Goal: Task Accomplishment & Management: Use online tool/utility

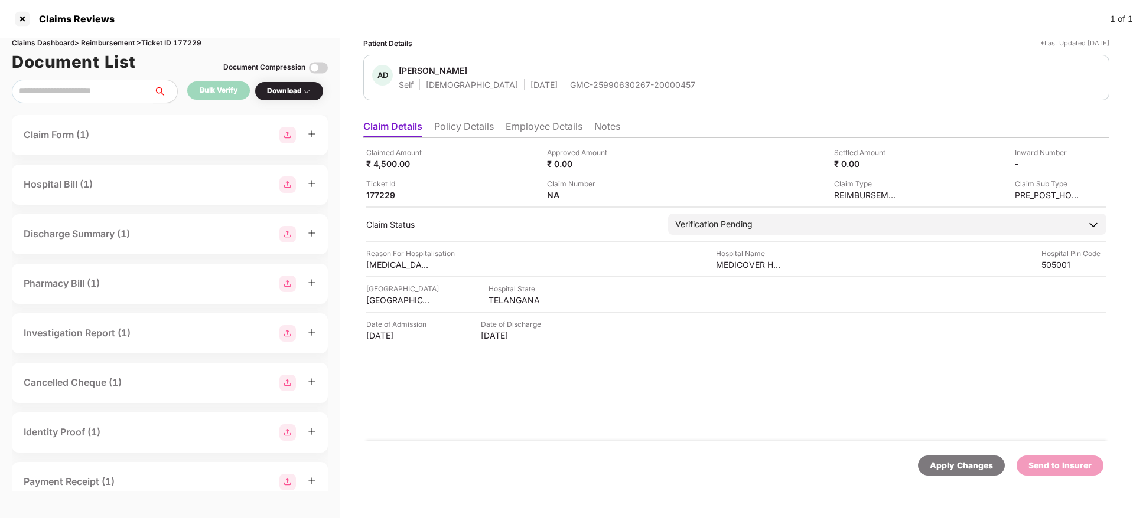
click at [570, 83] on div "GMC-25990630267-20000457" at bounding box center [632, 84] width 125 height 11
copy div "GMC-25990630267-20000457"
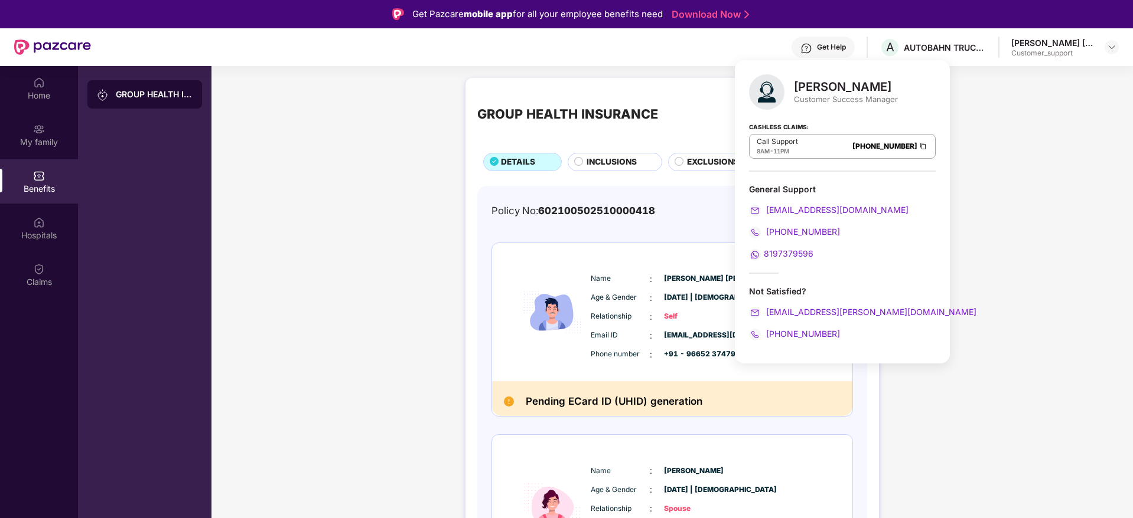
scroll to position [242, 0]
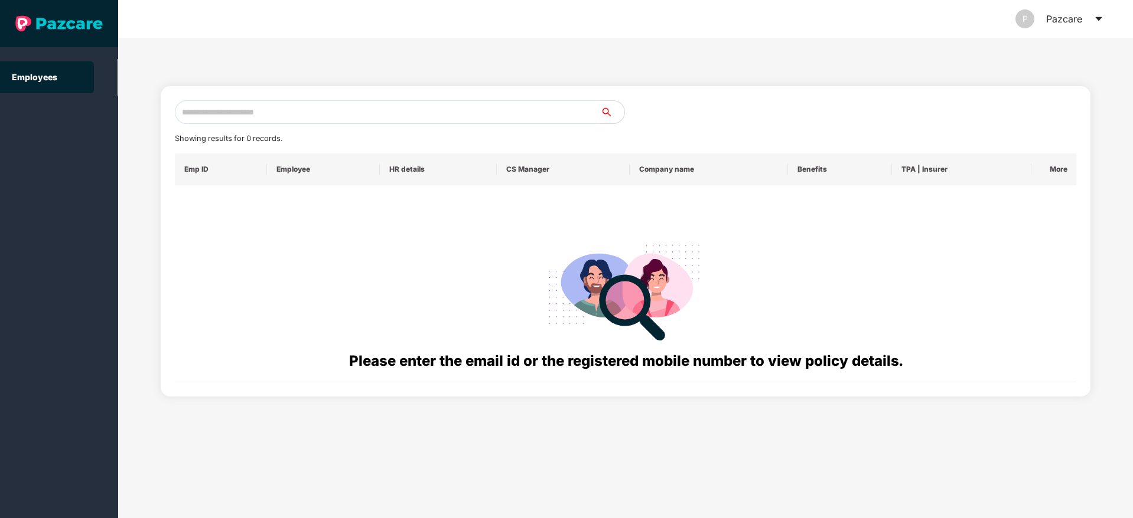
click at [225, 109] on input "text" at bounding box center [388, 112] width 426 height 24
paste input "**********"
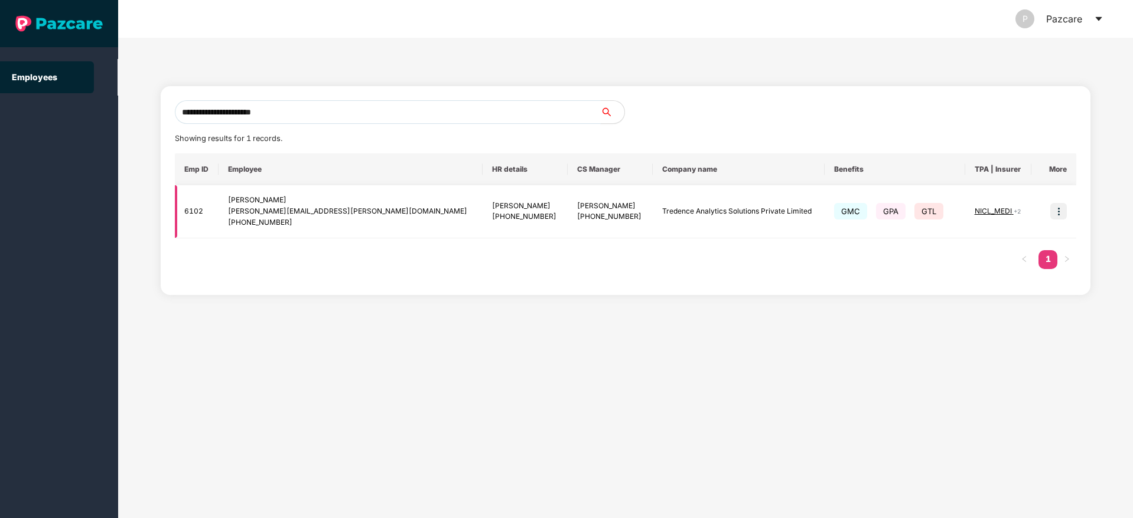
type input "**********"
click at [1059, 211] on img at bounding box center [1058, 211] width 17 height 17
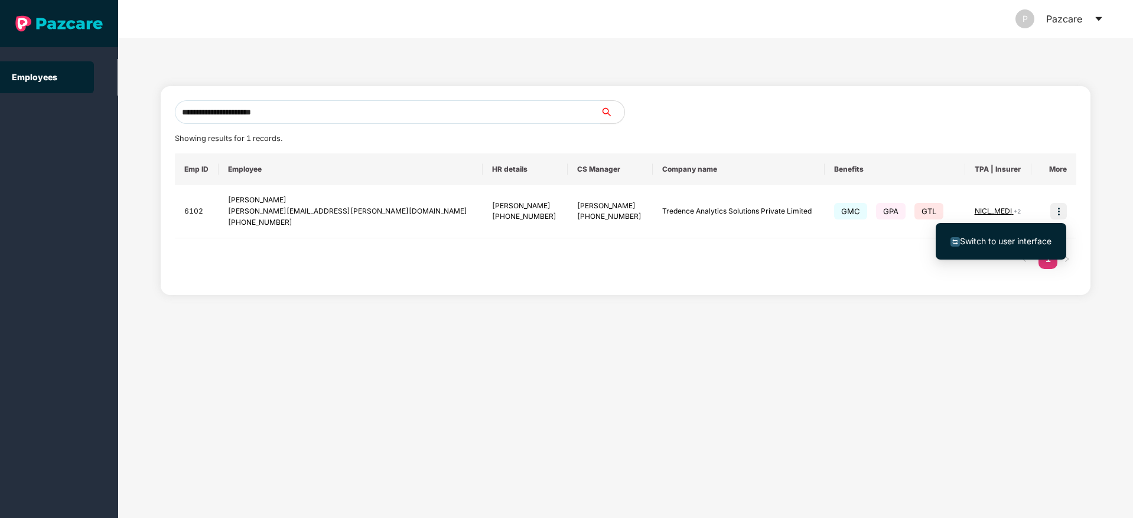
click at [1004, 235] on span "Switch to user interface" at bounding box center [1000, 241] width 101 height 13
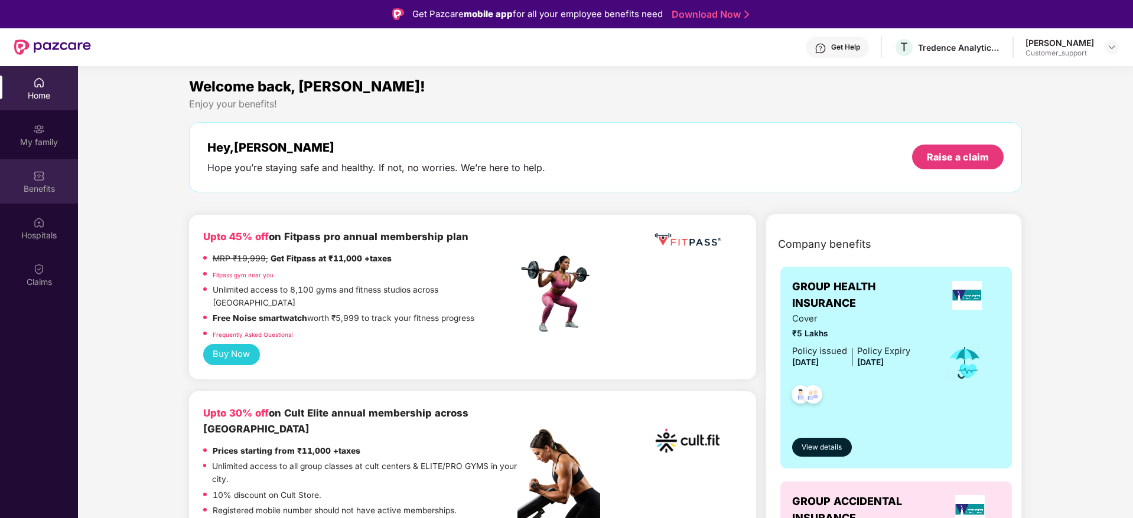
click at [0, 167] on div "Benefits" at bounding box center [39, 181] width 78 height 44
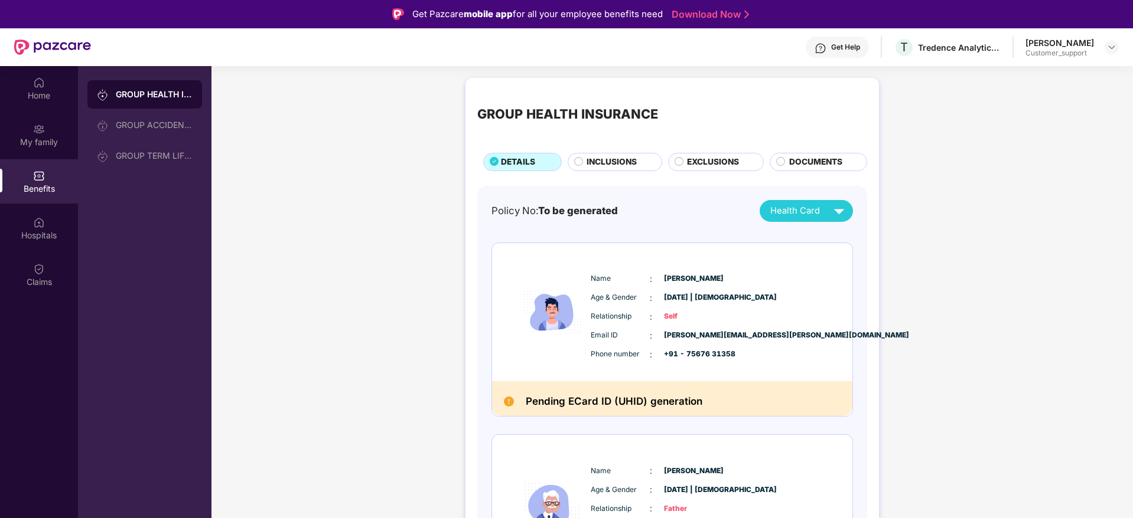
click at [854, 40] on div "Get Help" at bounding box center [836, 47] width 63 height 21
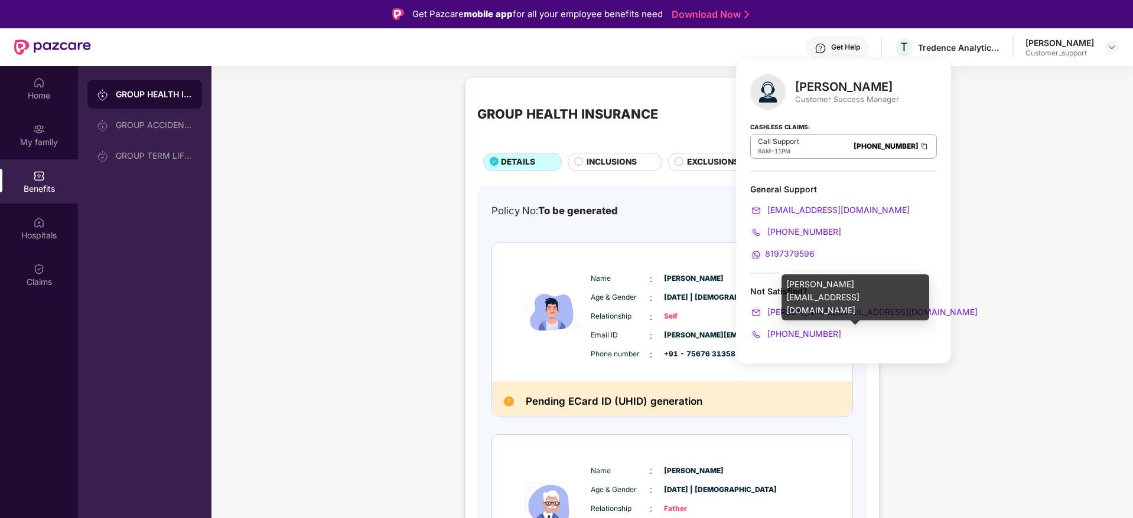
click at [828, 286] on div "ronak.majalkar@pazcare.com" at bounding box center [855, 298] width 148 height 46
copy div "ronak.majalkar@pazcare.com"
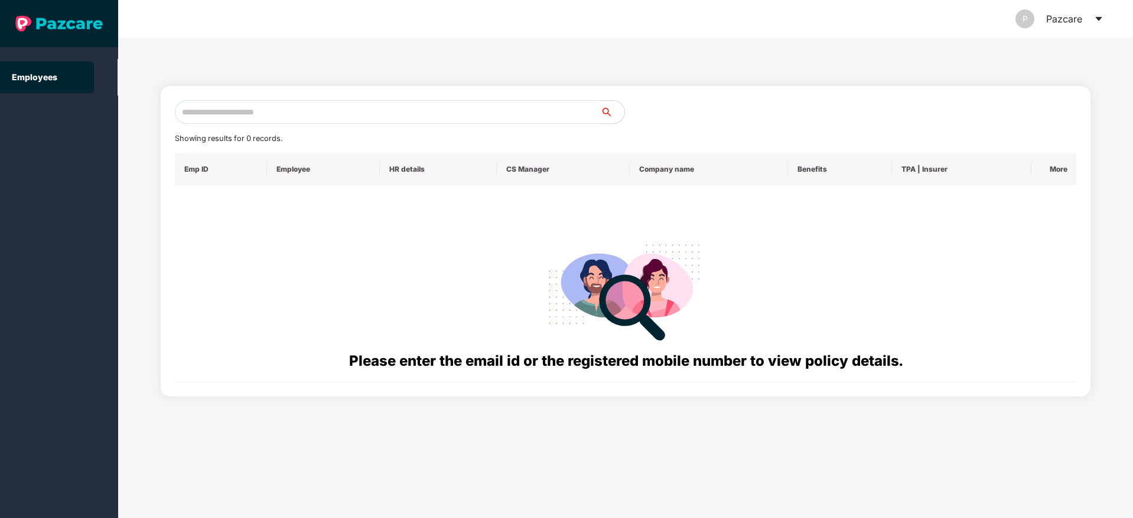
click at [222, 107] on input "text" at bounding box center [388, 112] width 426 height 24
paste input "**********"
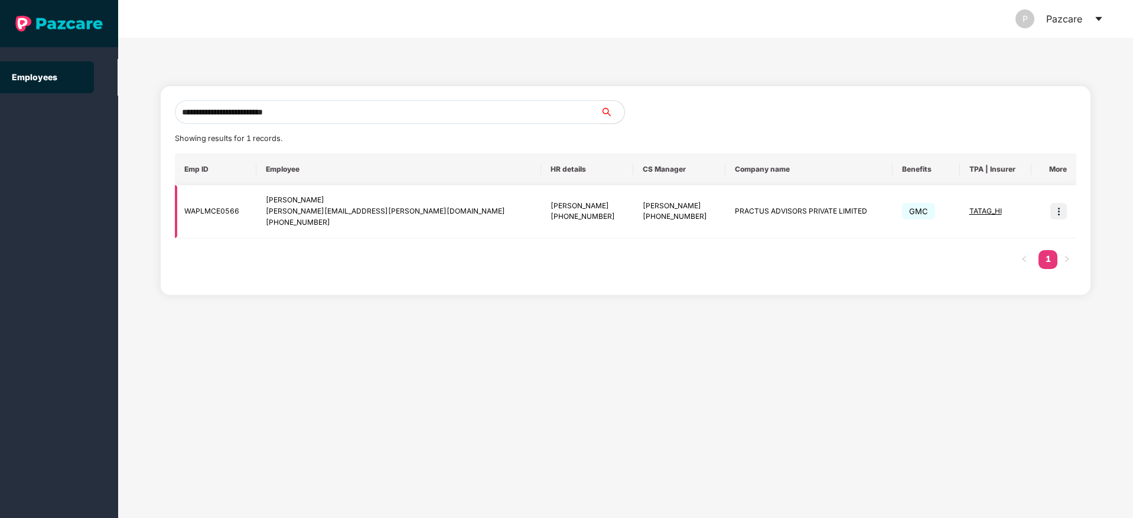
type input "**********"
click at [1074, 213] on td at bounding box center [1053, 211] width 45 height 53
click at [1066, 213] on img at bounding box center [1058, 211] width 17 height 17
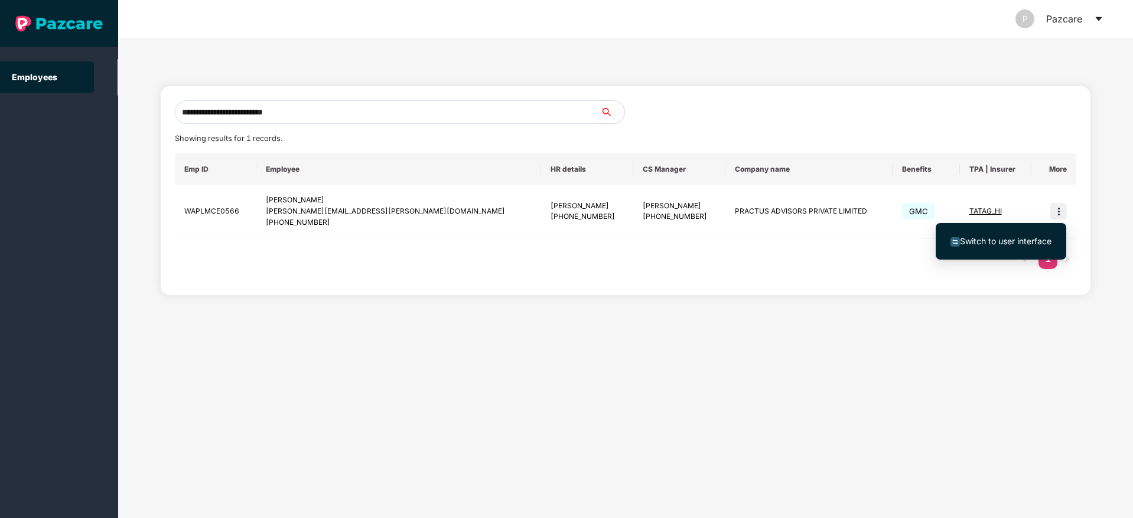
click at [996, 237] on span "Switch to user interface" at bounding box center [1006, 241] width 92 height 10
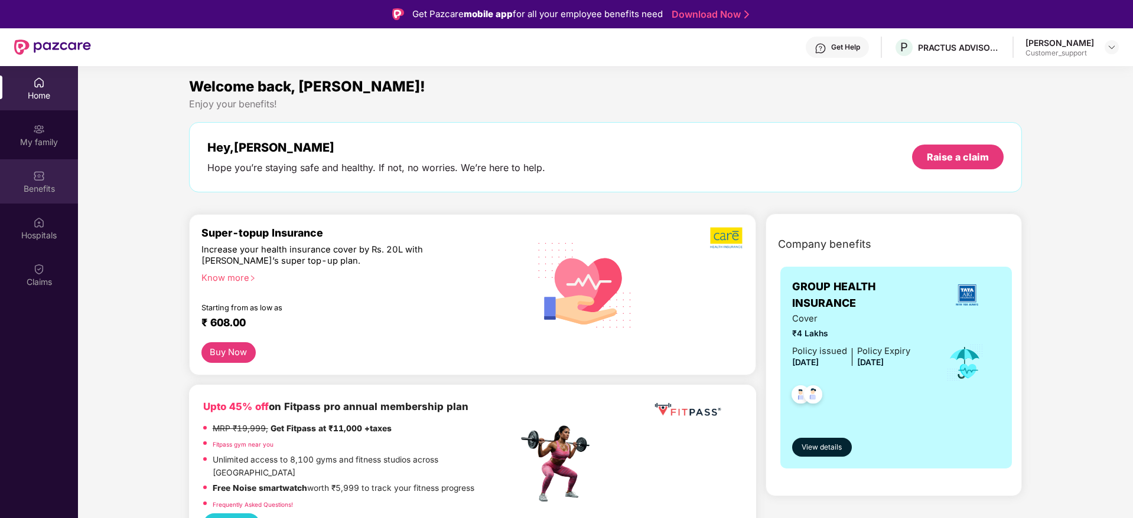
click at [44, 187] on div "Benefits" at bounding box center [39, 189] width 78 height 12
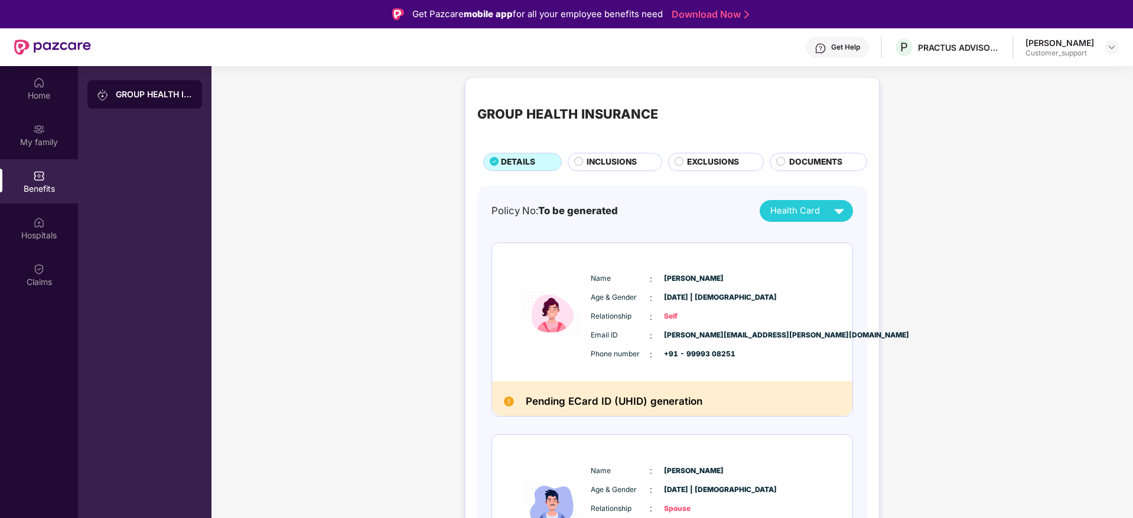
click at [844, 44] on div "Get Help" at bounding box center [845, 47] width 29 height 9
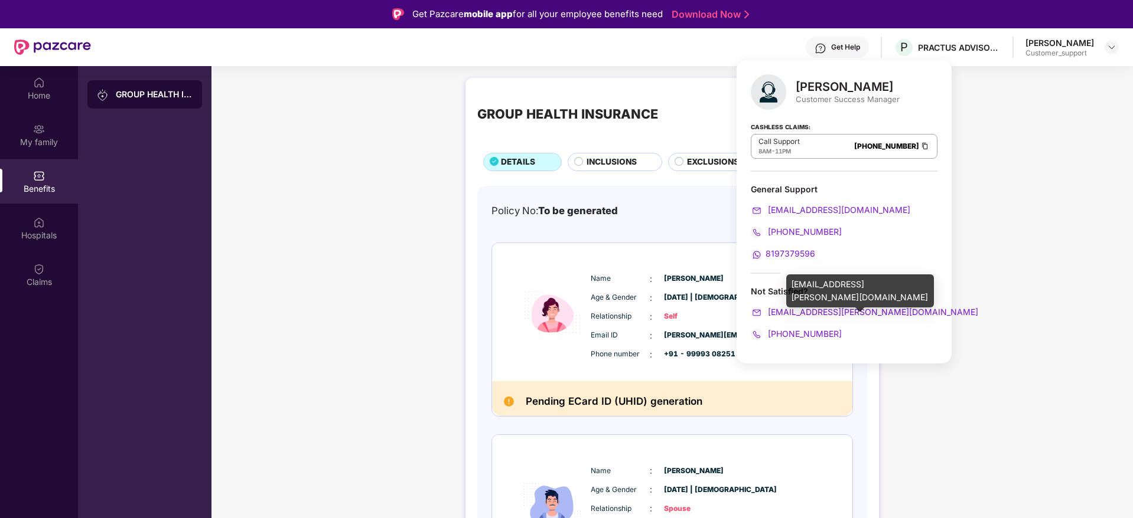
click at [822, 285] on div "yash.kharde@pazcare.com" at bounding box center [860, 291] width 148 height 33
copy div "yash.kharde@pazcare.com"
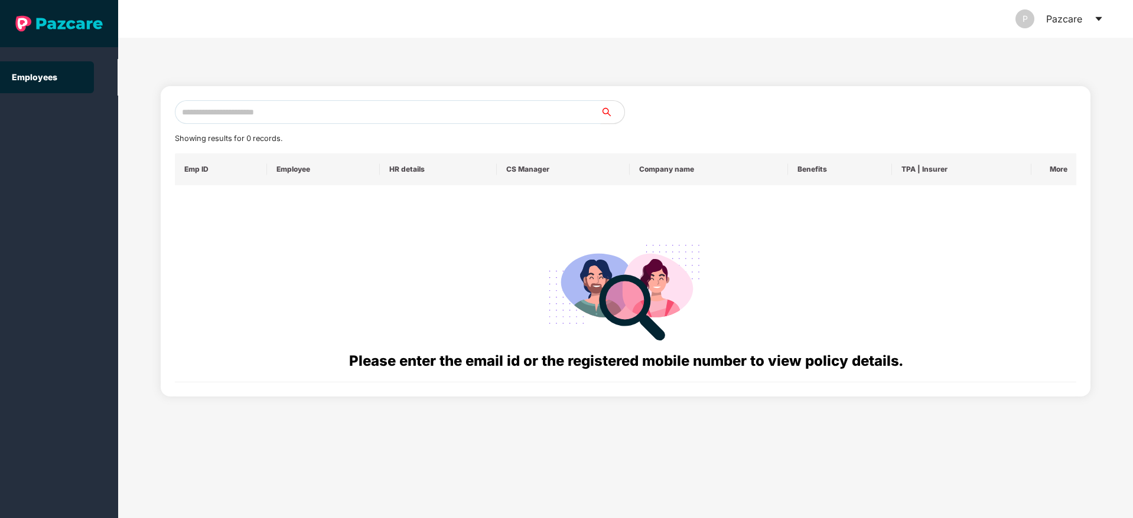
click at [211, 109] on input "text" at bounding box center [388, 112] width 426 height 24
paste input "**********"
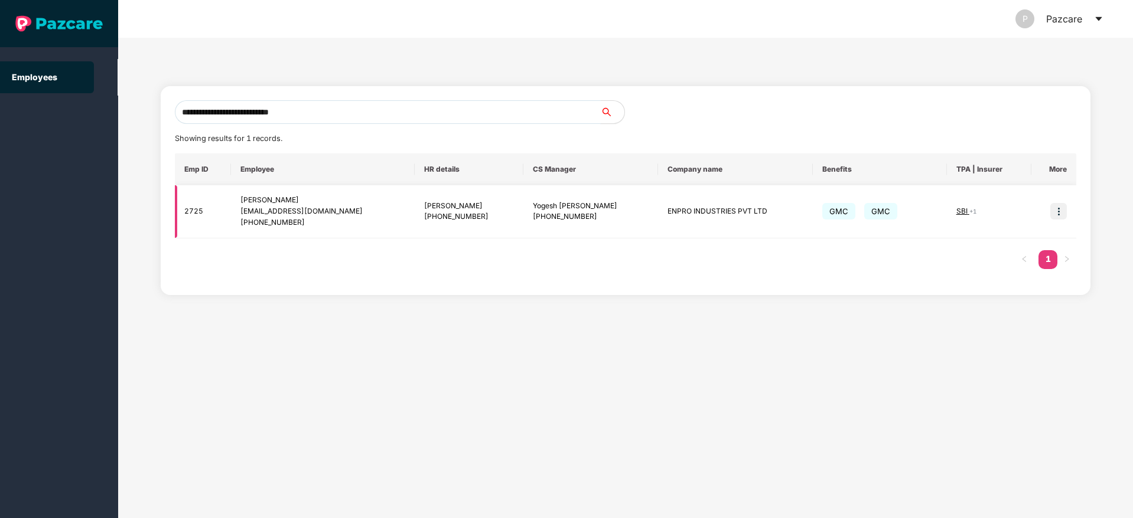
type input "**********"
click at [1053, 217] on img at bounding box center [1058, 211] width 17 height 17
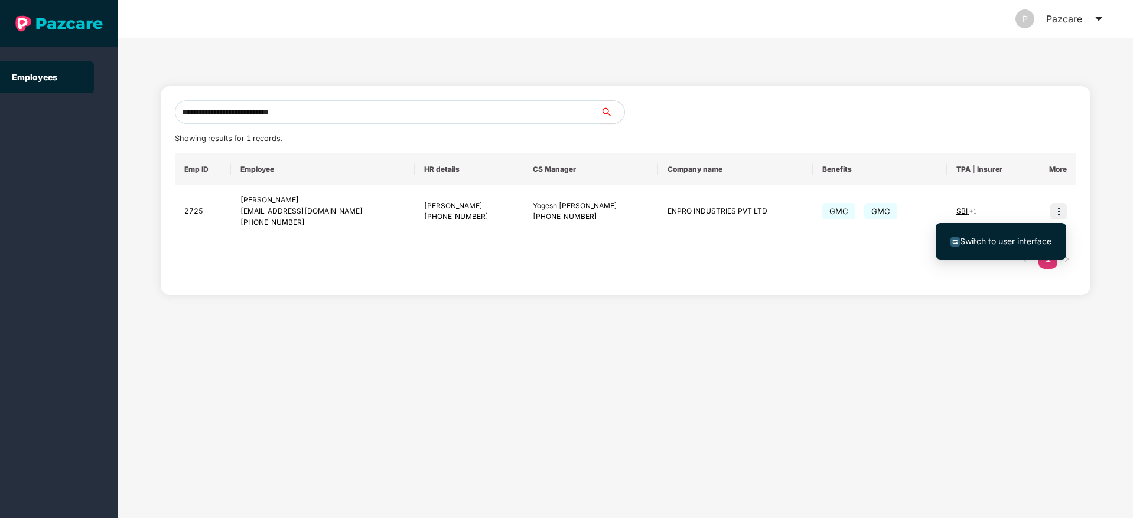
click at [998, 235] on span "Switch to user interface" at bounding box center [1000, 241] width 101 height 13
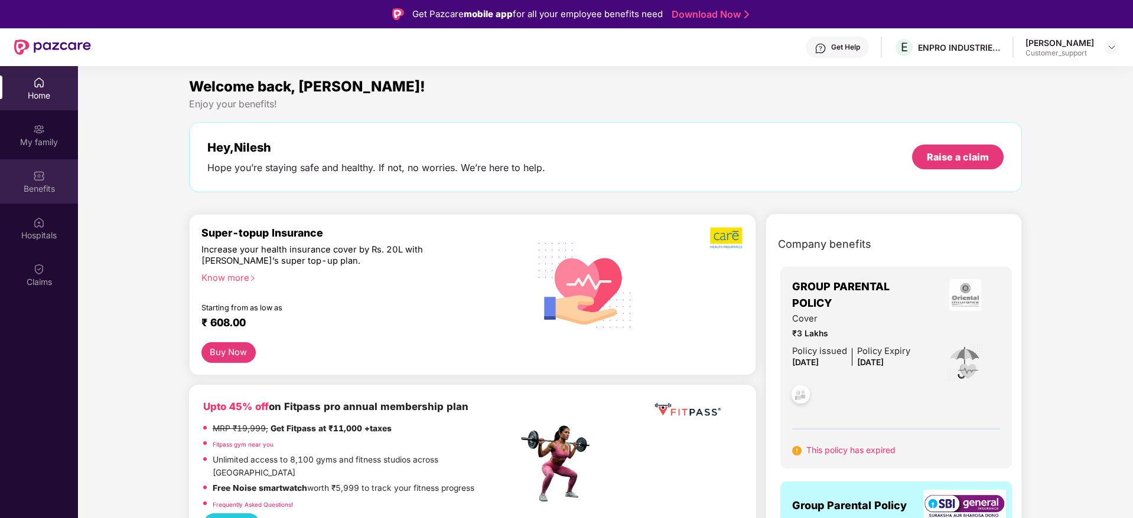
click at [39, 172] on img at bounding box center [39, 176] width 12 height 12
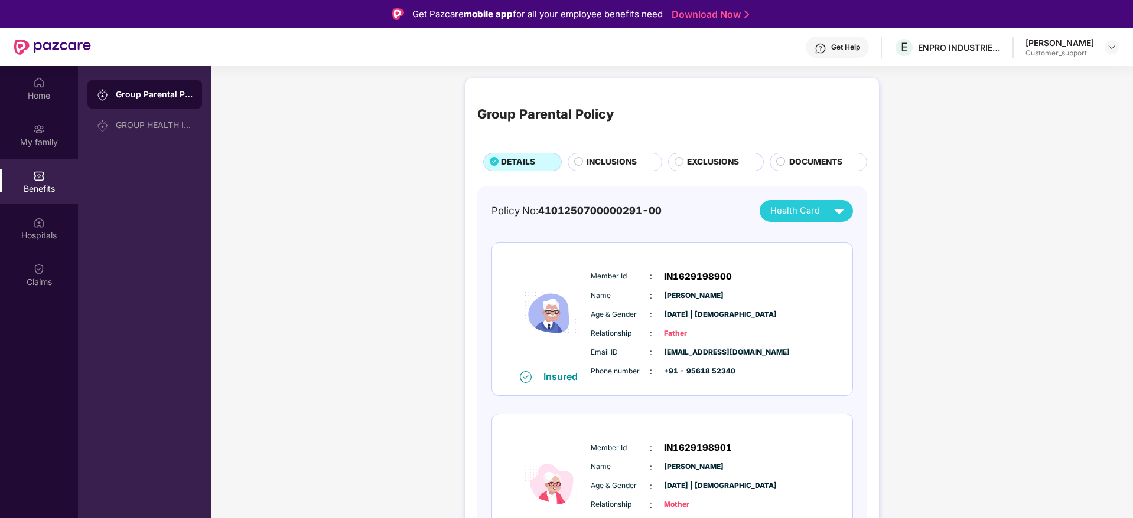
scroll to position [57, 0]
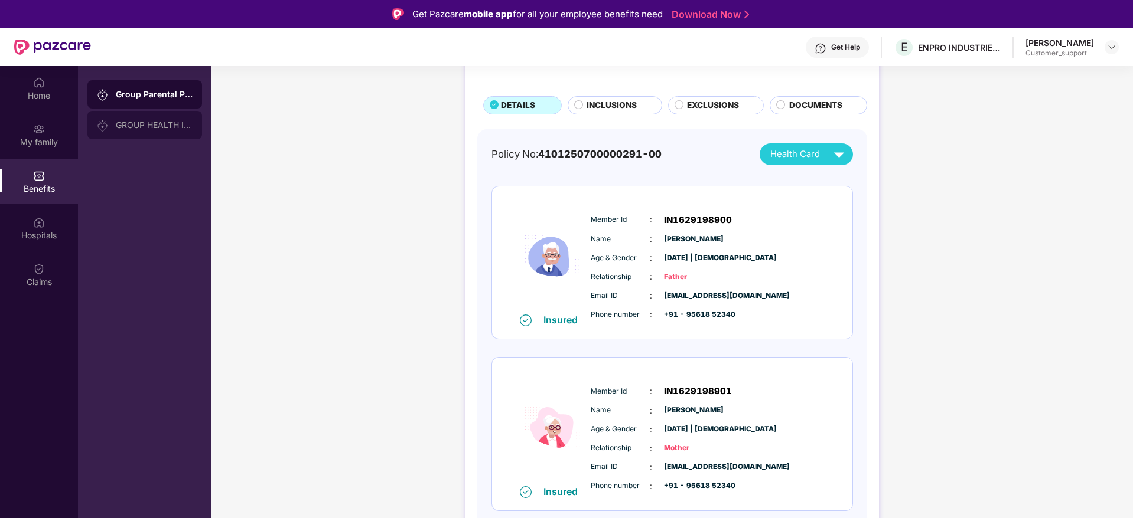
click at [156, 127] on div "GROUP HEALTH INSURANCE" at bounding box center [154, 124] width 77 height 9
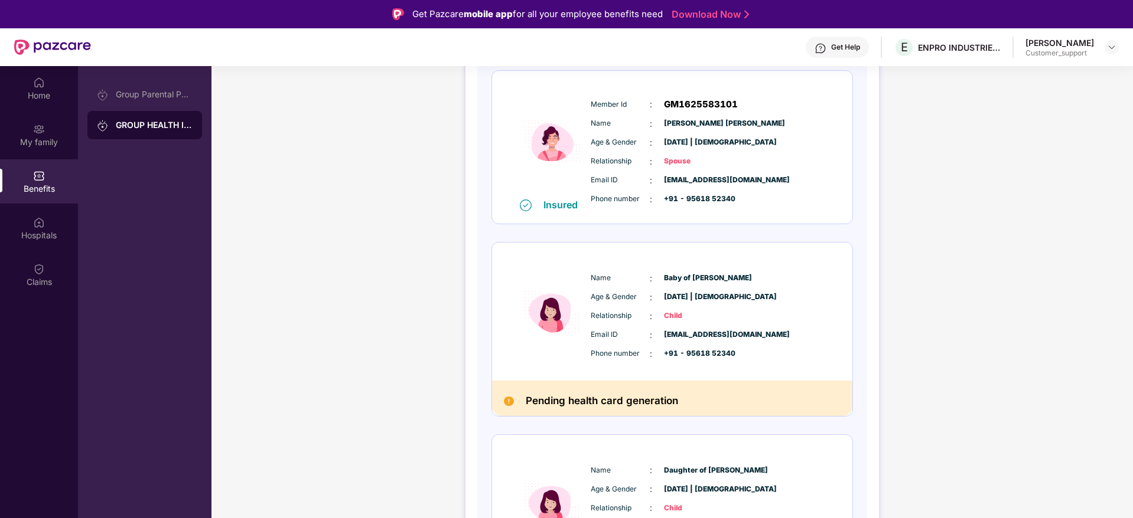
scroll to position [343, 0]
click at [831, 51] on div "Get Help" at bounding box center [845, 47] width 29 height 9
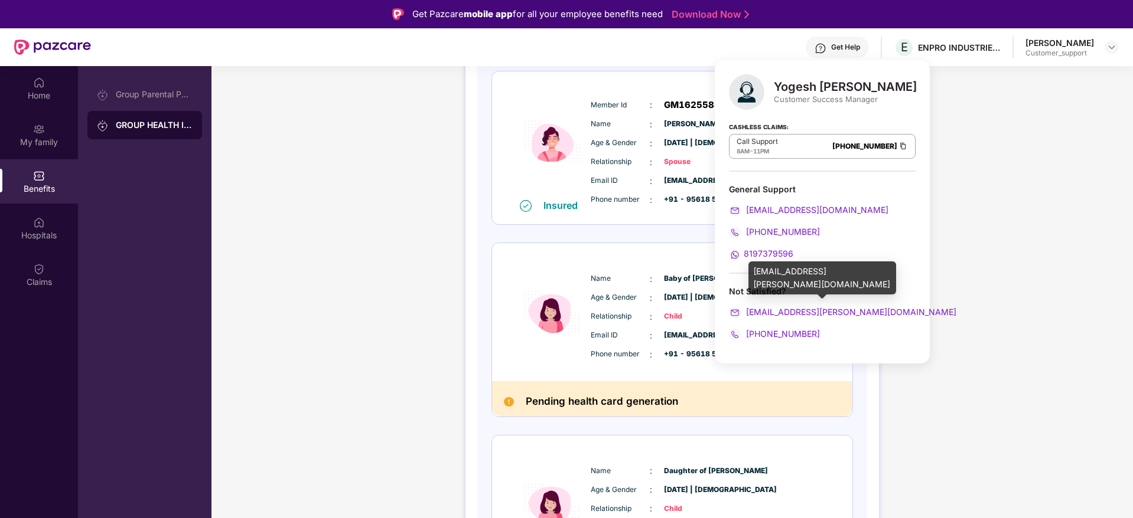
click at [812, 270] on div "yogesh.suryawanshi@pazcare.com" at bounding box center [822, 278] width 148 height 33
copy div "yogesh.suryawanshi@pazcare.com"
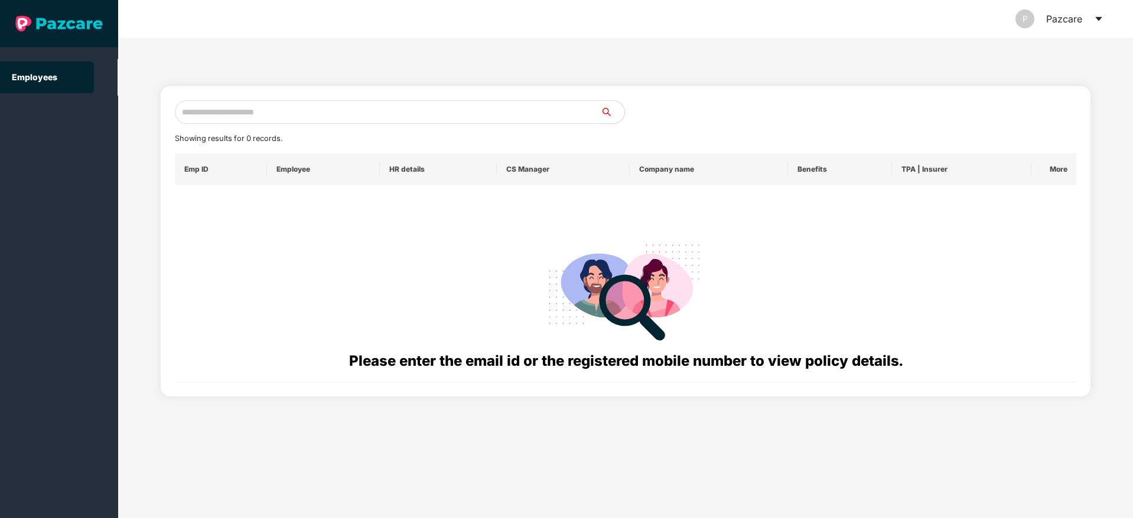
click at [226, 105] on input "text" at bounding box center [388, 112] width 426 height 24
paste input "**********"
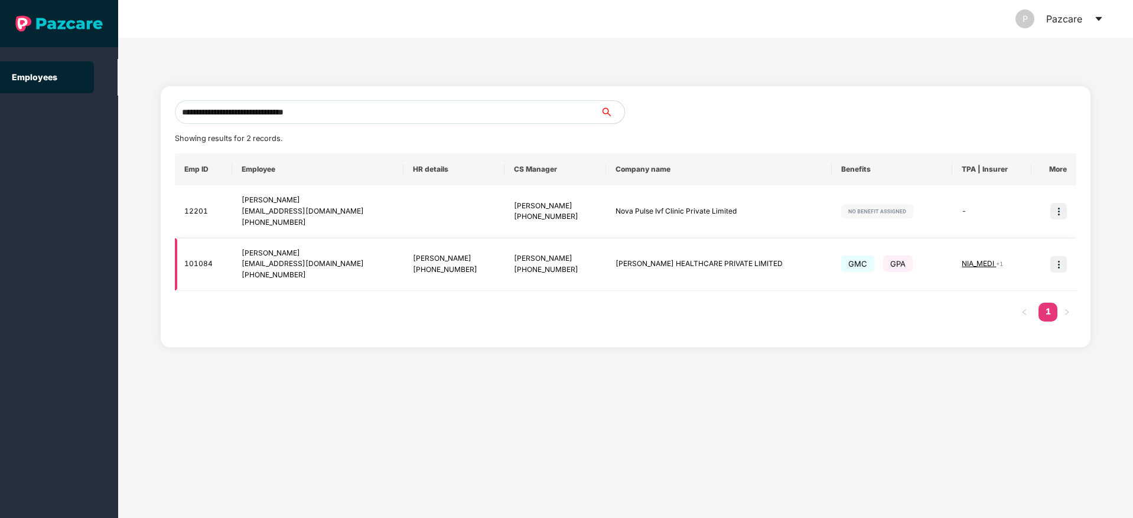
type input "**********"
click at [1055, 267] on img at bounding box center [1058, 264] width 17 height 17
click at [970, 299] on span "Switch to user interface" at bounding box center [1006, 294] width 92 height 10
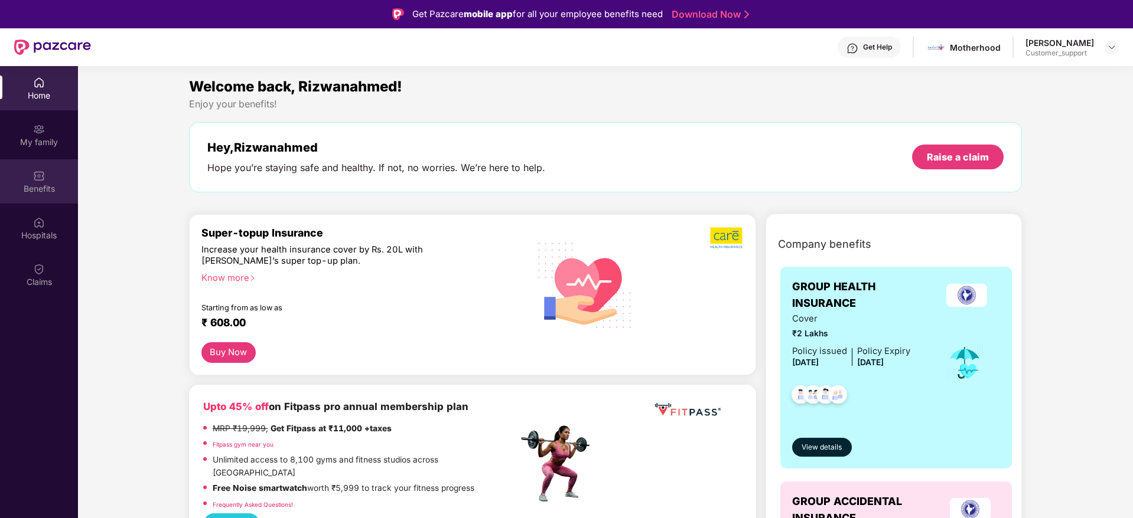
click at [43, 197] on div "Benefits" at bounding box center [39, 181] width 78 height 44
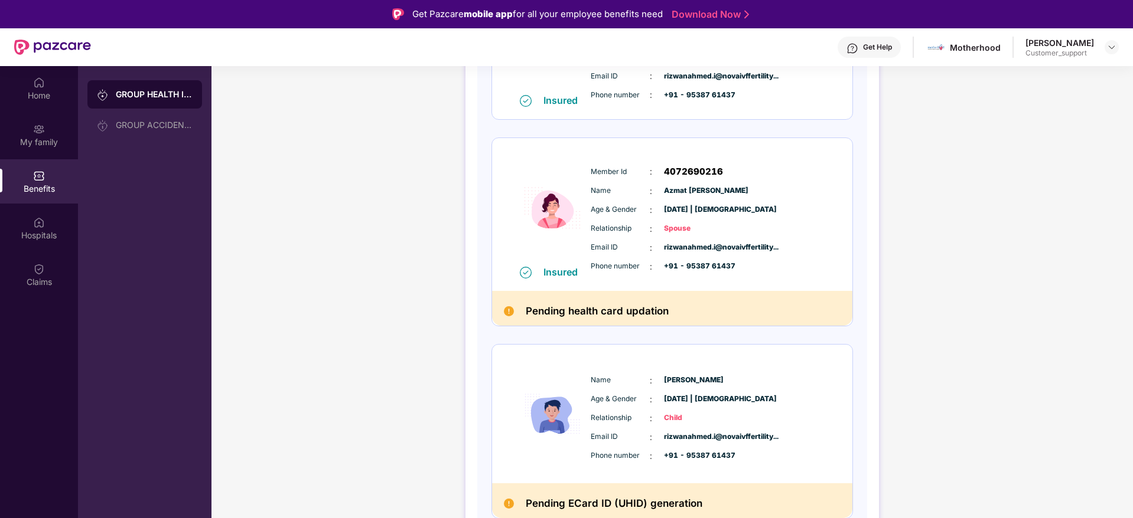
scroll to position [0, 0]
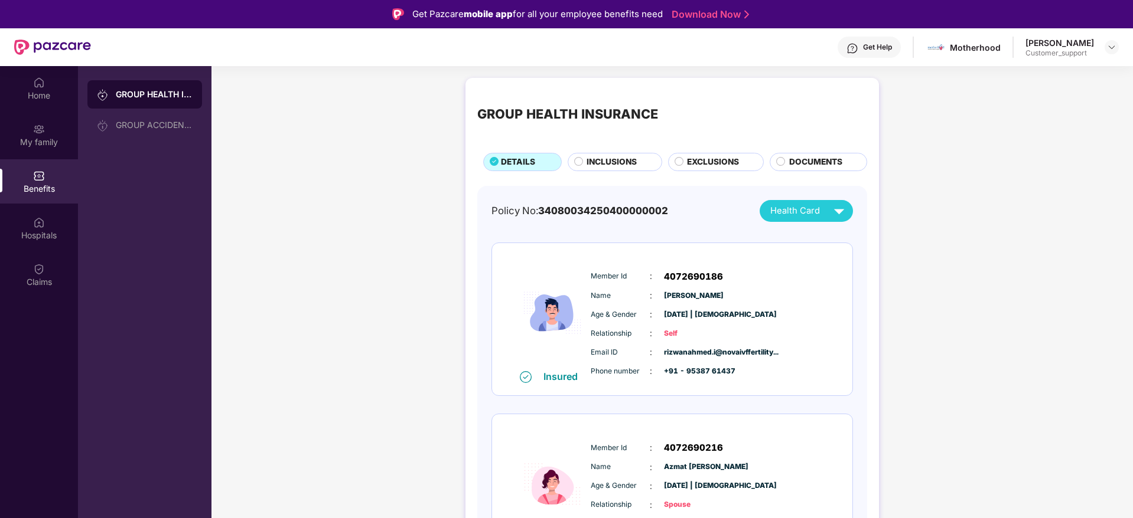
click at [857, 56] on div "Get Help" at bounding box center [868, 47] width 63 height 21
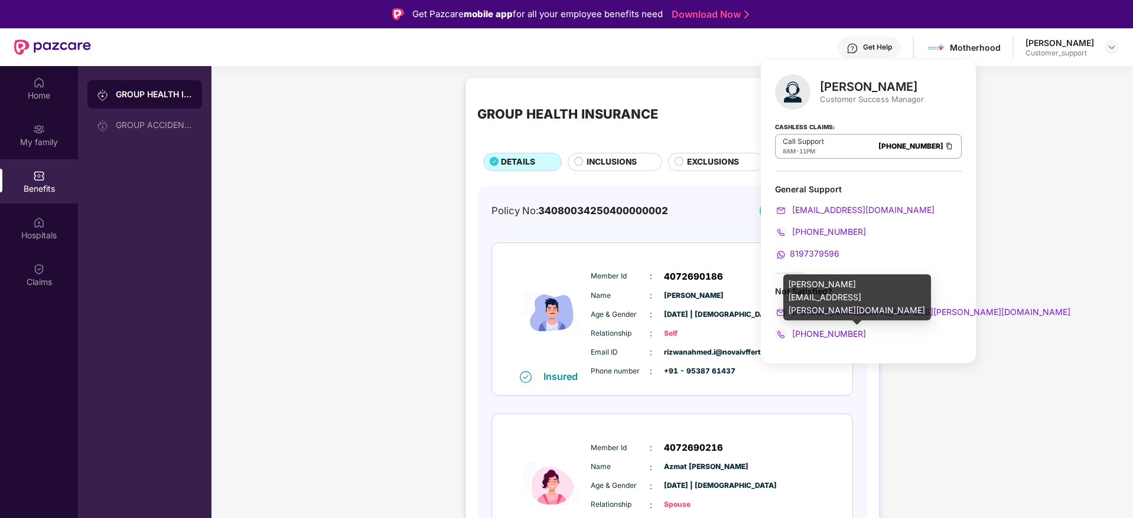
click at [843, 287] on div "yashvardhan.kandoi@pazcare.com" at bounding box center [857, 298] width 148 height 46
copy div "yashvardhan.kandoi@pazcare.com"
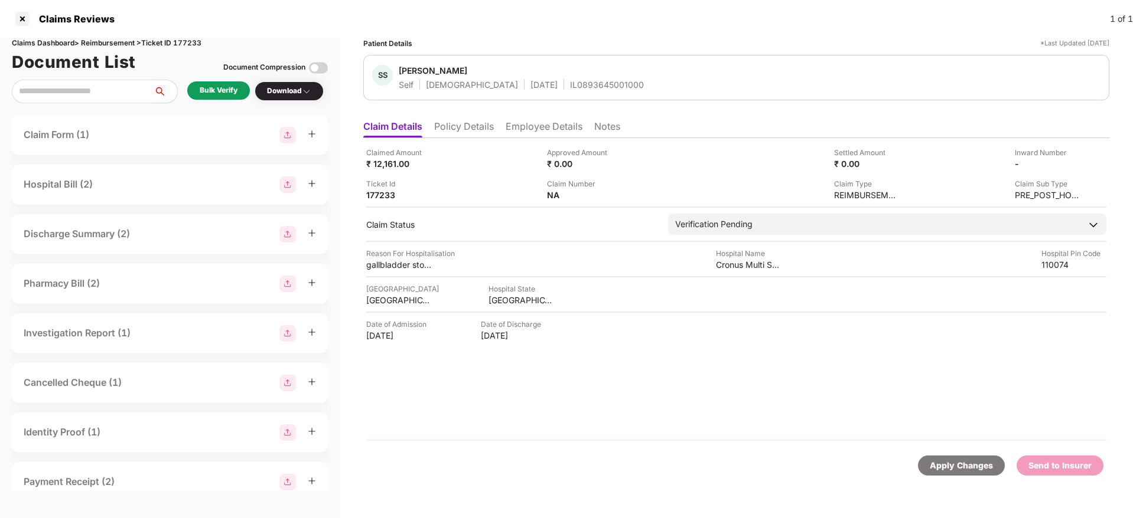
click at [471, 122] on li "Policy Details" at bounding box center [464, 128] width 60 height 17
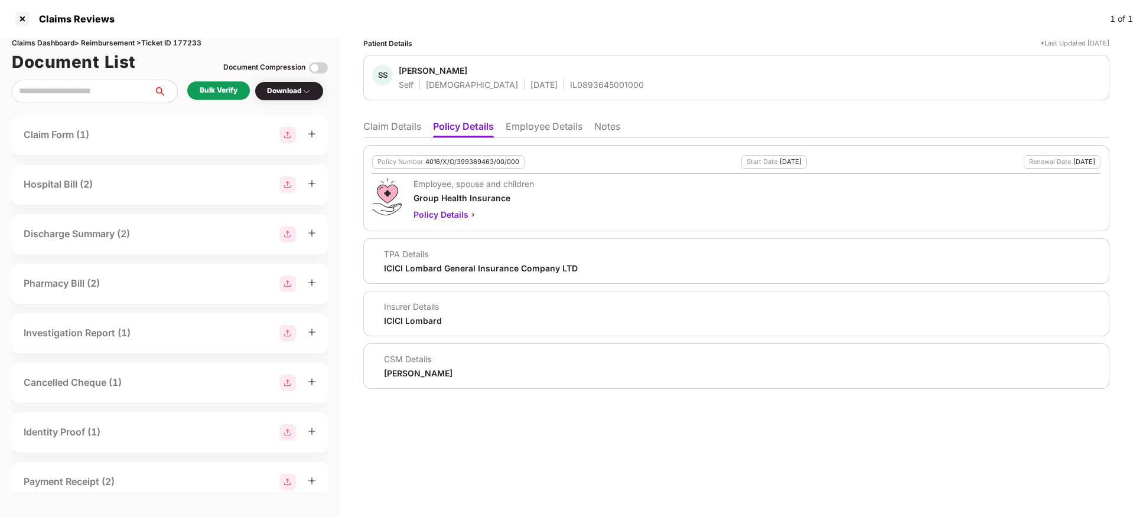
click at [184, 44] on div "Claims Dashboard > Reimbursement > Ticket ID 177233" at bounding box center [170, 43] width 316 height 11
copy div "177233"
click at [187, 50] on div "Document List Document Compression" at bounding box center [170, 62] width 316 height 26
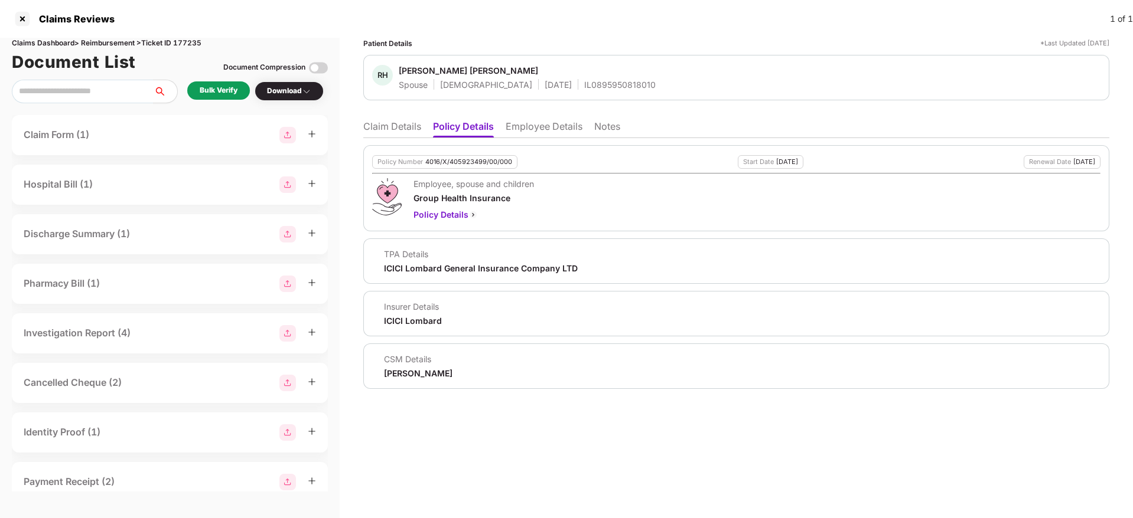
click at [184, 38] on div "Claims Dashboard > Reimbursement > Ticket ID 177235" at bounding box center [170, 43] width 316 height 11
copy div "177235"
click at [565, 129] on li "Employee Details" at bounding box center [543, 128] width 77 height 17
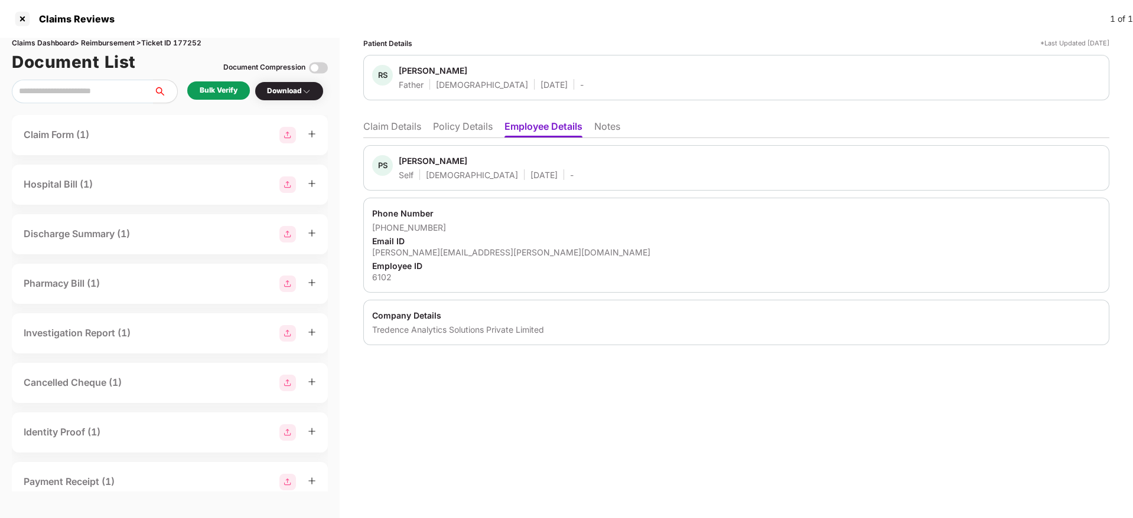
click at [478, 130] on li "Policy Details" at bounding box center [463, 128] width 60 height 17
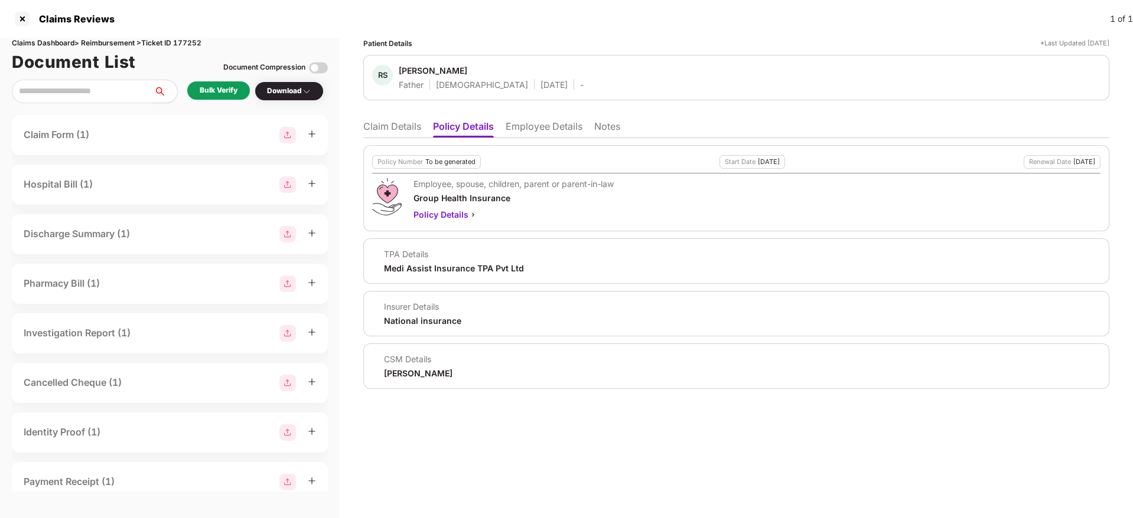
click at [405, 132] on li "Claim Details" at bounding box center [392, 128] width 58 height 17
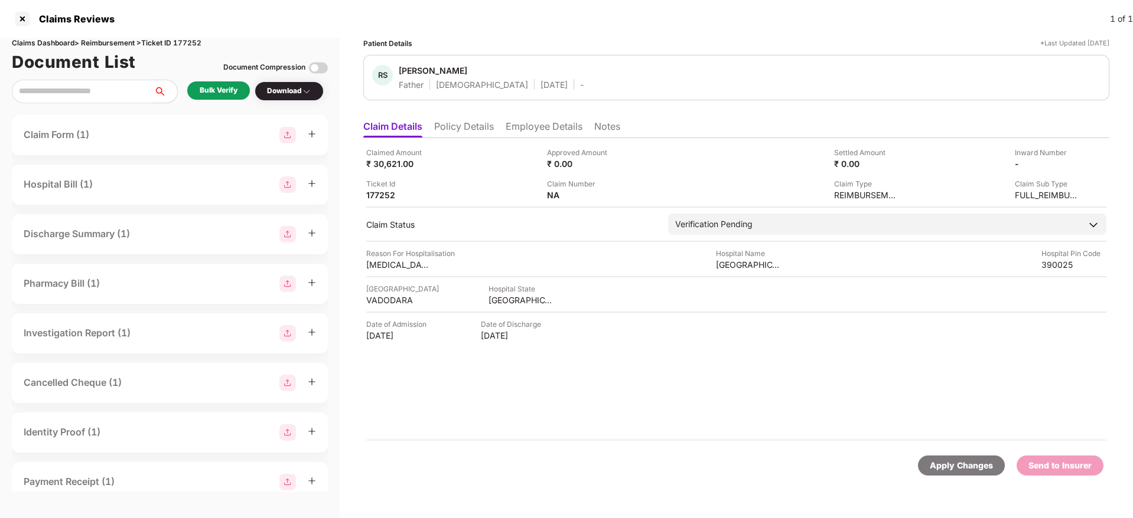
click at [522, 135] on li "Employee Details" at bounding box center [543, 128] width 77 height 17
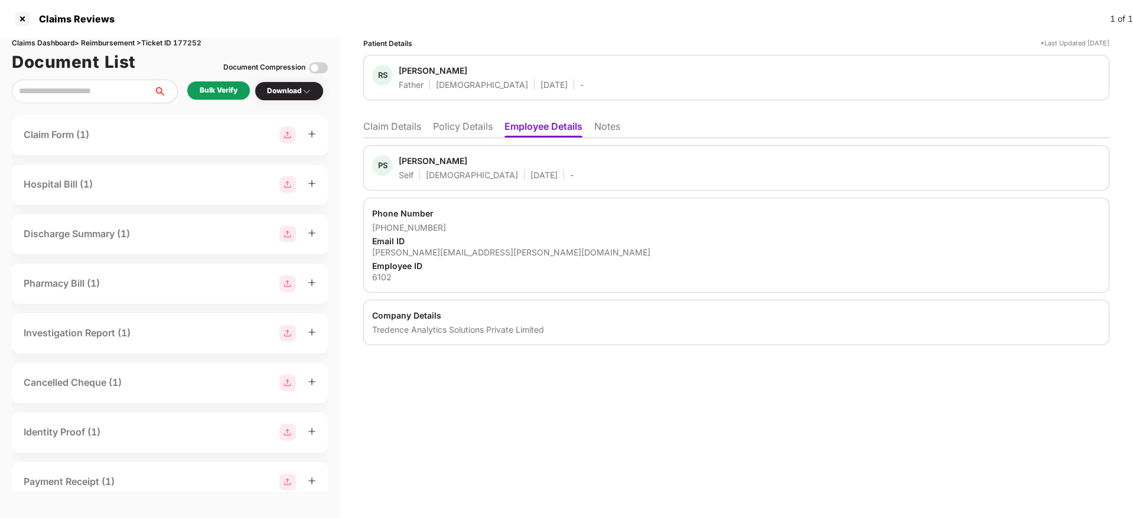
click at [422, 247] on div "parth.shah@tredence.com" at bounding box center [736, 252] width 728 height 11
copy div "parth.shah@tredence.com"
click at [392, 135] on li "Claim Details" at bounding box center [392, 128] width 58 height 17
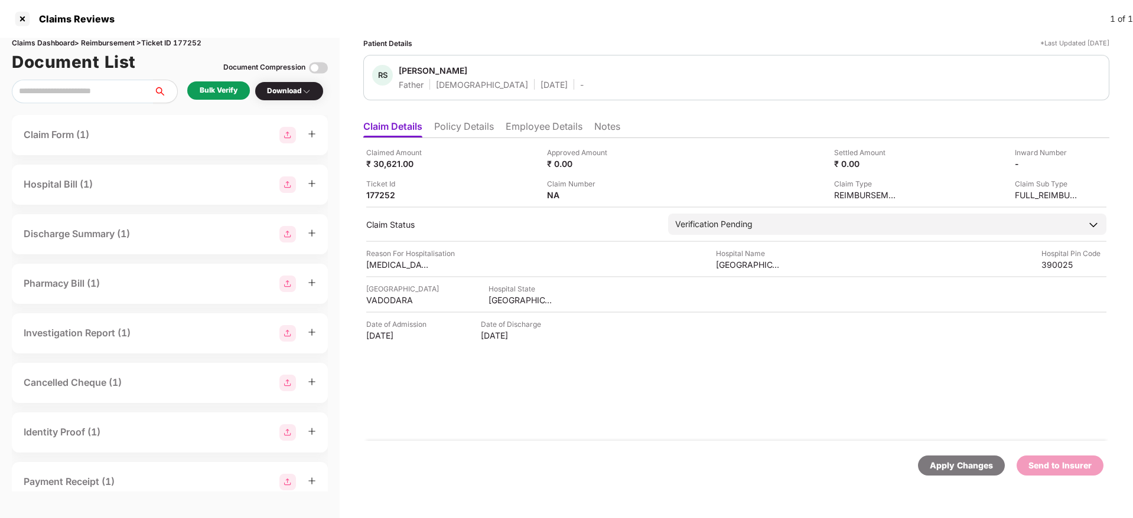
click at [217, 99] on div "Bulk Verify" at bounding box center [218, 90] width 63 height 18
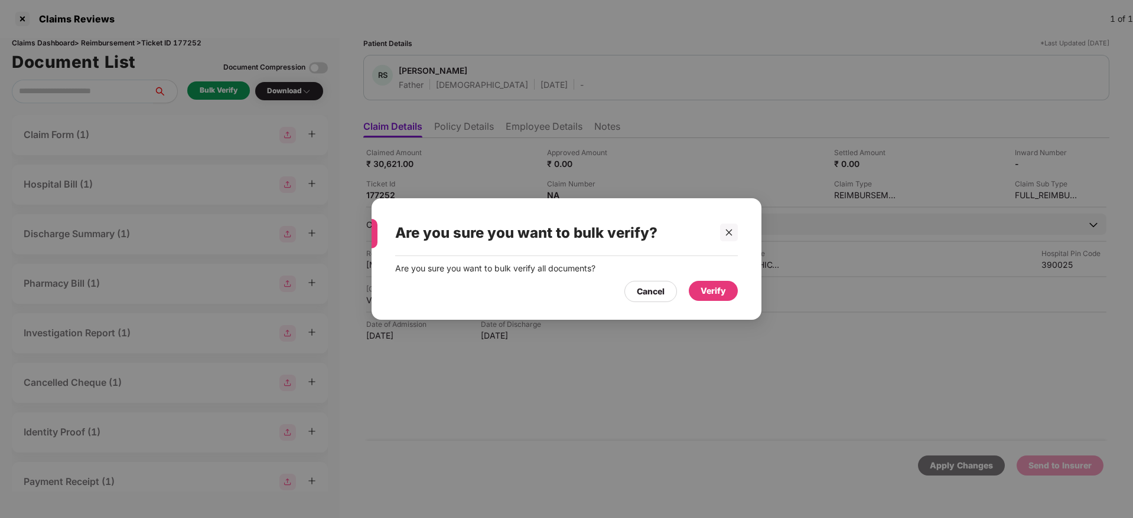
click at [729, 293] on div "Verify" at bounding box center [713, 291] width 49 height 20
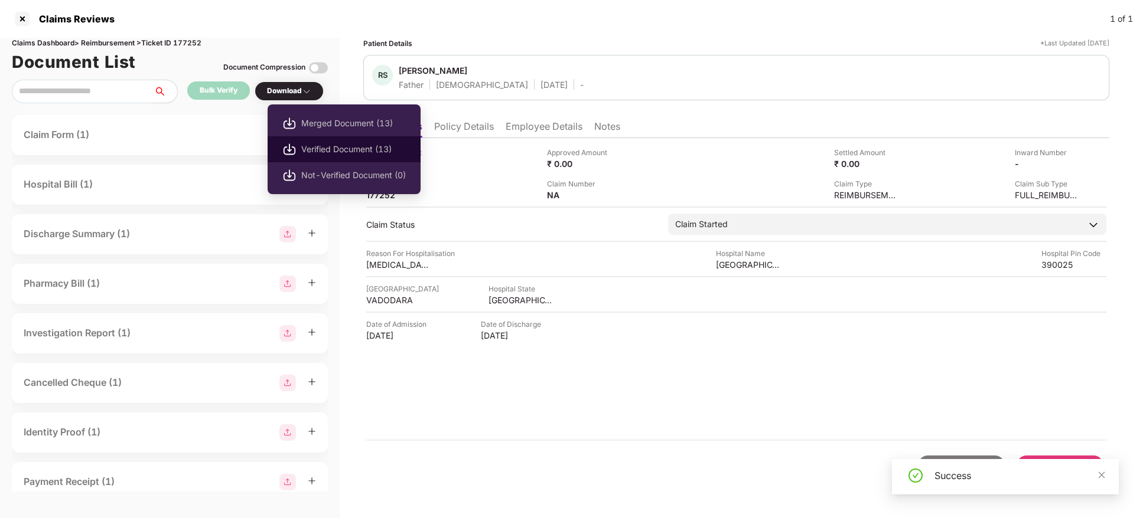
click at [343, 154] on span "Verified Document (13)" at bounding box center [353, 149] width 105 height 13
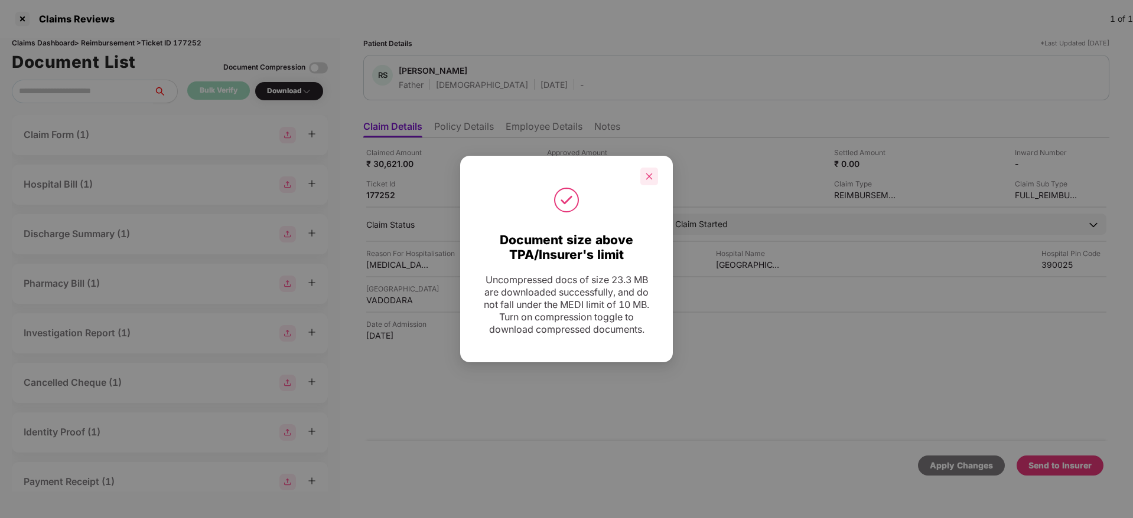
click at [656, 175] on div at bounding box center [649, 177] width 18 height 18
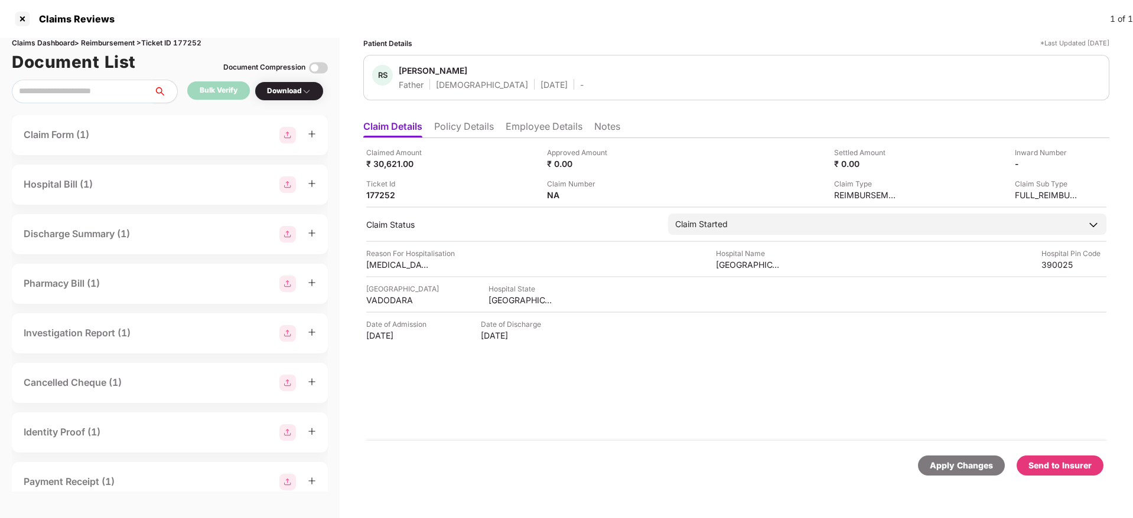
click at [480, 130] on li "Policy Details" at bounding box center [464, 128] width 60 height 17
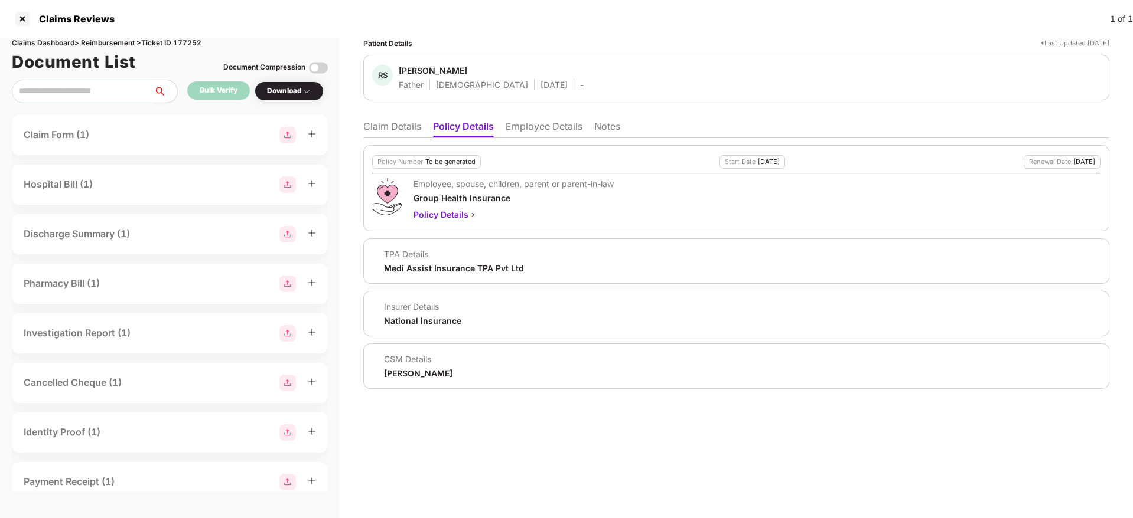
click at [410, 272] on div "Medi Assist Insurance TPA Pvt Ltd" at bounding box center [454, 268] width 140 height 11
copy div "Medi Assist Insurance TPA Pvt Ltd"
click at [368, 126] on li "Claim Details" at bounding box center [392, 128] width 58 height 17
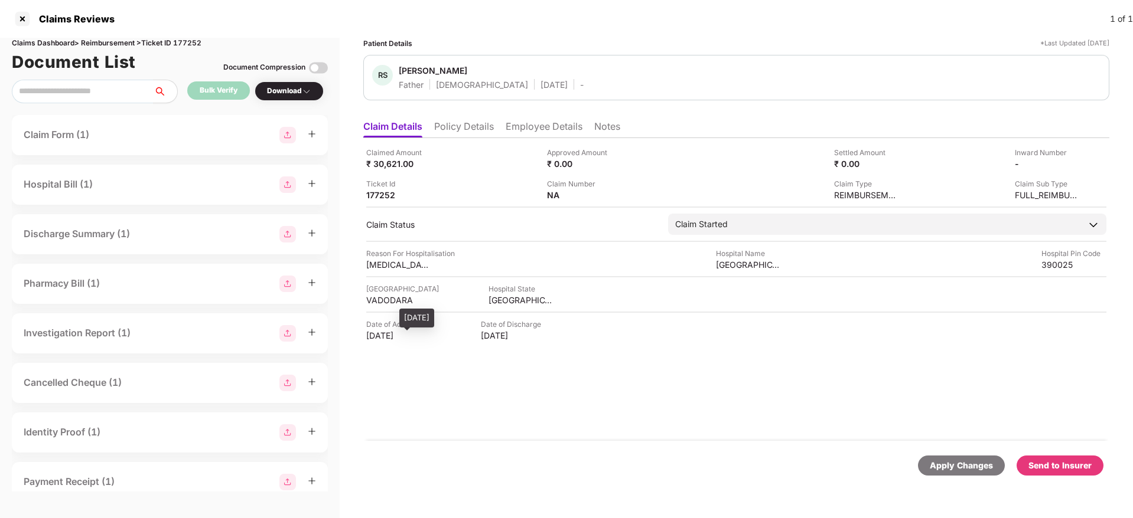
click at [384, 335] on div "07 Sep 2025" at bounding box center [398, 335] width 65 height 11
copy div "07 Sep 2025"
click at [528, 119] on ul "Claim Details Policy Details Employee Details Notes" at bounding box center [736, 127] width 746 height 24
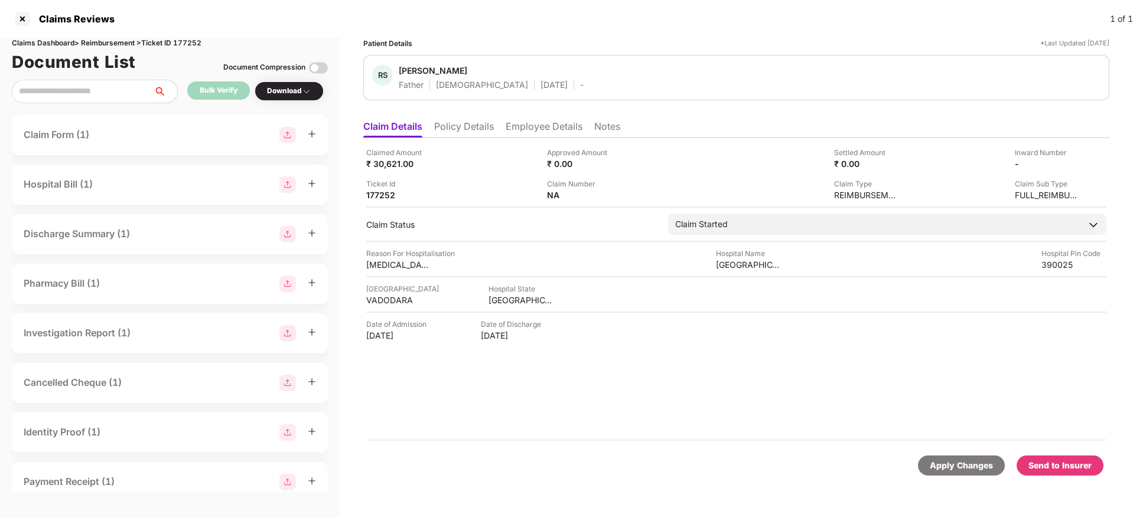
click at [531, 120] on li "Employee Details" at bounding box center [543, 128] width 77 height 17
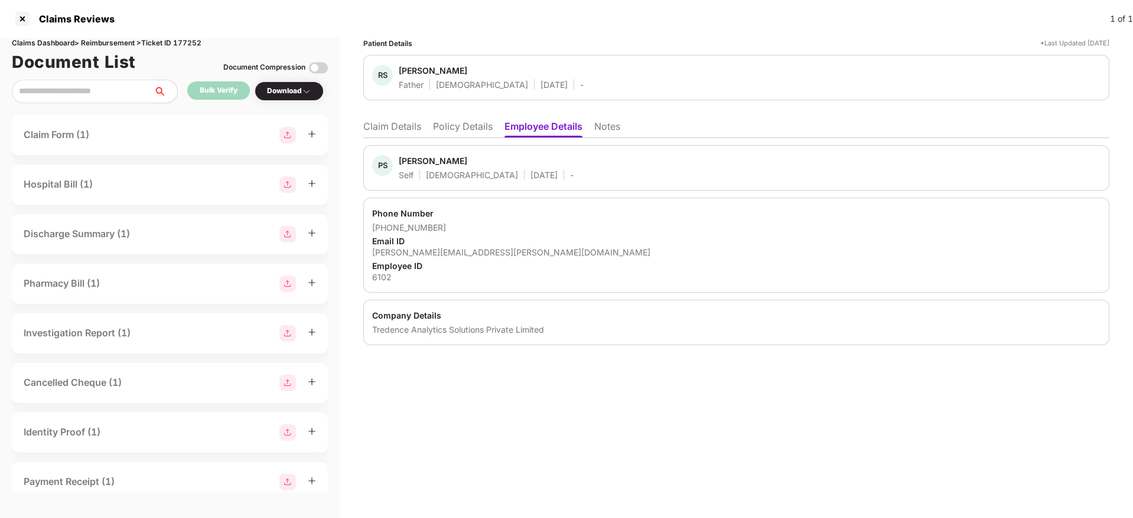
click at [406, 122] on li "Claim Details" at bounding box center [392, 128] width 58 height 17
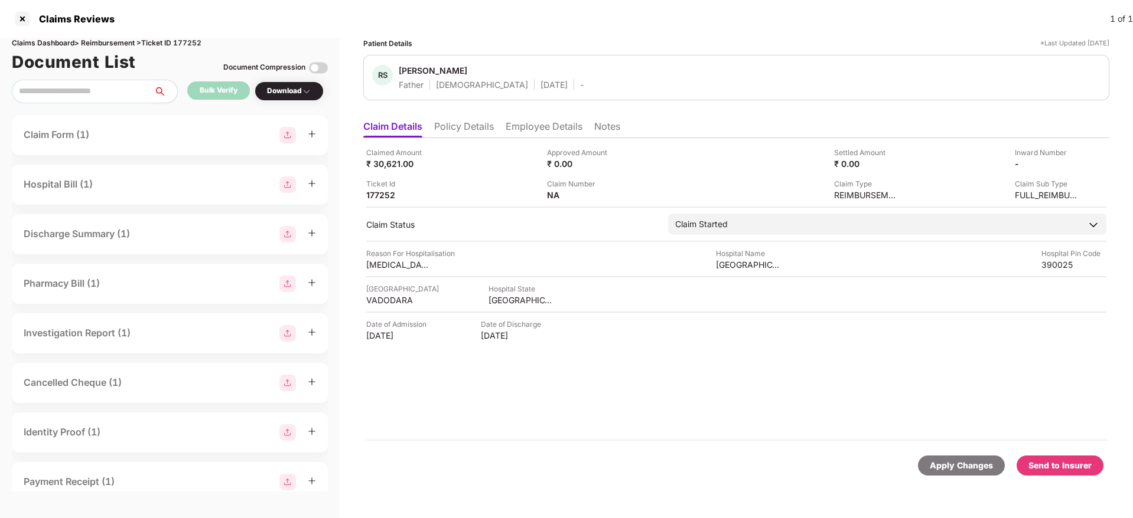
click at [553, 128] on li "Employee Details" at bounding box center [543, 128] width 77 height 17
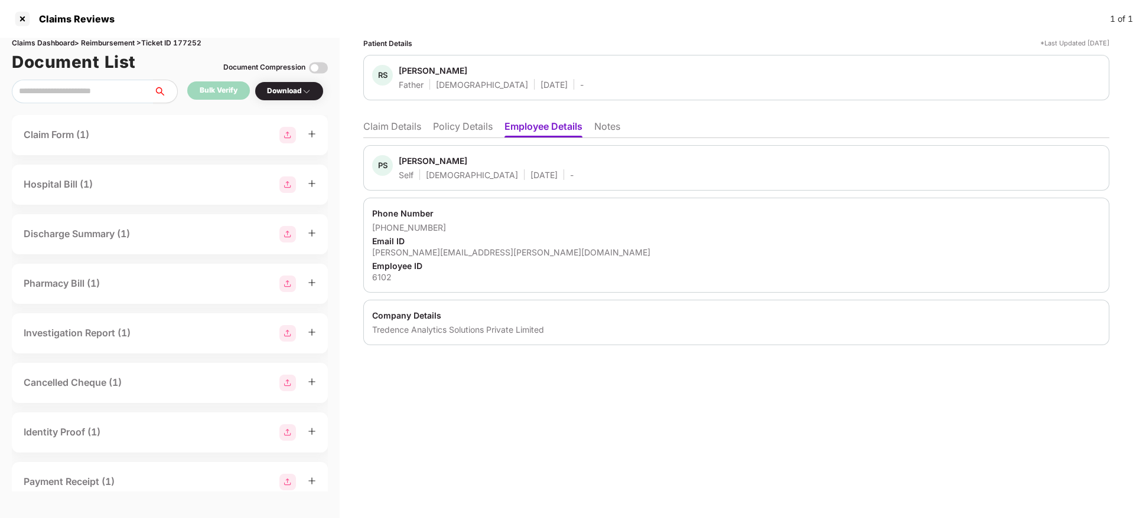
click at [463, 131] on li "Policy Details" at bounding box center [463, 128] width 60 height 17
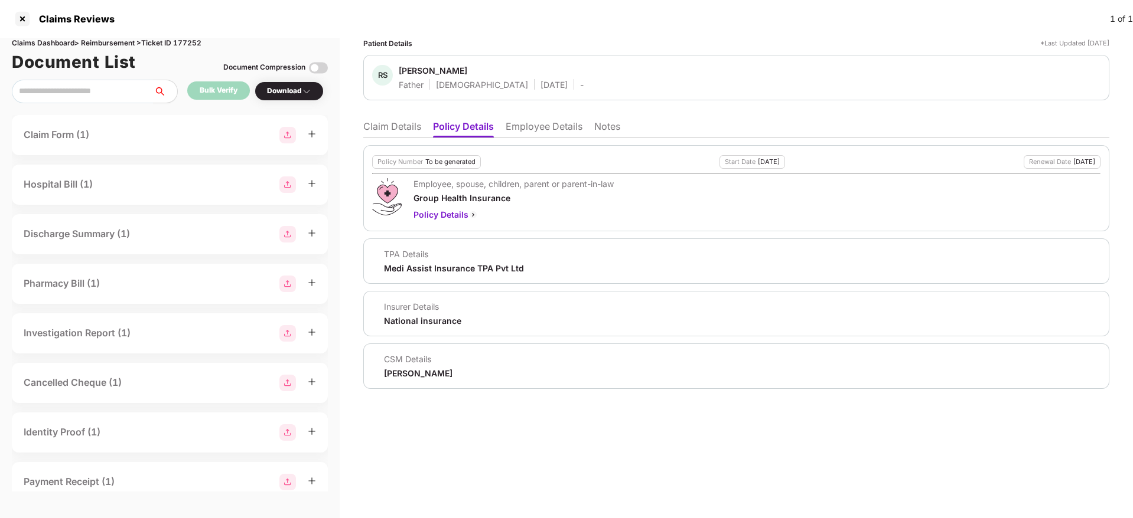
click at [403, 125] on li "Claim Details" at bounding box center [392, 128] width 58 height 17
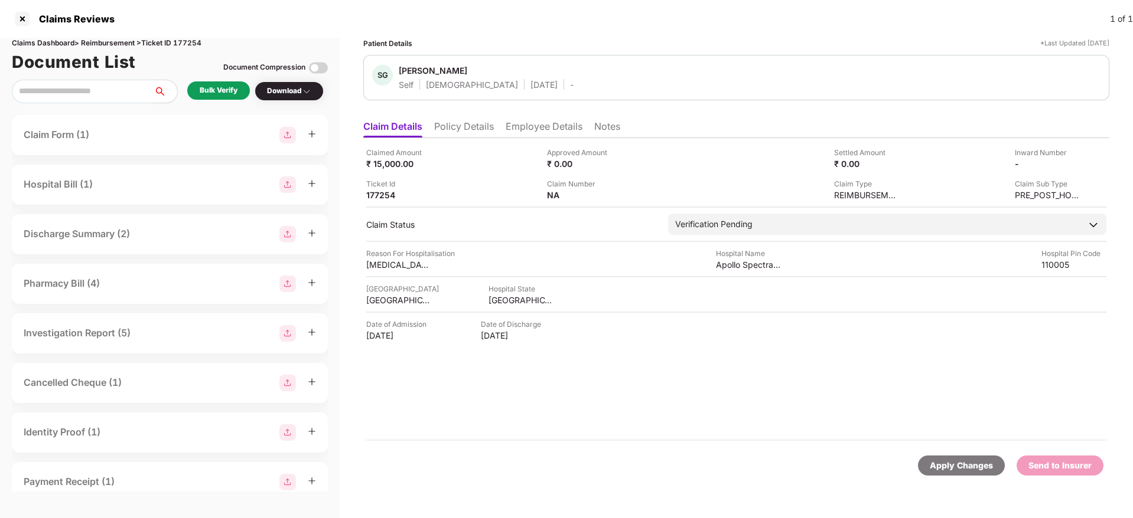
click at [463, 126] on li "Policy Details" at bounding box center [464, 128] width 60 height 17
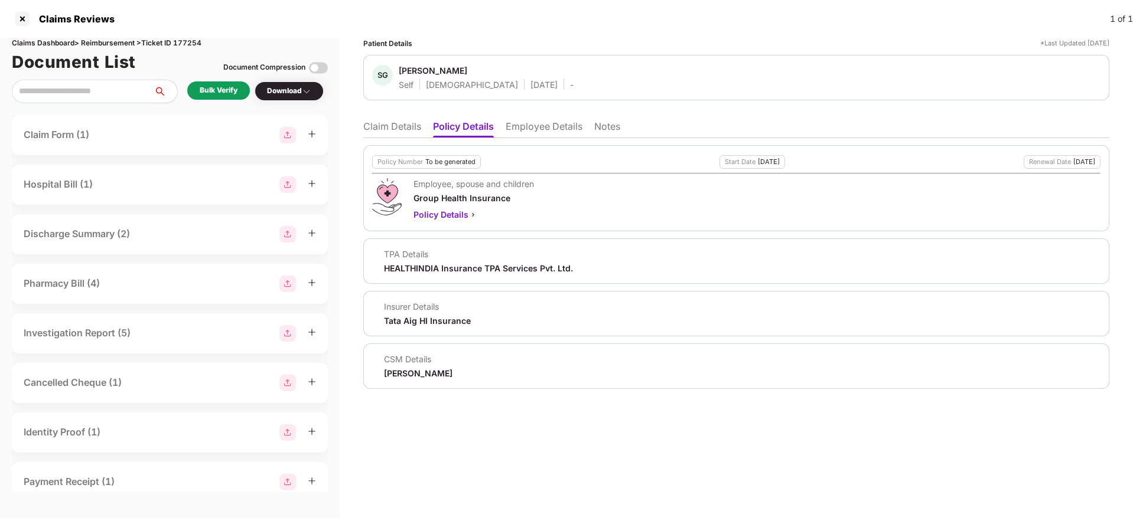
click at [510, 130] on li "Employee Details" at bounding box center [543, 128] width 77 height 17
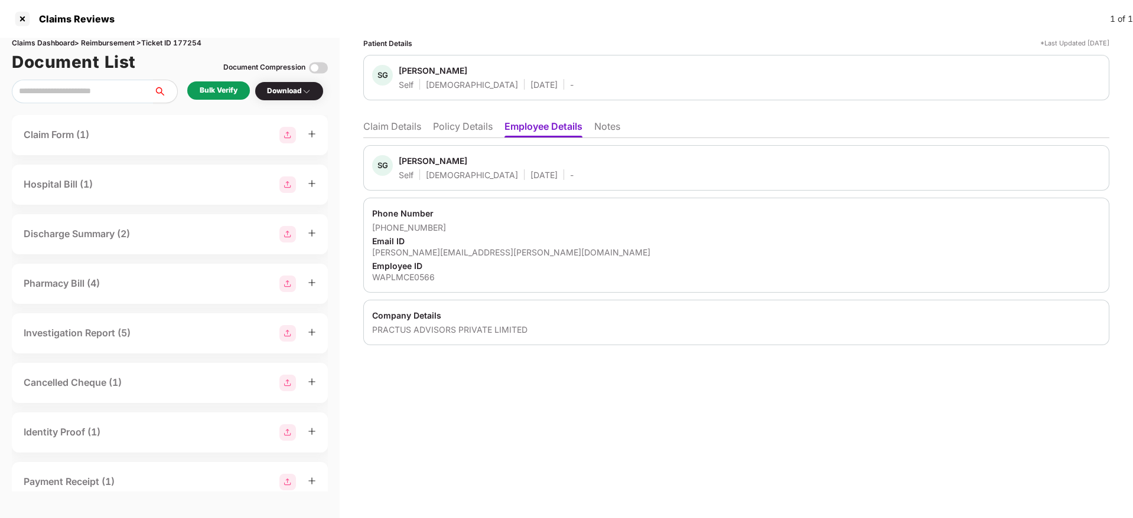
click at [446, 133] on li "Policy Details" at bounding box center [463, 128] width 60 height 17
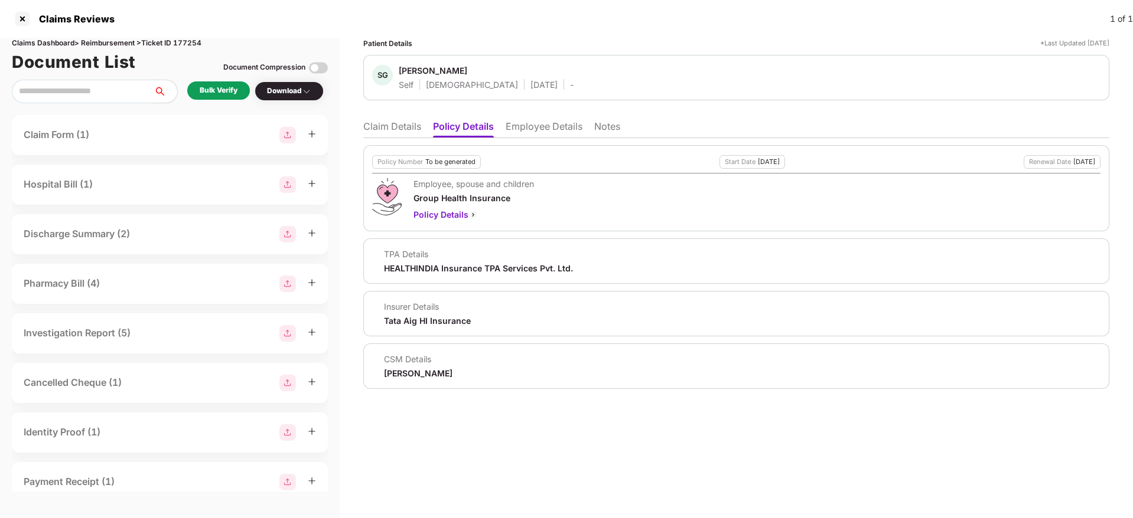
click at [518, 129] on li "Employee Details" at bounding box center [543, 128] width 77 height 17
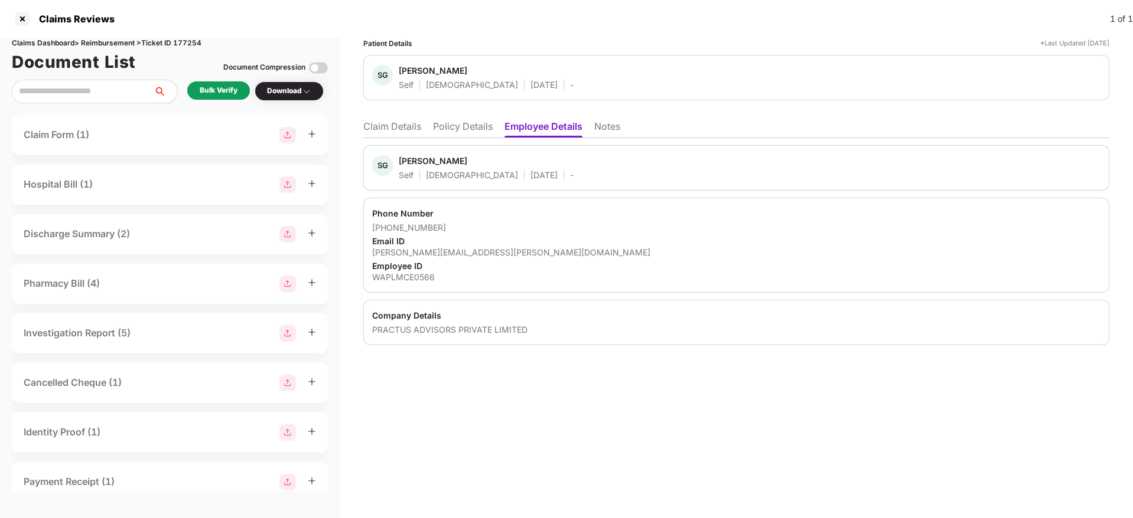
click at [423, 252] on div "sonal.goel@roibypractus.com" at bounding box center [736, 252] width 728 height 11
copy div "sonal.goel@roibypractus.com"
click at [473, 130] on li "Policy Details" at bounding box center [463, 128] width 60 height 17
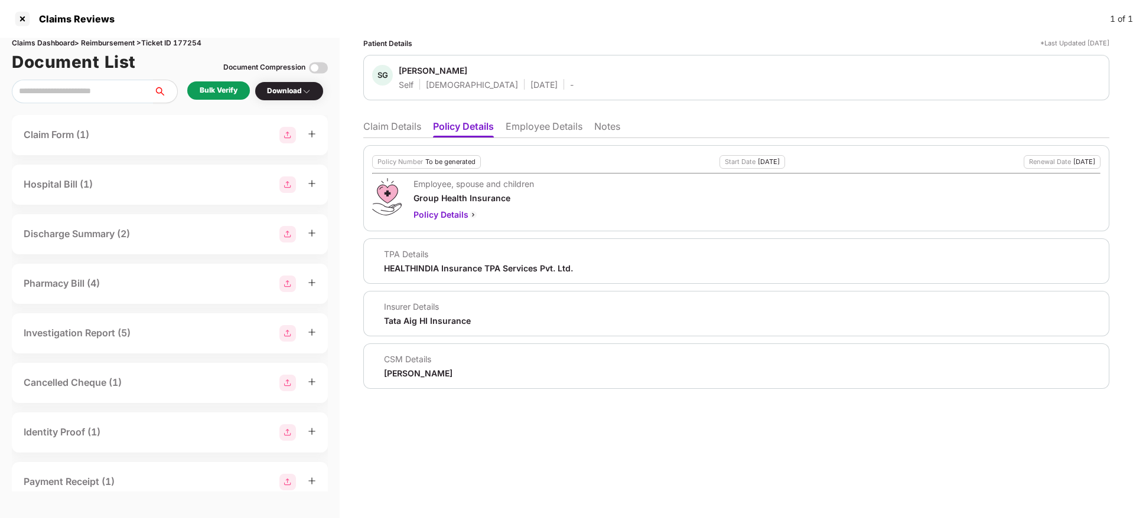
click at [394, 118] on ul "Claim Details Policy Details Employee Details Notes" at bounding box center [736, 127] width 746 height 24
click at [393, 120] on li "Claim Details" at bounding box center [392, 128] width 58 height 17
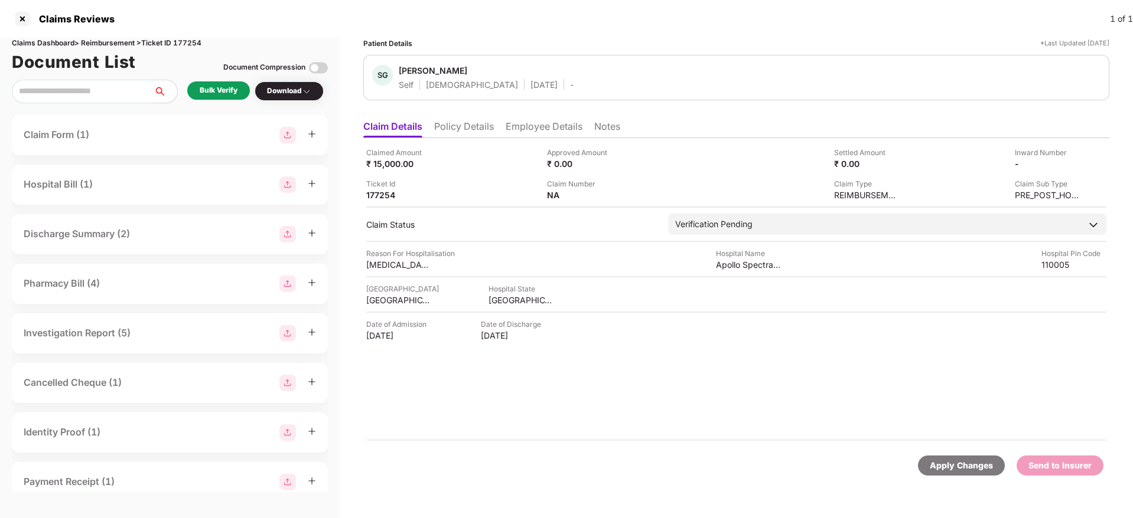
click at [231, 83] on div "Bulk Verify" at bounding box center [218, 90] width 63 height 18
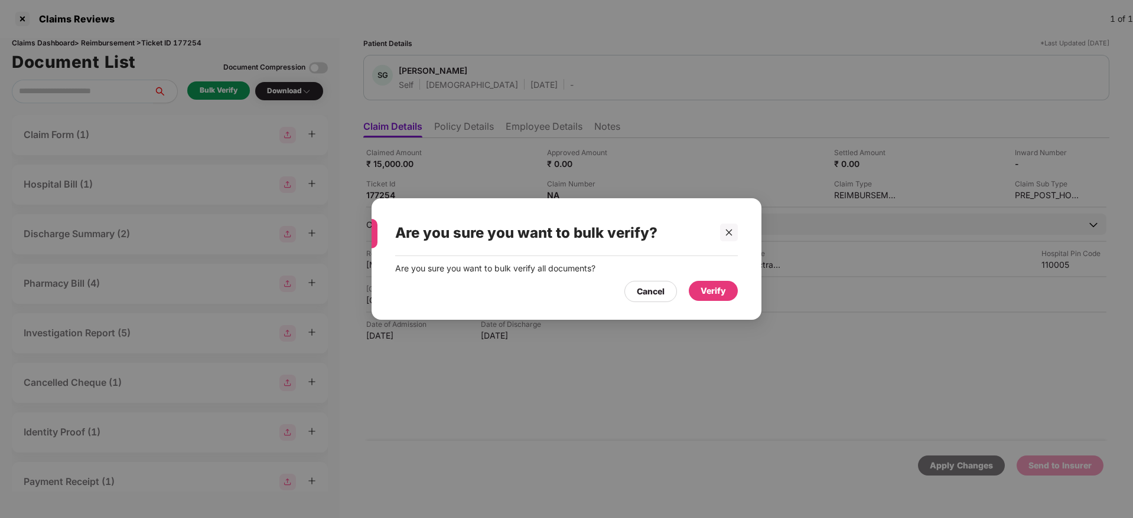
click at [709, 287] on div "Verify" at bounding box center [712, 291] width 25 height 13
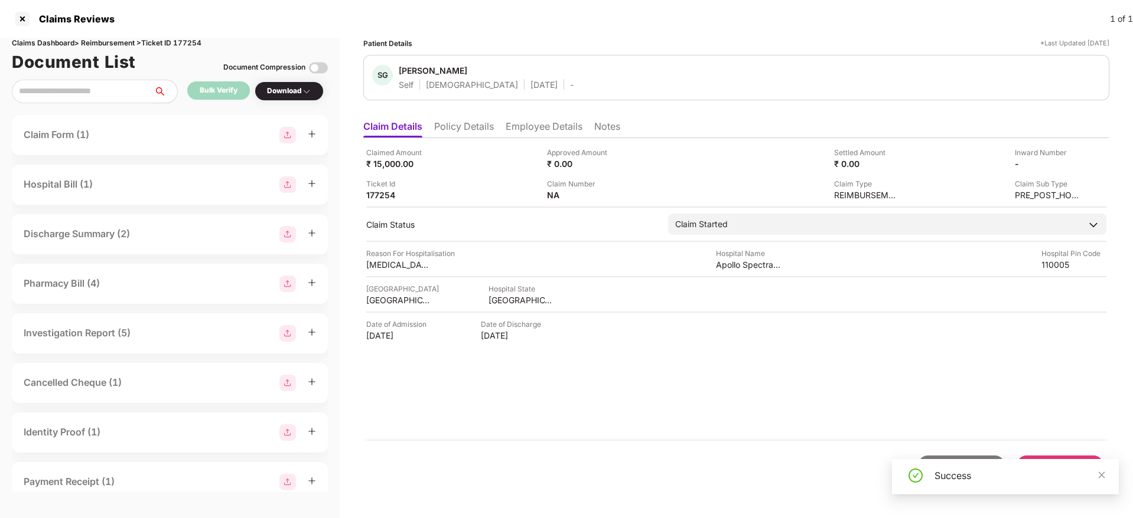
click at [481, 128] on li "Policy Details" at bounding box center [464, 128] width 60 height 17
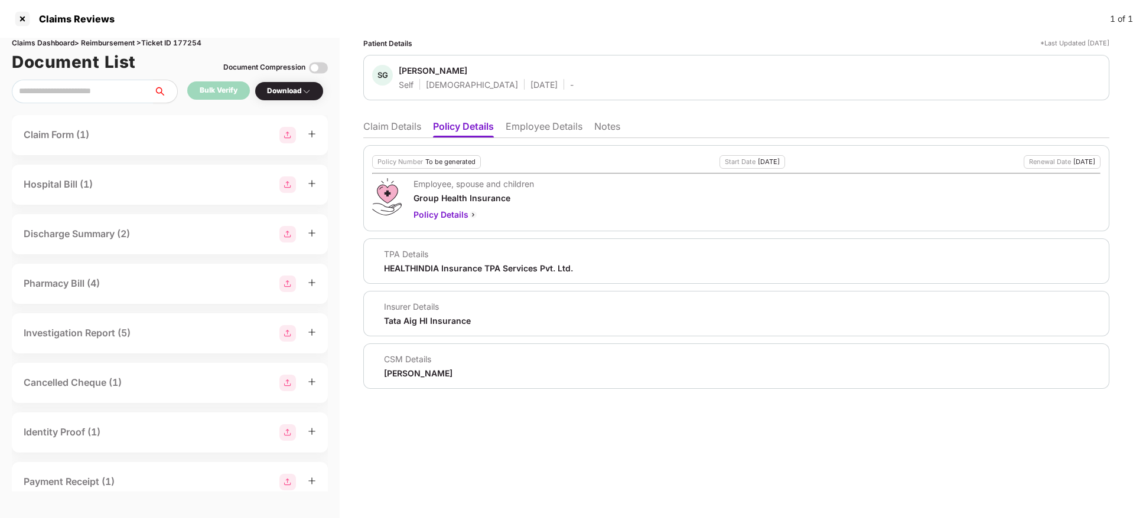
click at [395, 125] on li "Claim Details" at bounding box center [392, 128] width 58 height 17
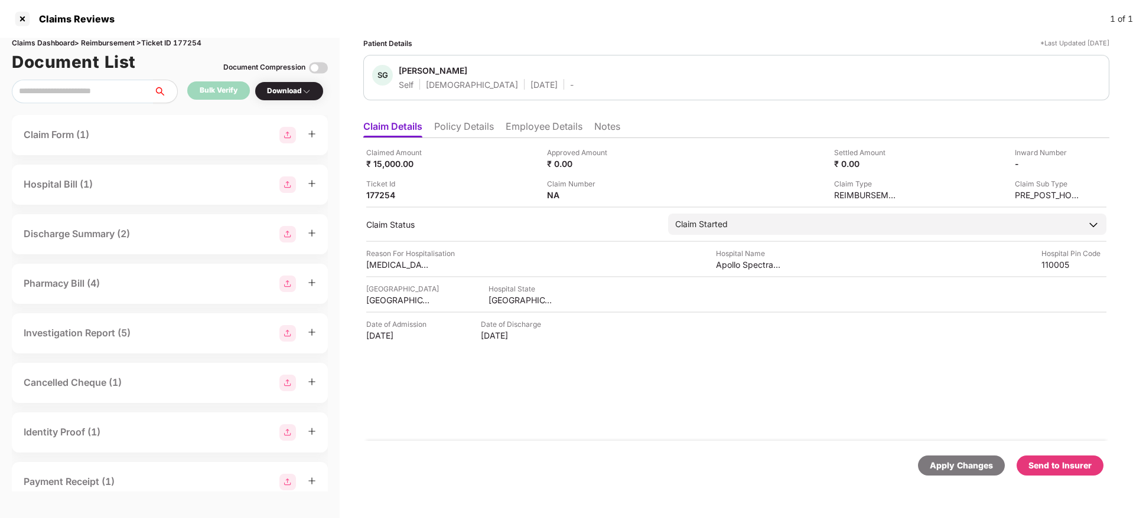
click at [453, 136] on li "Policy Details" at bounding box center [464, 128] width 60 height 17
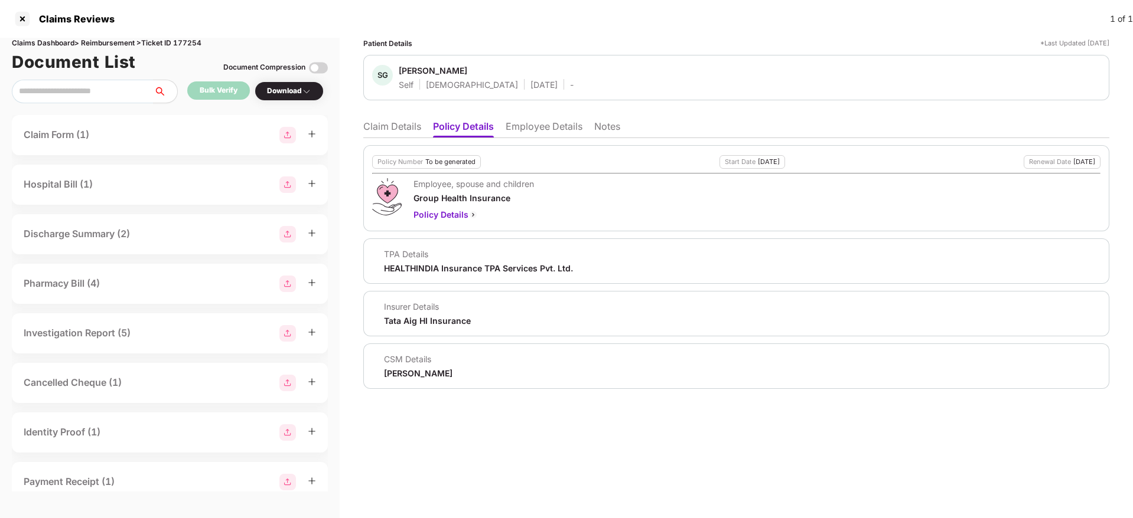
click at [386, 129] on li "Claim Details" at bounding box center [392, 128] width 58 height 17
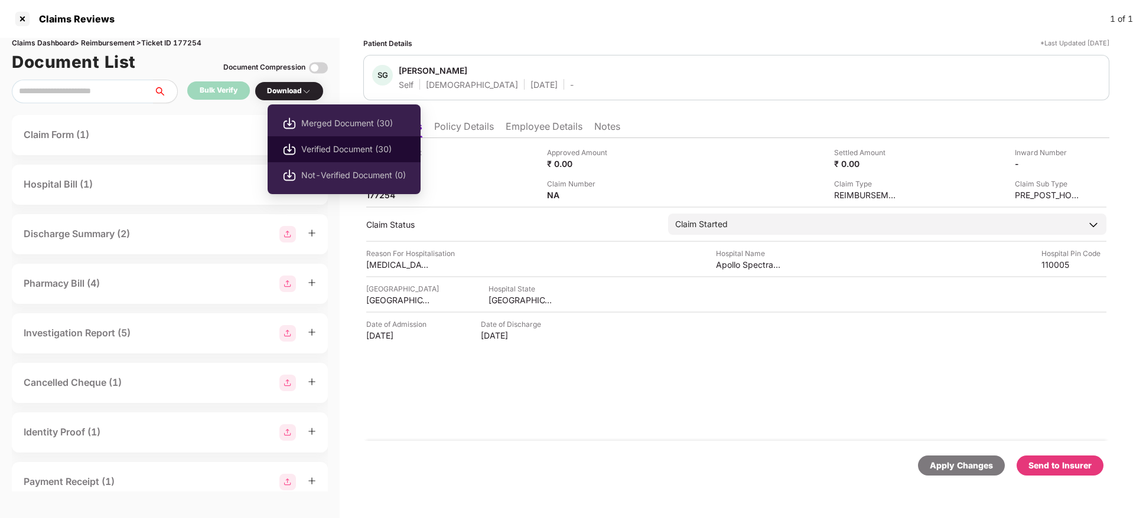
click at [325, 146] on span "Verified Document (30)" at bounding box center [353, 149] width 105 height 13
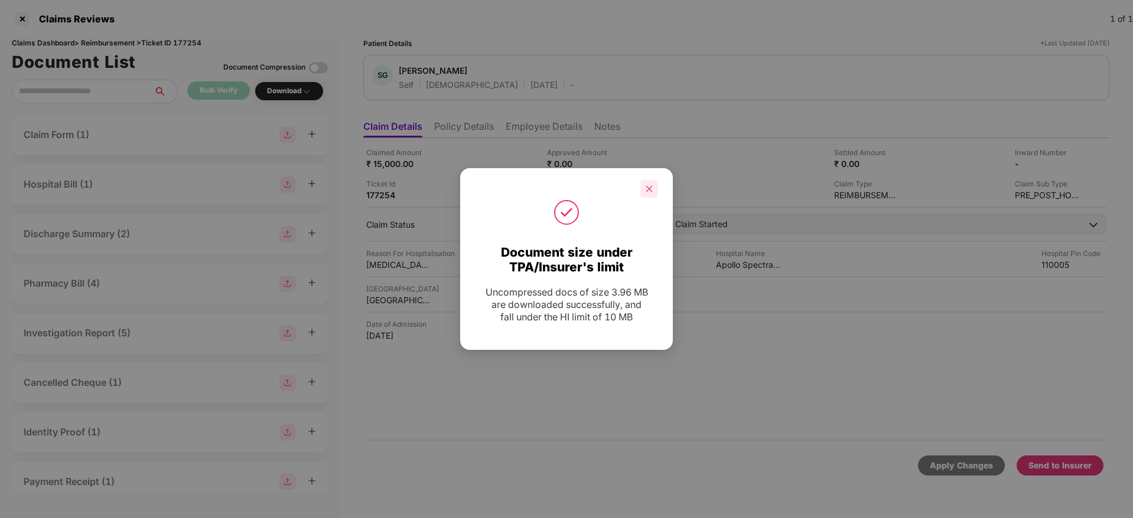
click at [652, 191] on icon "close" at bounding box center [649, 189] width 8 height 8
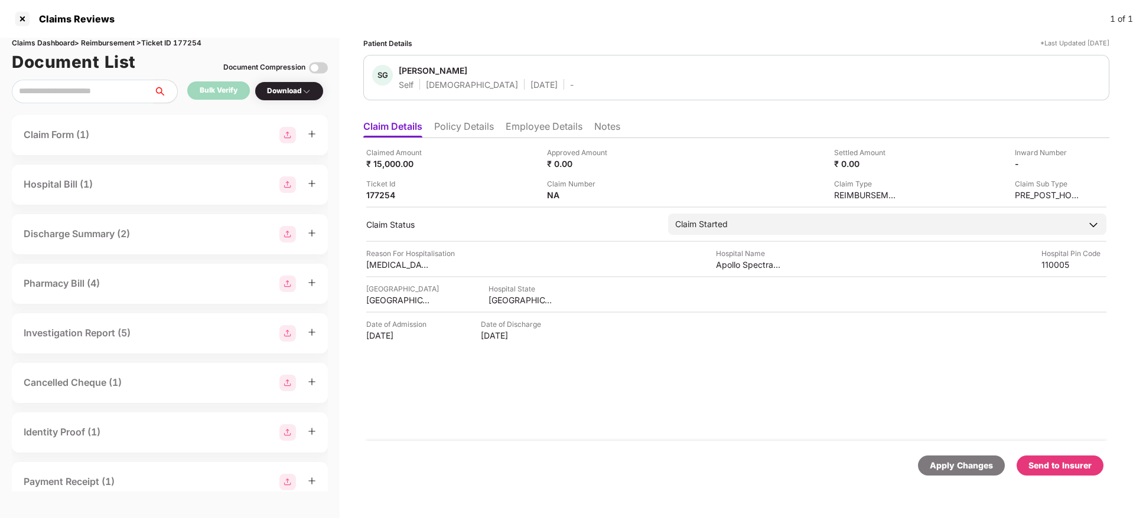
click at [462, 133] on li "Policy Details" at bounding box center [464, 128] width 60 height 17
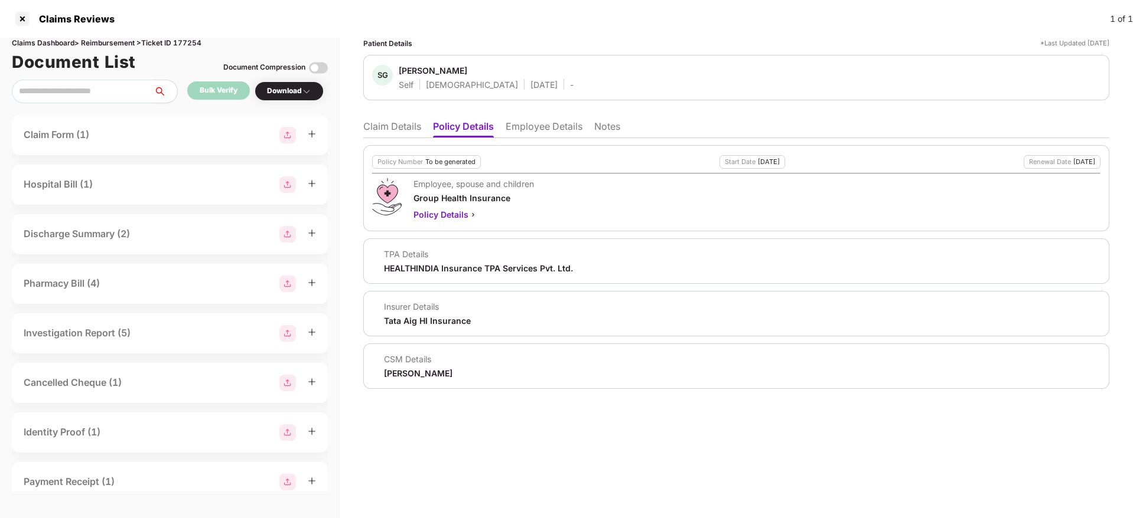
click at [523, 132] on li "Employee Details" at bounding box center [543, 128] width 77 height 17
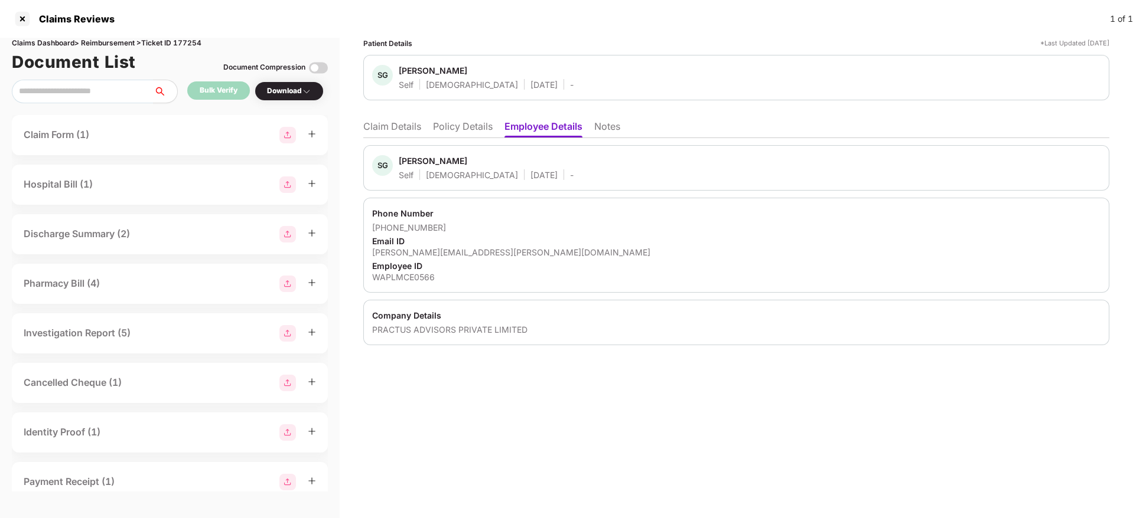
click at [441, 251] on div "sonal.goel@roibypractus.com" at bounding box center [736, 252] width 728 height 11
copy div "sonal.goel@roibypractus.com"
click at [446, 128] on li "Policy Details" at bounding box center [463, 128] width 60 height 17
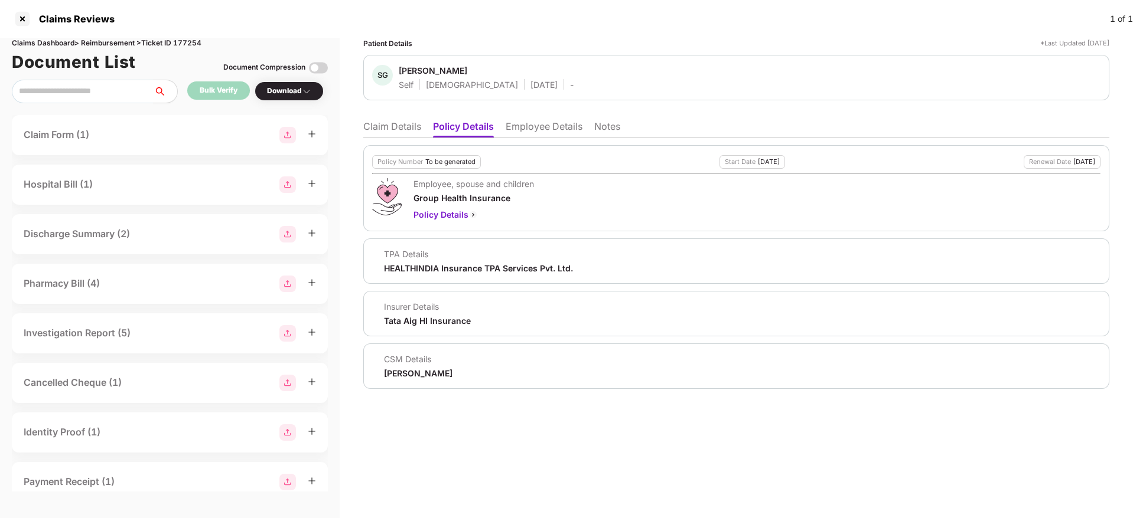
click at [373, 130] on li "Claim Details" at bounding box center [392, 128] width 58 height 17
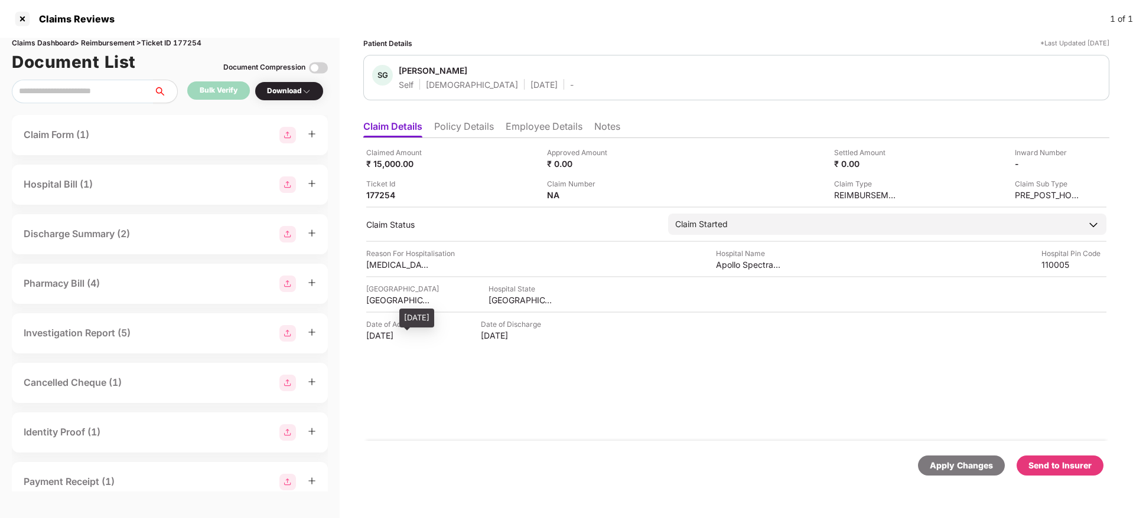
click at [391, 337] on div "30 Aug 2025" at bounding box center [398, 335] width 65 height 11
copy div "30 Aug 2025"
click at [472, 129] on li "Policy Details" at bounding box center [464, 128] width 60 height 17
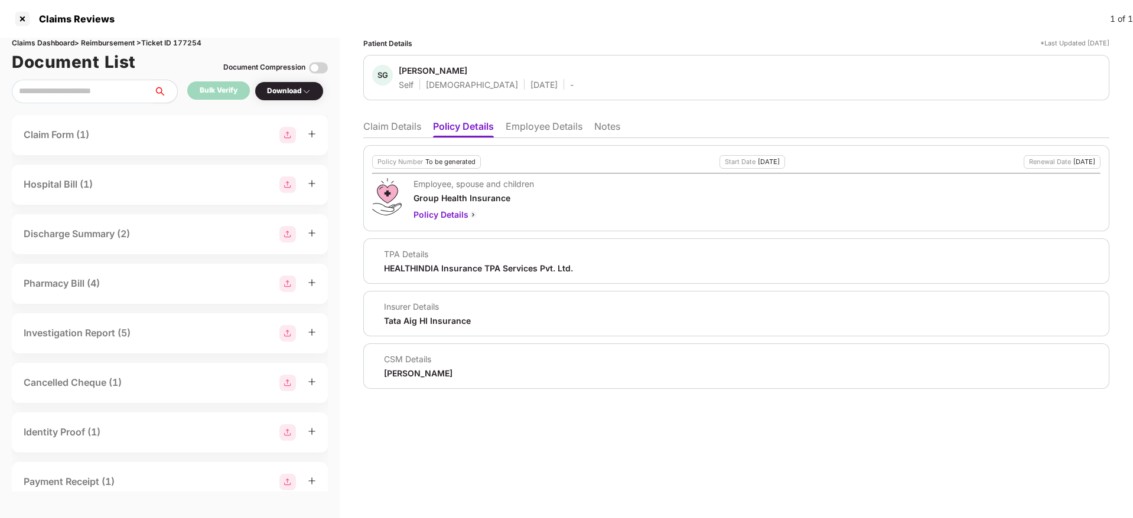
click at [559, 125] on li "Employee Details" at bounding box center [543, 128] width 77 height 17
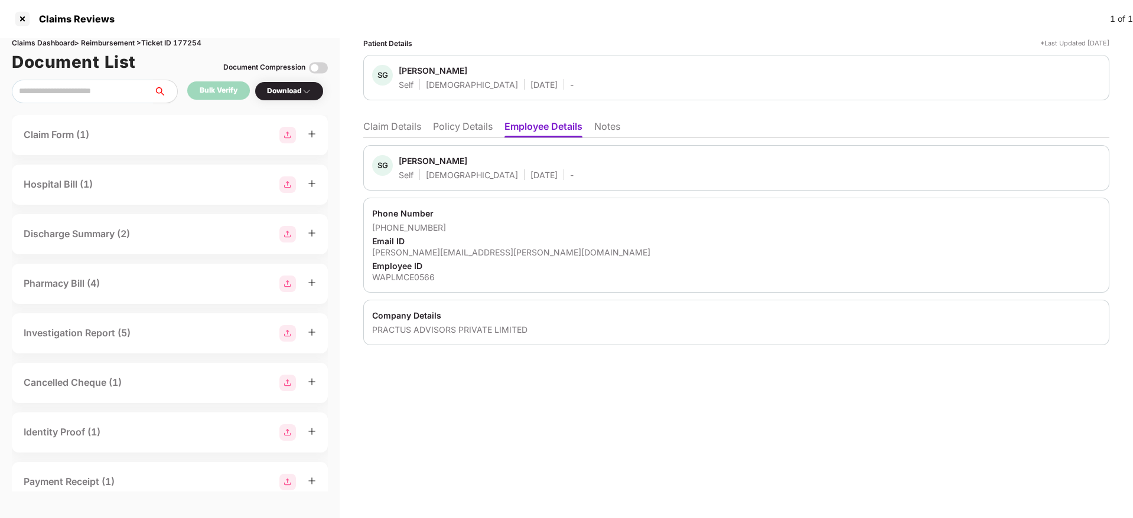
click at [402, 130] on li "Claim Details" at bounding box center [392, 128] width 58 height 17
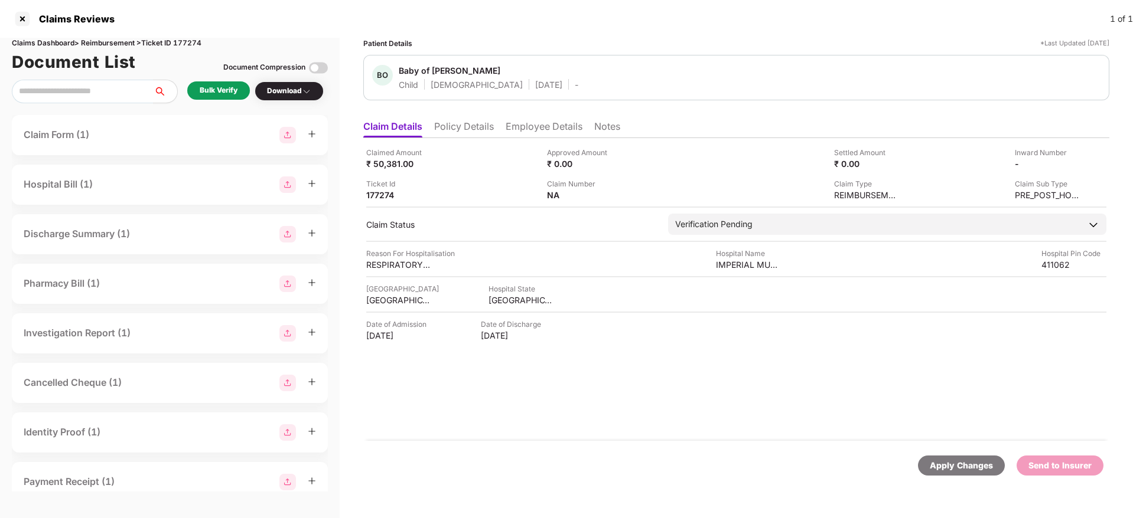
click at [455, 126] on li "Policy Details" at bounding box center [464, 128] width 60 height 17
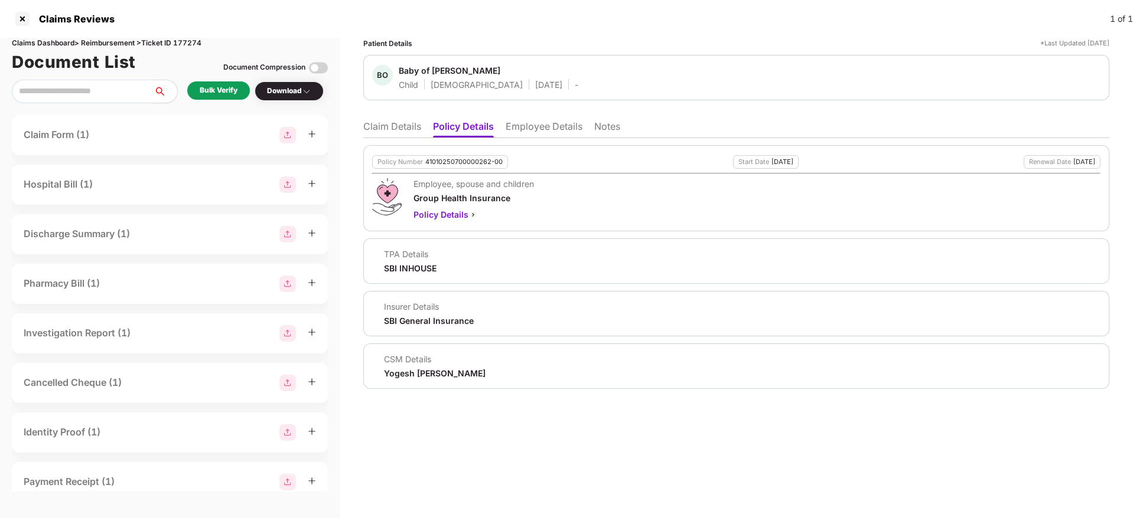
click at [516, 123] on li "Employee Details" at bounding box center [543, 128] width 77 height 17
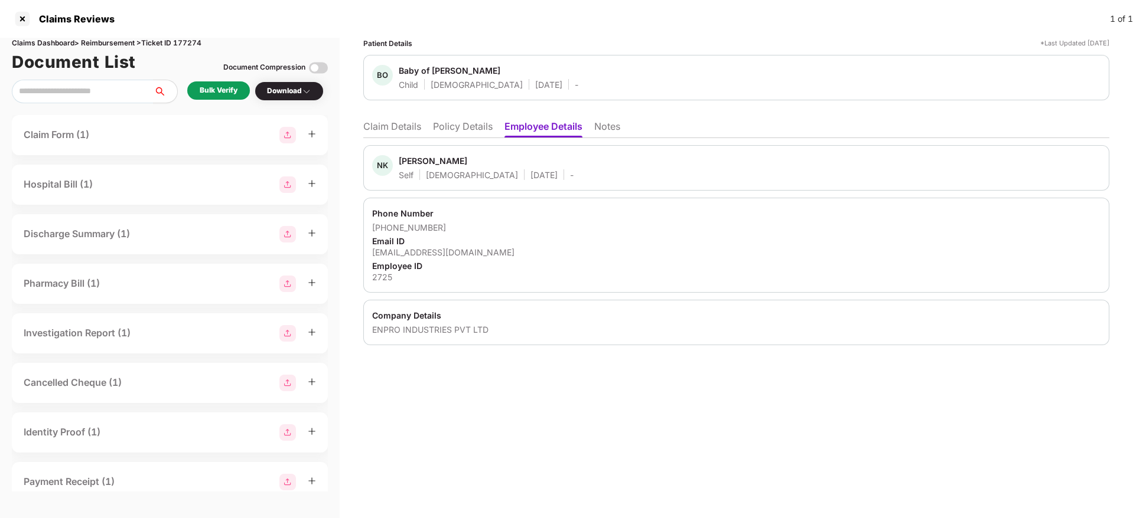
click at [463, 132] on li "Policy Details" at bounding box center [463, 128] width 60 height 17
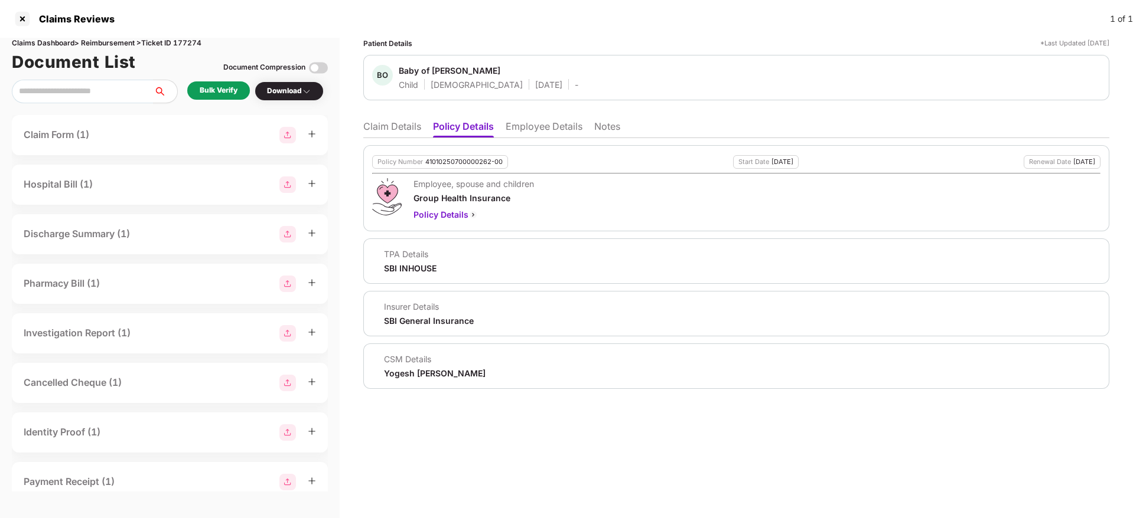
click at [383, 128] on li "Claim Details" at bounding box center [392, 128] width 58 height 17
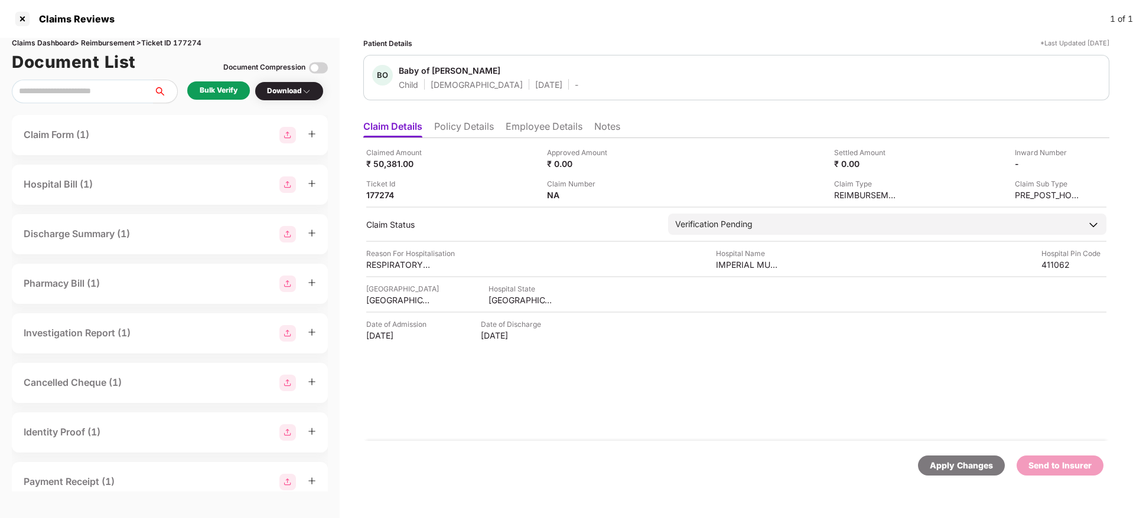
click at [220, 83] on div "Bulk Verify" at bounding box center [218, 90] width 63 height 18
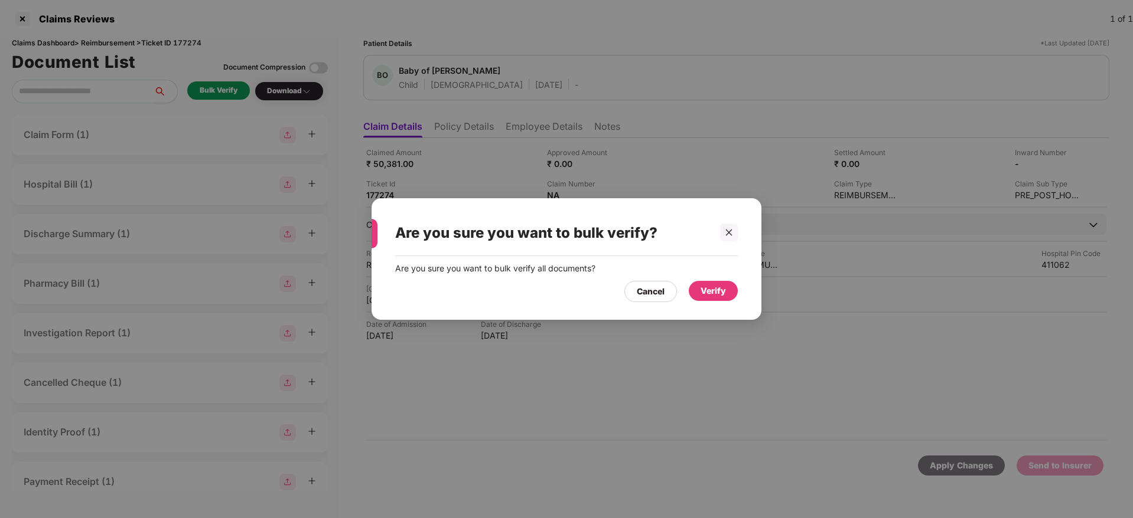
click at [716, 293] on div "Verify" at bounding box center [712, 291] width 25 height 13
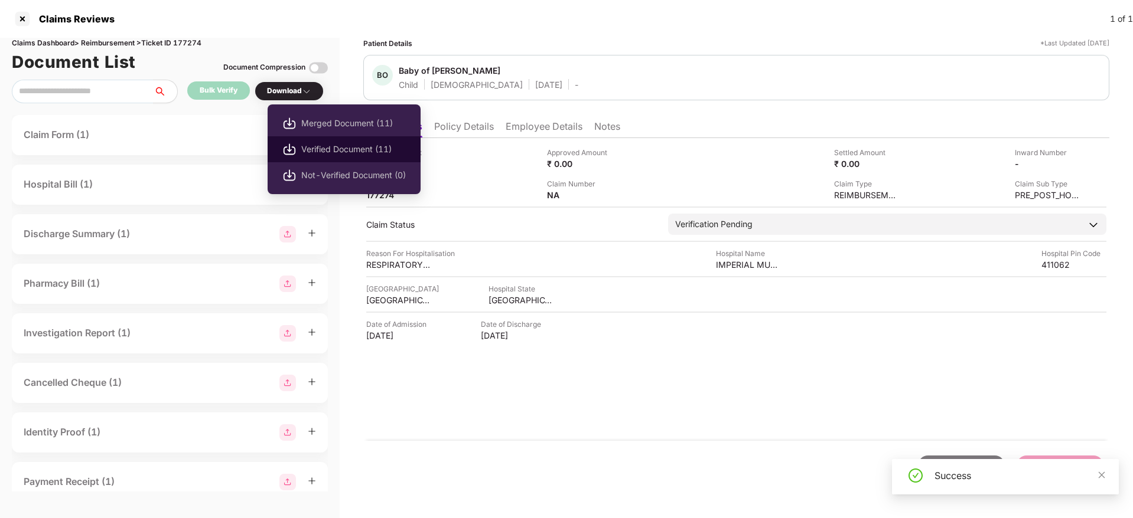
click at [332, 144] on span "Verified Document (11)" at bounding box center [353, 149] width 105 height 13
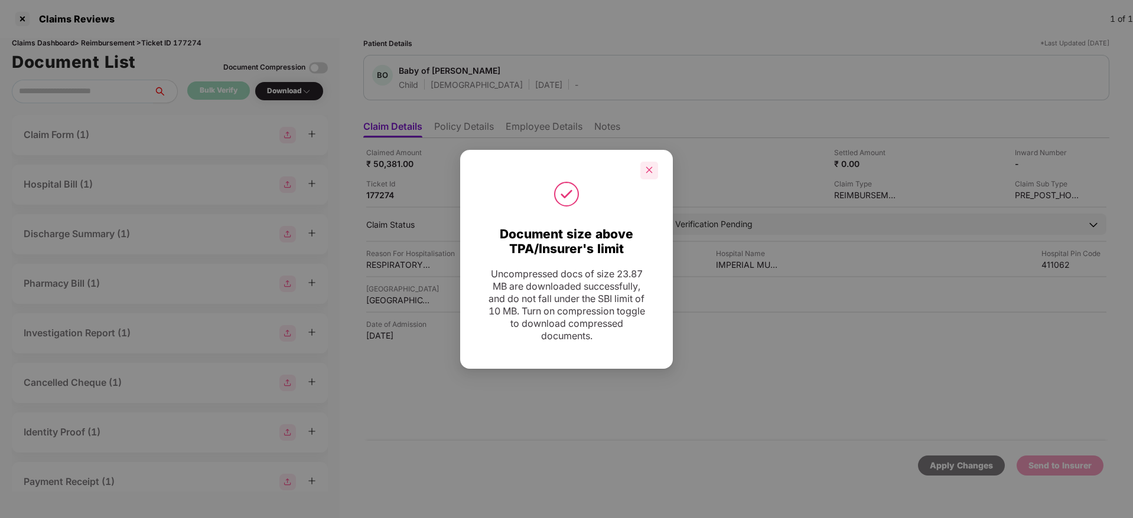
click at [651, 169] on icon "close" at bounding box center [649, 170] width 8 height 8
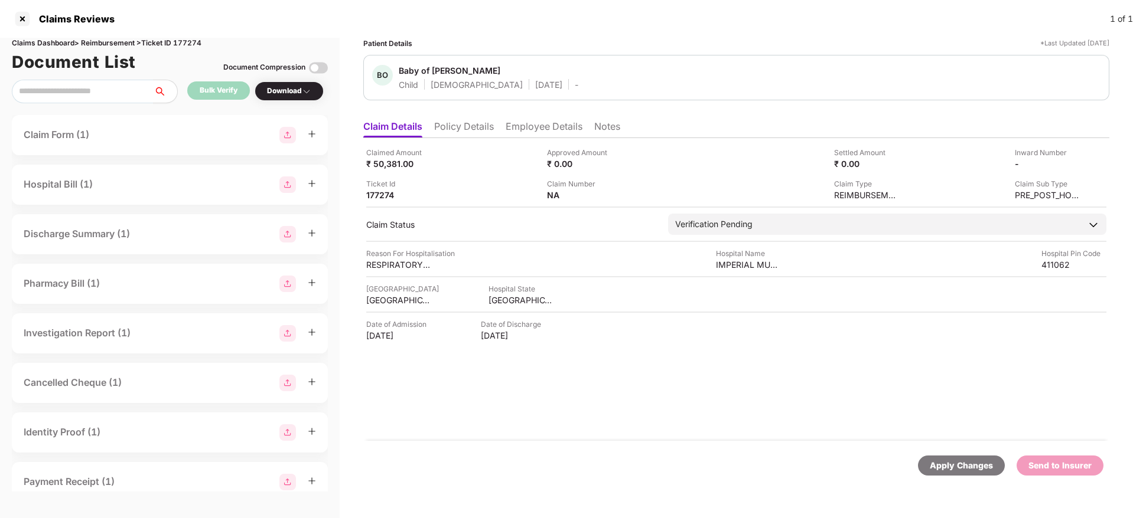
click at [474, 129] on li "Policy Details" at bounding box center [464, 128] width 60 height 17
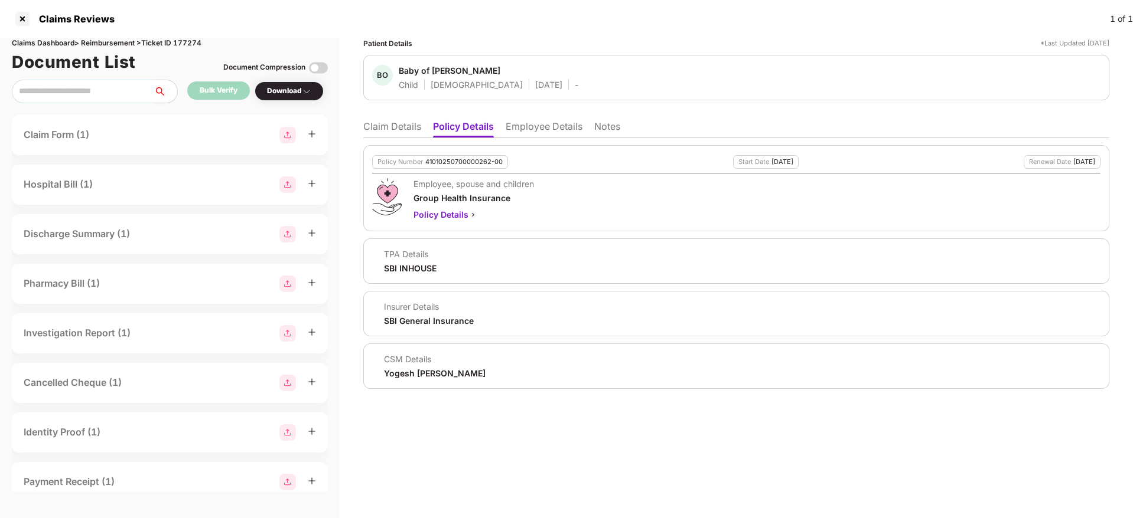
click at [536, 131] on li "Employee Details" at bounding box center [543, 128] width 77 height 17
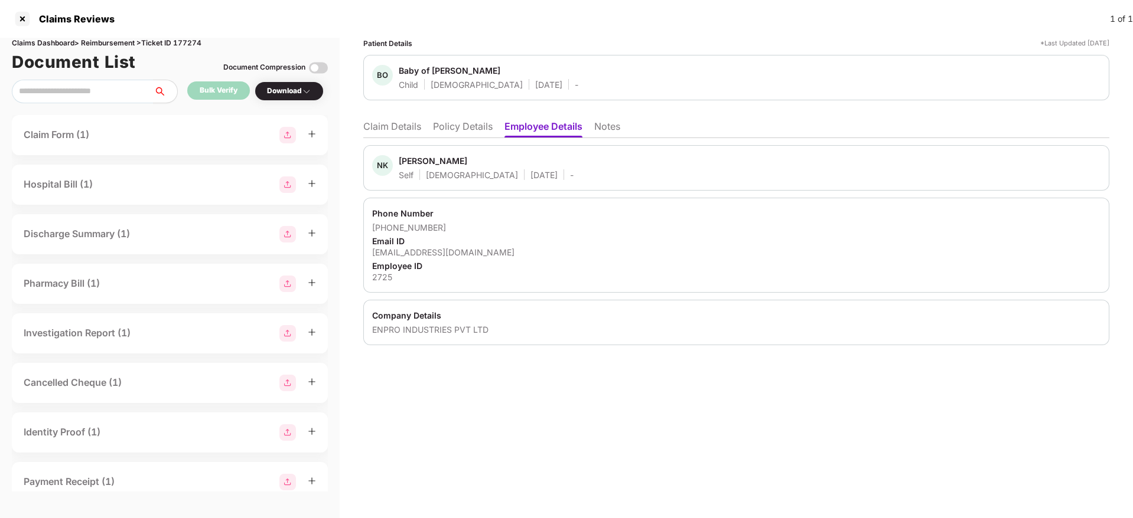
click at [481, 125] on li "Policy Details" at bounding box center [463, 128] width 60 height 17
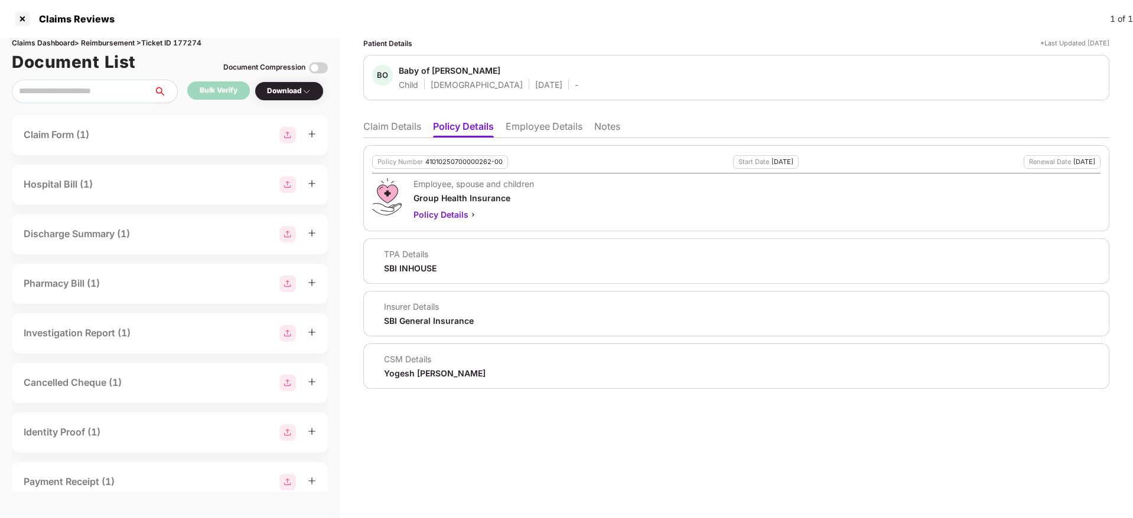
click at [391, 127] on li "Claim Details" at bounding box center [392, 128] width 58 height 17
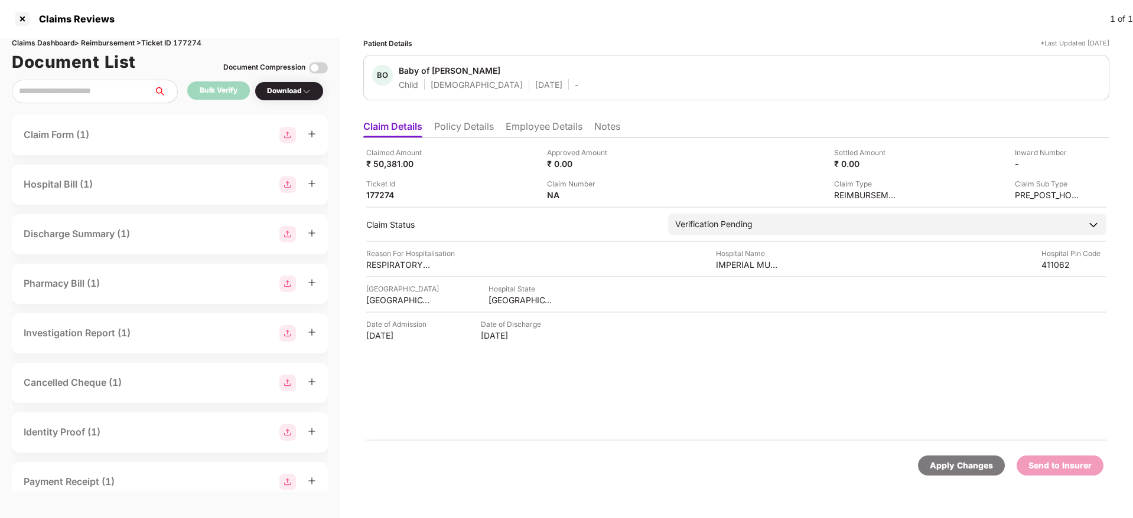
click at [524, 132] on li "Employee Details" at bounding box center [543, 128] width 77 height 17
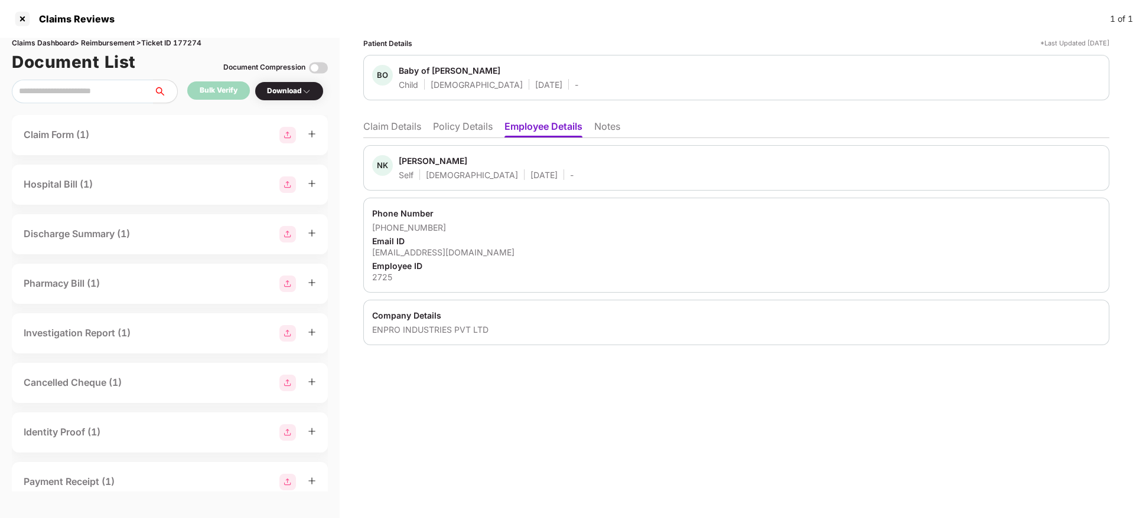
click at [443, 250] on div "nilesh.gaikwad@enproindia.com" at bounding box center [736, 252] width 728 height 11
copy div "nilesh.gaikwad@enproindia.com"
click at [466, 130] on li "Policy Details" at bounding box center [463, 128] width 60 height 17
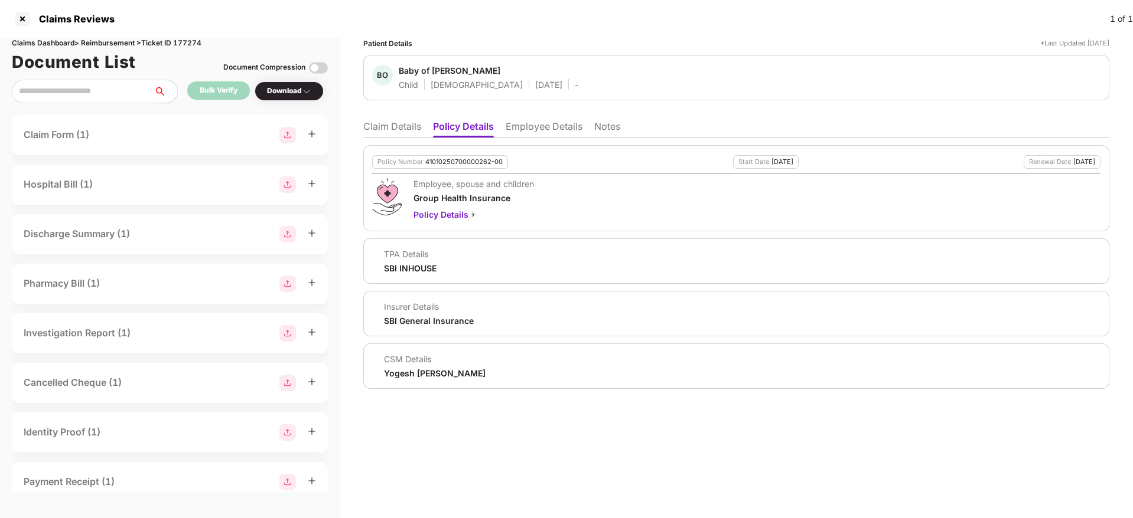
click at [406, 126] on li "Claim Details" at bounding box center [392, 128] width 58 height 17
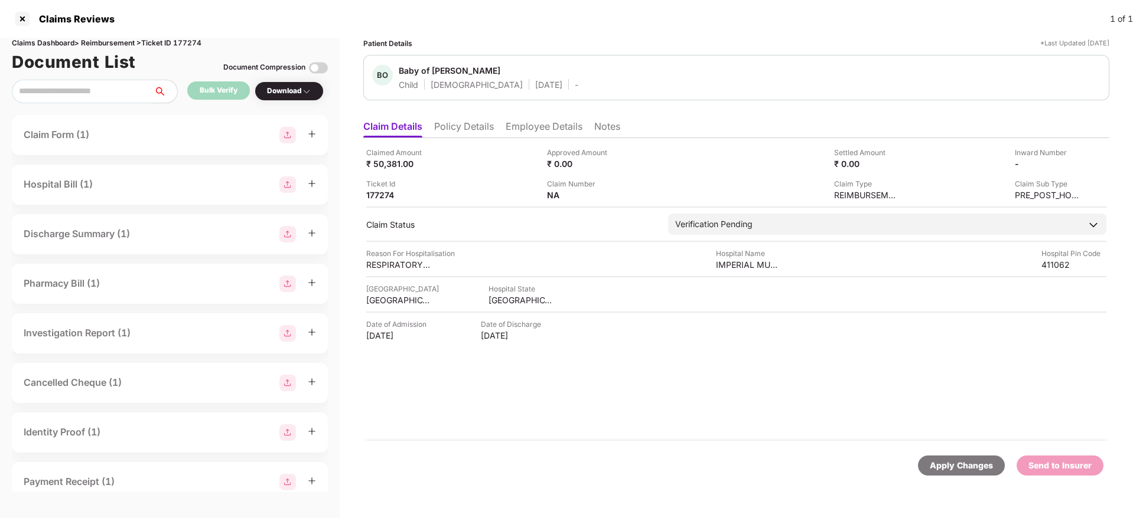
click at [449, 132] on li "Policy Details" at bounding box center [464, 128] width 60 height 17
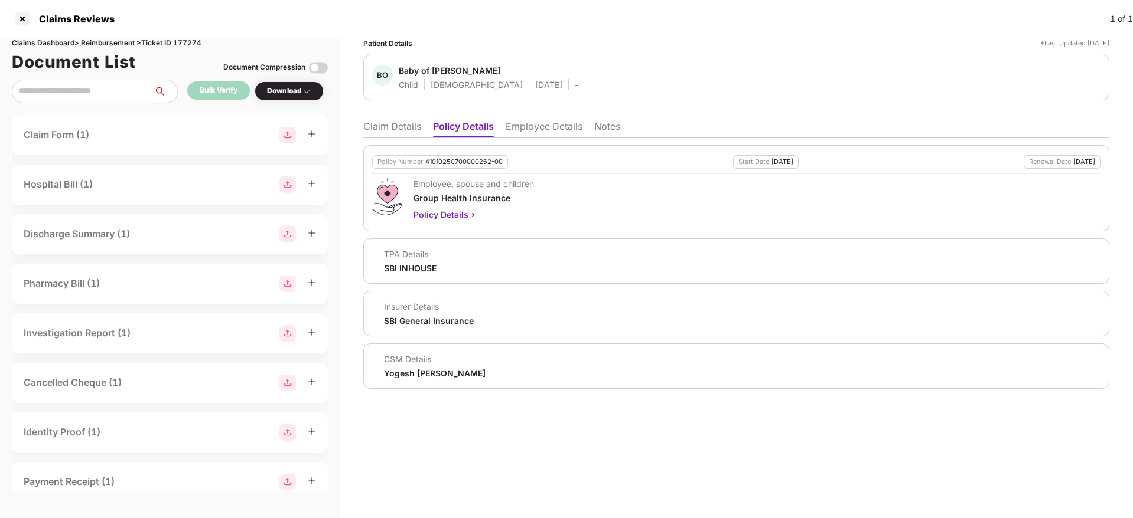
click at [400, 128] on li "Claim Details" at bounding box center [392, 128] width 58 height 17
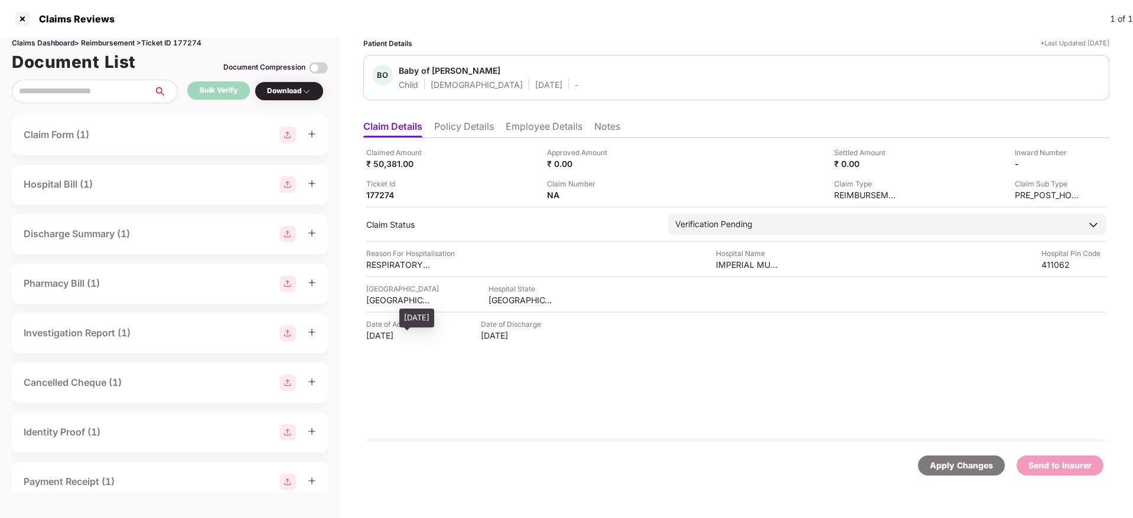
click at [383, 335] on div "10 Sep 2025" at bounding box center [398, 335] width 65 height 11
copy div "10 Sep 2025"
click at [481, 128] on li "Policy Details" at bounding box center [464, 128] width 60 height 17
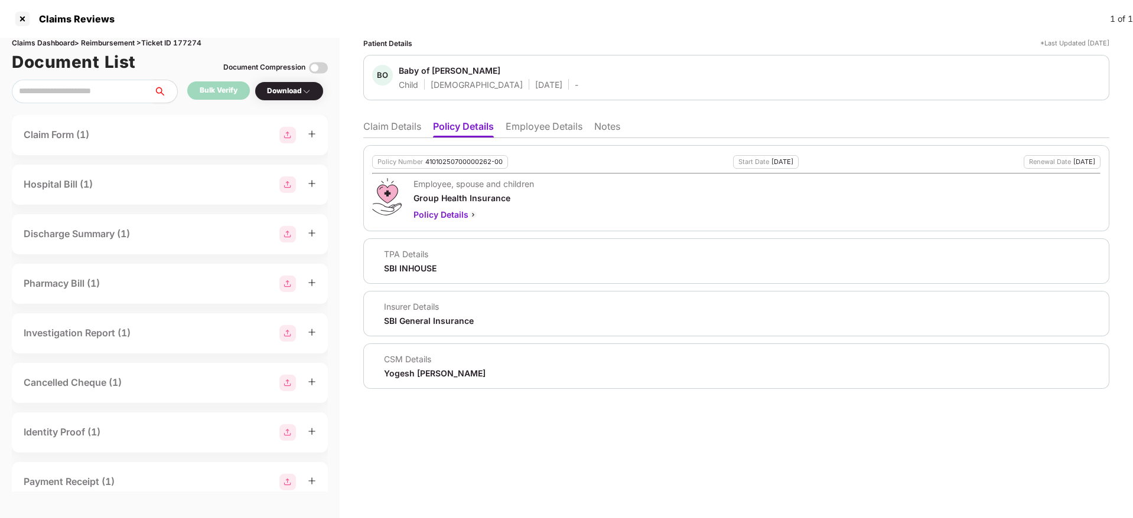
click at [389, 271] on div "SBI INHOUSE" at bounding box center [410, 268] width 53 height 11
copy div "SBI INHOUSE"
click at [533, 132] on li "Employee Details" at bounding box center [543, 128] width 77 height 17
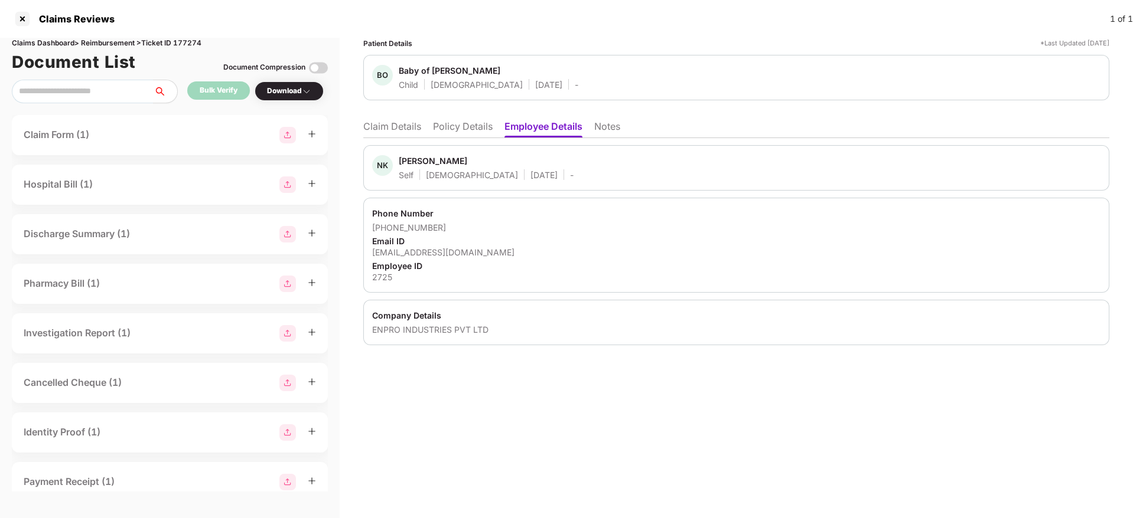
click at [457, 135] on li "Policy Details" at bounding box center [463, 128] width 60 height 17
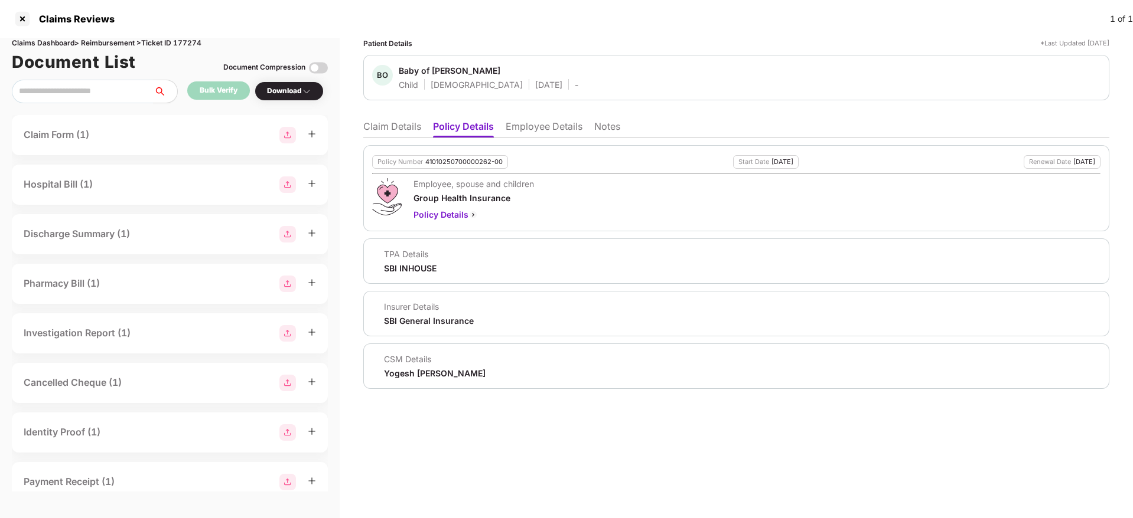
click at [402, 127] on li "Claim Details" at bounding box center [392, 128] width 58 height 17
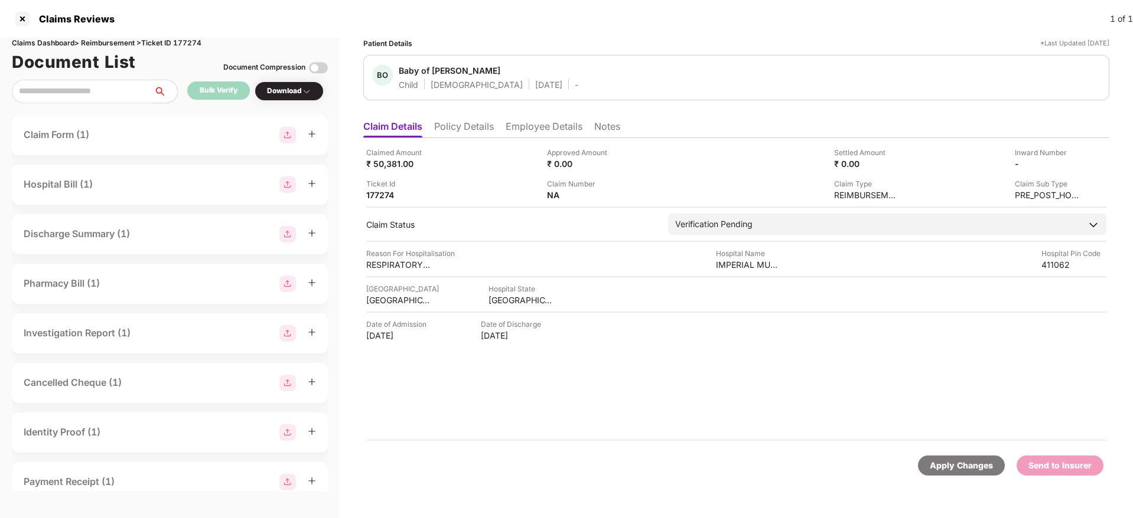
click at [453, 128] on li "Policy Details" at bounding box center [464, 128] width 60 height 17
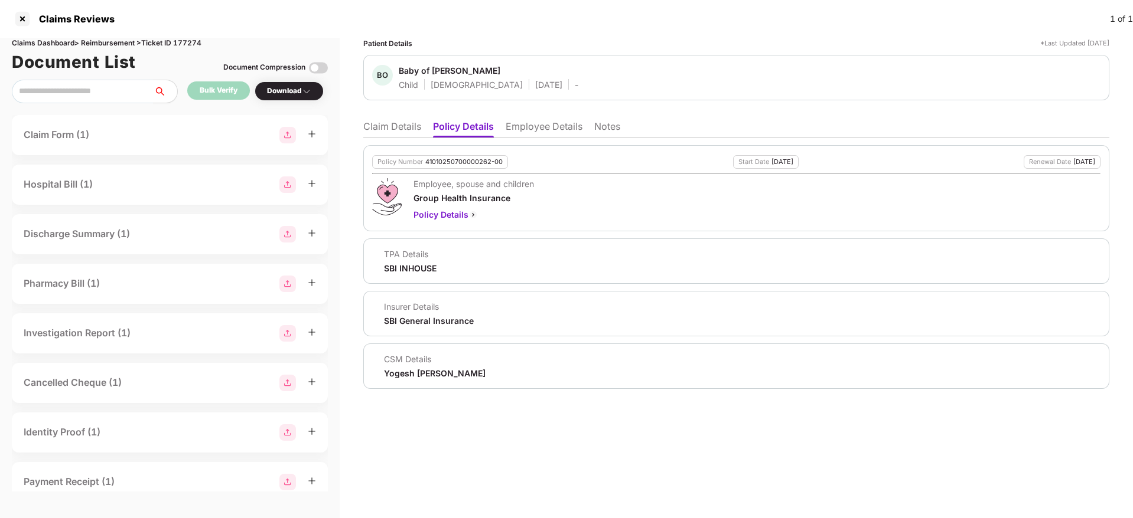
click at [402, 124] on li "Claim Details" at bounding box center [392, 128] width 58 height 17
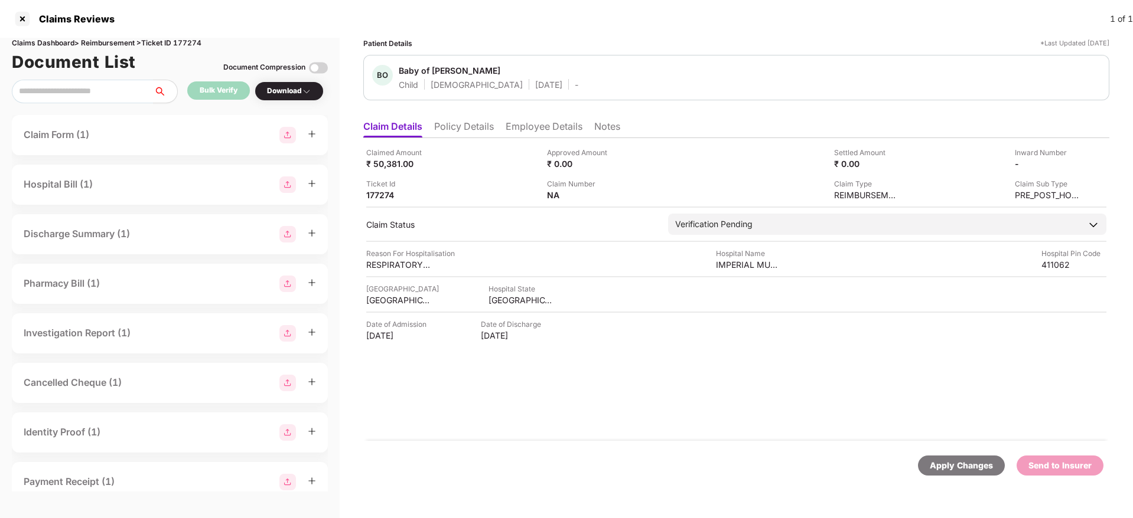
click at [469, 132] on li "Policy Details" at bounding box center [464, 128] width 60 height 17
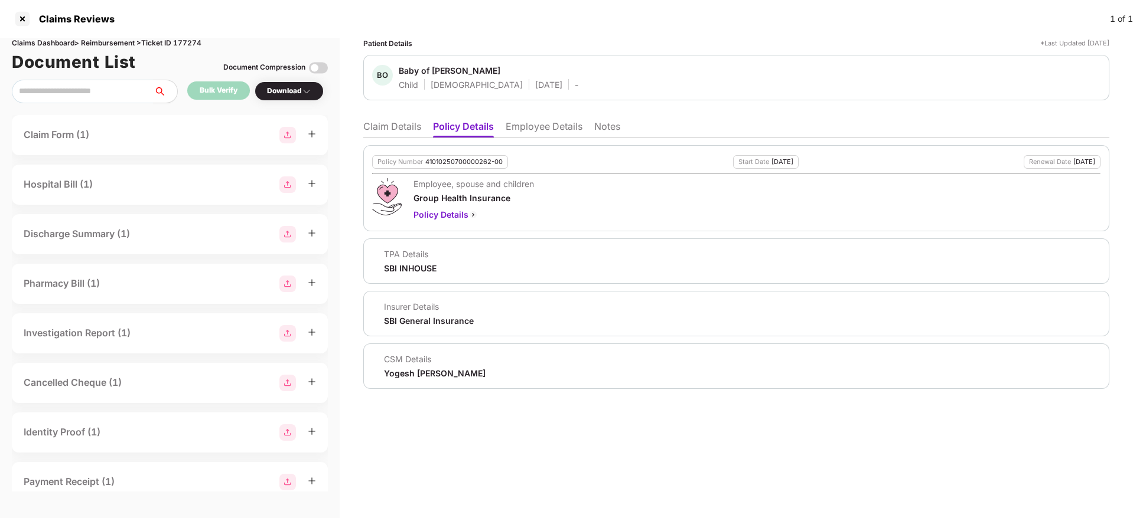
click at [530, 124] on li "Employee Details" at bounding box center [543, 128] width 77 height 17
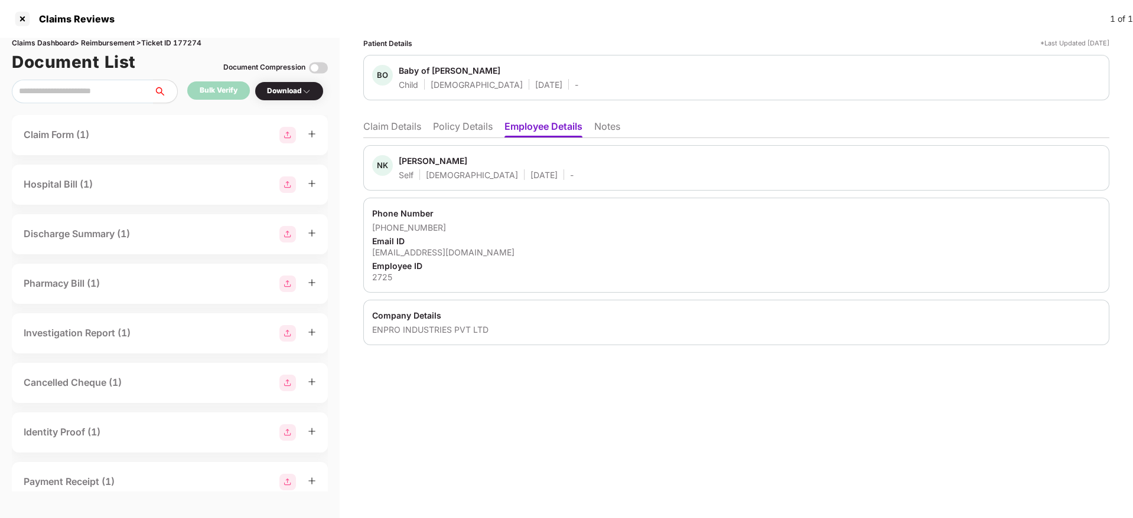
click at [494, 126] on ul "Claim Details Policy Details Employee Details Notes" at bounding box center [736, 127] width 746 height 24
click at [469, 129] on li "Policy Details" at bounding box center [463, 128] width 60 height 17
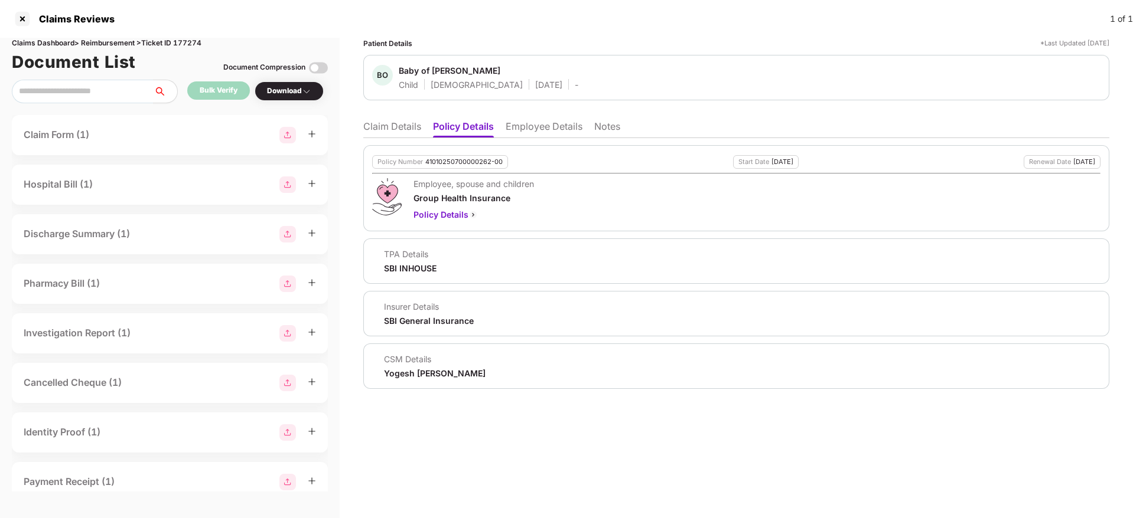
click at [396, 127] on li "Claim Details" at bounding box center [392, 128] width 58 height 17
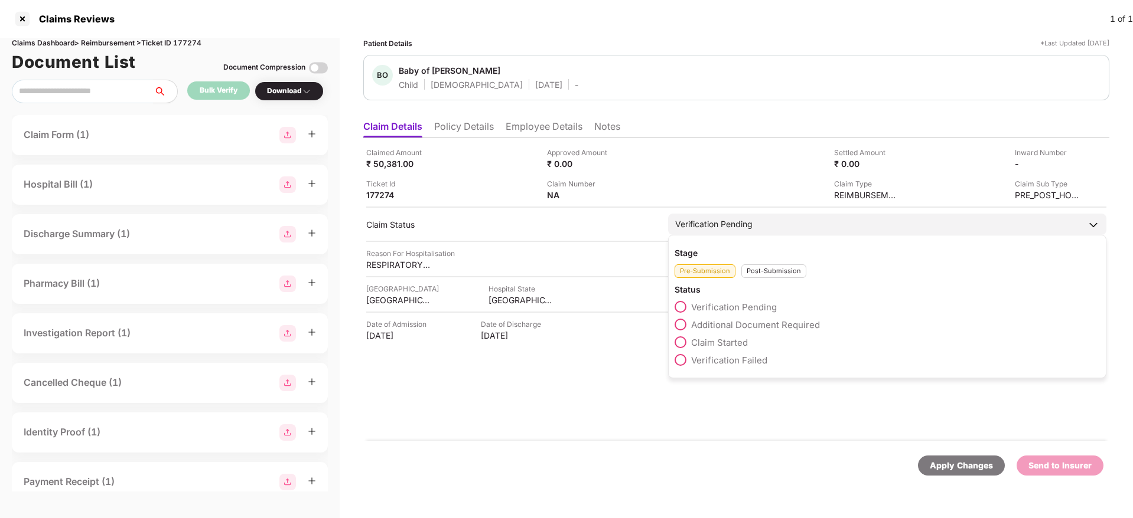
click at [681, 340] on span at bounding box center [680, 343] width 12 height 12
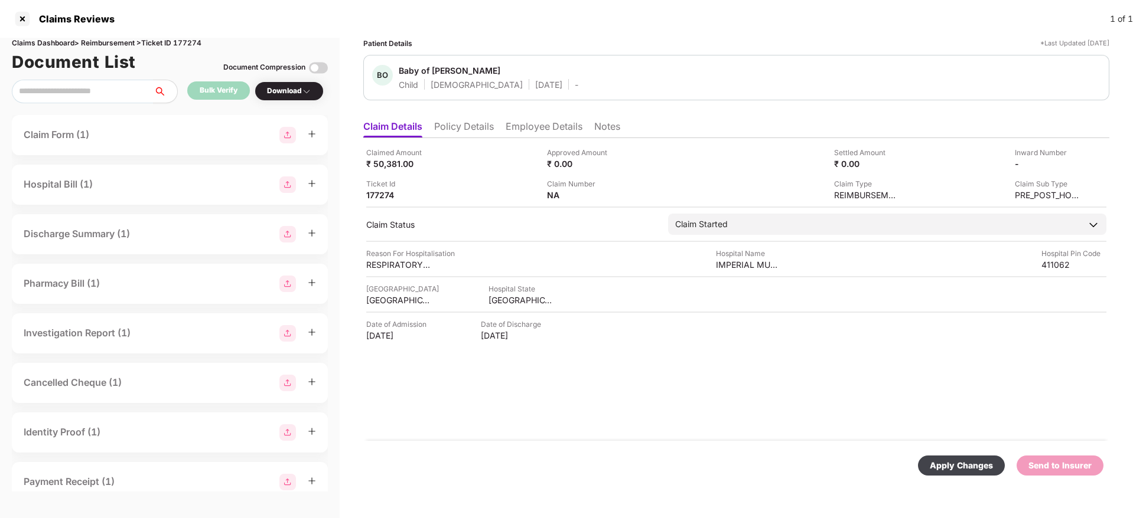
click at [954, 456] on div "Apply Changes" at bounding box center [961, 466] width 87 height 20
click at [475, 133] on li "Policy Details" at bounding box center [464, 128] width 60 height 17
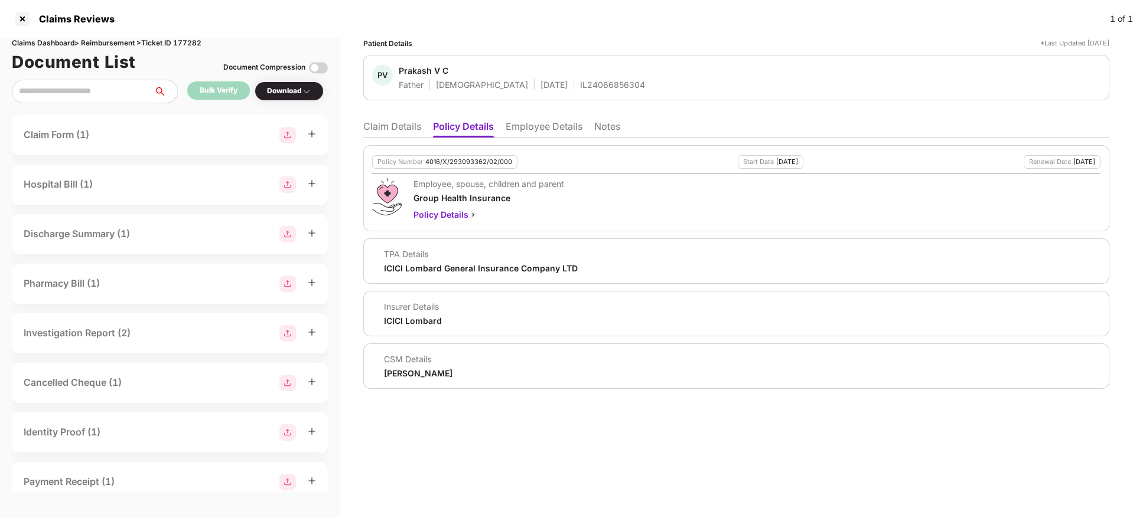
click at [181, 47] on div "Claims Dashboard > Reimbursement > Ticket ID 177282" at bounding box center [170, 43] width 316 height 11
copy div "177282"
click at [537, 129] on li "Employee Details" at bounding box center [543, 128] width 77 height 17
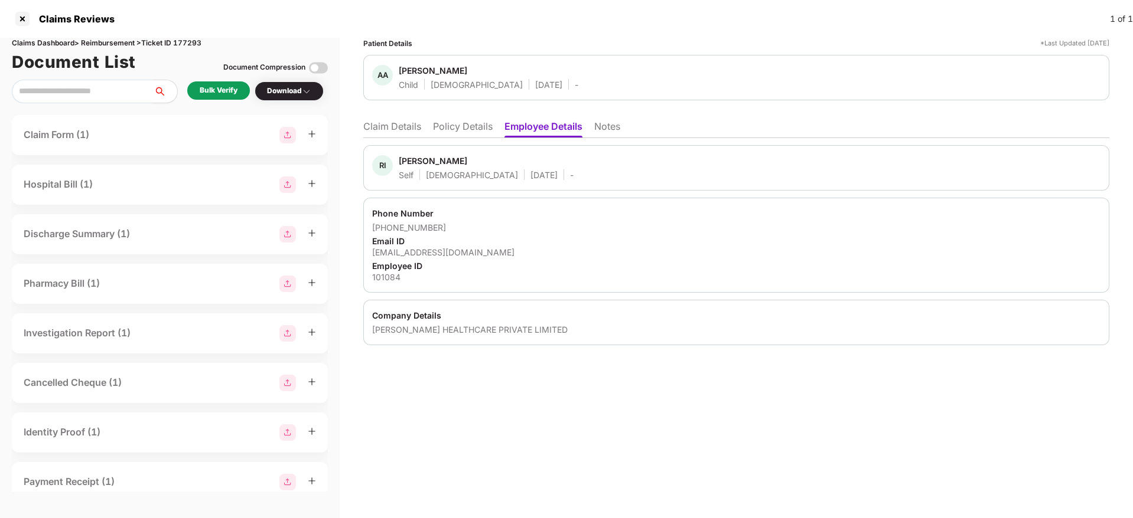
click at [468, 132] on li "Policy Details" at bounding box center [463, 128] width 60 height 17
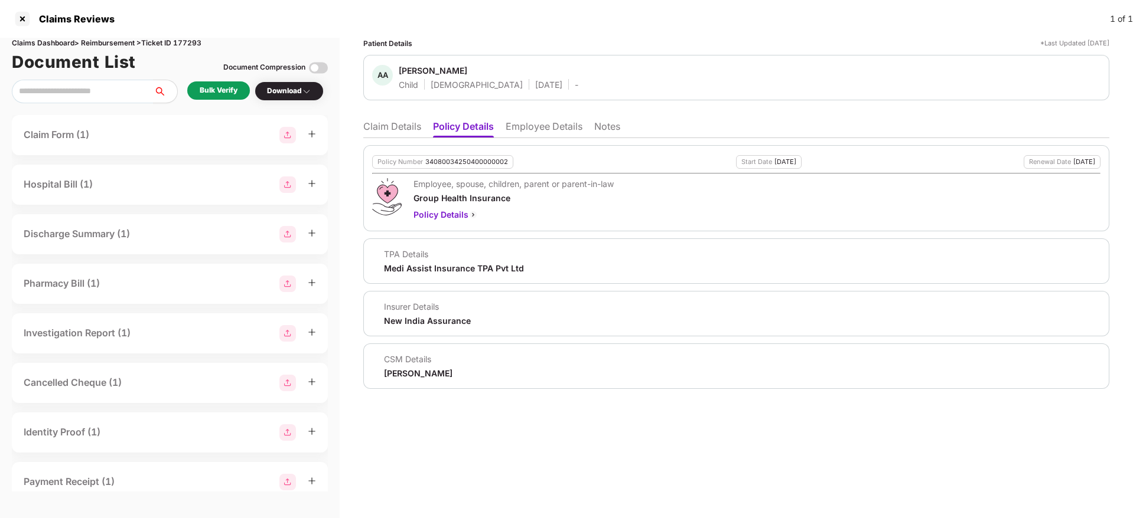
click at [375, 127] on li "Claim Details" at bounding box center [392, 128] width 58 height 17
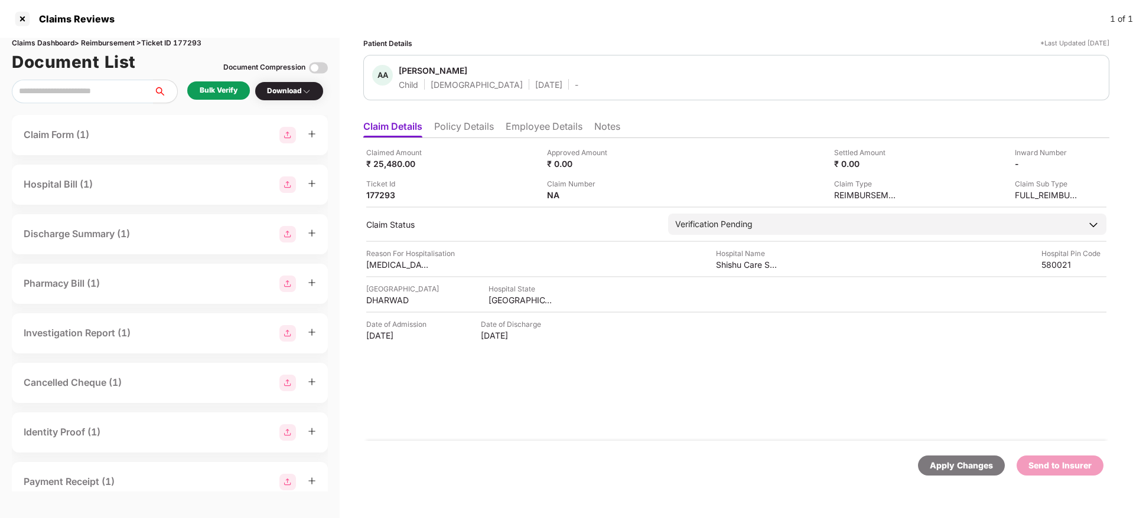
click at [470, 123] on li "Policy Details" at bounding box center [464, 128] width 60 height 17
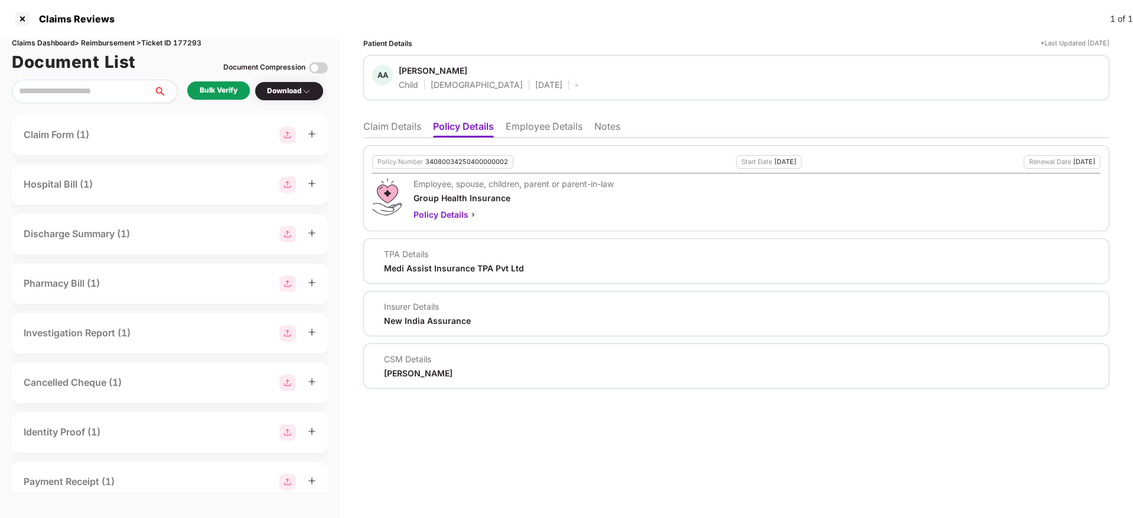
click at [539, 129] on li "Employee Details" at bounding box center [543, 128] width 77 height 17
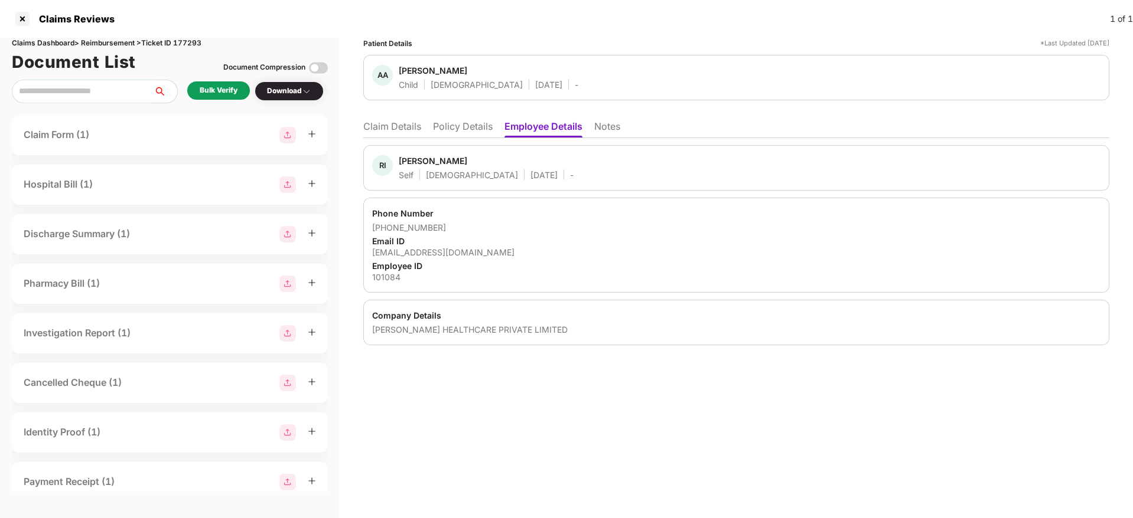
click at [433, 252] on div "[EMAIL_ADDRESS][DOMAIN_NAME]" at bounding box center [736, 252] width 728 height 11
copy div "[EMAIL_ADDRESS][DOMAIN_NAME]"
click at [469, 125] on li "Policy Details" at bounding box center [463, 128] width 60 height 17
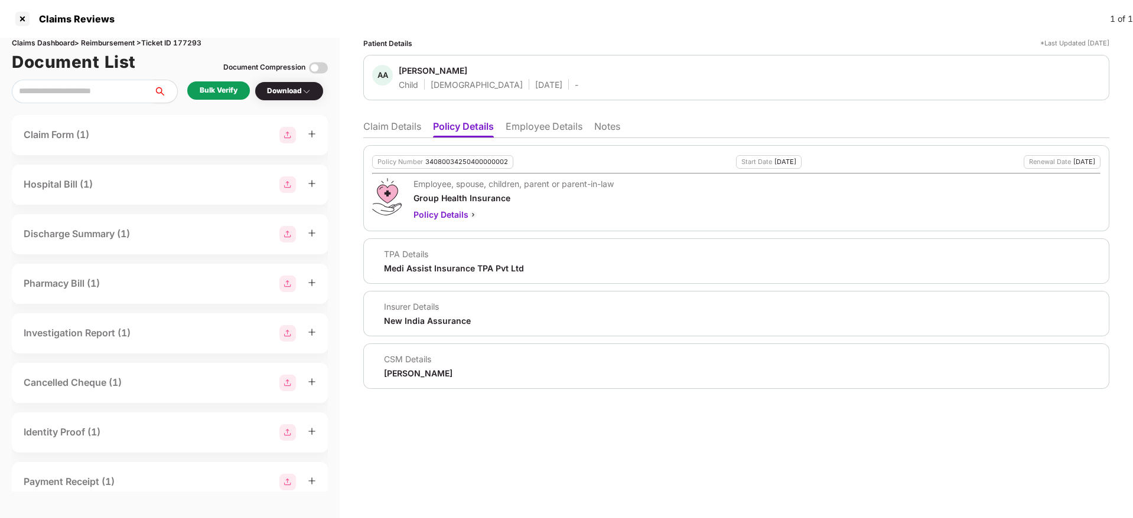
click at [387, 128] on li "Claim Details" at bounding box center [392, 128] width 58 height 17
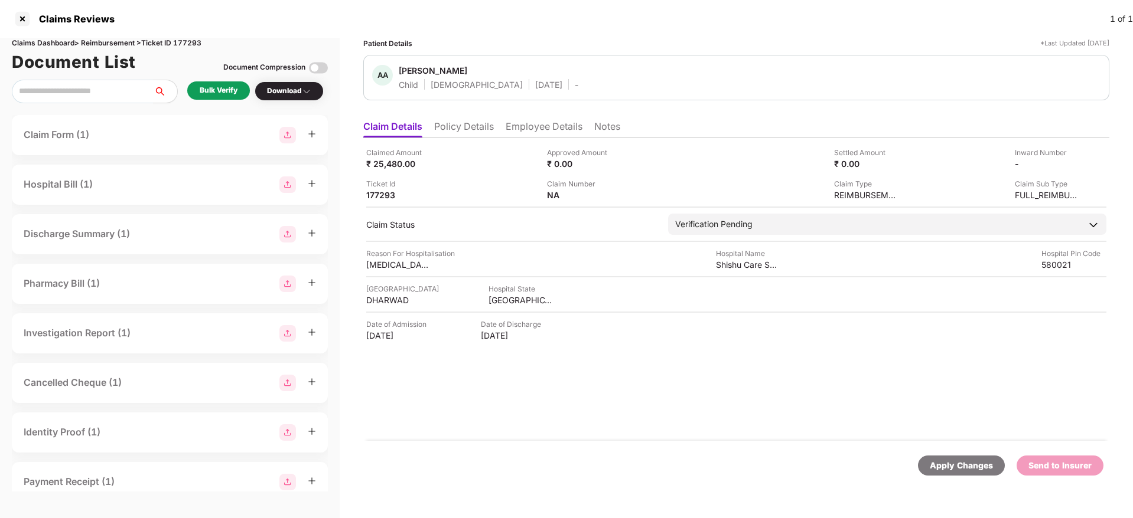
click at [223, 90] on div "Bulk Verify" at bounding box center [219, 90] width 38 height 11
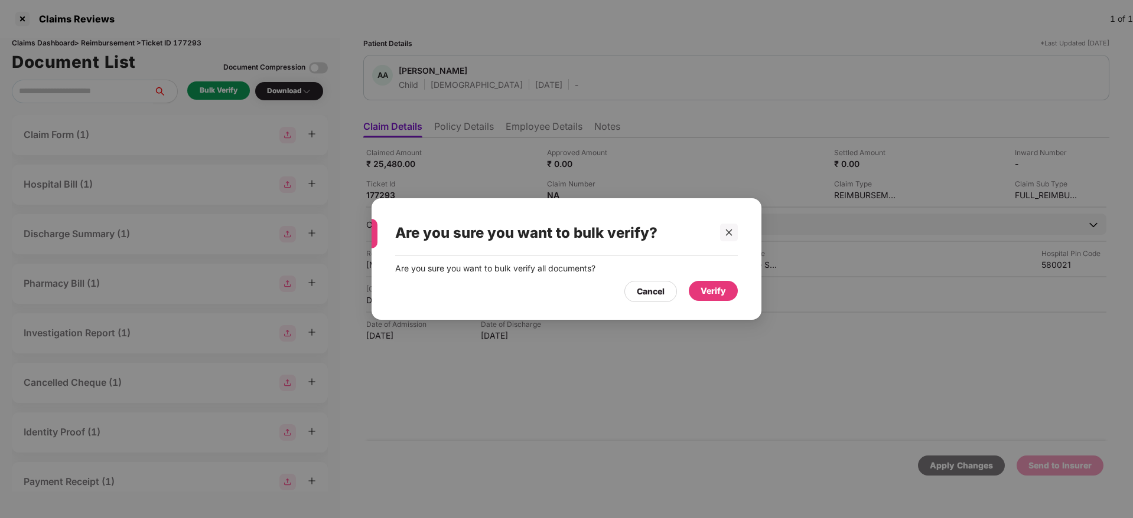
click at [710, 286] on div "Verify" at bounding box center [712, 291] width 25 height 13
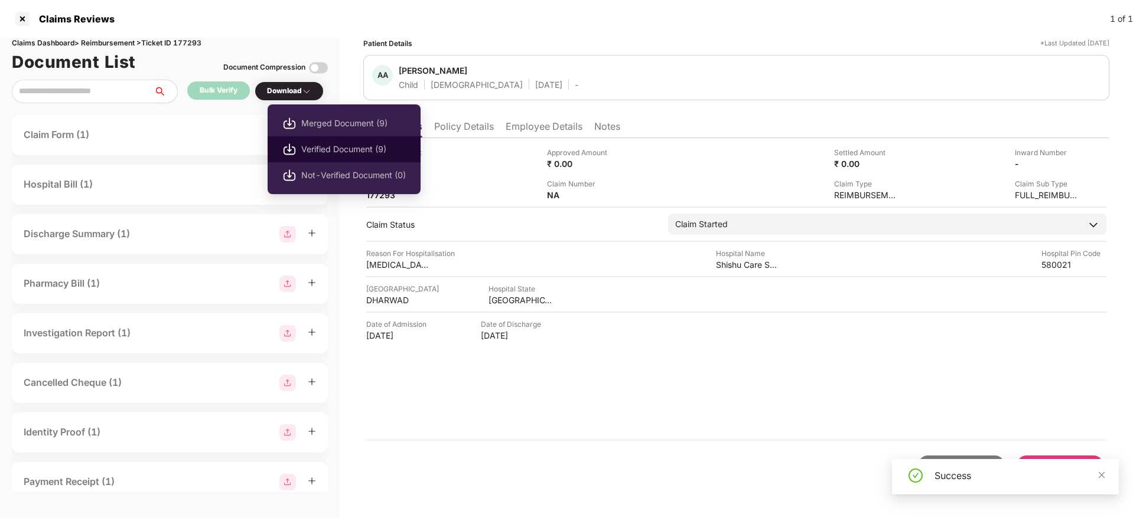
click at [340, 139] on li "Verified Document (9)" at bounding box center [343, 149] width 153 height 26
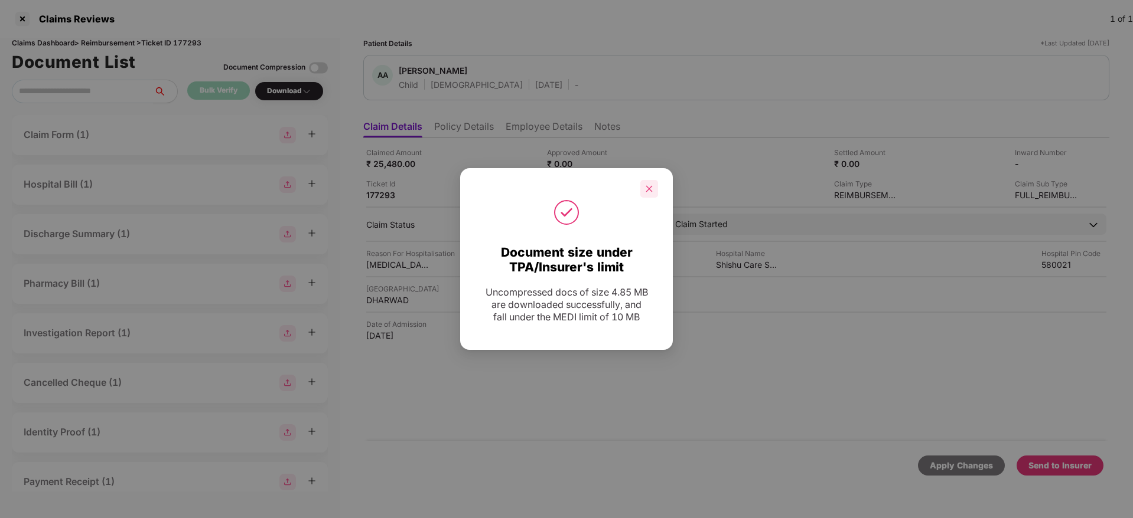
click at [642, 184] on div at bounding box center [649, 189] width 18 height 18
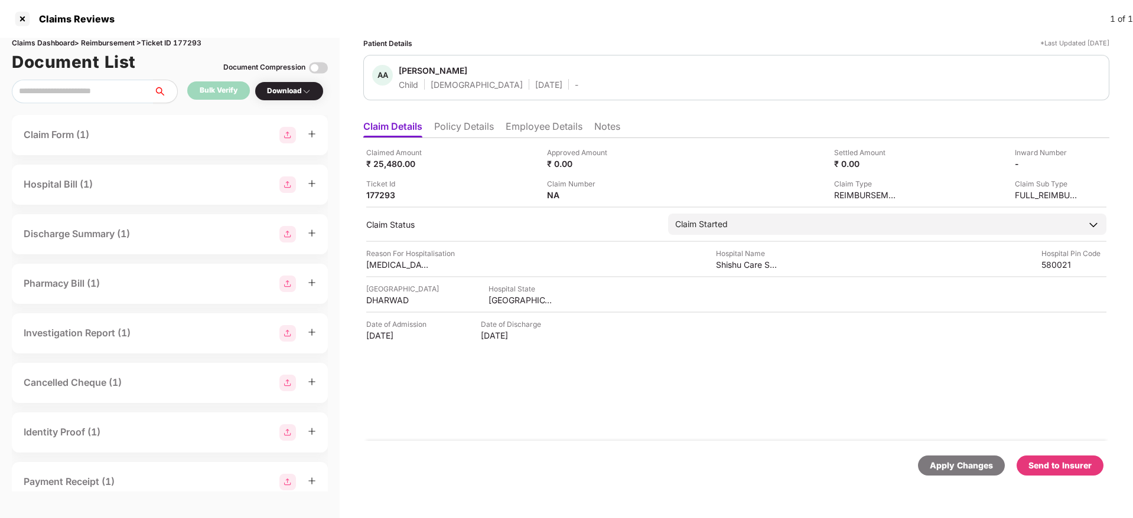
click at [469, 130] on li "Policy Details" at bounding box center [464, 128] width 60 height 17
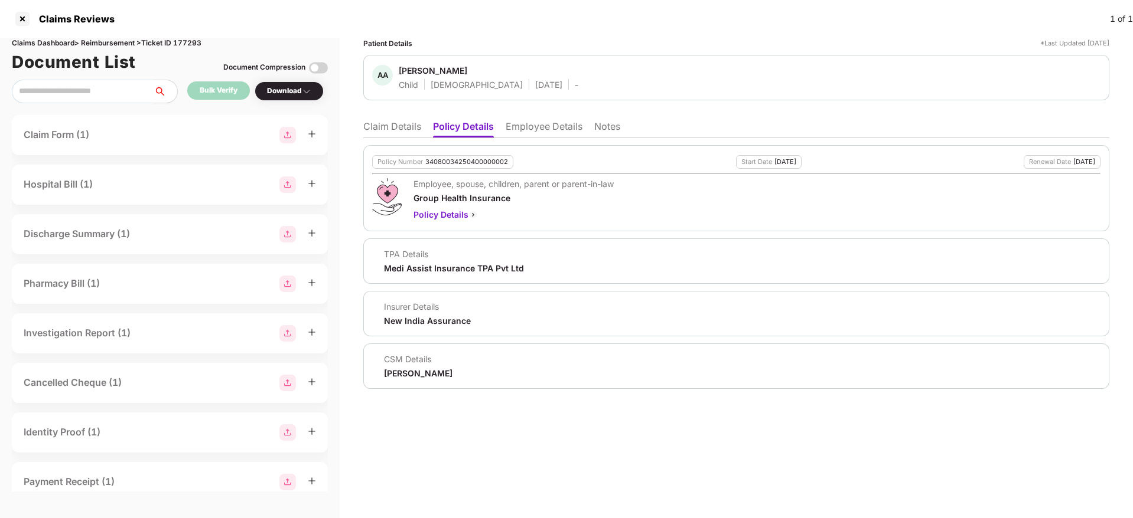
click at [415, 272] on div "Medi Assist Insurance TPA Pvt Ltd" at bounding box center [454, 268] width 140 height 11
copy div "Medi Assist Insurance TPA Pvt Ltd"
click at [383, 120] on li "Claim Details" at bounding box center [392, 128] width 58 height 17
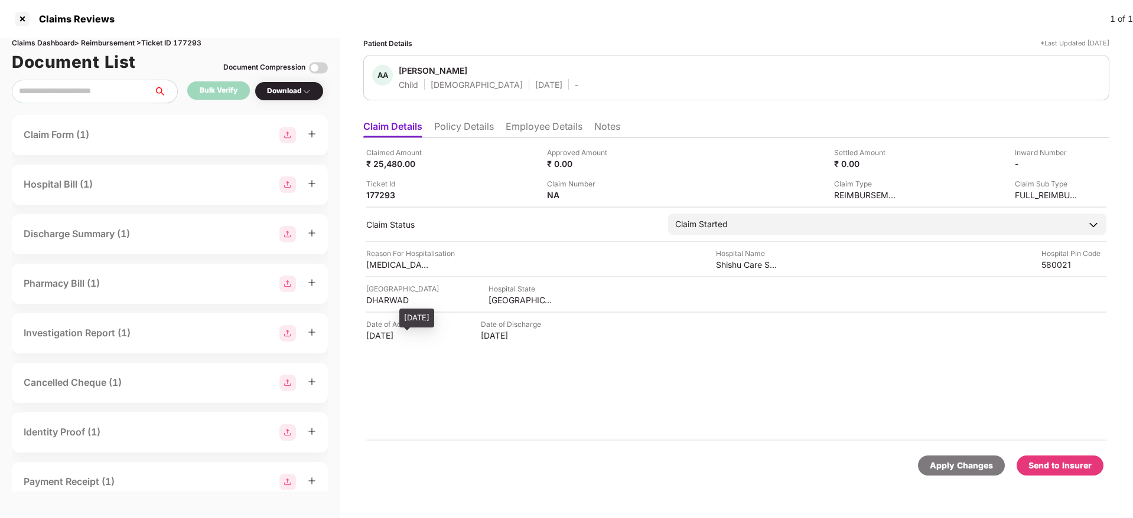
click at [384, 334] on div "03 Sep 2025" at bounding box center [398, 335] width 65 height 11
copy div "03 Sep 2025"
click at [457, 127] on li "Policy Details" at bounding box center [464, 128] width 60 height 17
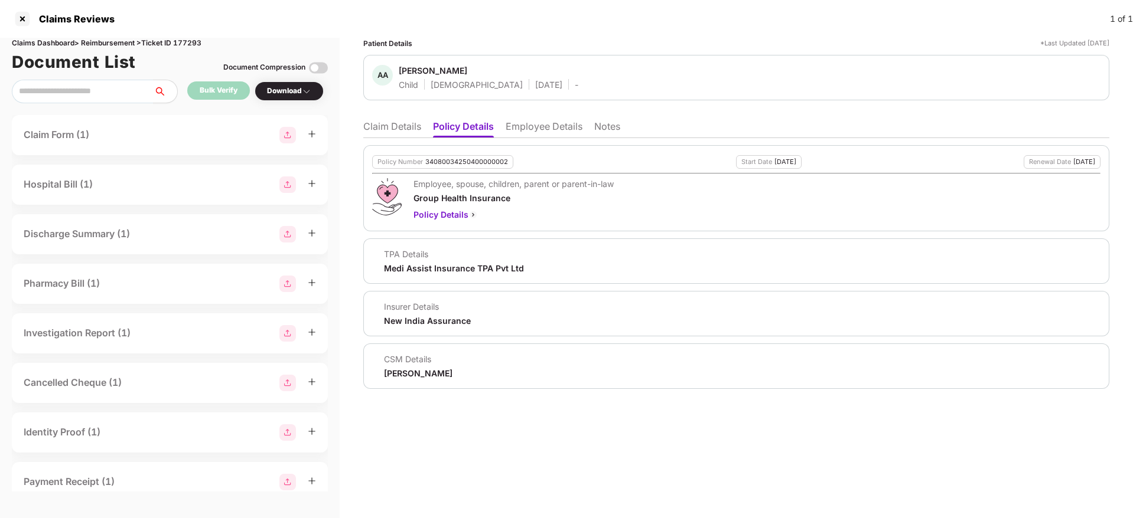
click at [549, 130] on li "Employee Details" at bounding box center [543, 128] width 77 height 17
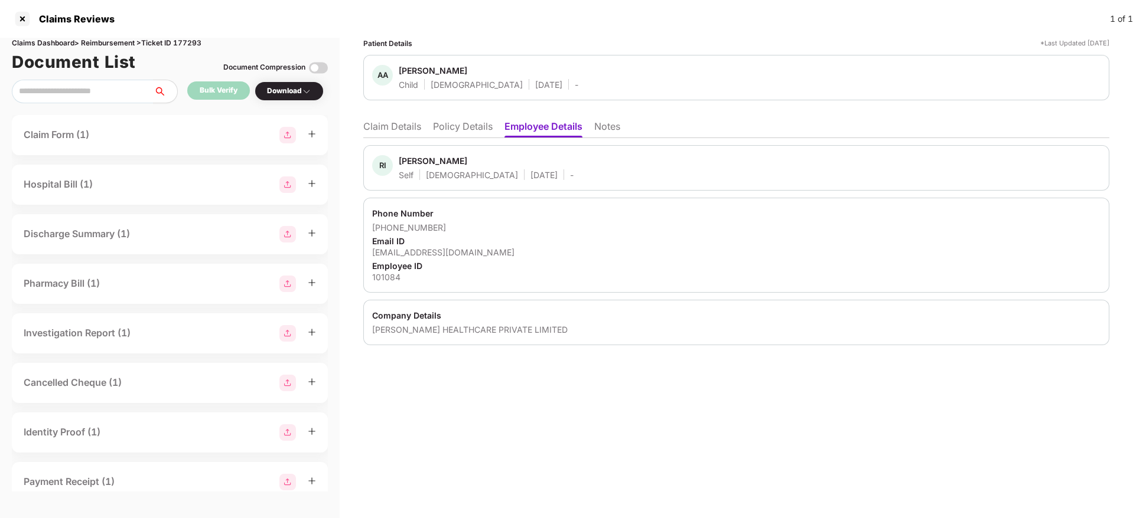
click at [456, 126] on li "Policy Details" at bounding box center [463, 128] width 60 height 17
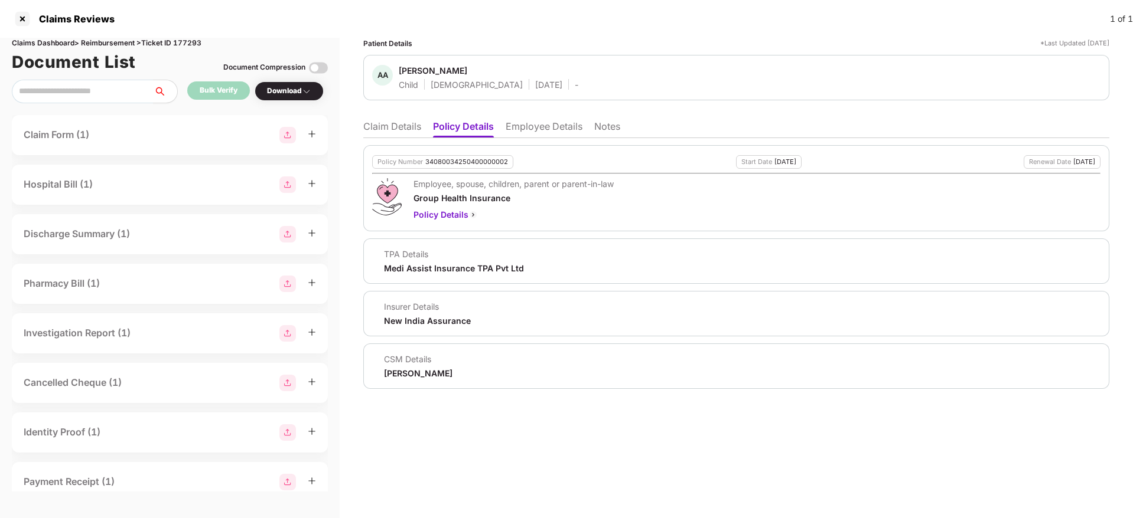
click at [409, 120] on li "Claim Details" at bounding box center [392, 128] width 58 height 17
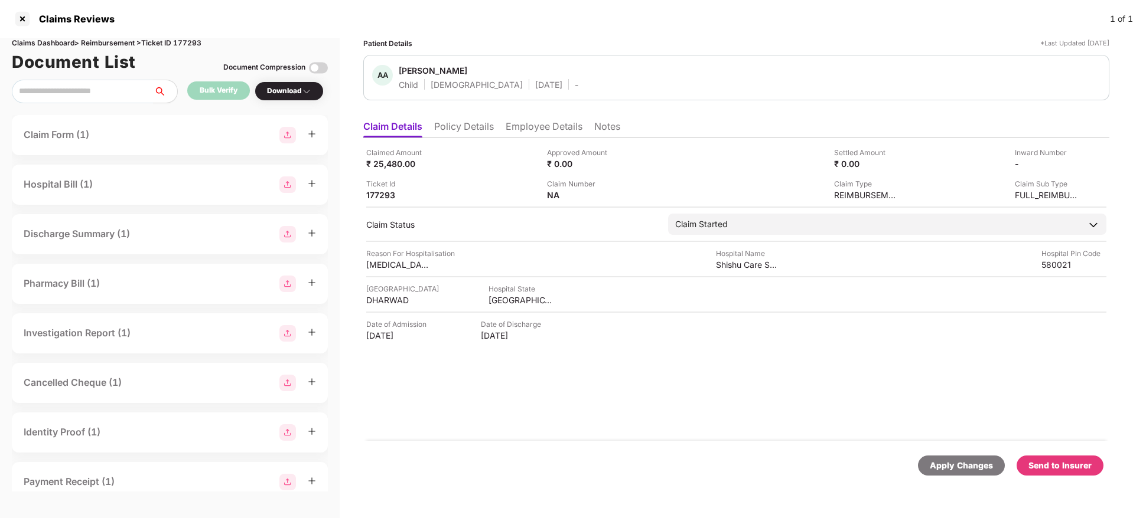
click at [458, 129] on li "Policy Details" at bounding box center [464, 128] width 60 height 17
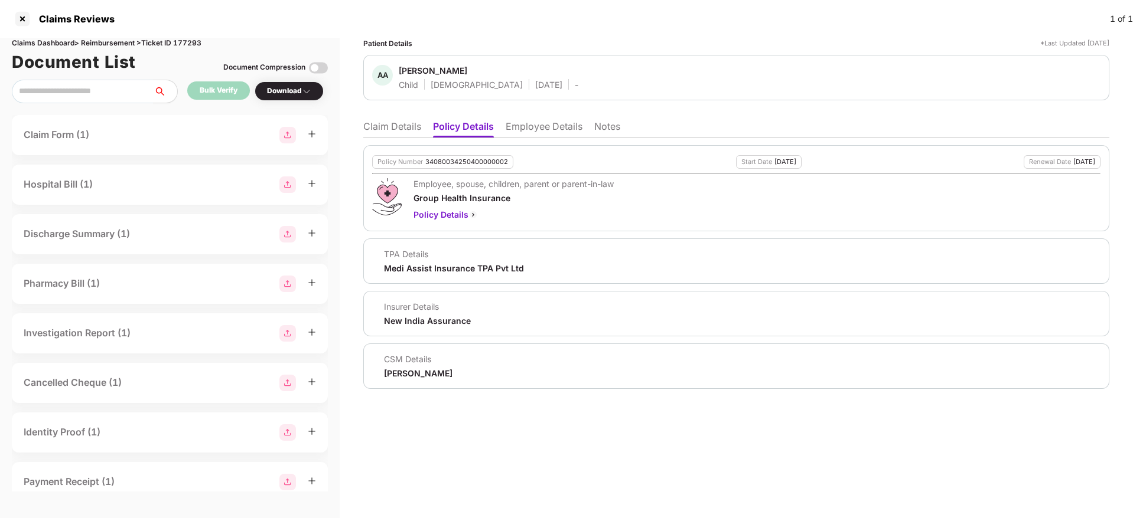
click at [371, 133] on li "Claim Details" at bounding box center [392, 128] width 58 height 17
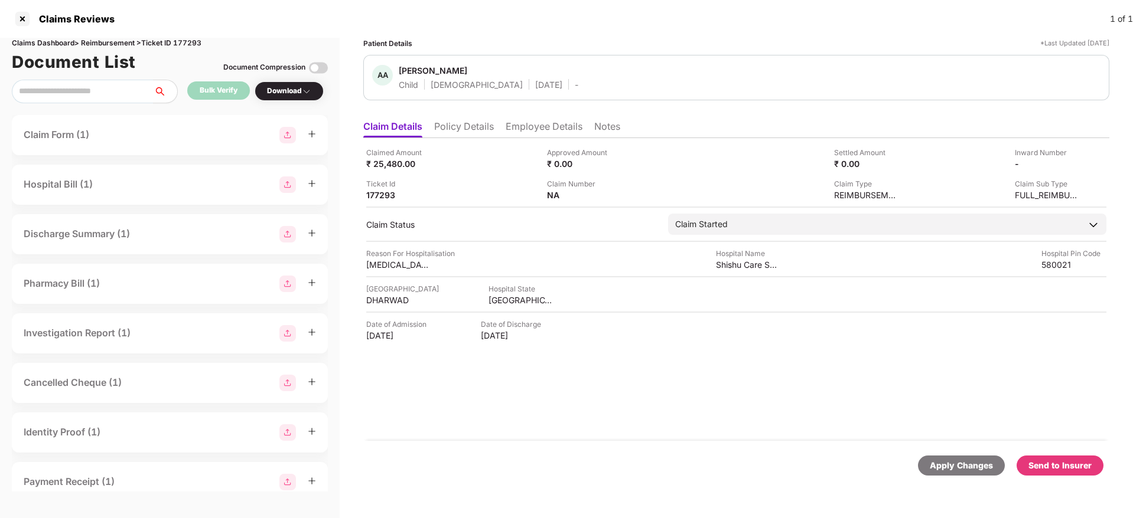
click at [472, 134] on li "Policy Details" at bounding box center [464, 128] width 60 height 17
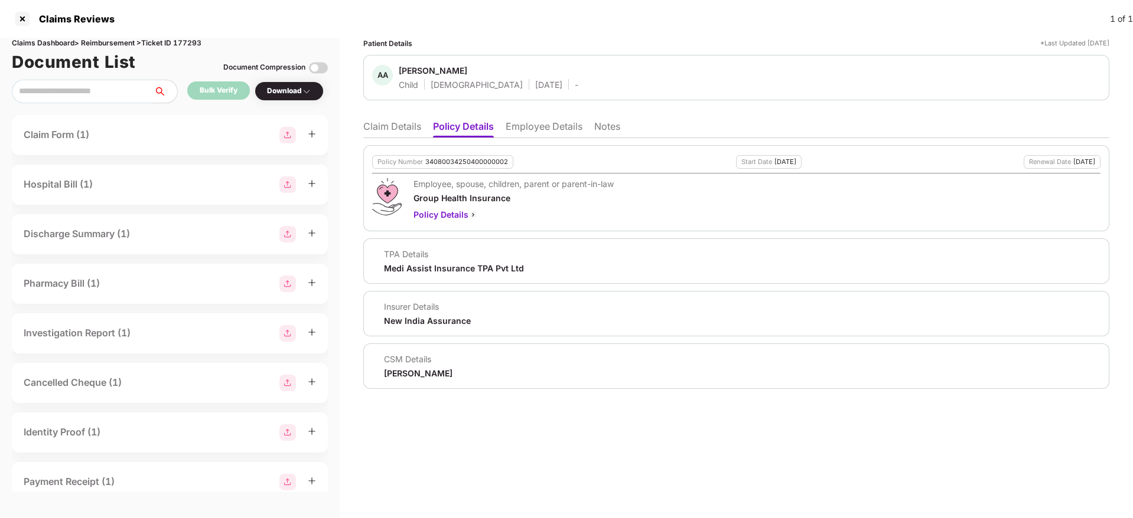
click at [396, 130] on li "Claim Details" at bounding box center [392, 128] width 58 height 17
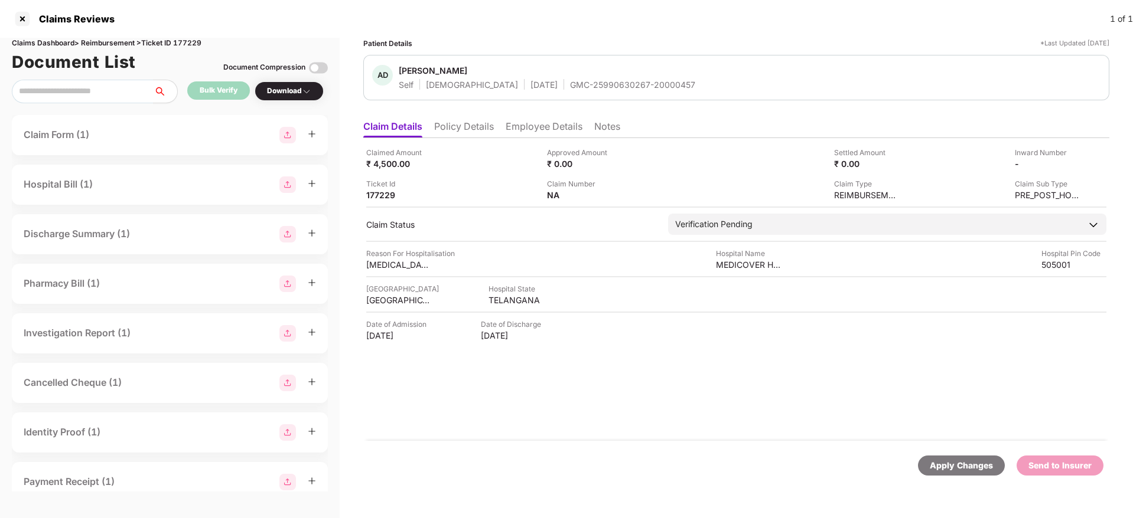
click at [463, 129] on li "Policy Details" at bounding box center [464, 128] width 60 height 17
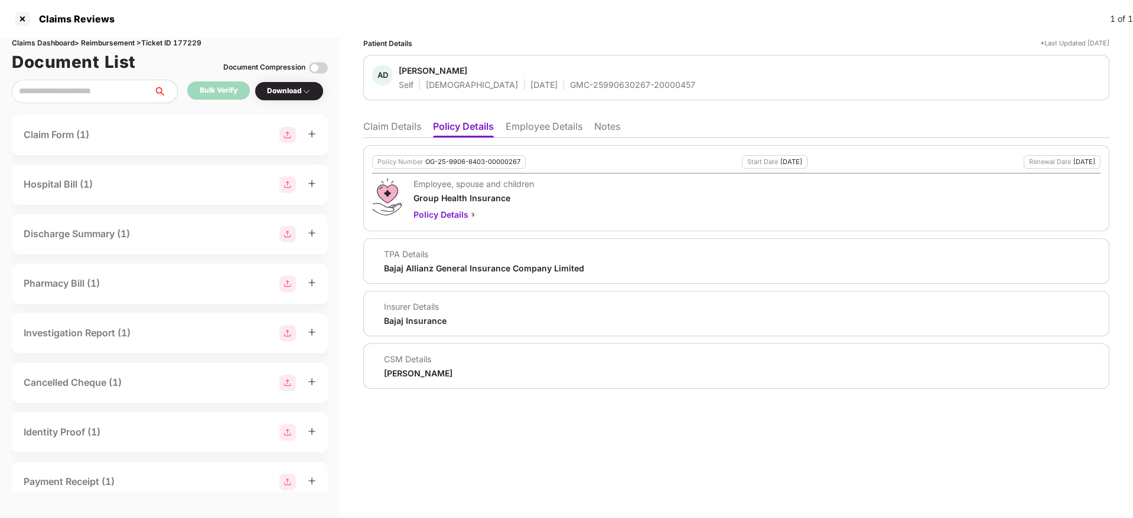
click at [526, 126] on li "Employee Details" at bounding box center [543, 128] width 77 height 17
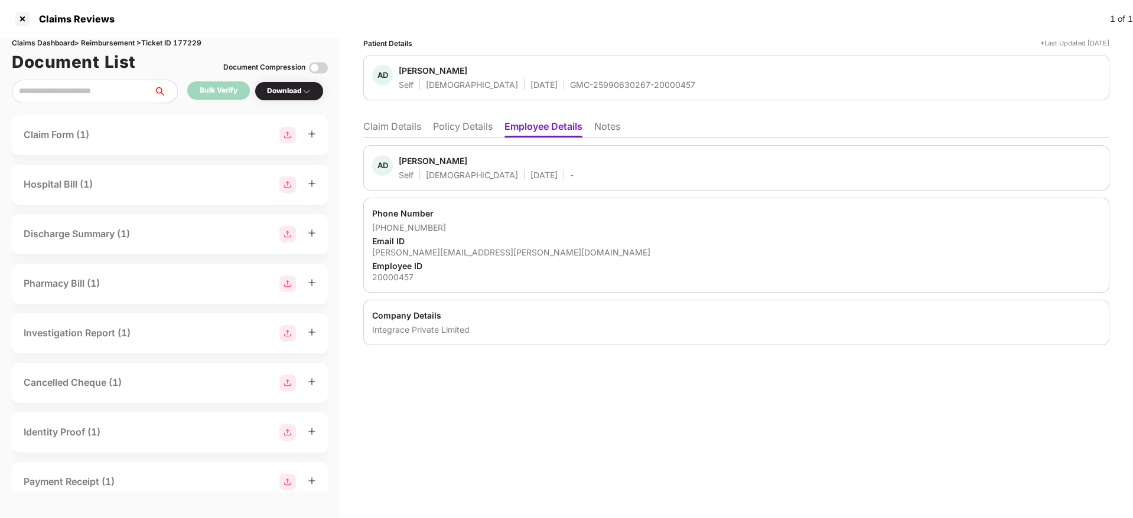
click at [470, 128] on li "Policy Details" at bounding box center [463, 128] width 60 height 17
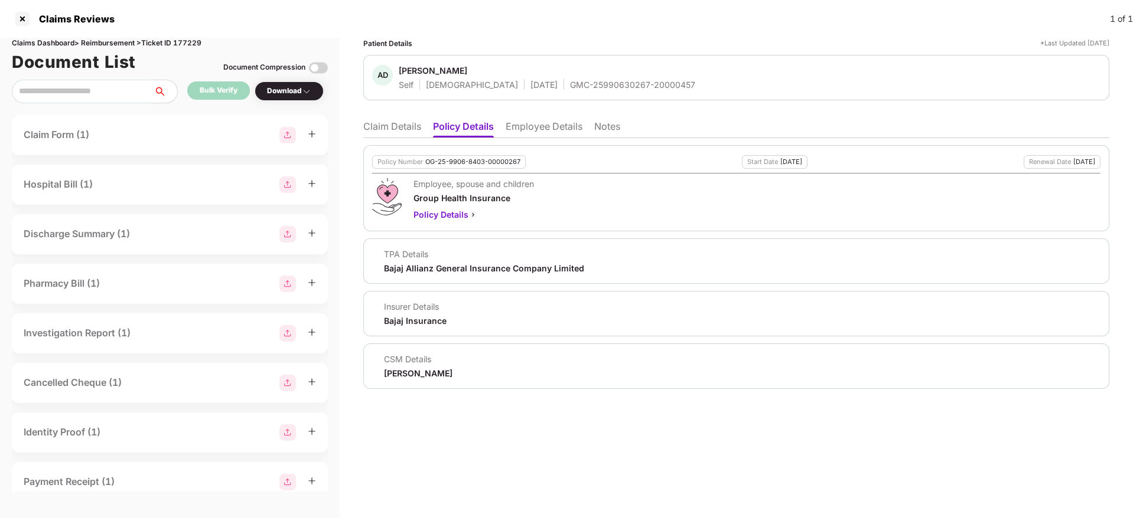
click at [398, 132] on li "Claim Details" at bounding box center [392, 128] width 58 height 17
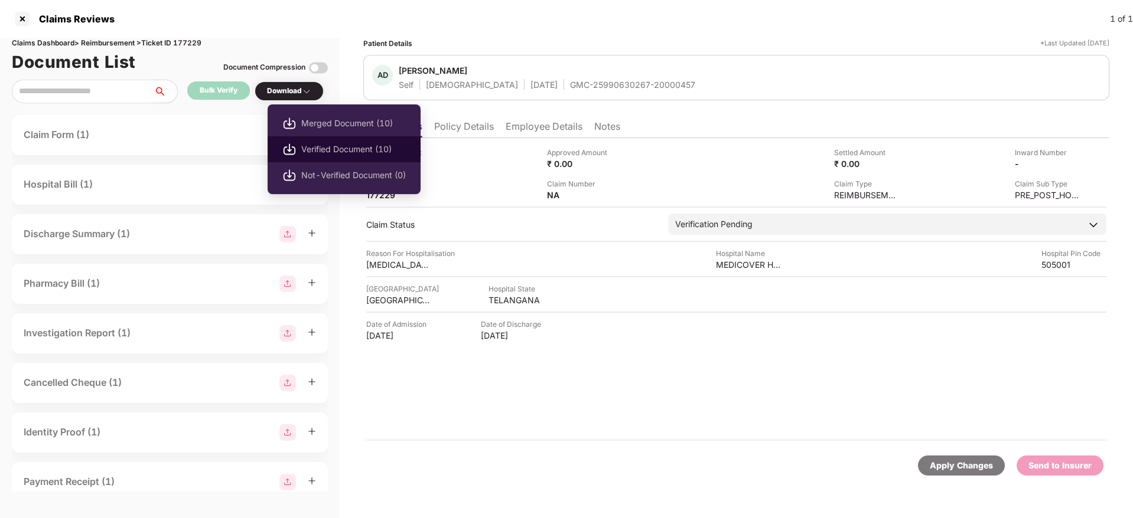
click at [338, 158] on li "Verified Document (10)" at bounding box center [343, 149] width 153 height 26
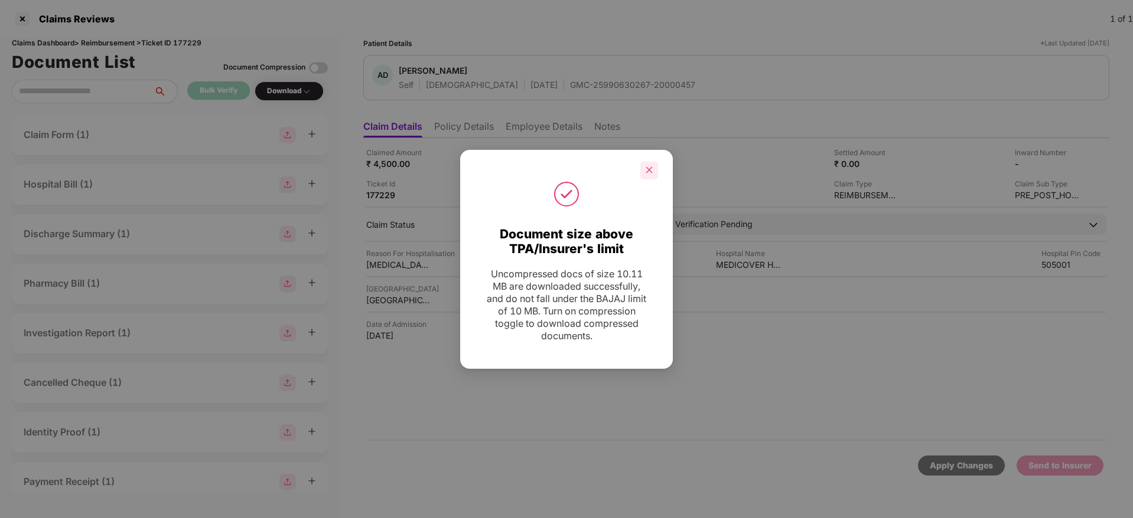
click at [651, 175] on div at bounding box center [649, 171] width 18 height 18
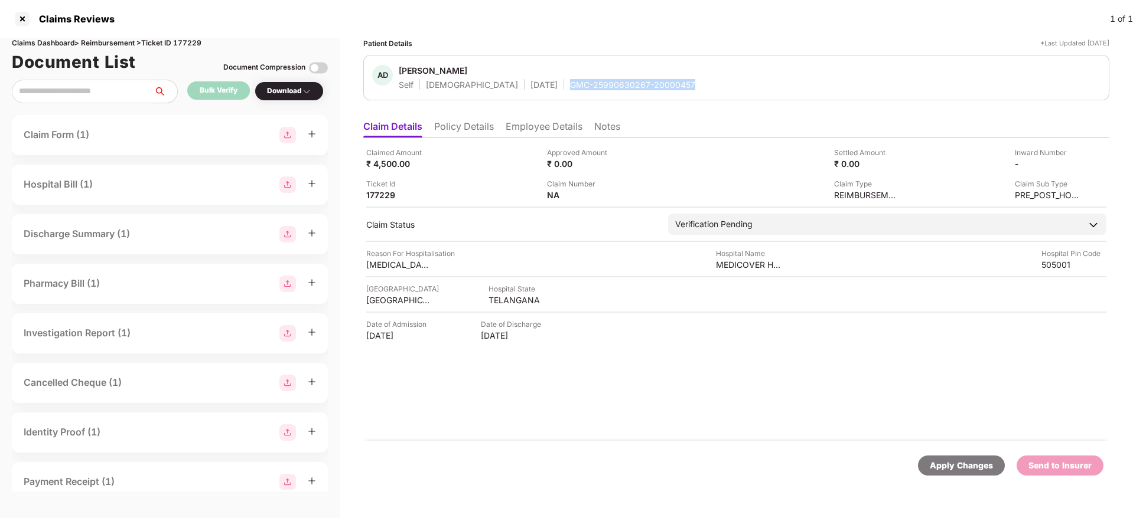
drag, startPoint x: 516, startPoint y: 84, endPoint x: 644, endPoint y: 88, distance: 127.6
click at [644, 88] on div "AD [PERSON_NAME] Self [DEMOGRAPHIC_DATA] [DATE] GMC-25990630267-20000457" at bounding box center [736, 77] width 728 height 25
copy div "GMC-25990630267-20000457"
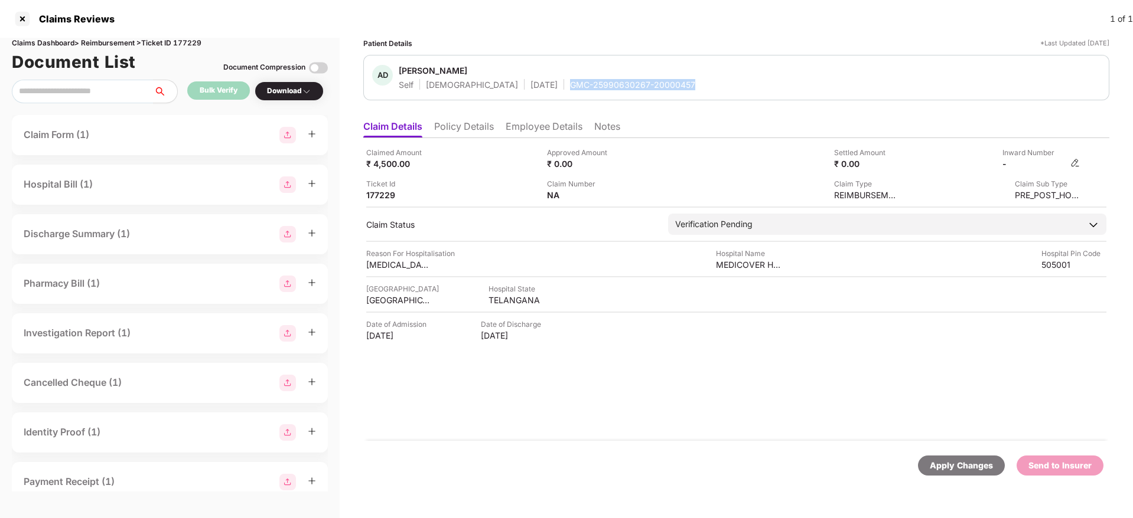
click at [1078, 163] on img at bounding box center [1074, 162] width 9 height 9
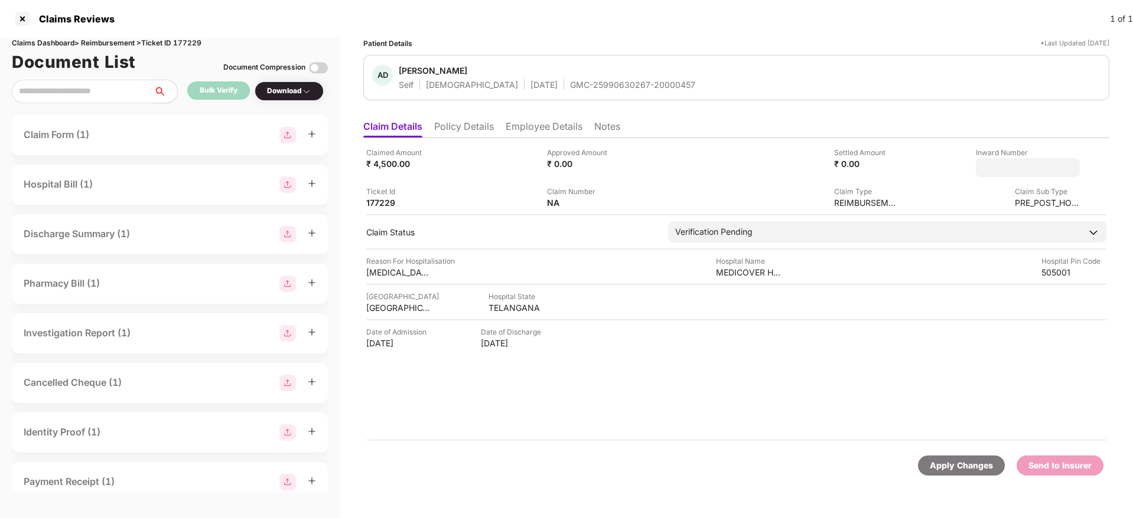
type input "**********"
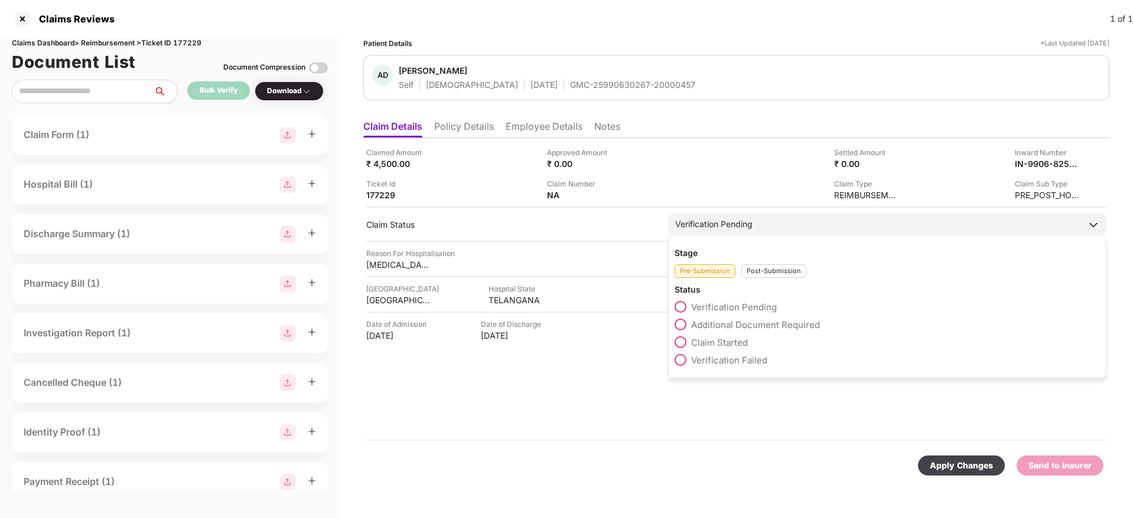
click at [756, 271] on div "Pre-Submission Post-Submission" at bounding box center [886, 268] width 425 height 19
click at [756, 271] on div "Post-Submission" at bounding box center [773, 272] width 65 height 14
click at [680, 325] on span at bounding box center [680, 325] width 12 height 12
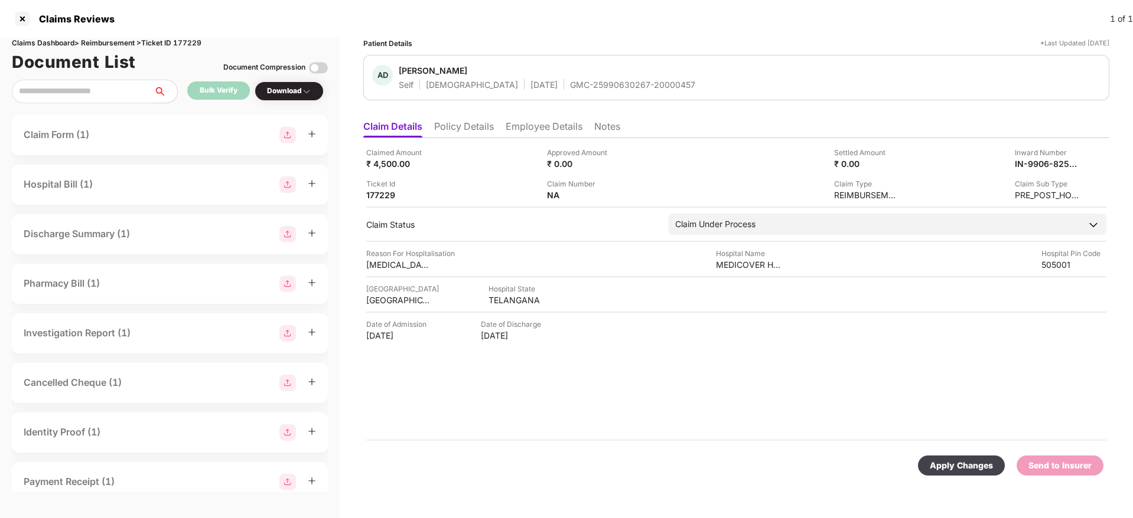
click at [948, 468] on div "Apply Changes" at bounding box center [960, 465] width 63 height 13
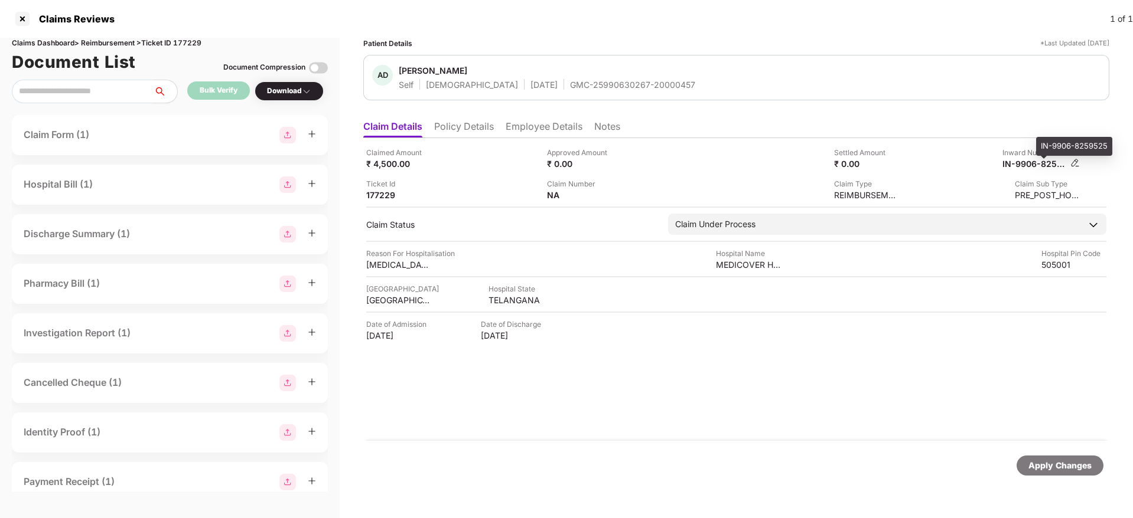
click at [1020, 168] on div "IN-9906-8259525" at bounding box center [1034, 163] width 65 height 11
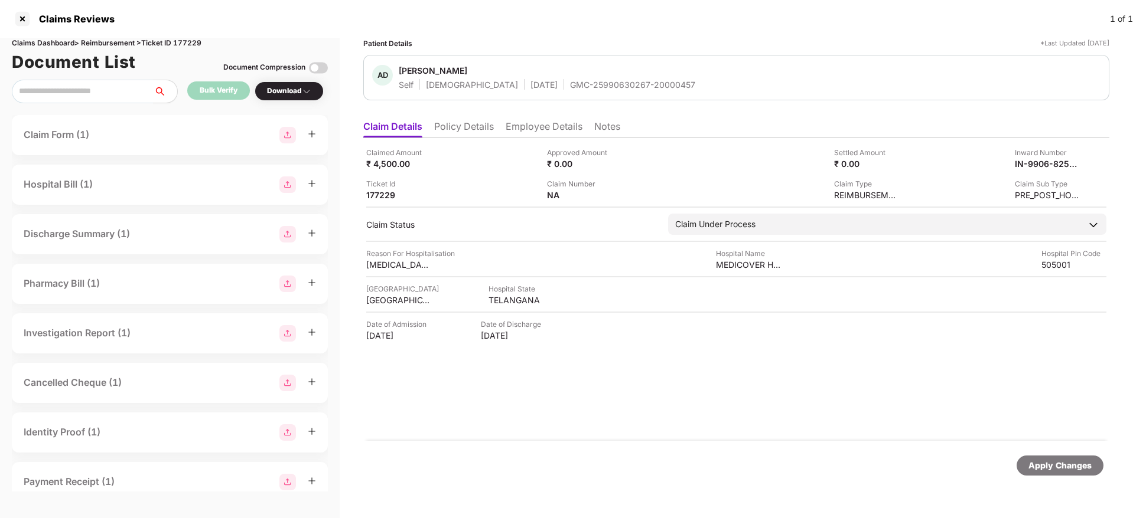
click at [570, 89] on div "GMC-25990630267-20000457" at bounding box center [632, 84] width 125 height 11
copy div "GMC-25990630267-20000457"
click at [1016, 164] on div "IN-9906-8259525" at bounding box center [1034, 163] width 65 height 11
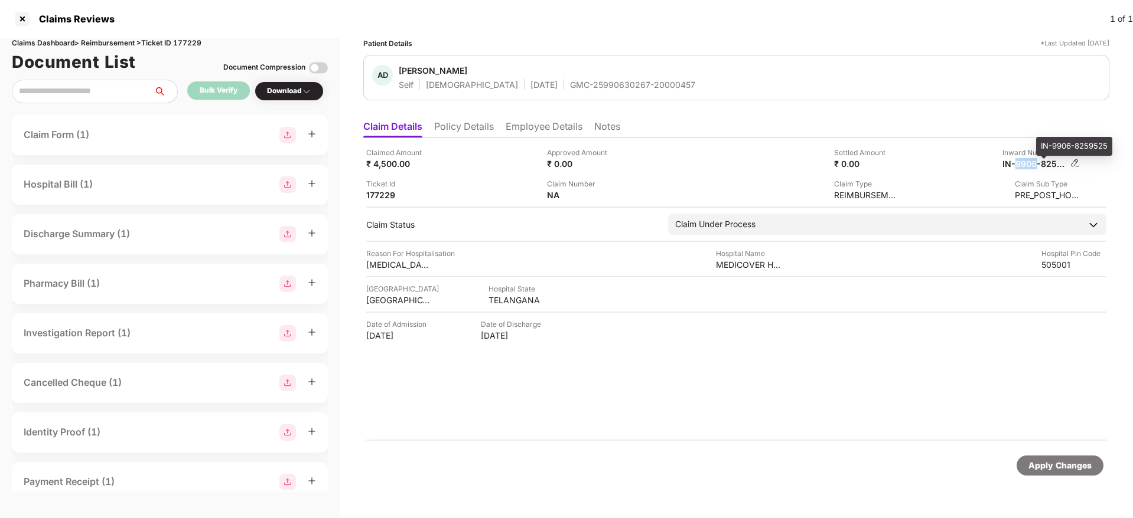
click at [1016, 164] on div "IN-9906-8259525" at bounding box center [1034, 163] width 65 height 11
copy div
click at [570, 86] on div "GMC-25990630267-20000457" at bounding box center [632, 84] width 125 height 11
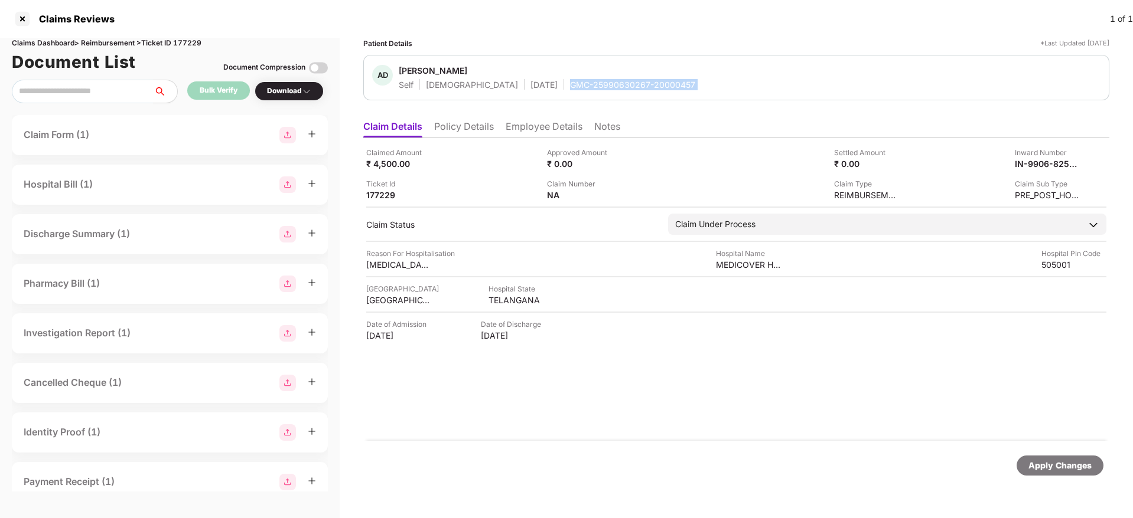
click at [570, 86] on div "GMC-25990630267-20000457" at bounding box center [632, 84] width 125 height 11
copy div "GMC-25990630267-20000457"
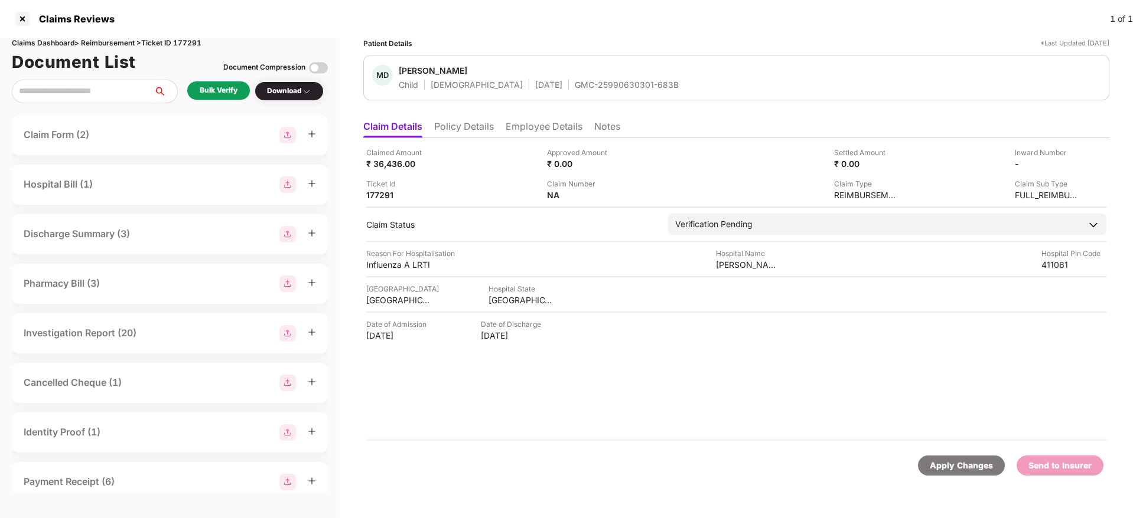
click at [471, 123] on li "Policy Details" at bounding box center [464, 128] width 60 height 17
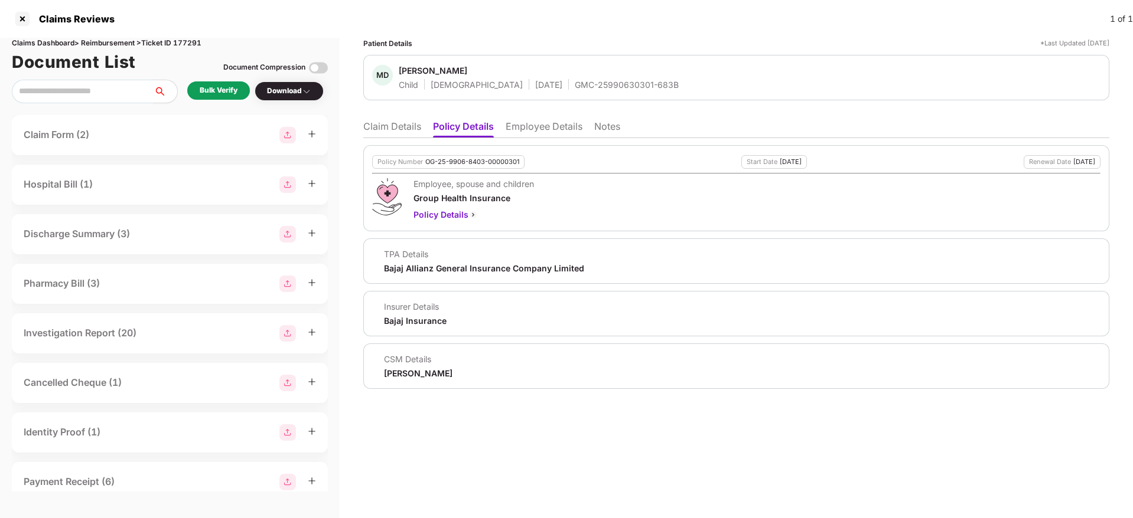
click at [528, 125] on li "Employee Details" at bounding box center [543, 128] width 77 height 17
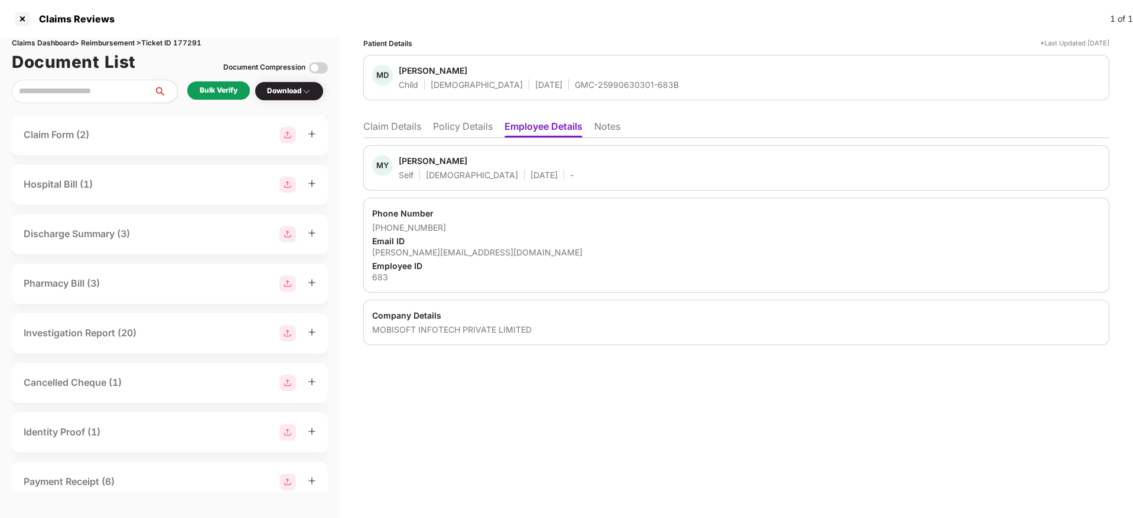
click at [459, 125] on li "Policy Details" at bounding box center [463, 128] width 60 height 17
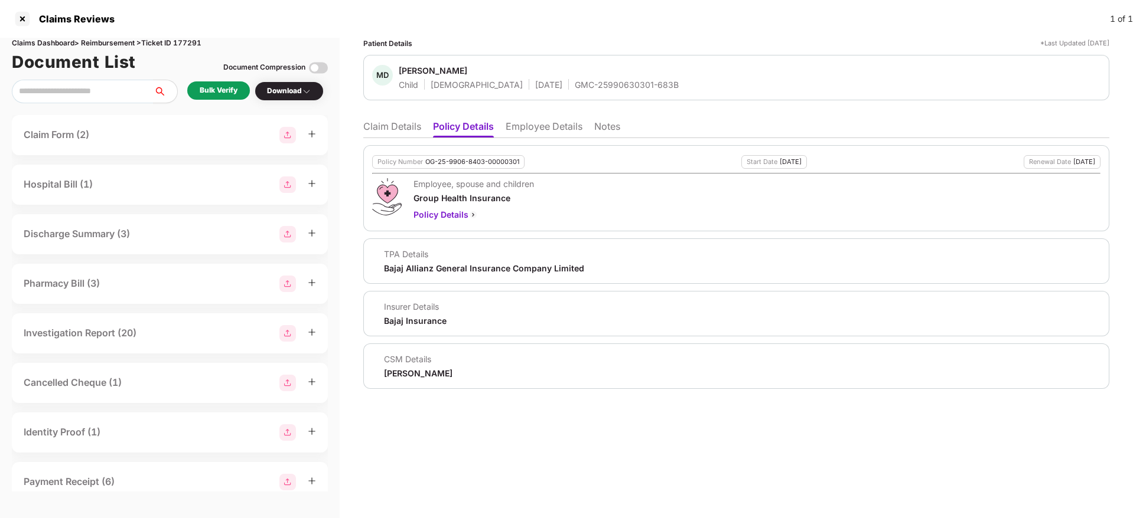
click at [400, 130] on li "Claim Details" at bounding box center [392, 128] width 58 height 17
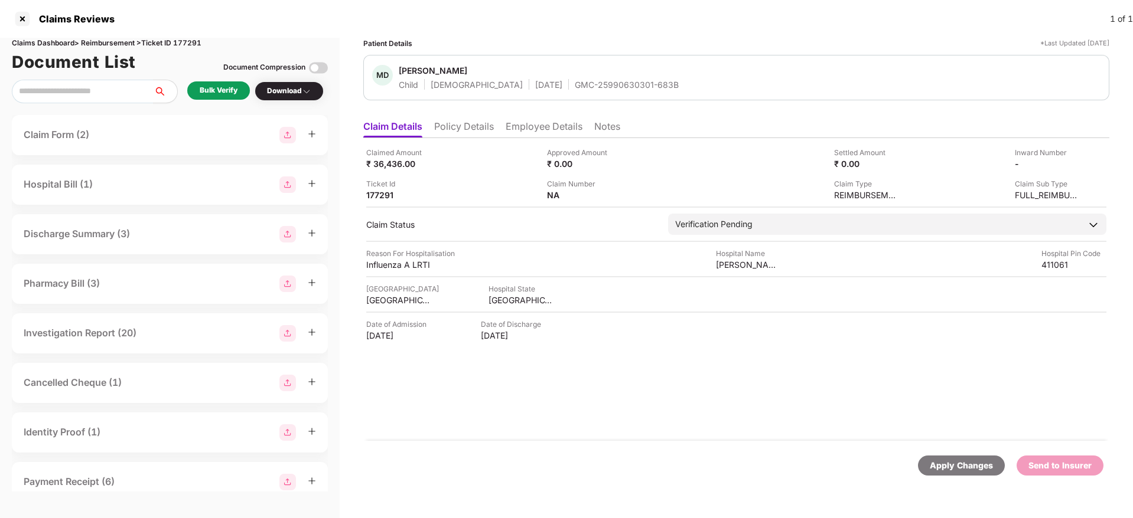
click at [226, 90] on div "Bulk Verify" at bounding box center [219, 90] width 38 height 11
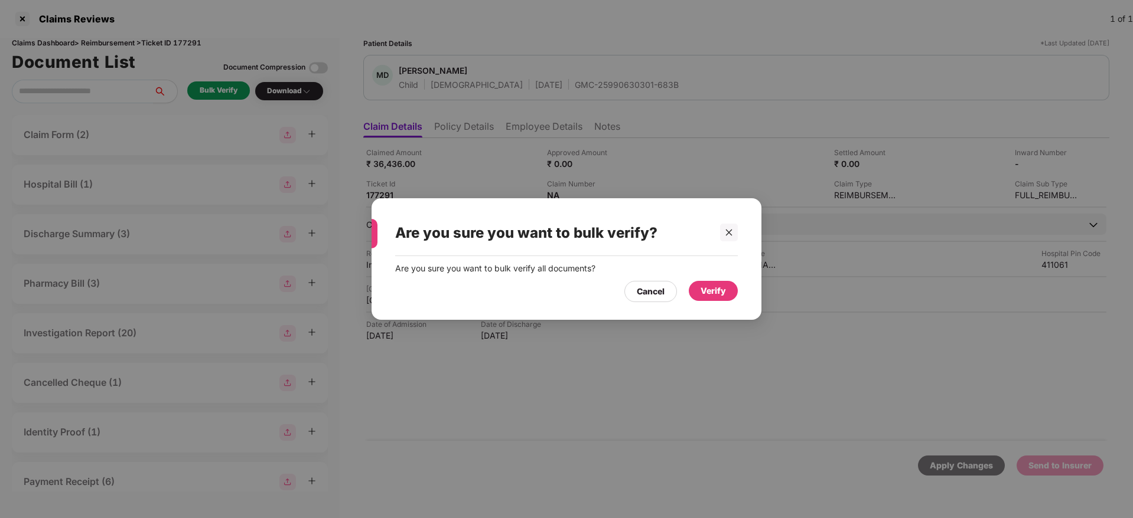
click at [722, 299] on div "Verify" at bounding box center [713, 291] width 49 height 20
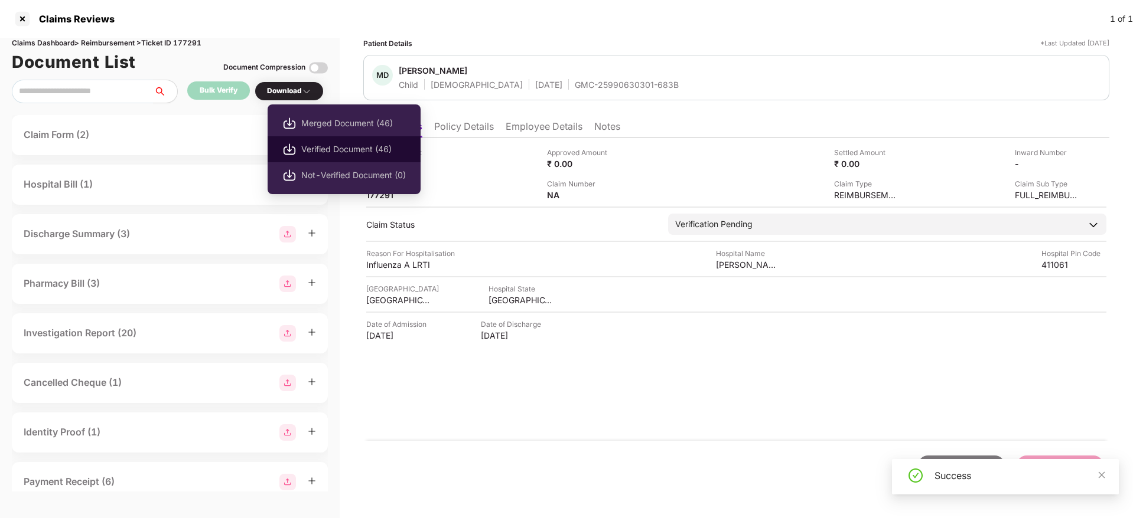
click at [325, 143] on span "Verified Document (46)" at bounding box center [353, 149] width 105 height 13
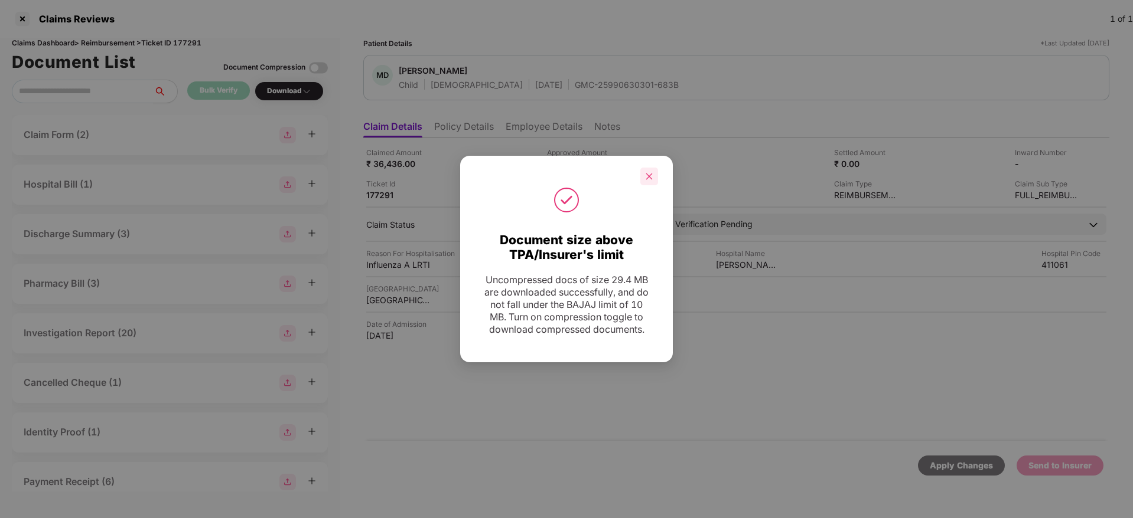
click at [650, 172] on icon "close" at bounding box center [649, 176] width 8 height 8
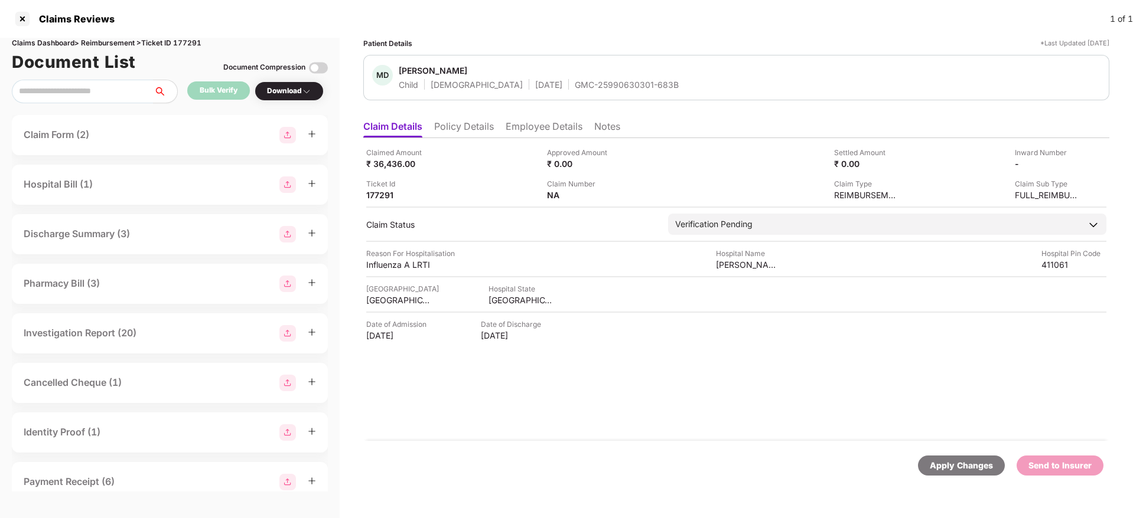
click at [647, 29] on div "Claims Reviews 1 of 1" at bounding box center [566, 19] width 1133 height 38
click at [575, 86] on div "GMC-25990630301-683B" at bounding box center [627, 84] width 104 height 11
copy div "GMC-25990630301-683B"
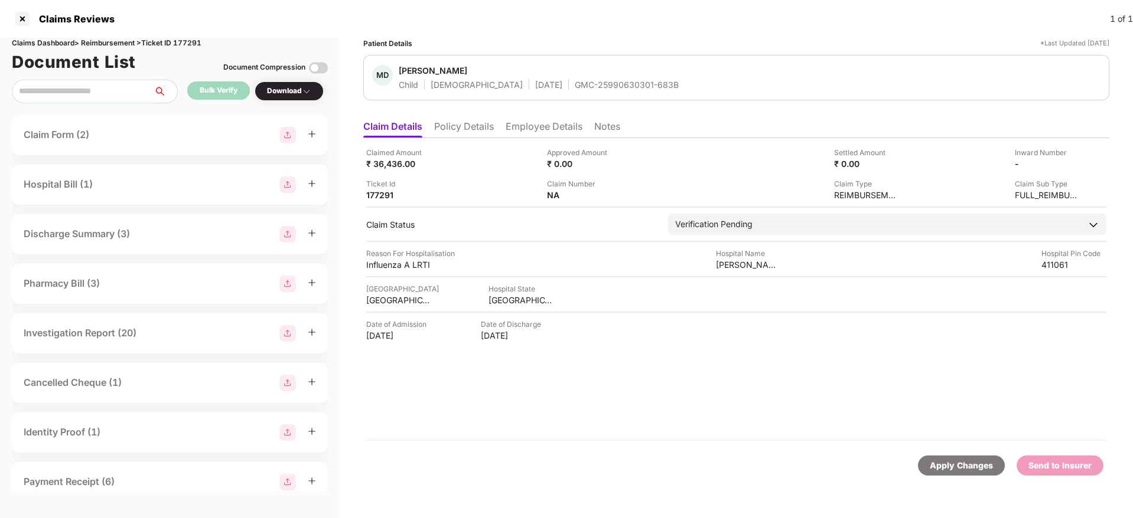
click at [475, 137] on li "Policy Details" at bounding box center [464, 128] width 60 height 17
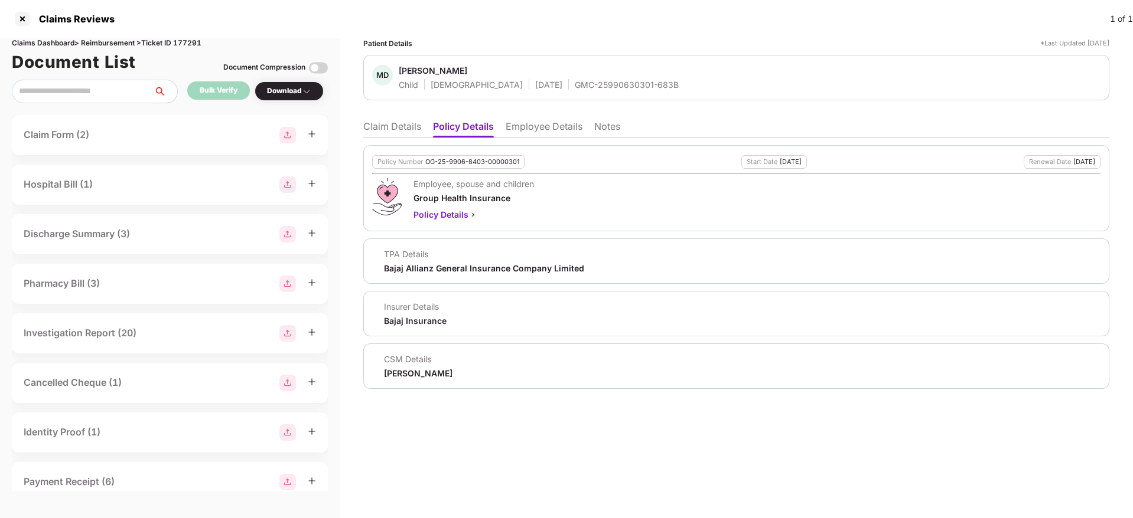
click at [393, 133] on li "Claim Details" at bounding box center [392, 128] width 58 height 17
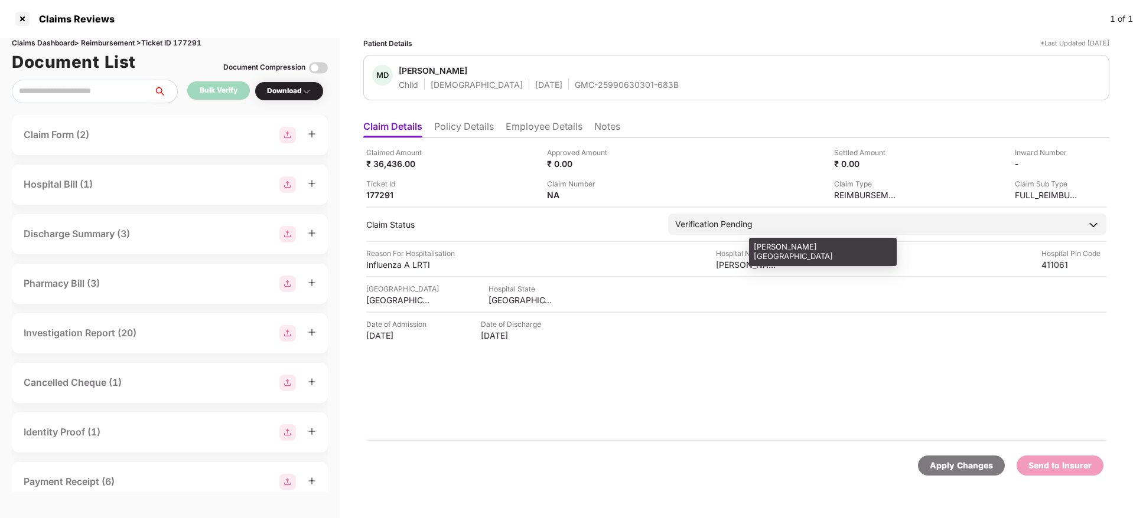
click at [730, 261] on div "Dr bhalerao children hospital" at bounding box center [748, 264] width 65 height 11
copy div "Dr bhalerao children hospital"
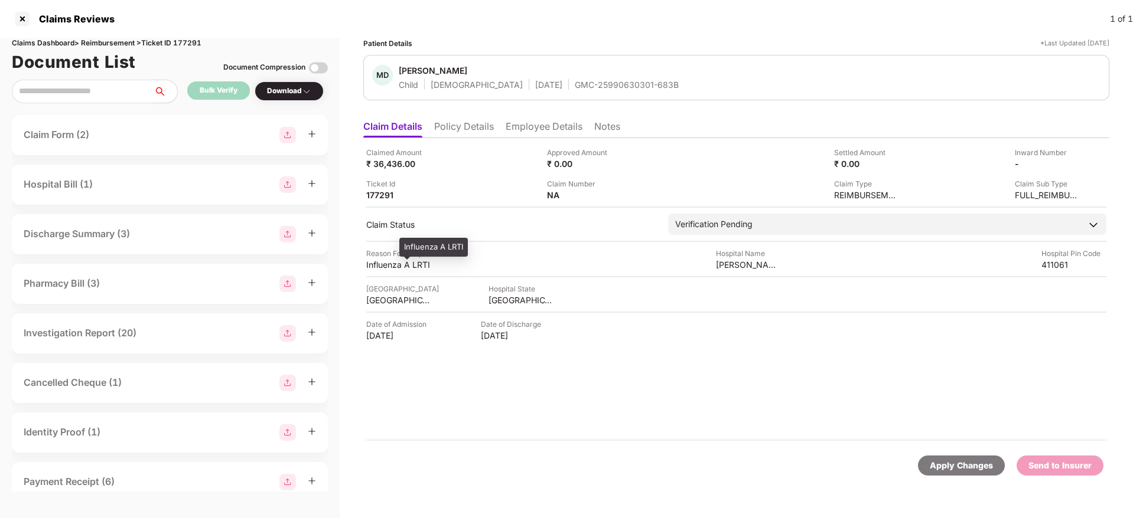
click at [387, 269] on div "Influenza A LRTI" at bounding box center [398, 264] width 65 height 11
copy div "Influenza A LRTI"
click at [524, 133] on li "Employee Details" at bounding box center [543, 128] width 77 height 17
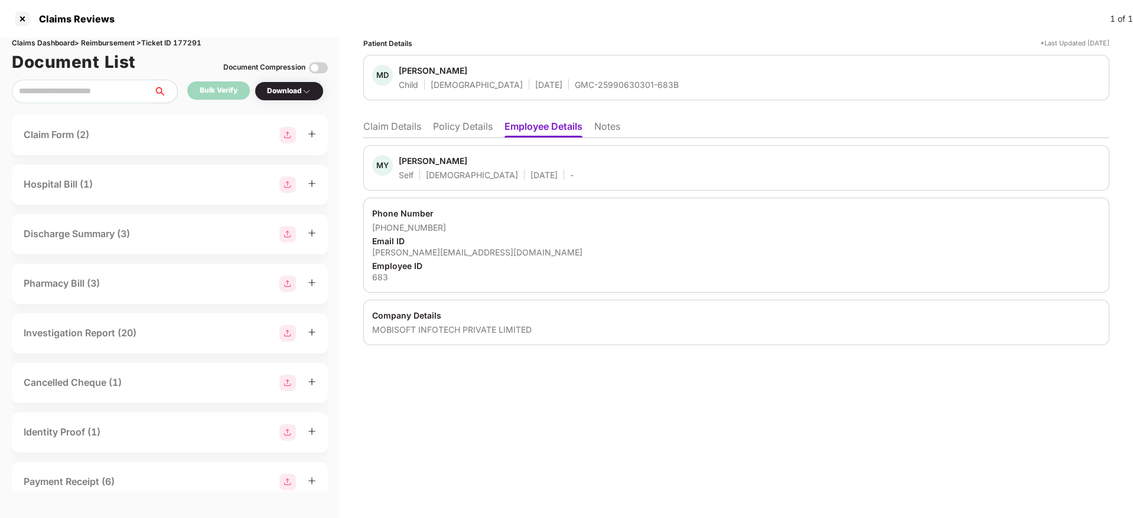
click at [464, 253] on div "meghana.yelmelkar@mobisoftinfotech.com" at bounding box center [736, 252] width 728 height 11
copy div "meghana.yelmelkar@mobisoftinfotech.com"
drag, startPoint x: 387, startPoint y: 226, endPoint x: 447, endPoint y: 230, distance: 60.3
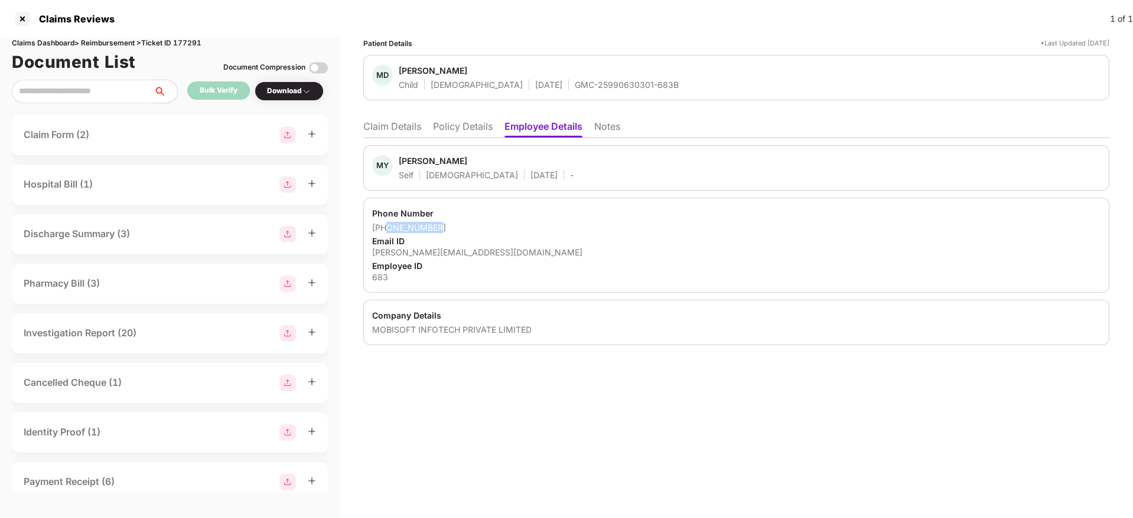
click at [447, 230] on div "+917841873112" at bounding box center [736, 227] width 728 height 11
copy div "7841873112"
click at [371, 128] on li "Claim Details" at bounding box center [392, 128] width 58 height 17
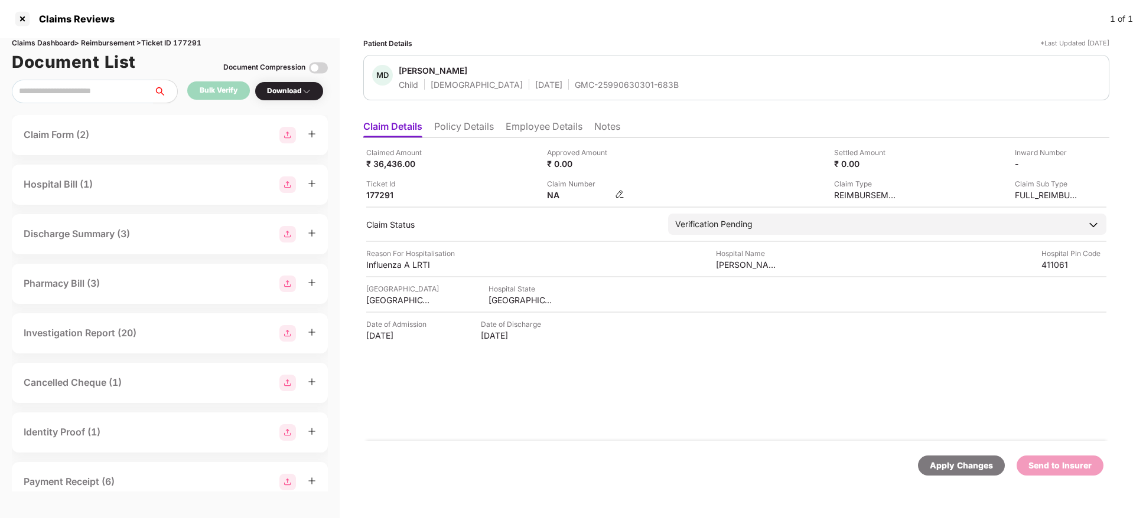
click at [618, 195] on img at bounding box center [619, 194] width 9 height 9
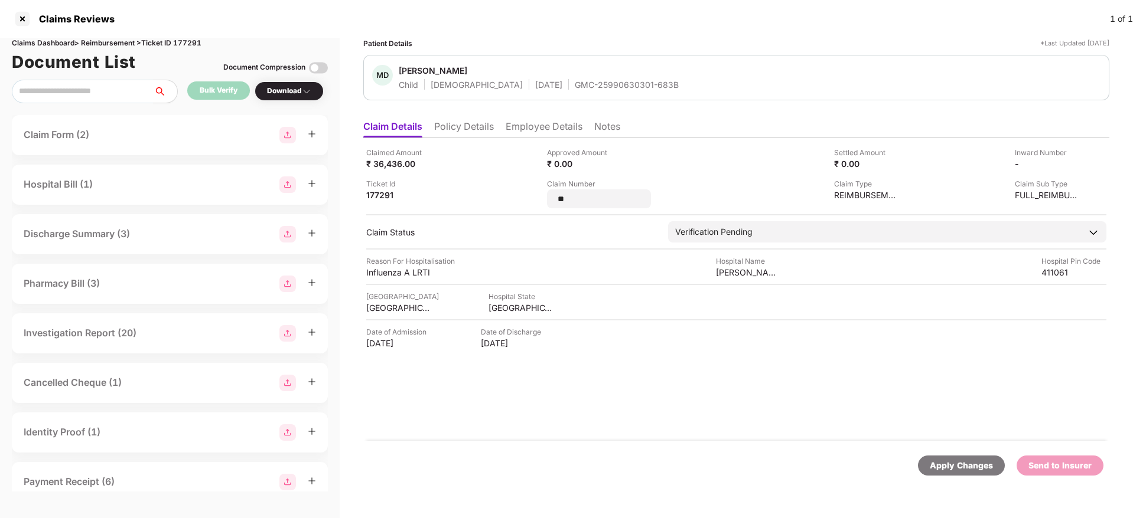
type input "*"
type input "**********"
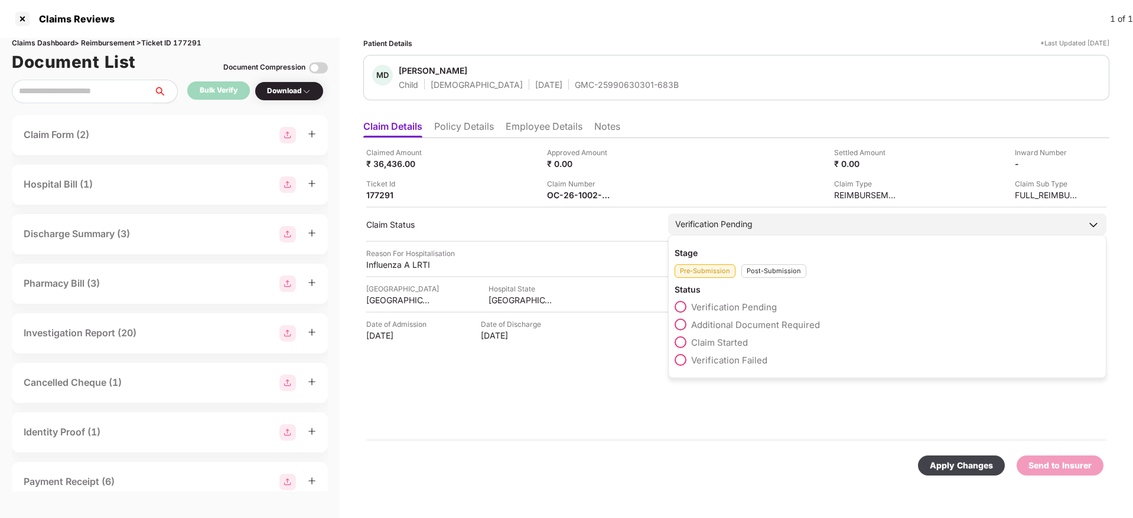
click at [752, 275] on div "Post-Submission" at bounding box center [773, 272] width 65 height 14
click at [682, 328] on span at bounding box center [680, 325] width 12 height 12
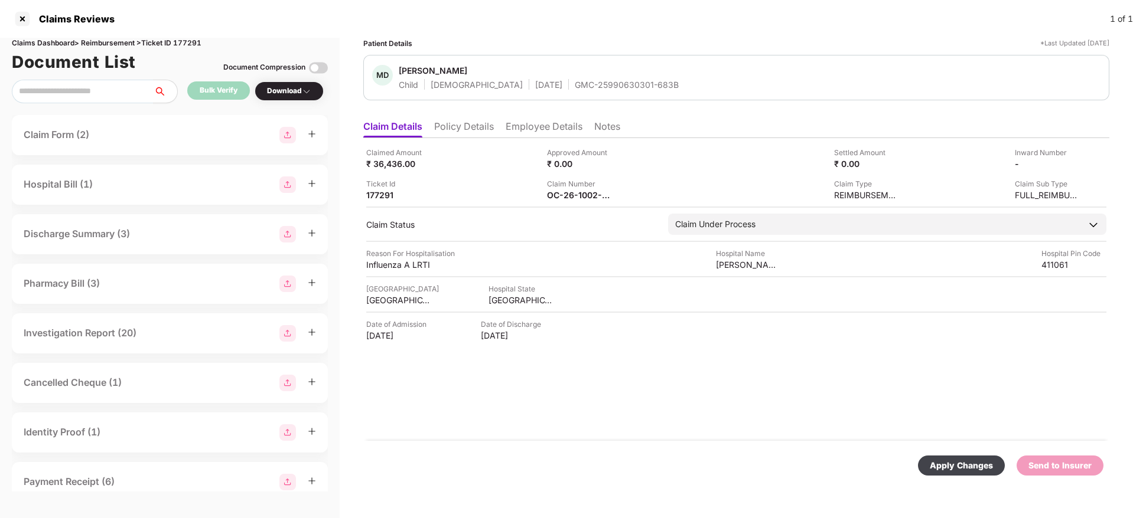
click at [942, 462] on div "Apply Changes" at bounding box center [960, 465] width 63 height 13
click at [472, 133] on li "Policy Details" at bounding box center [464, 128] width 60 height 17
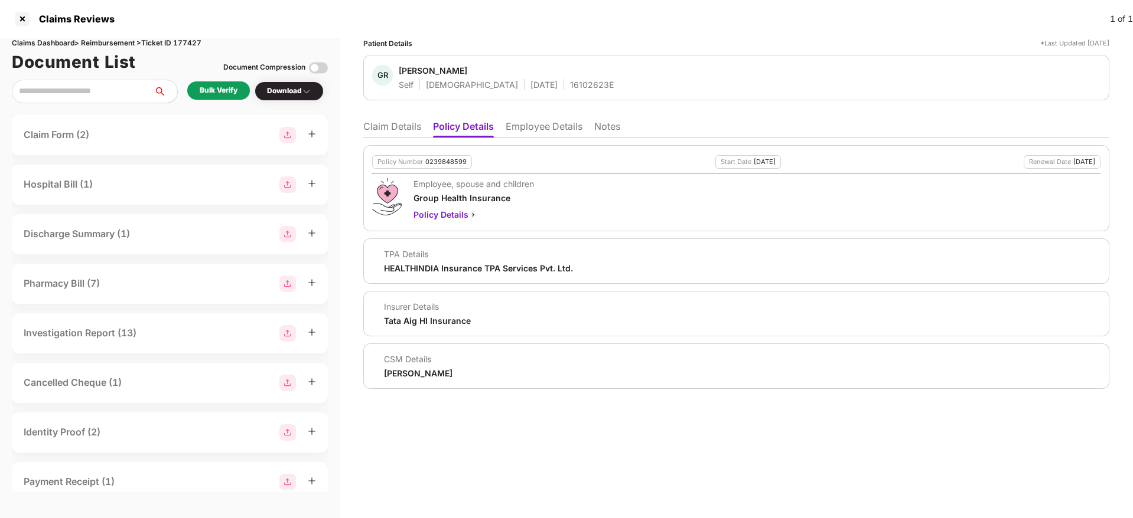
click at [554, 129] on li "Employee Details" at bounding box center [543, 128] width 77 height 17
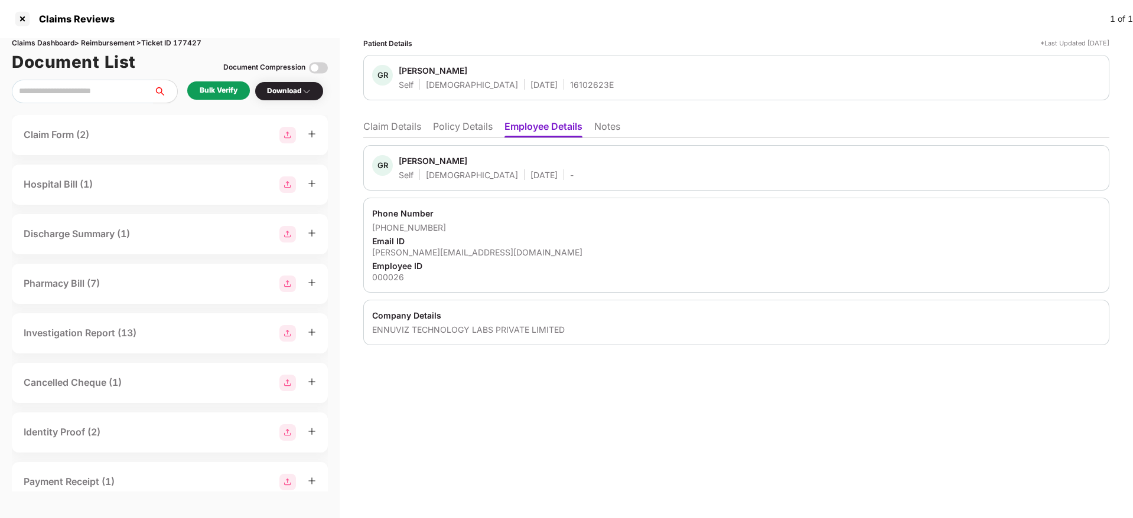
click at [485, 126] on li "Policy Details" at bounding box center [463, 128] width 60 height 17
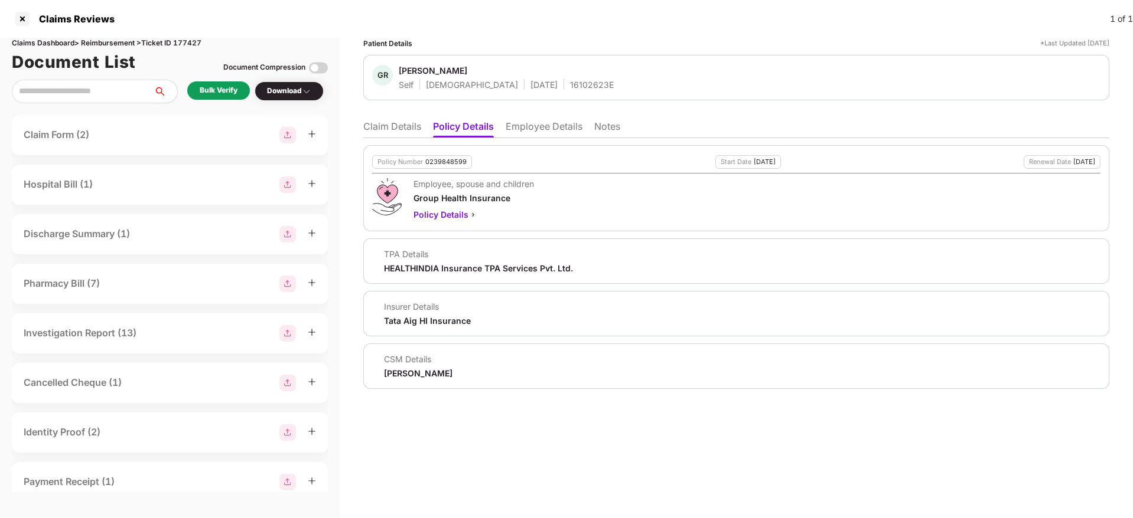
click at [399, 123] on li "Claim Details" at bounding box center [392, 128] width 58 height 17
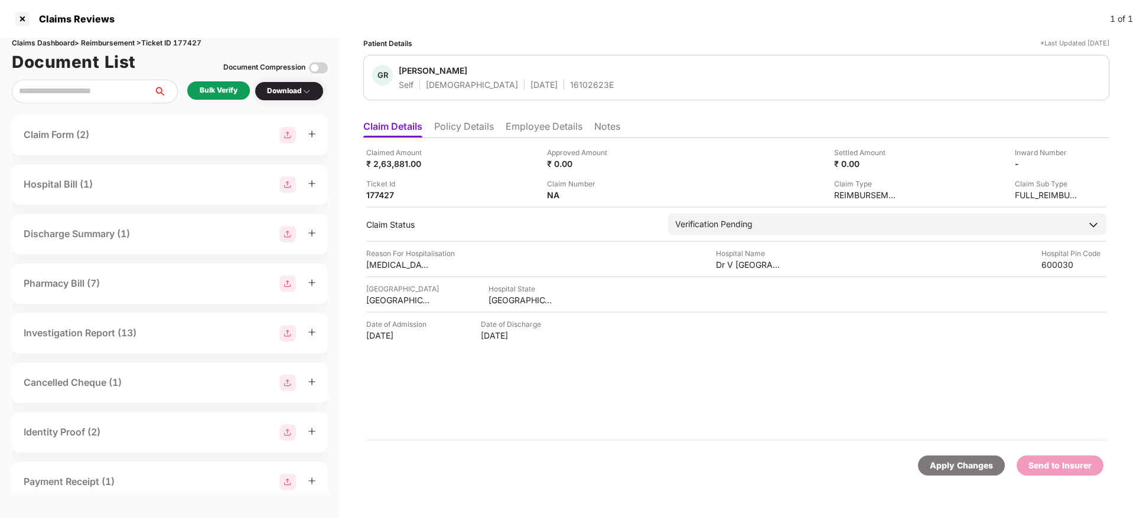
click at [226, 87] on div "Bulk Verify" at bounding box center [219, 90] width 38 height 11
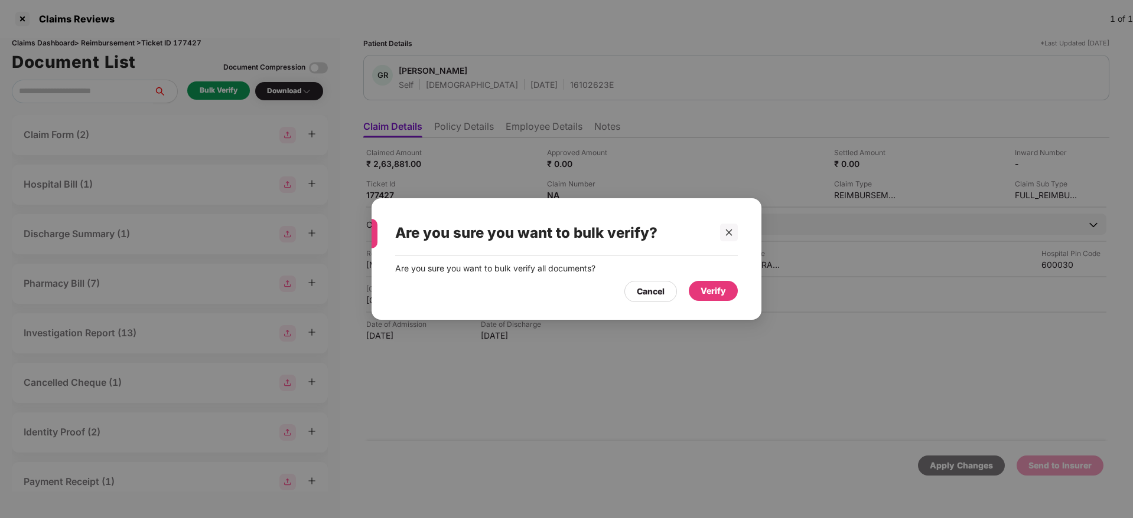
click at [697, 286] on div "Verify" at bounding box center [713, 291] width 49 height 20
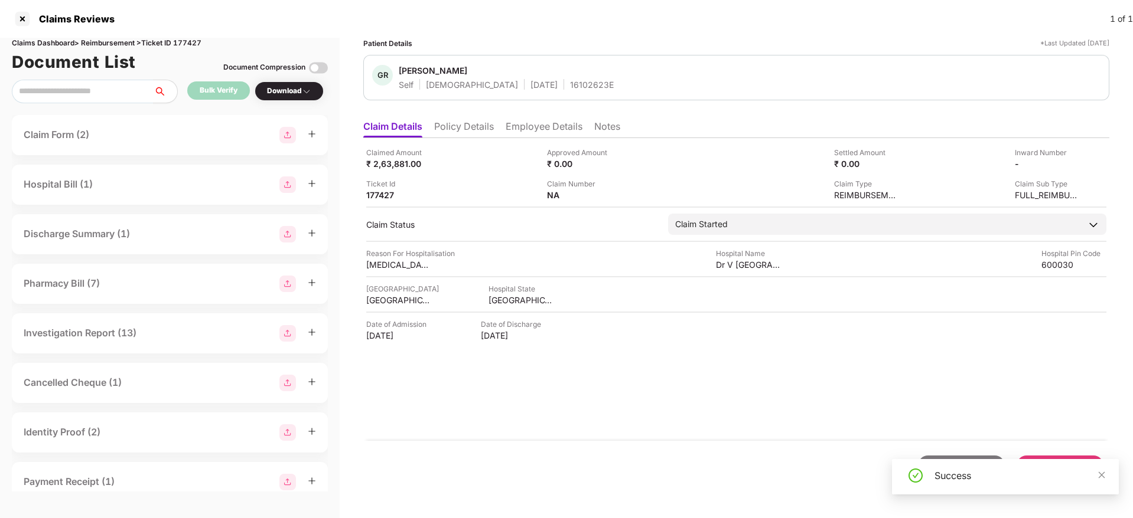
click at [453, 124] on li "Policy Details" at bounding box center [464, 128] width 60 height 17
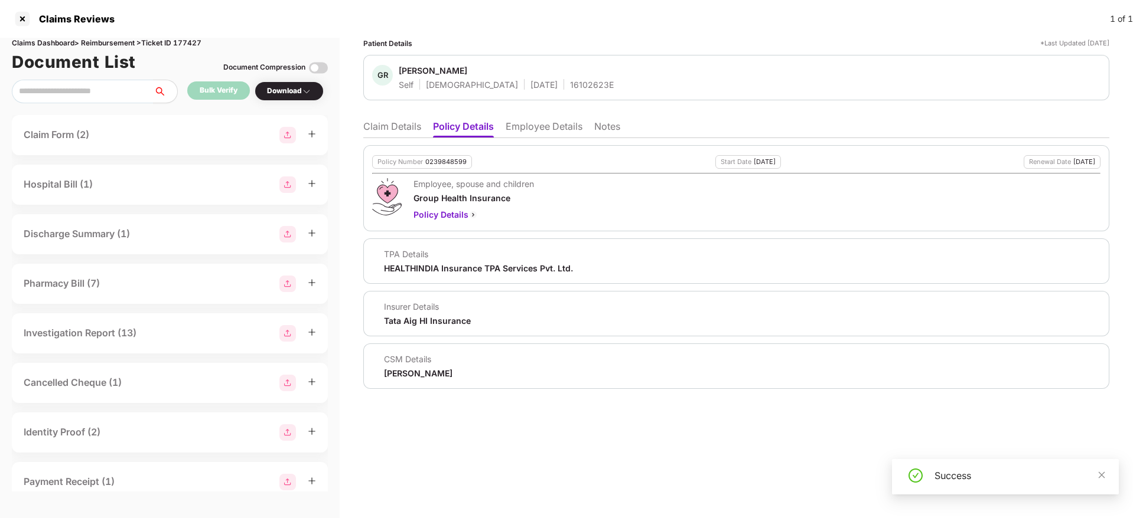
click at [390, 125] on li "Claim Details" at bounding box center [392, 128] width 58 height 17
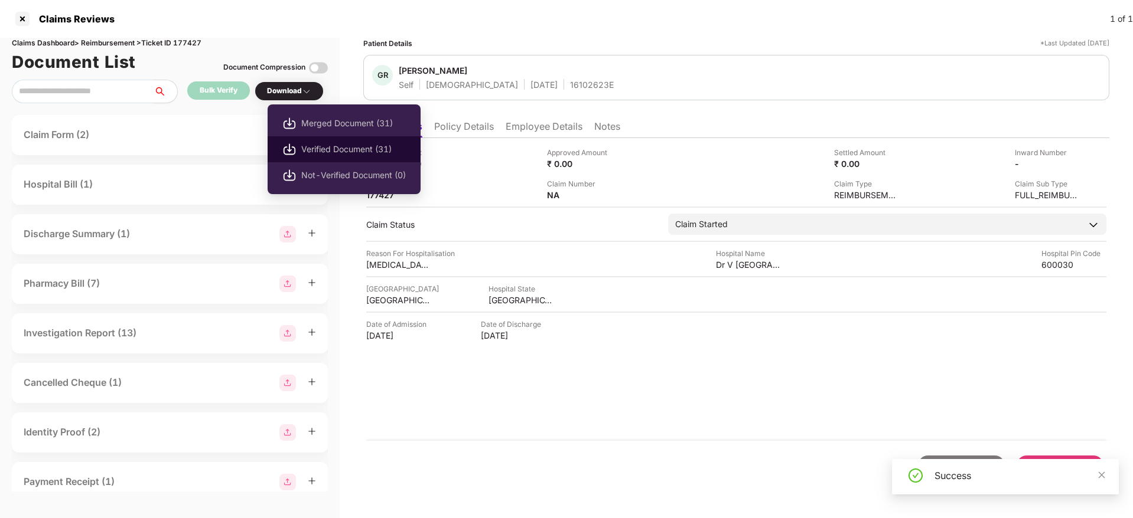
click at [324, 153] on span "Verified Document (31)" at bounding box center [353, 149] width 105 height 13
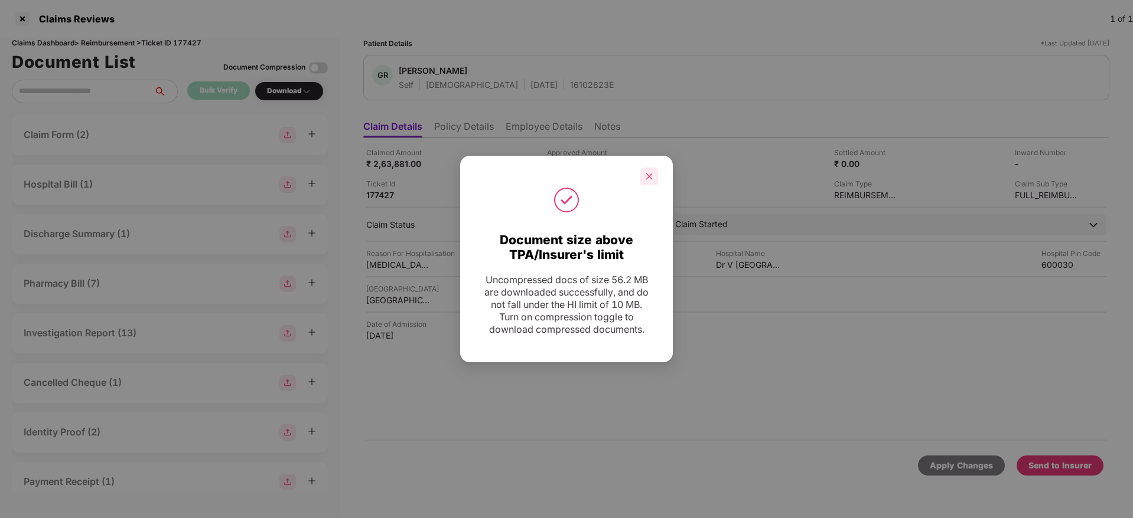
click at [653, 177] on div at bounding box center [649, 177] width 18 height 18
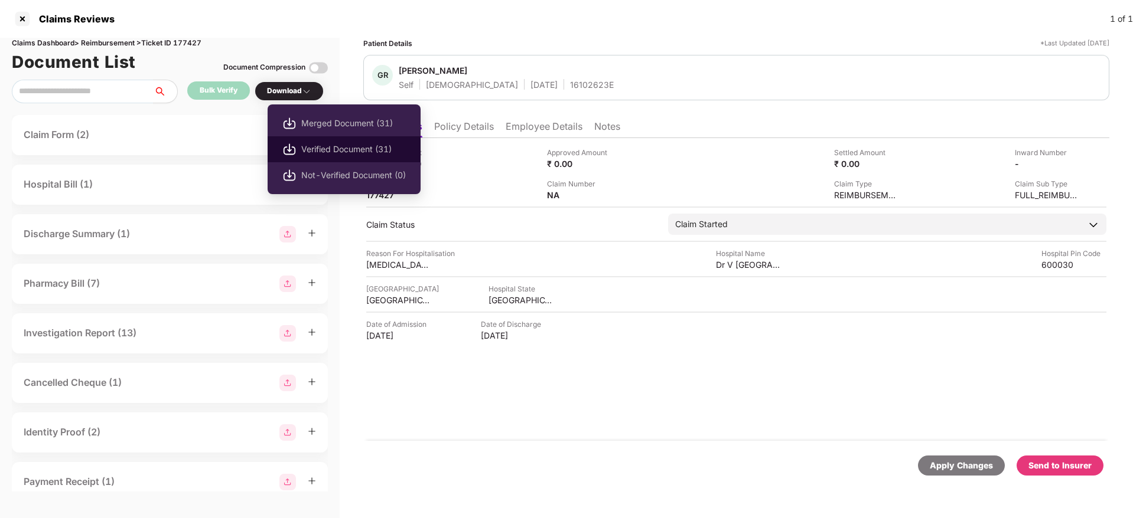
click at [342, 154] on span "Verified Document (31)" at bounding box center [353, 149] width 105 height 13
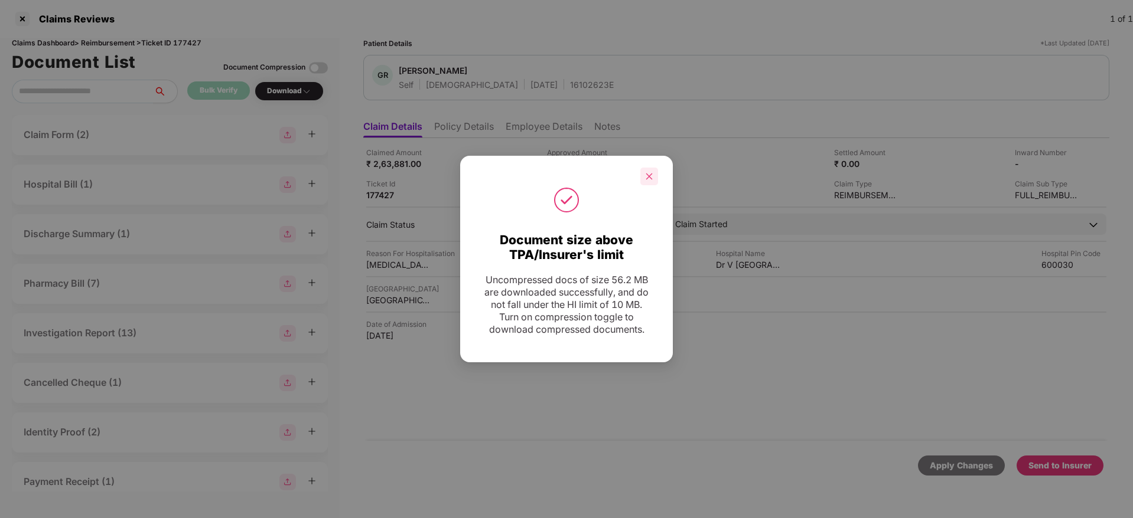
click at [645, 178] on icon "close" at bounding box center [649, 176] width 8 height 8
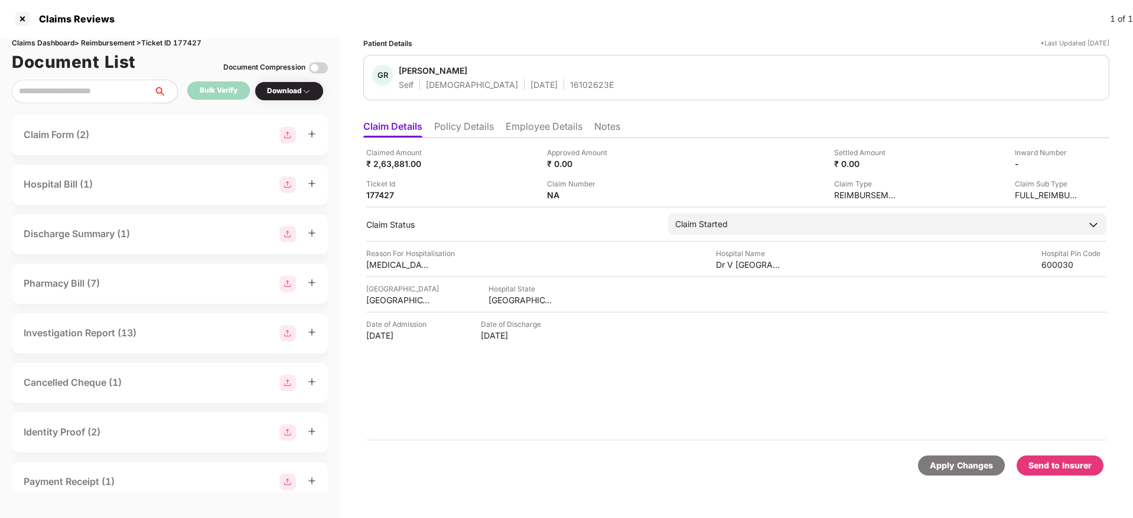
click at [1057, 472] on div "Send to Insurer" at bounding box center [1059, 466] width 87 height 20
click at [479, 137] on li "Policy Details" at bounding box center [464, 128] width 60 height 17
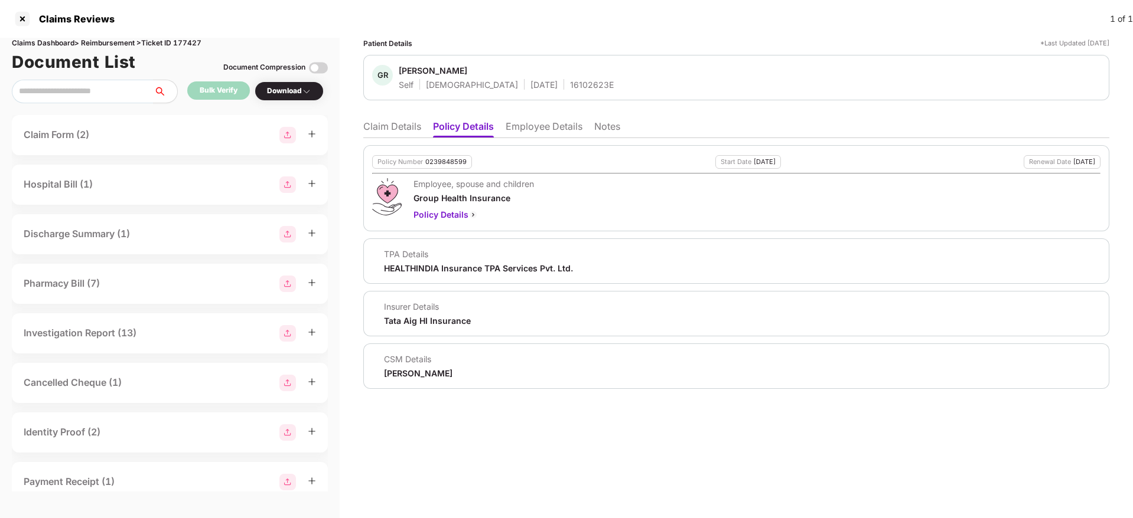
click at [526, 134] on li "Employee Details" at bounding box center [543, 128] width 77 height 17
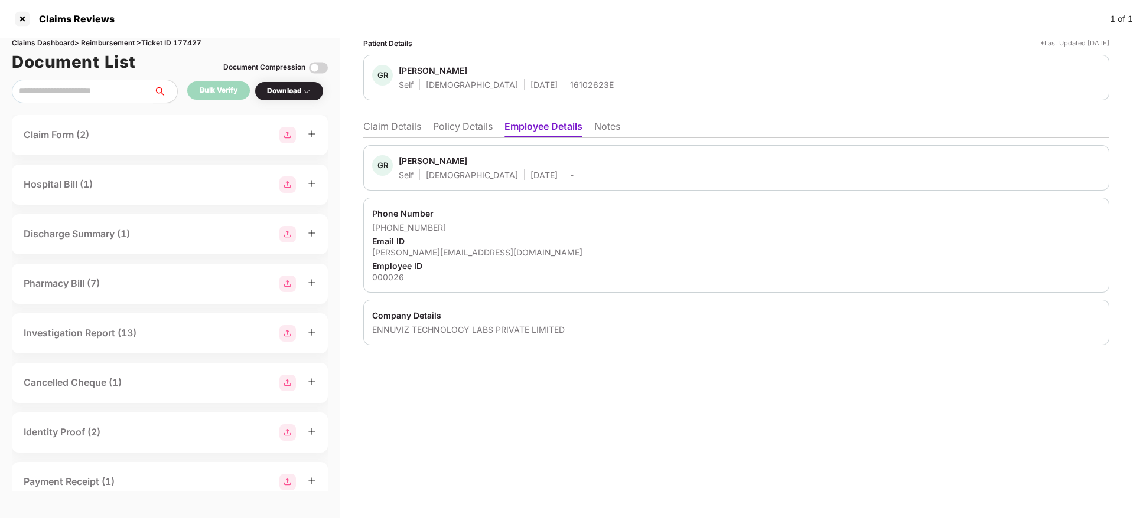
click at [461, 132] on li "Policy Details" at bounding box center [463, 128] width 60 height 17
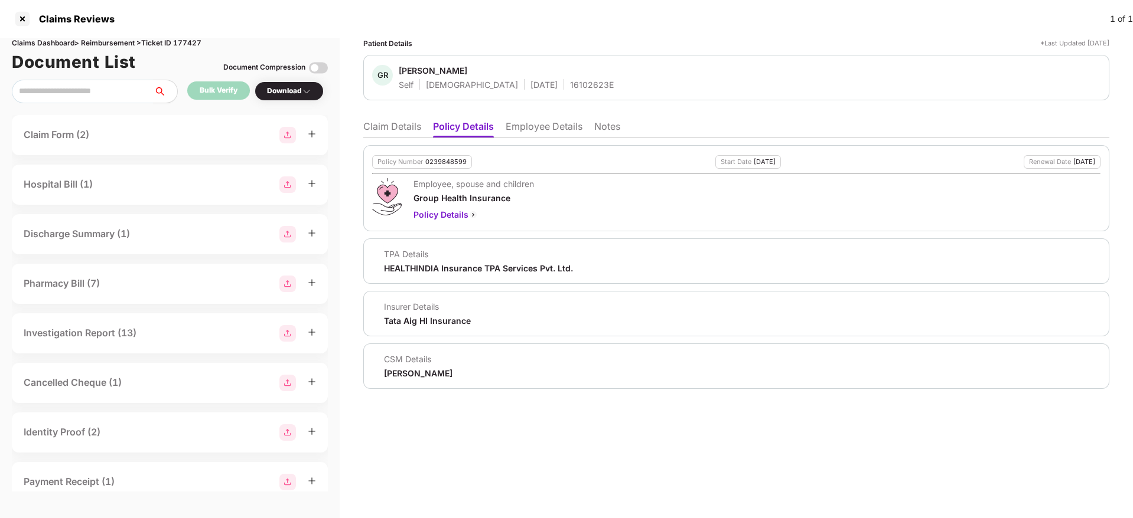
click at [393, 125] on li "Claim Details" at bounding box center [392, 128] width 58 height 17
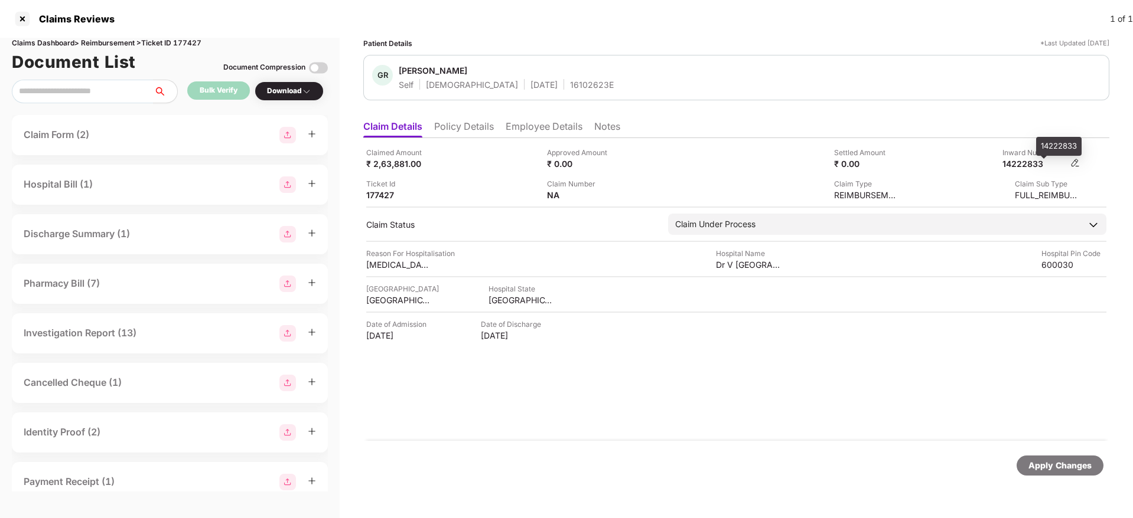
click at [1021, 161] on div "14222833" at bounding box center [1034, 163] width 65 height 11
copy div "14222833"
click at [570, 87] on div "16102623E" at bounding box center [592, 84] width 44 height 11
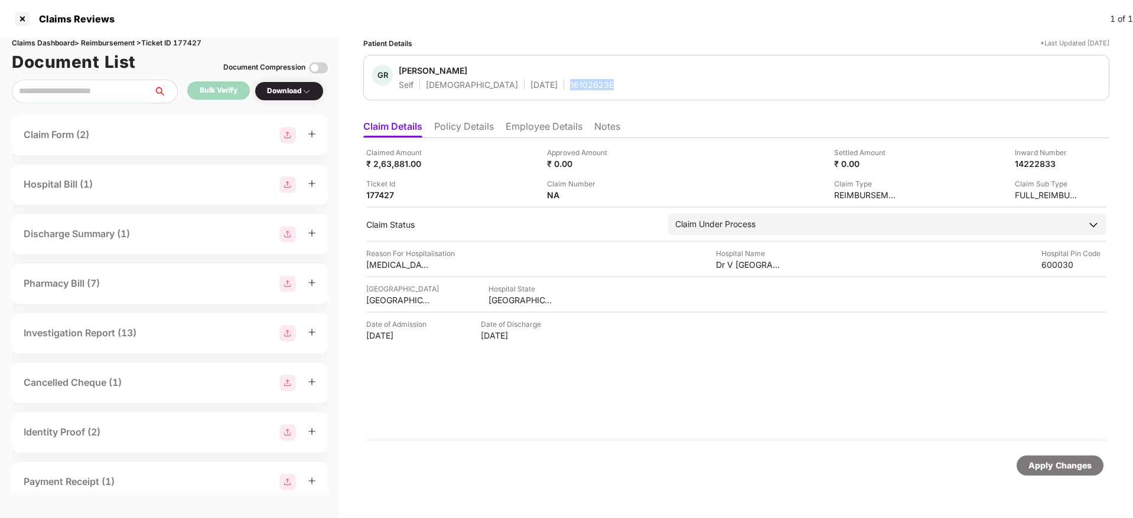
copy div "16102623E"
click at [460, 128] on li "Policy Details" at bounding box center [464, 128] width 60 height 17
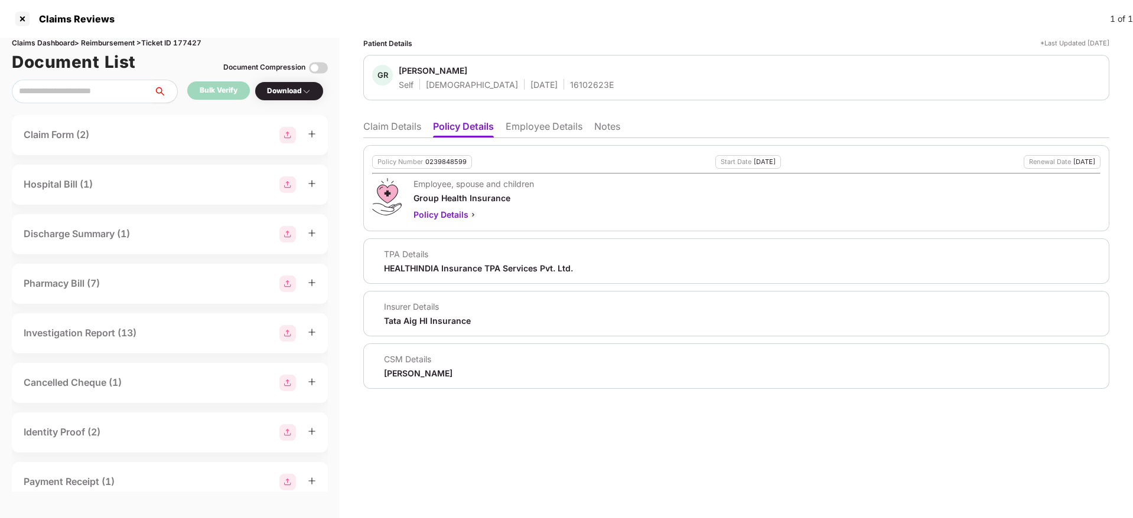
click at [350, 119] on div "Patient Details *Last Updated [DATE] GR [PERSON_NAME] Self [DEMOGRAPHIC_DATA] […" at bounding box center [736, 278] width 793 height 481
click at [403, 126] on li "Claim Details" at bounding box center [392, 128] width 58 height 17
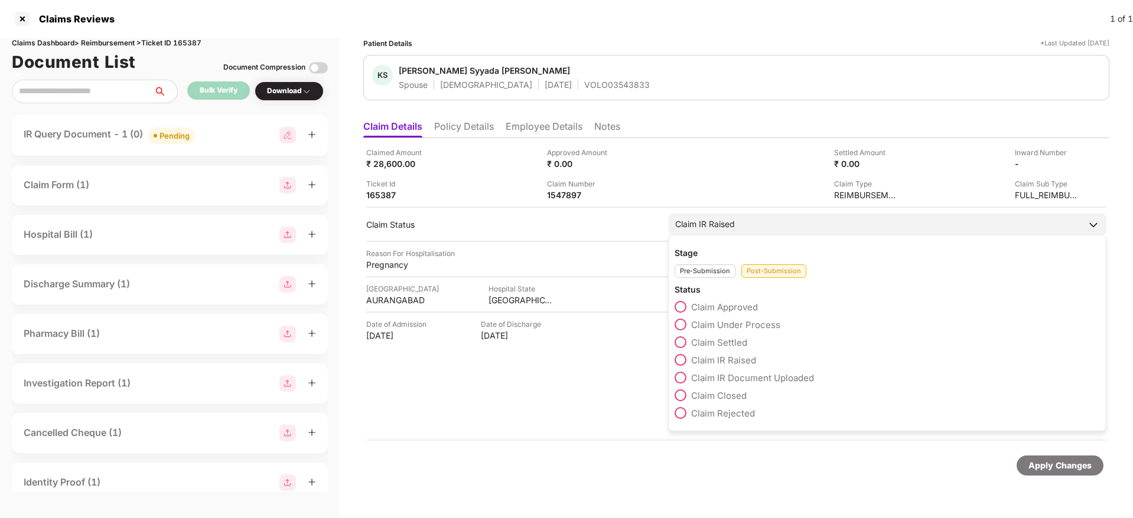
click at [682, 397] on span at bounding box center [680, 396] width 12 height 12
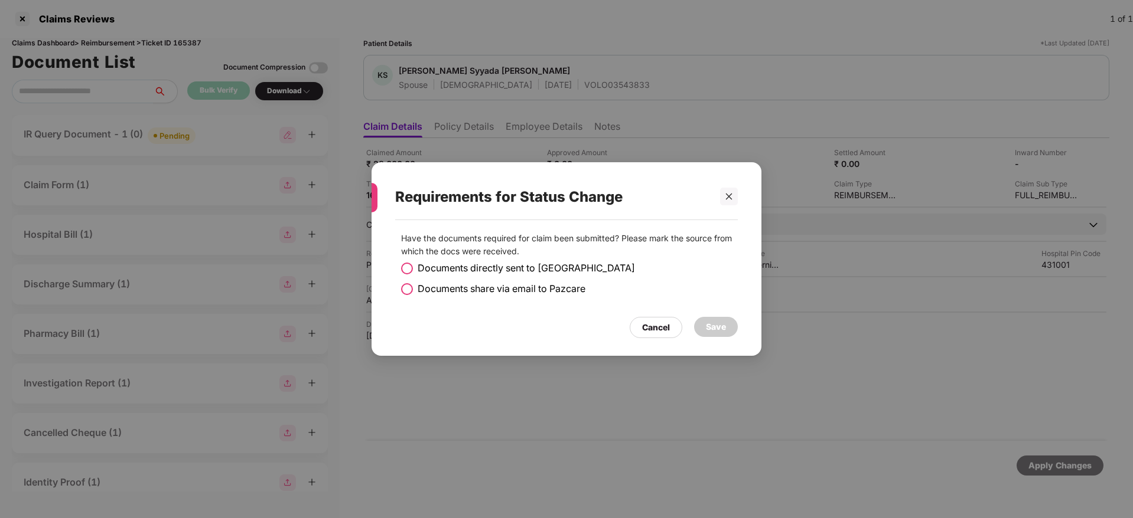
click at [407, 270] on span at bounding box center [407, 269] width 12 height 12
click at [706, 329] on div "Save" at bounding box center [716, 327] width 20 height 13
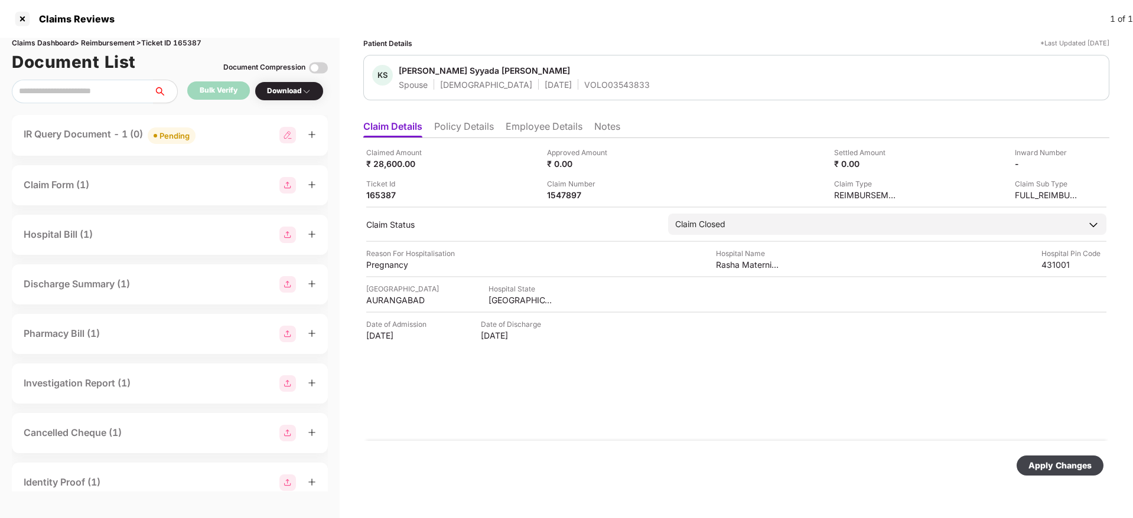
click at [1050, 470] on div "Apply Changes" at bounding box center [1059, 465] width 63 height 13
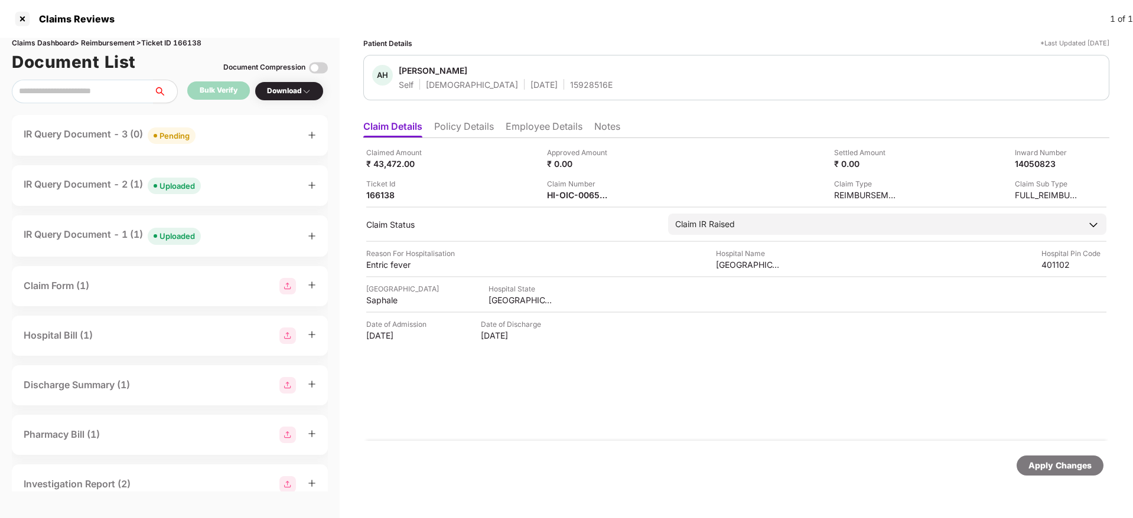
click at [239, 130] on div "IR Query Document - 3 (0) Pending" at bounding box center [170, 135] width 292 height 17
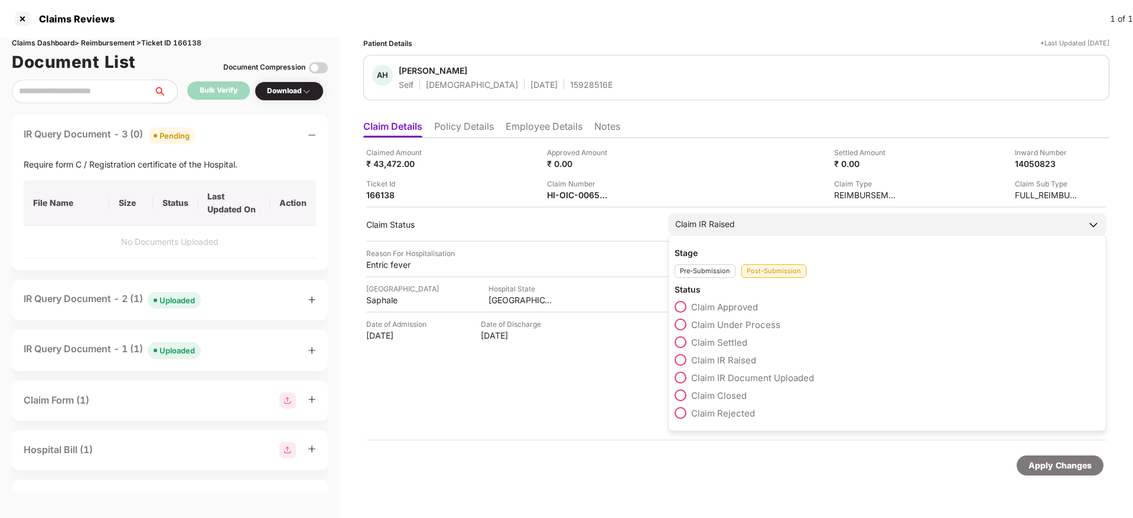
click at [681, 321] on span at bounding box center [680, 325] width 12 height 12
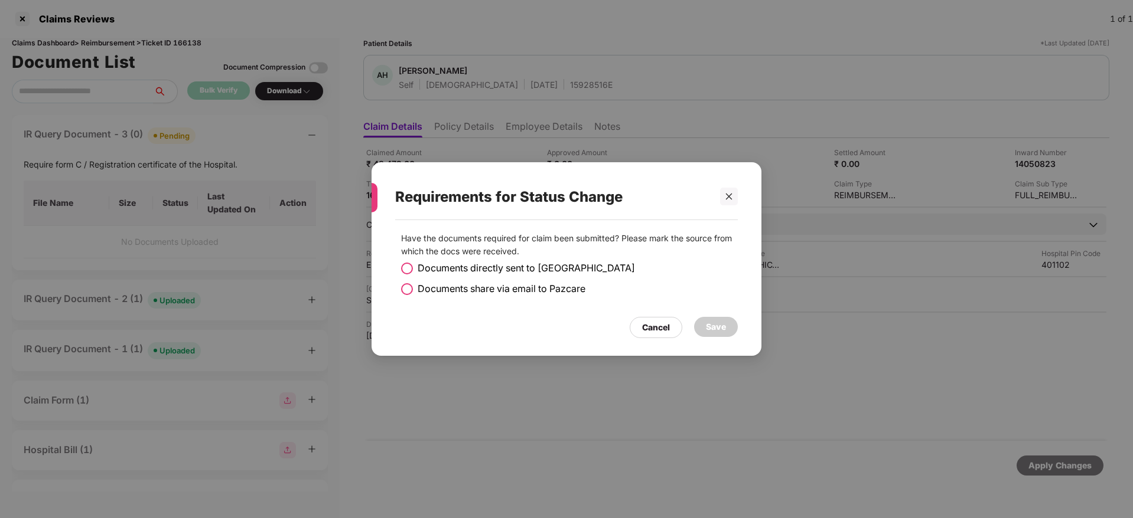
click at [407, 289] on span at bounding box center [407, 289] width 12 height 12
click at [735, 334] on div "Save" at bounding box center [716, 327] width 44 height 21
click at [725, 328] on div "Save" at bounding box center [716, 327] width 20 height 13
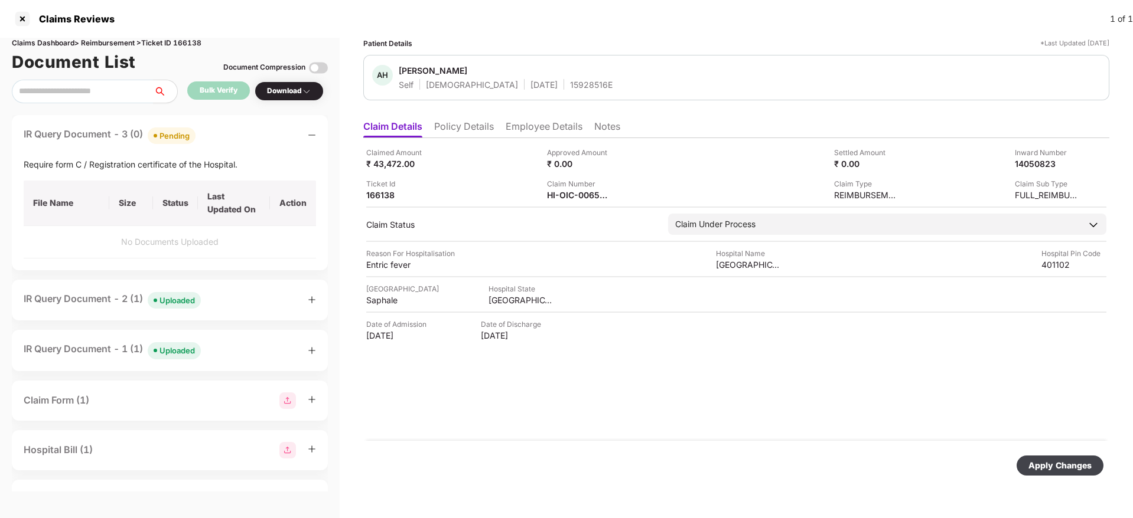
click at [1057, 462] on div "Apply Changes" at bounding box center [1059, 465] width 63 height 13
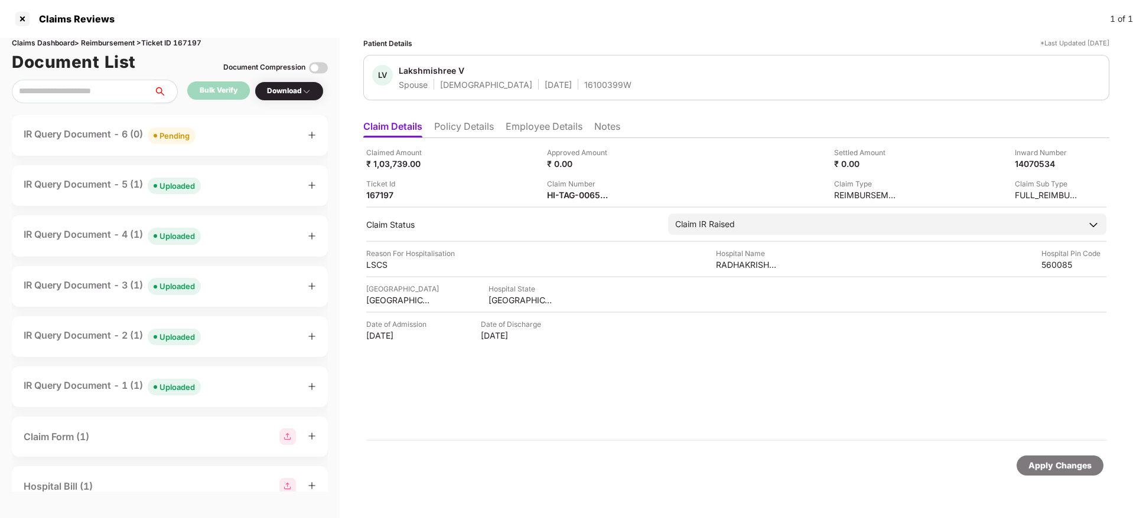
click at [216, 136] on div "IR Query Document - 6 (0) Pending" at bounding box center [170, 135] width 292 height 17
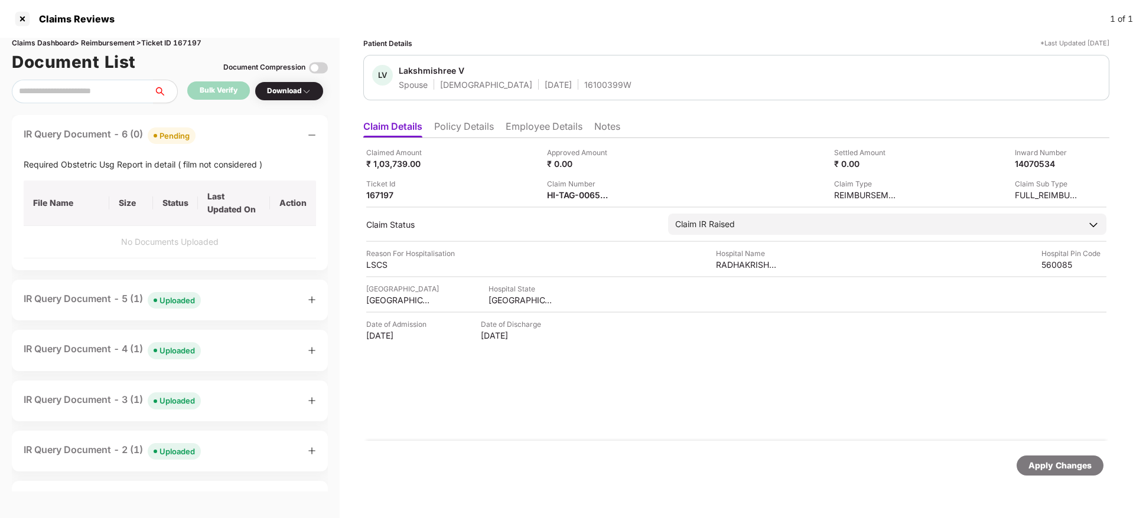
click at [216, 136] on div "IR Query Document - 6 (0) Pending" at bounding box center [170, 135] width 292 height 17
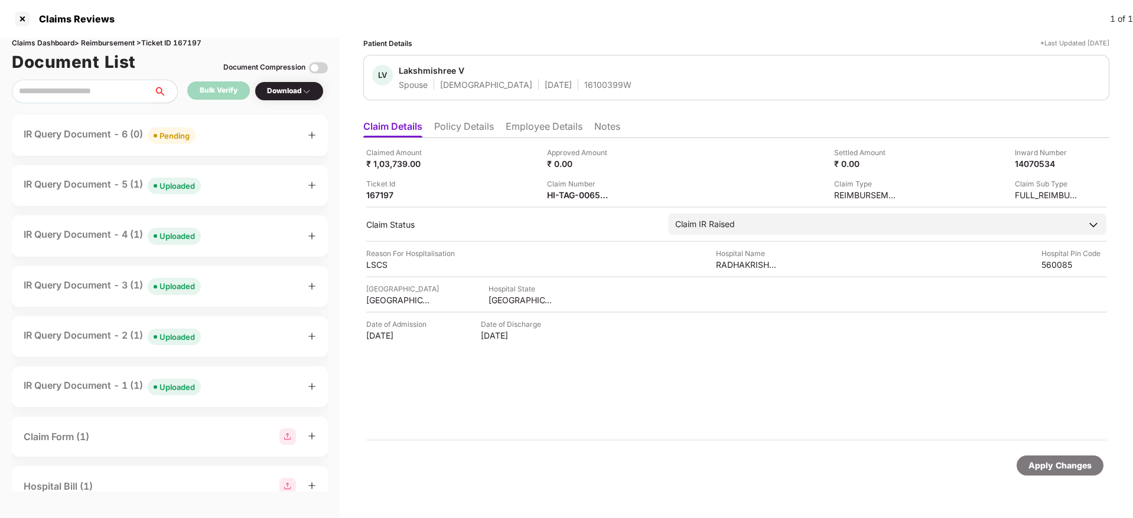
click at [226, 177] on div "IR Query Document - 5 (1) Uploaded" at bounding box center [170, 185] width 292 height 17
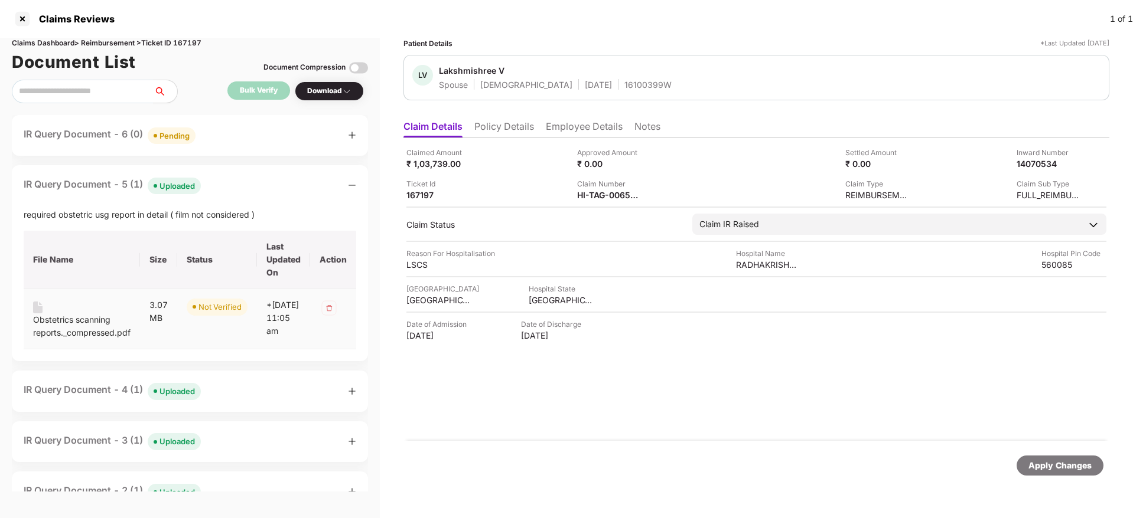
click at [58, 324] on div "Obstetrics scanning reports._compressed.pdf" at bounding box center [81, 327] width 97 height 26
click at [605, 190] on div "HI-TAG-006571133(0)" at bounding box center [609, 195] width 65 height 11
copy div
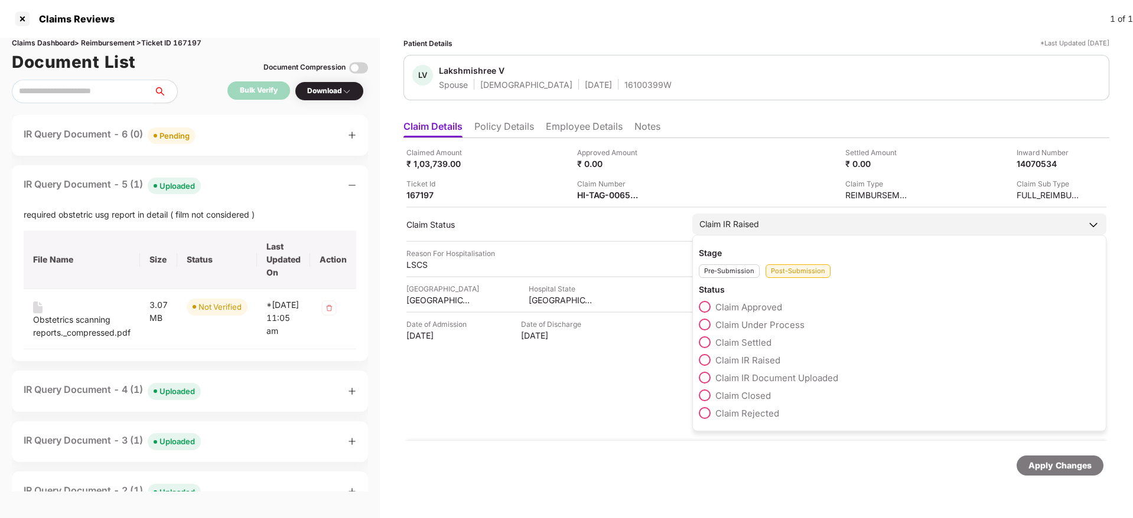
click at [705, 324] on span at bounding box center [705, 325] width 12 height 12
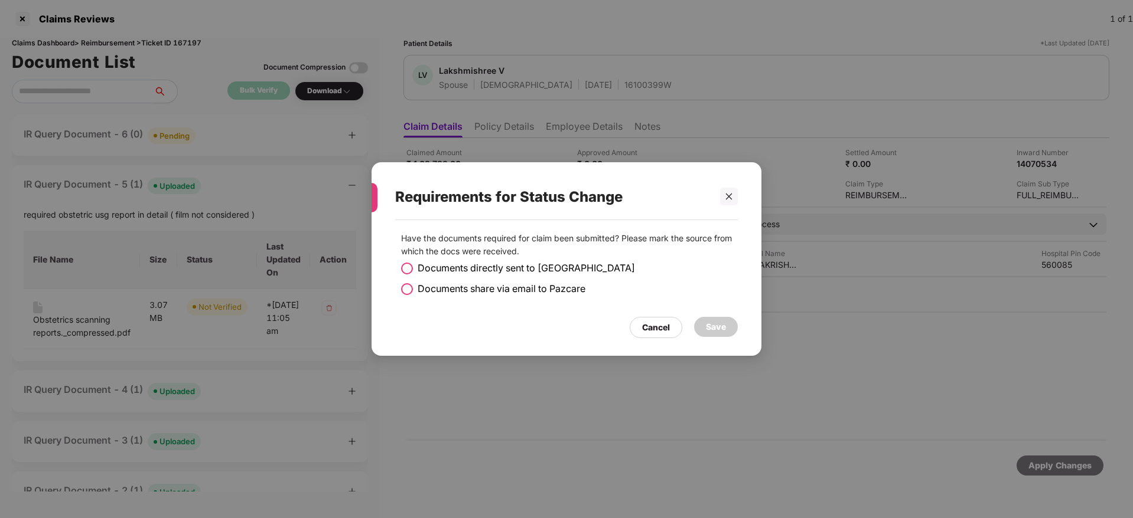
click at [404, 288] on span at bounding box center [407, 289] width 12 height 12
click at [722, 323] on div "Save" at bounding box center [716, 327] width 20 height 13
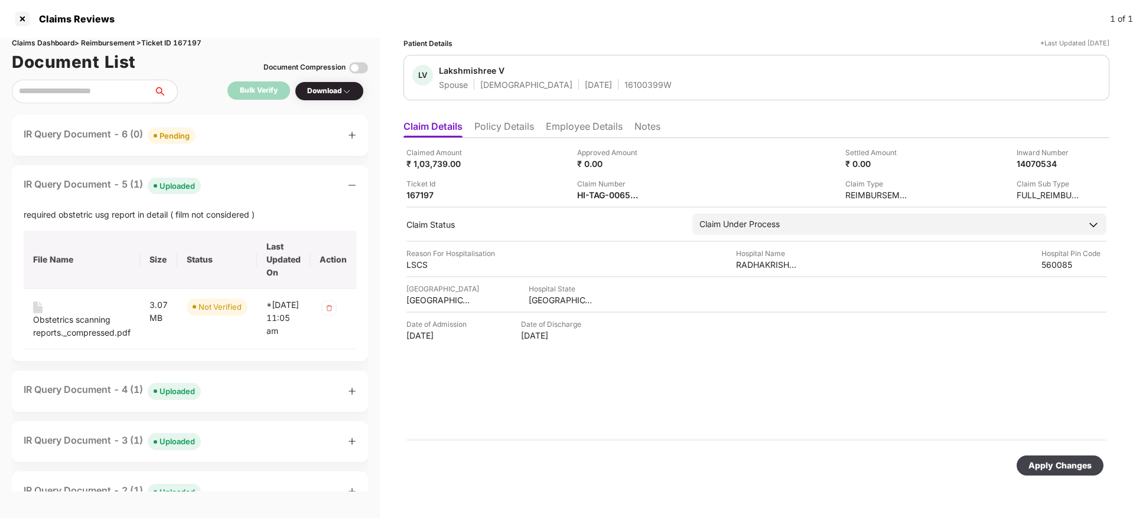
click at [1049, 459] on div "Apply Changes" at bounding box center [1059, 465] width 63 height 13
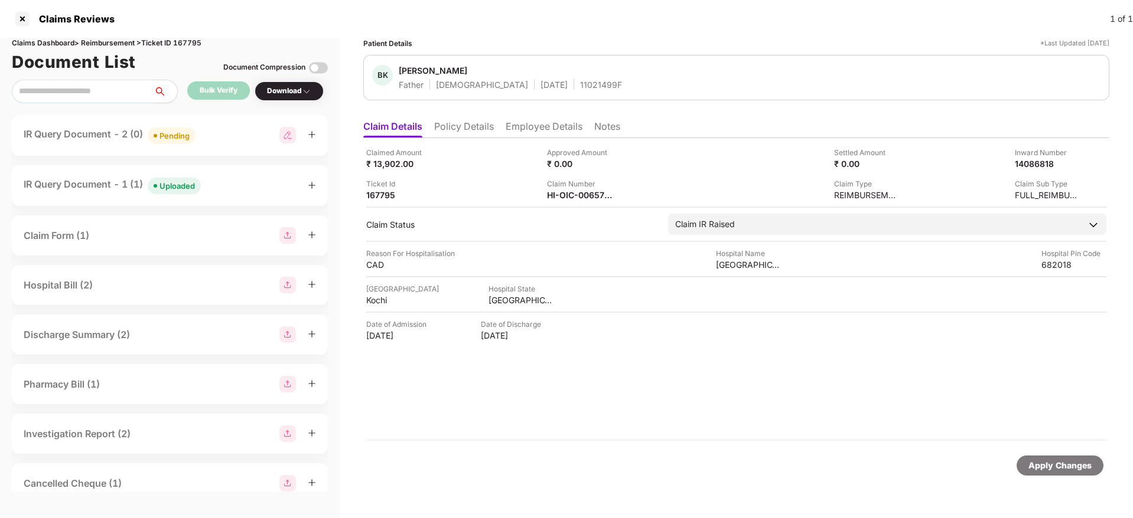
click at [223, 137] on div "IR Query Document - 2 (0) Pending" at bounding box center [170, 135] width 292 height 17
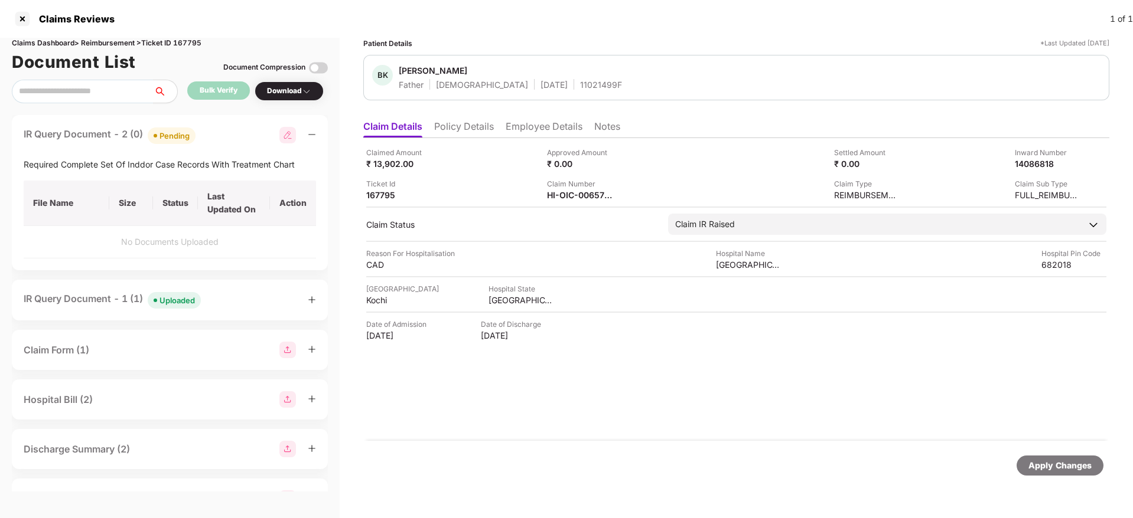
click at [223, 137] on div "IR Query Document - 2 (0) Pending" at bounding box center [170, 135] width 292 height 17
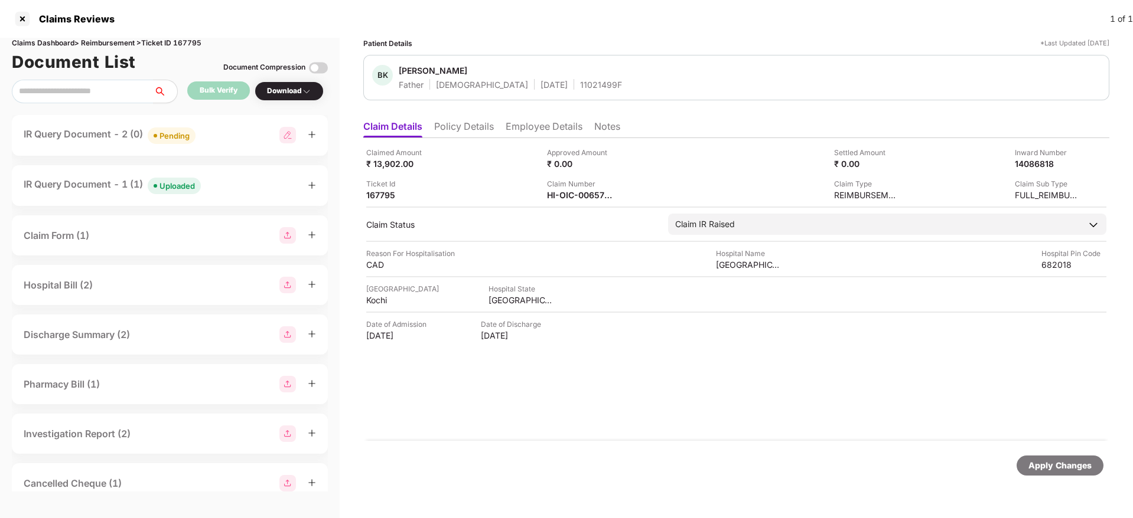
click at [213, 192] on div "IR Query Document - 1 (1) Uploaded" at bounding box center [170, 185] width 292 height 17
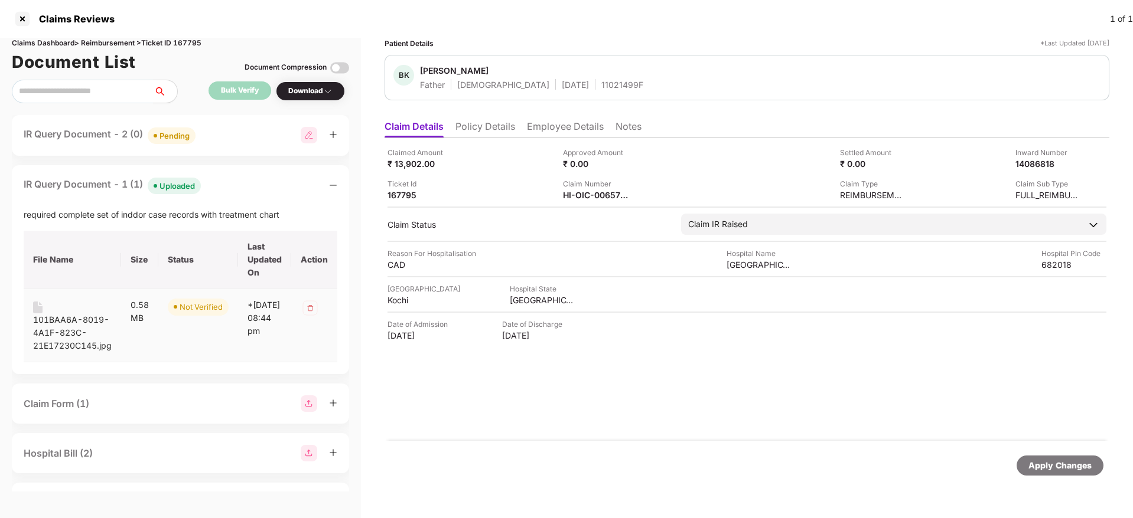
click at [63, 319] on div "101BAA6A-8019-4A1F-823C-21E17230C145.jpg" at bounding box center [72, 333] width 79 height 39
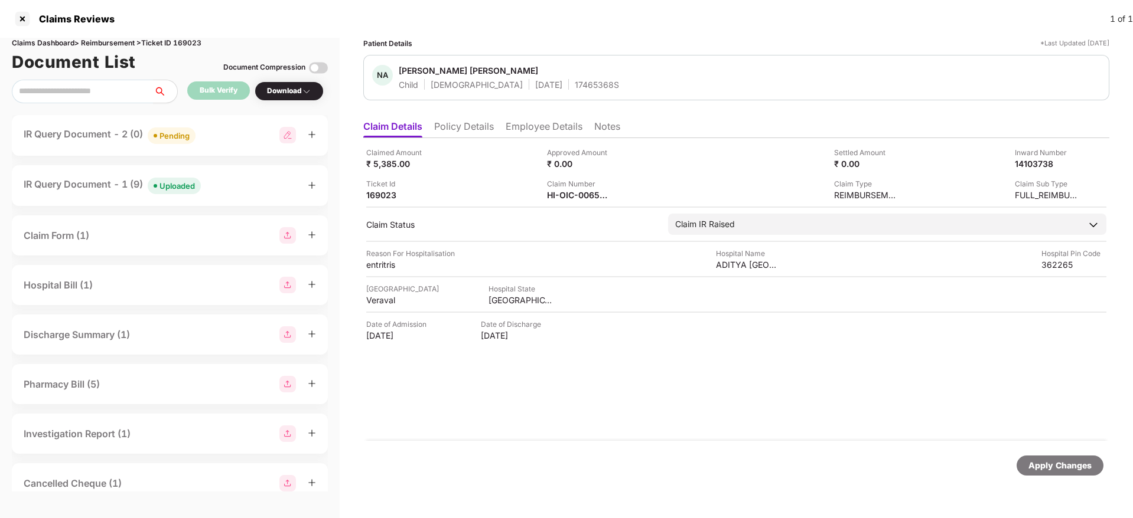
click at [236, 183] on div "IR Query Document - 1 (9) Uploaded" at bounding box center [170, 185] width 292 height 17
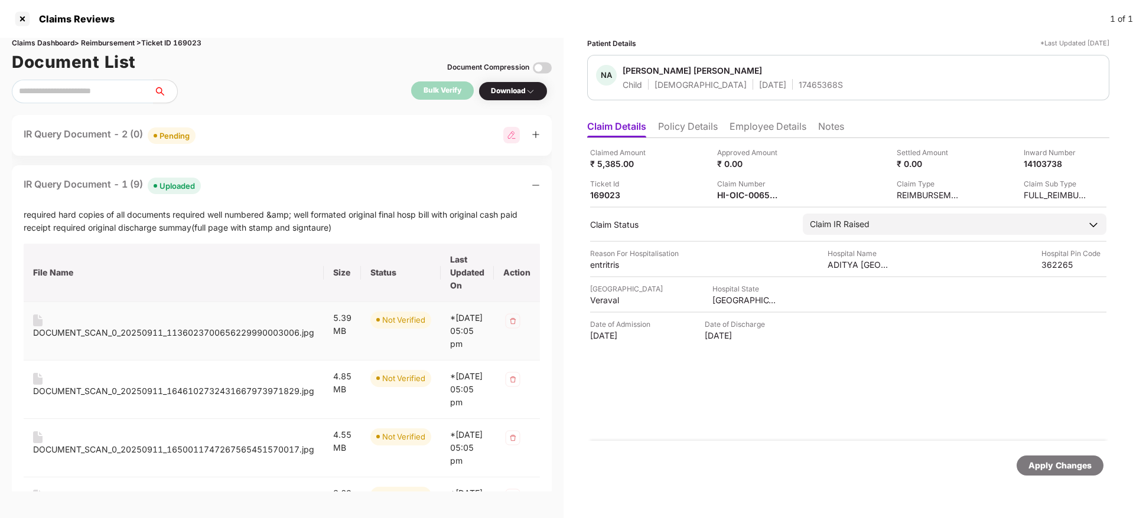
click at [94, 328] on div "DOCUMENT_SCAN_0_20250911_1136023700656229990003006.jpg" at bounding box center [173, 333] width 281 height 13
click at [270, 204] on div "IR Query Document - 1 (9) Uploaded required hard copies of all documents requir…" at bounding box center [282, 502] width 540 height 675
click at [257, 193] on div "IR Query Document - 1 (9) Uploaded" at bounding box center [282, 185] width 516 height 17
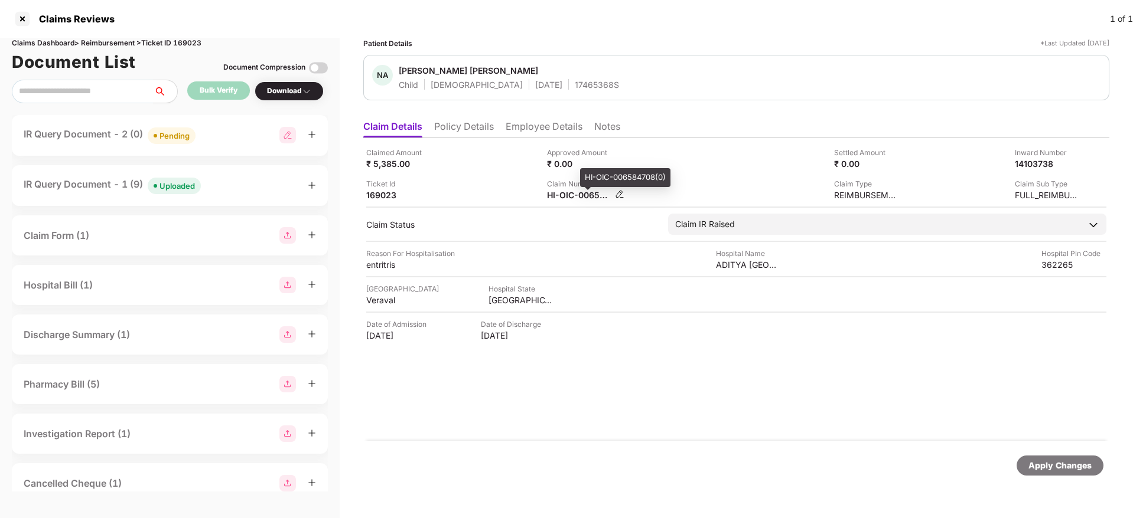
click at [556, 195] on div "HI-OIC-006584708(0)" at bounding box center [579, 195] width 65 height 11
copy div
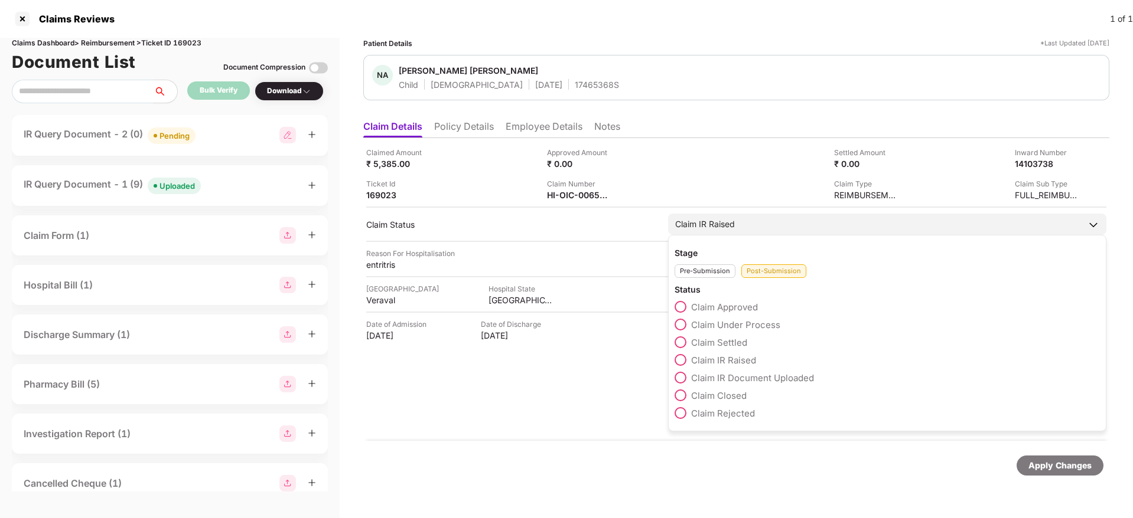
click at [681, 325] on span at bounding box center [680, 325] width 12 height 12
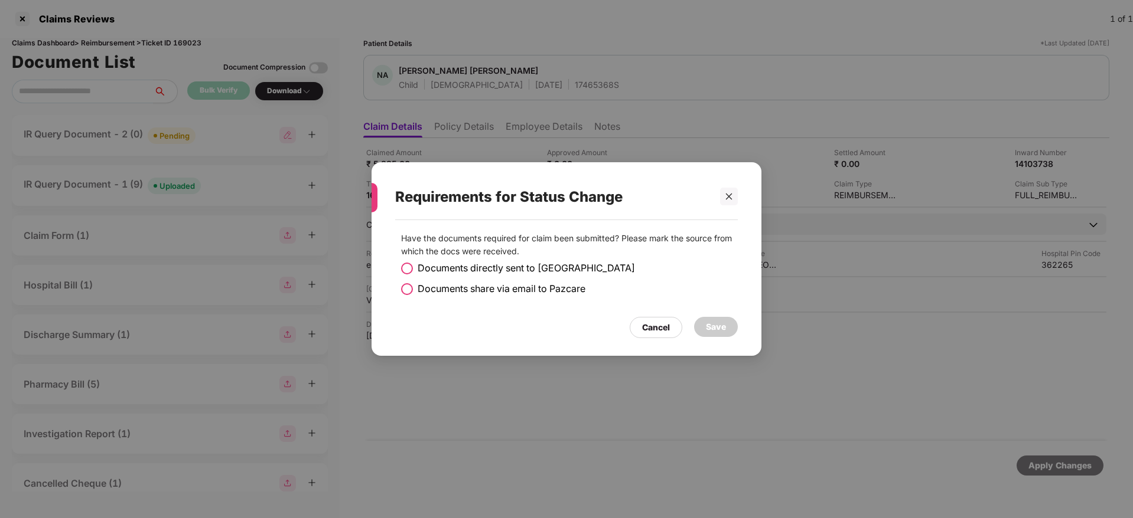
click at [400, 285] on div "Have the documents required for claim been submitted? Please mark the source fr…" at bounding box center [566, 268] width 342 height 85
click at [415, 292] on label "Documents share via email to Pazcare" at bounding box center [493, 289] width 184 height 15
click at [718, 332] on div "Save" at bounding box center [716, 327] width 20 height 13
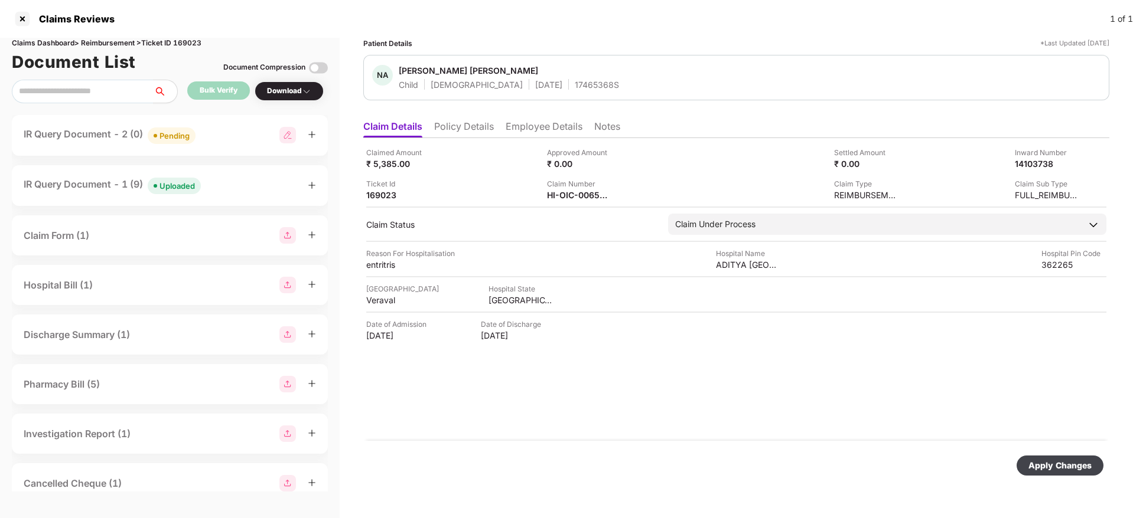
click at [1056, 464] on div "Apply Changes" at bounding box center [1059, 465] width 63 height 13
click at [210, 135] on div "IR Query Document - 2 (0) Pending" at bounding box center [170, 135] width 292 height 17
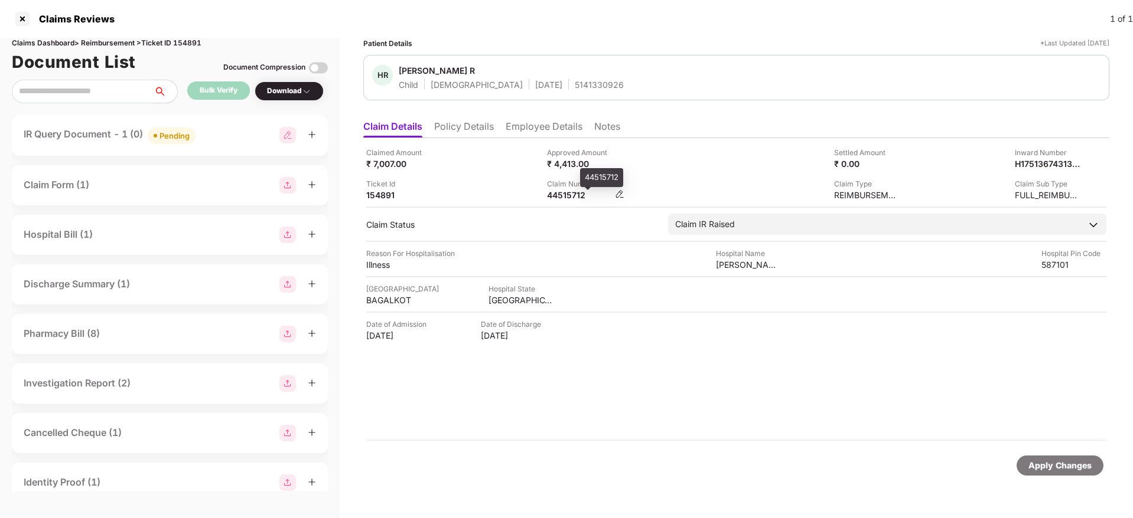
click at [555, 195] on div "44515712" at bounding box center [579, 195] width 65 height 11
copy div "44515712"
click at [206, 141] on div "IR Query Document - 1 (0) Pending" at bounding box center [170, 135] width 292 height 17
click at [226, 144] on div "IR Query Document - 1 (0) Pending" at bounding box center [170, 135] width 316 height 41
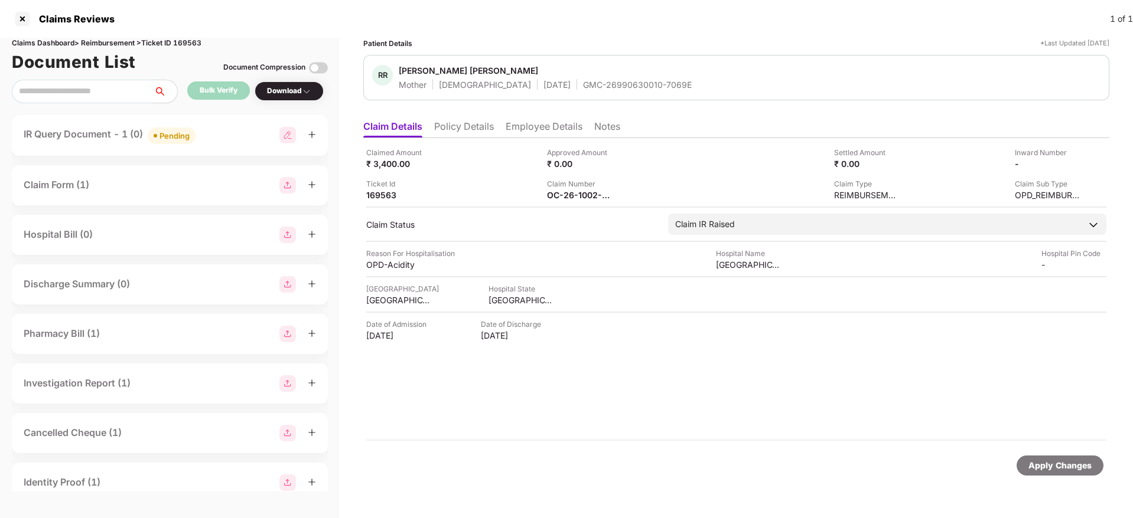
click at [217, 134] on div "IR Query Document - 1 (0) Pending" at bounding box center [170, 135] width 292 height 17
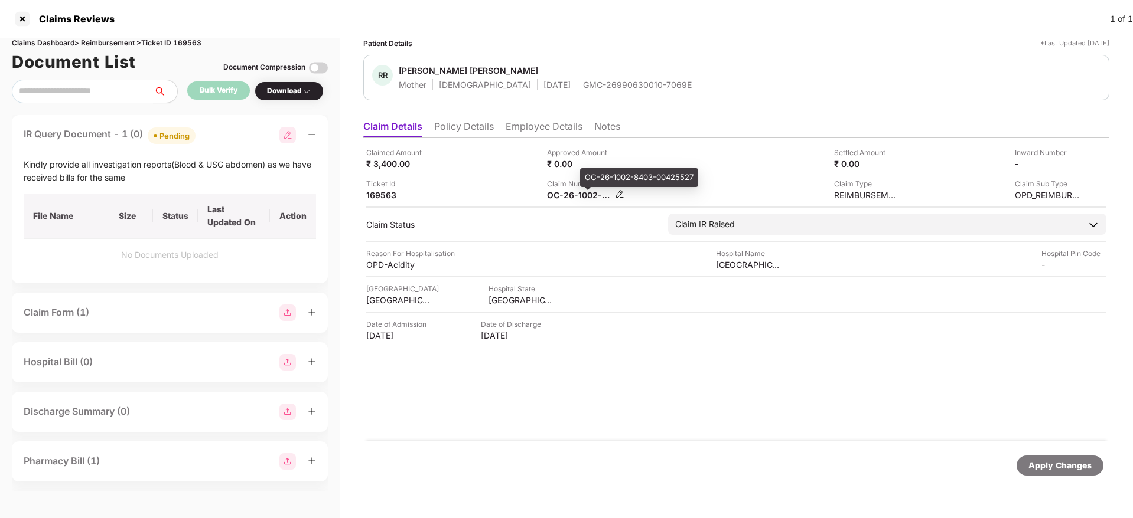
click at [573, 197] on div "OC-26-1002-8403-00425527" at bounding box center [579, 195] width 65 height 11
copy div
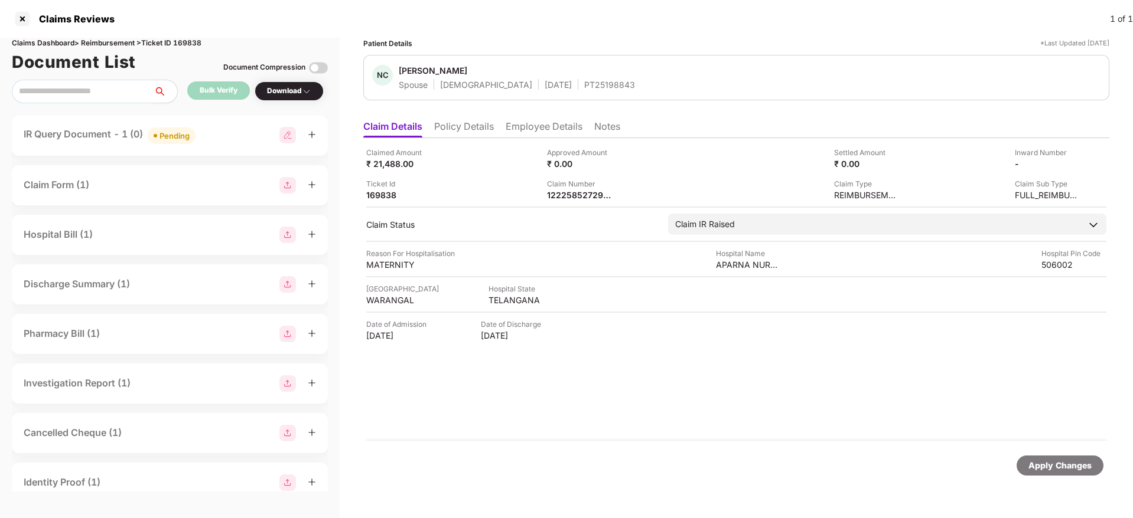
click at [468, 133] on li "Policy Details" at bounding box center [464, 128] width 60 height 17
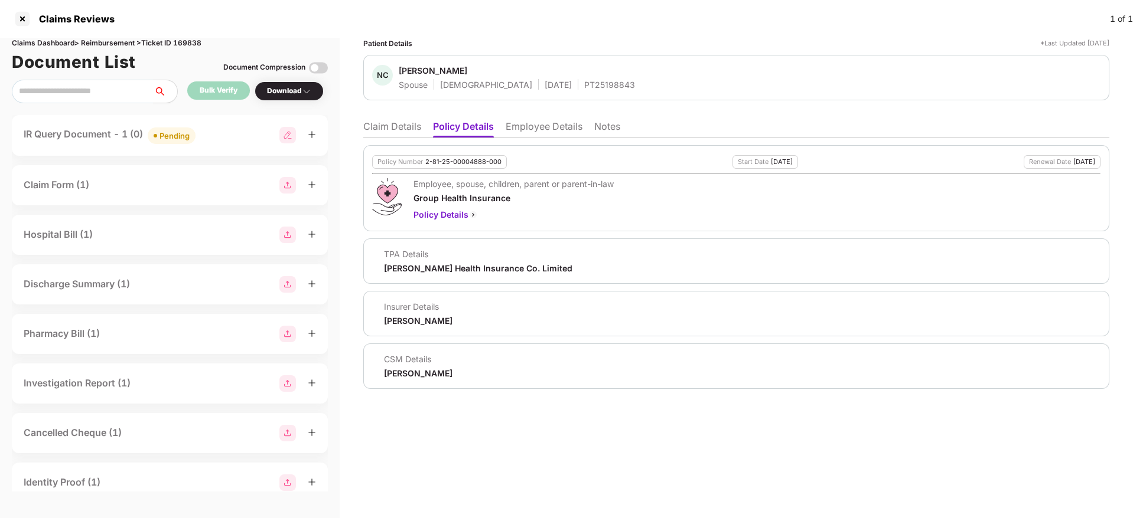
click at [385, 135] on li "Claim Details" at bounding box center [392, 128] width 58 height 17
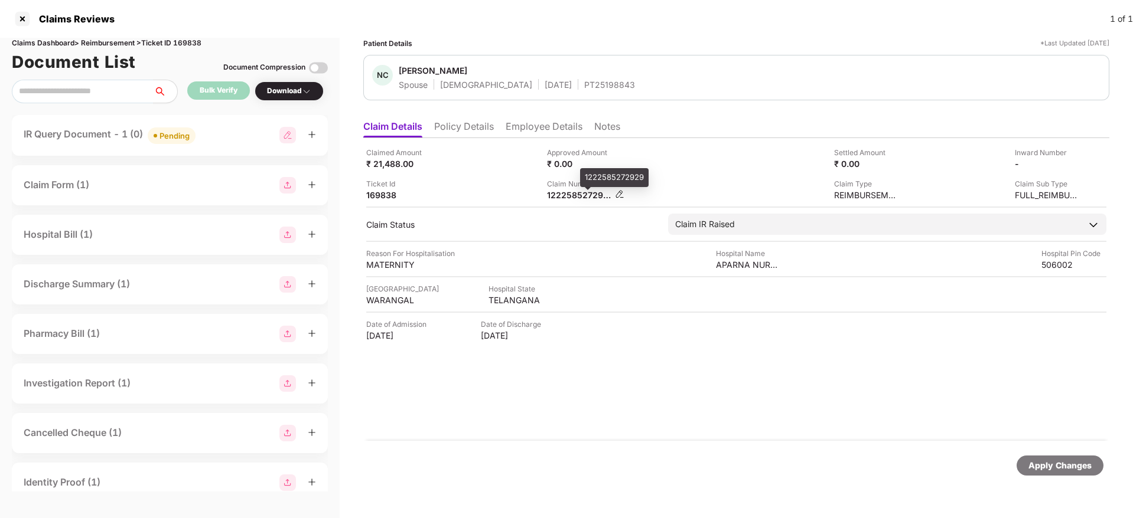
click at [575, 193] on div "1222585272929" at bounding box center [579, 195] width 65 height 11
copy div "1222585272929"
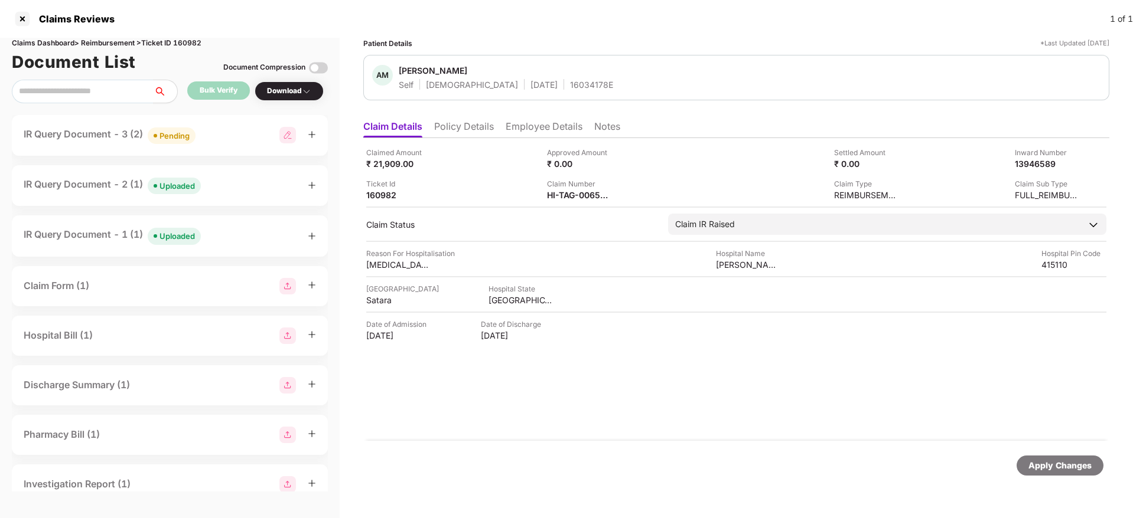
click at [231, 182] on div "IR Query Document - 2 (1) Uploaded" at bounding box center [170, 185] width 292 height 17
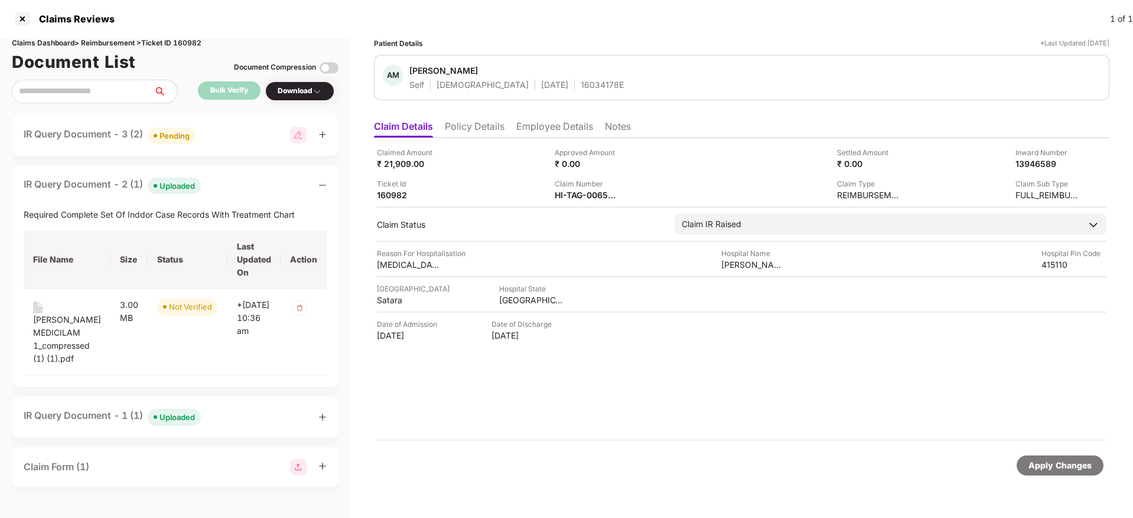
click at [231, 182] on div "IR Query Document - 2 (1) Uploaded" at bounding box center [175, 185] width 303 height 17
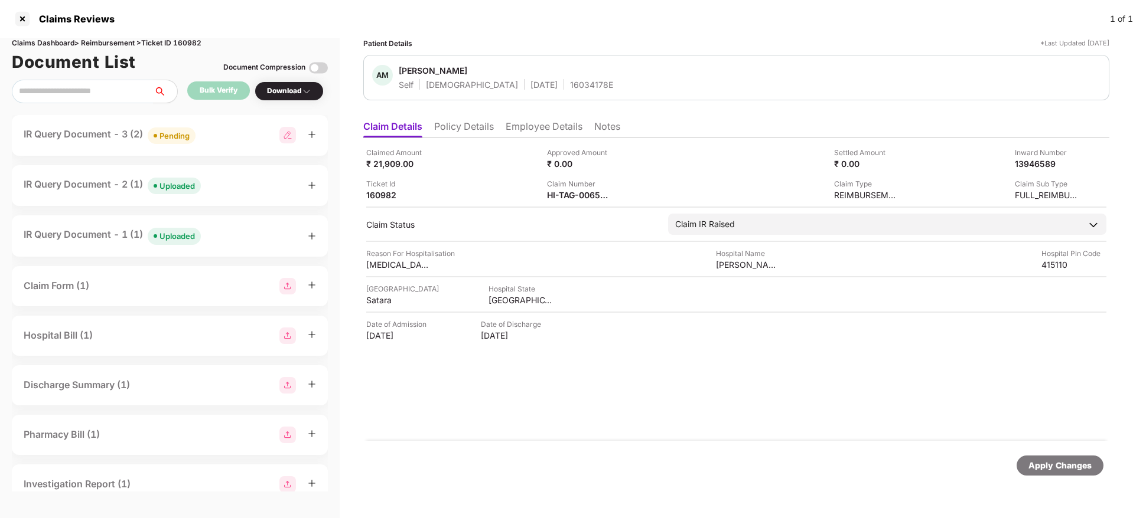
click at [225, 128] on div "IR Query Document - 3 (2) Pending" at bounding box center [170, 135] width 292 height 17
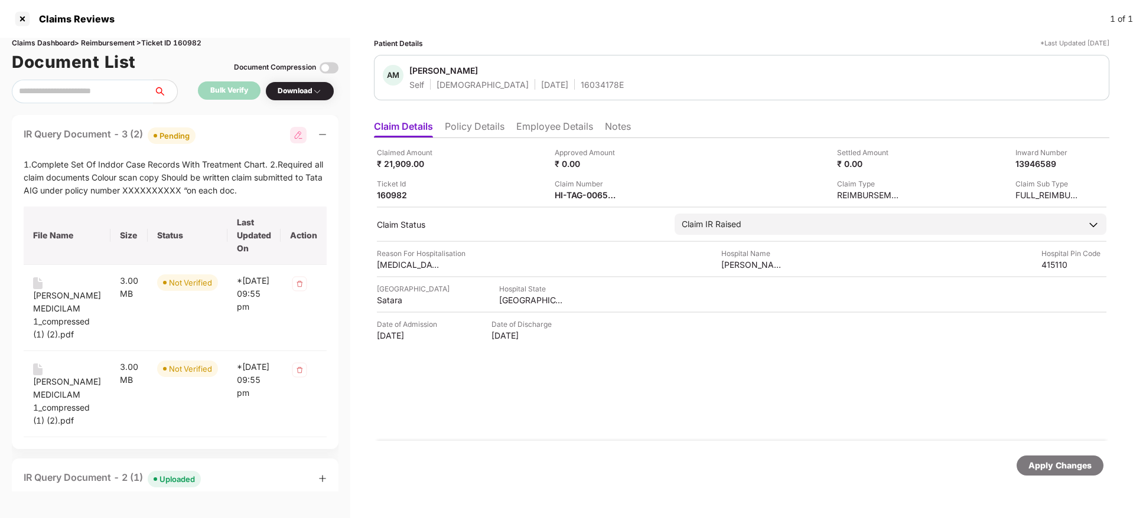
click at [225, 128] on div "IR Query Document - 3 (2) Pending" at bounding box center [175, 135] width 303 height 17
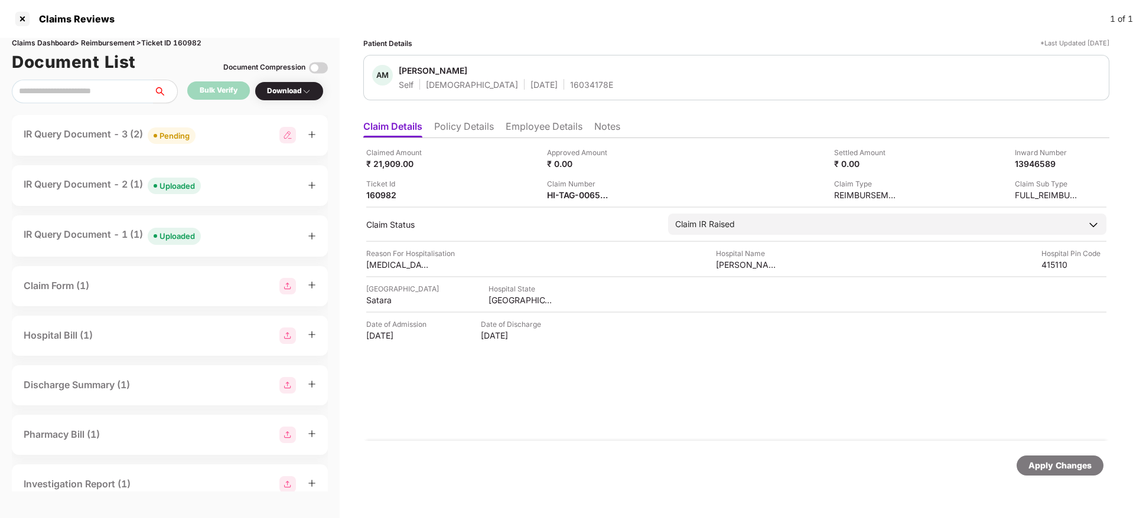
click at [232, 192] on div "IR Query Document - 2 (1) Uploaded" at bounding box center [170, 185] width 292 height 17
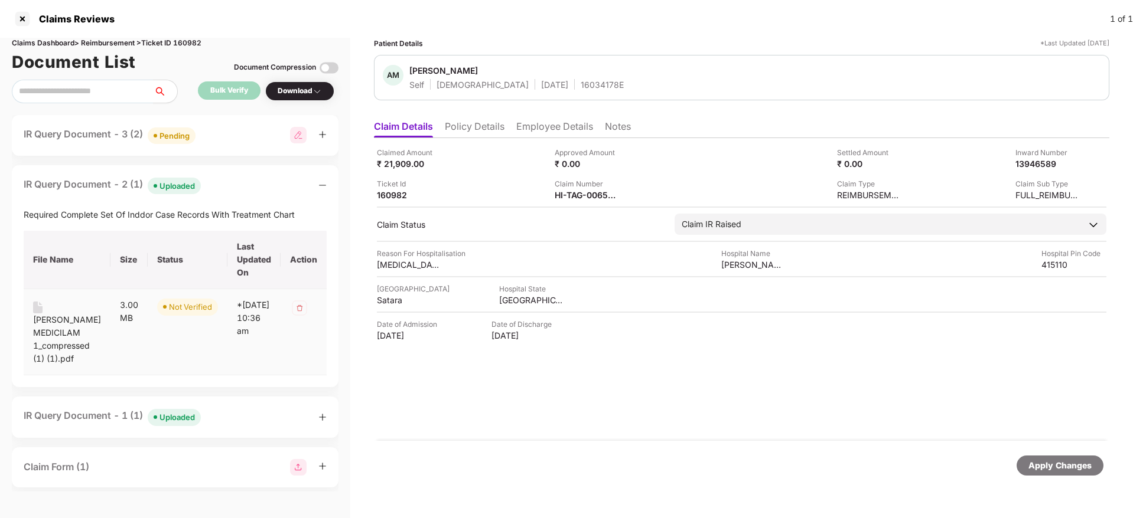
click at [48, 321] on div "ABHIJEET MEDICILAM 1_compressed (1) (1).pdf" at bounding box center [67, 340] width 68 height 52
click at [562, 198] on div "HI-TAG-006529537(0)" at bounding box center [586, 195] width 65 height 11
copy div
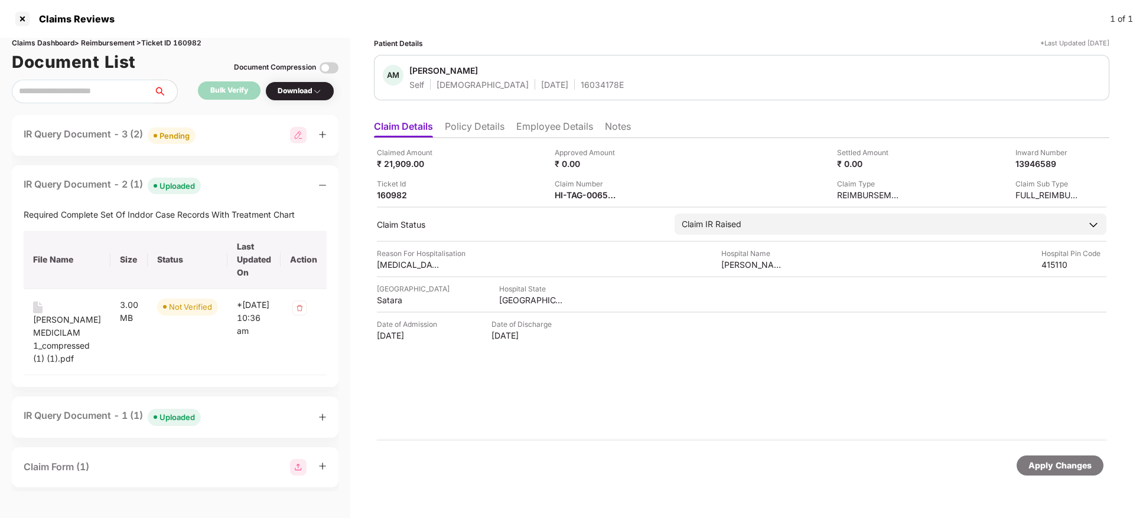
click at [227, 418] on div "IR Query Document - 1 (1) Uploaded" at bounding box center [175, 417] width 303 height 17
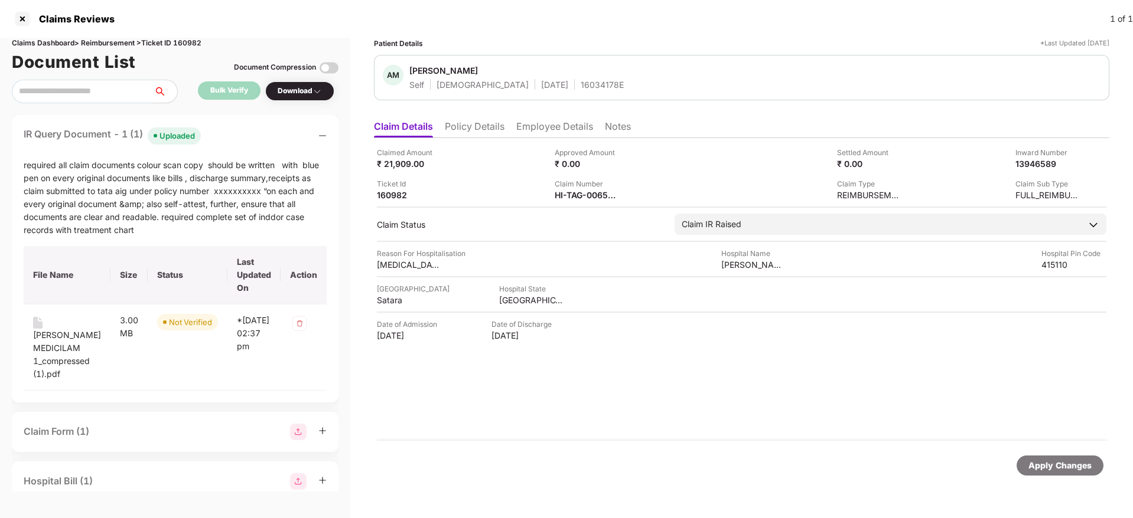
scroll to position [283, 0]
click at [40, 340] on div "ABHIJEET MEDICILAM 1_compressed (1).pdf" at bounding box center [67, 354] width 68 height 52
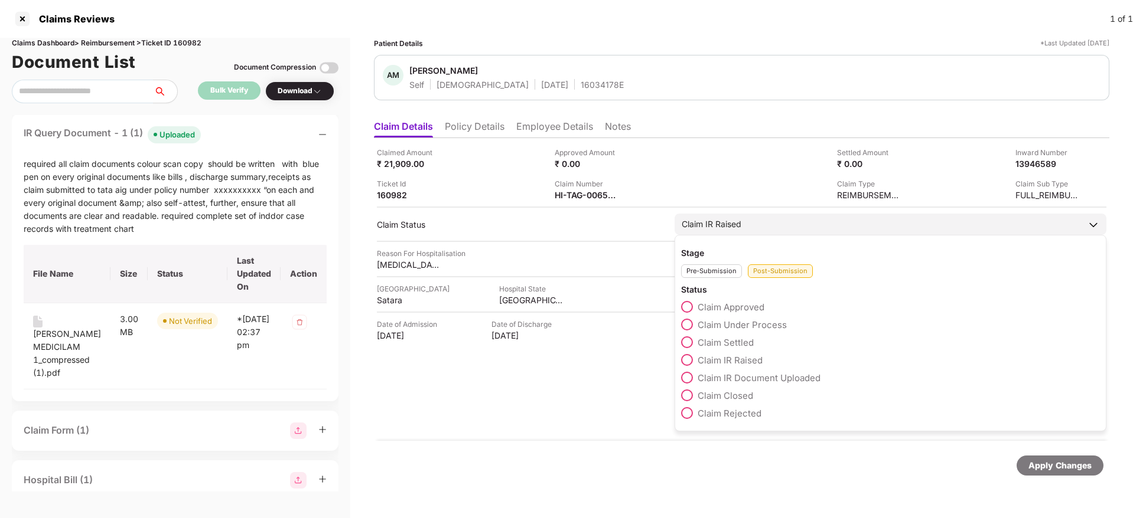
click at [681, 393] on span at bounding box center [687, 396] width 12 height 12
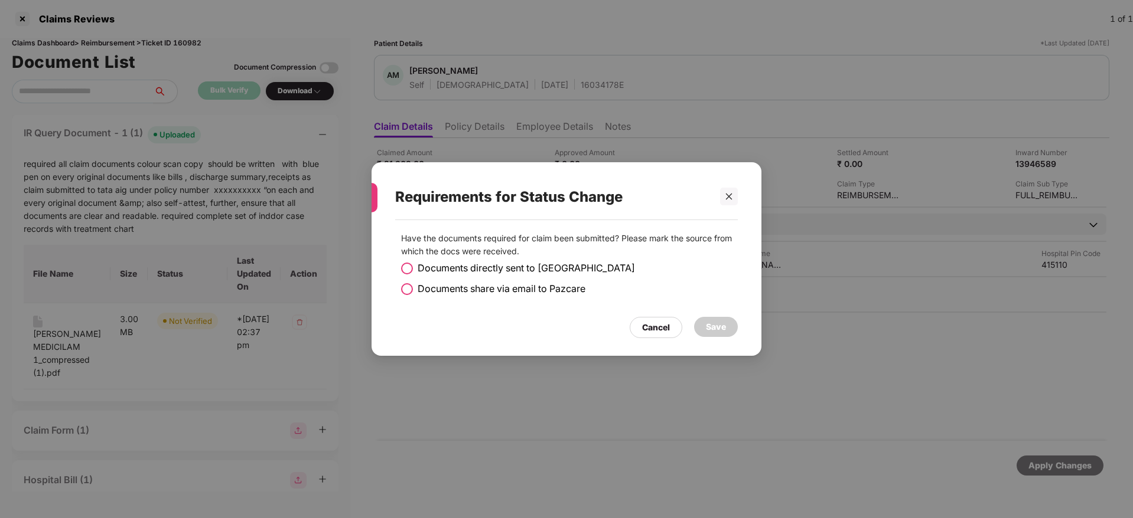
click at [408, 263] on span at bounding box center [407, 269] width 12 height 12
click at [722, 328] on div "Save" at bounding box center [716, 327] width 20 height 13
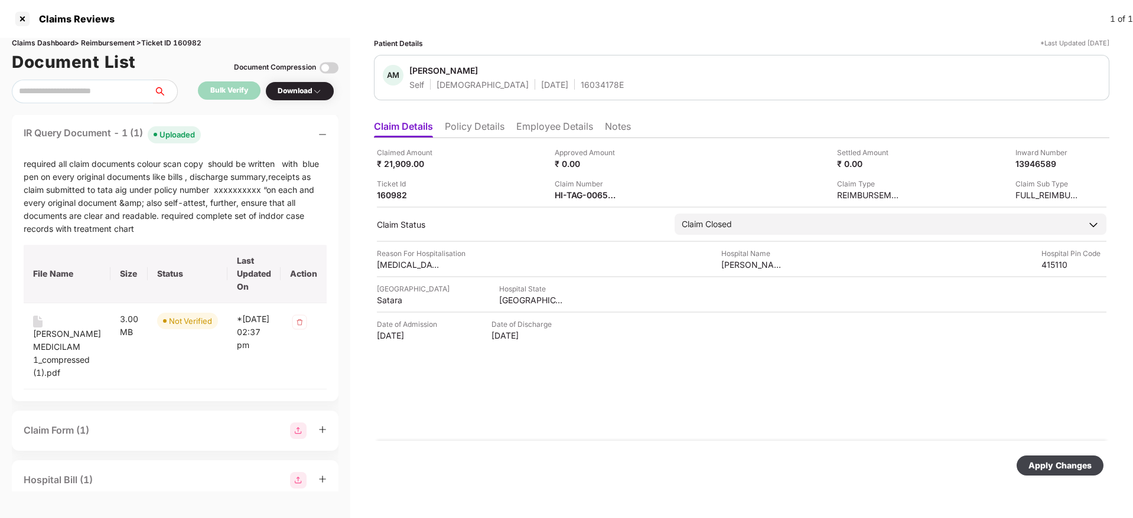
click at [1060, 467] on div "Apply Changes" at bounding box center [1059, 465] width 63 height 13
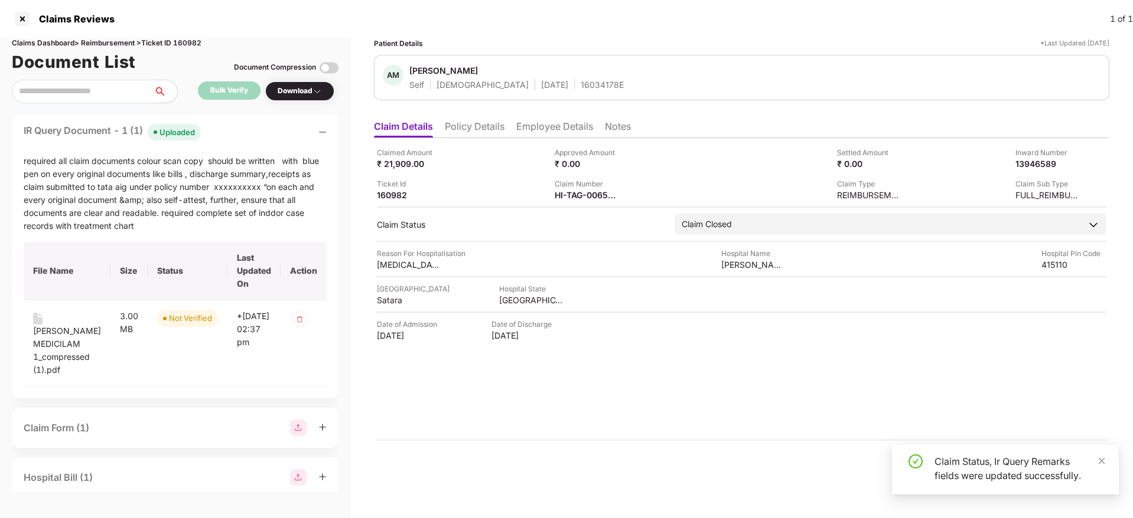
scroll to position [280, 0]
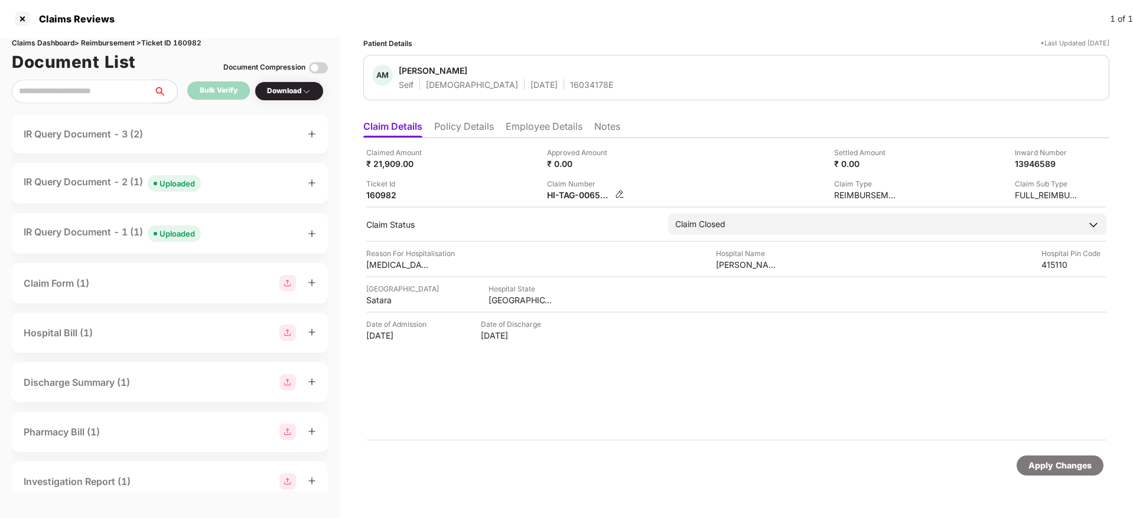
click at [616, 195] on img at bounding box center [619, 194] width 9 height 9
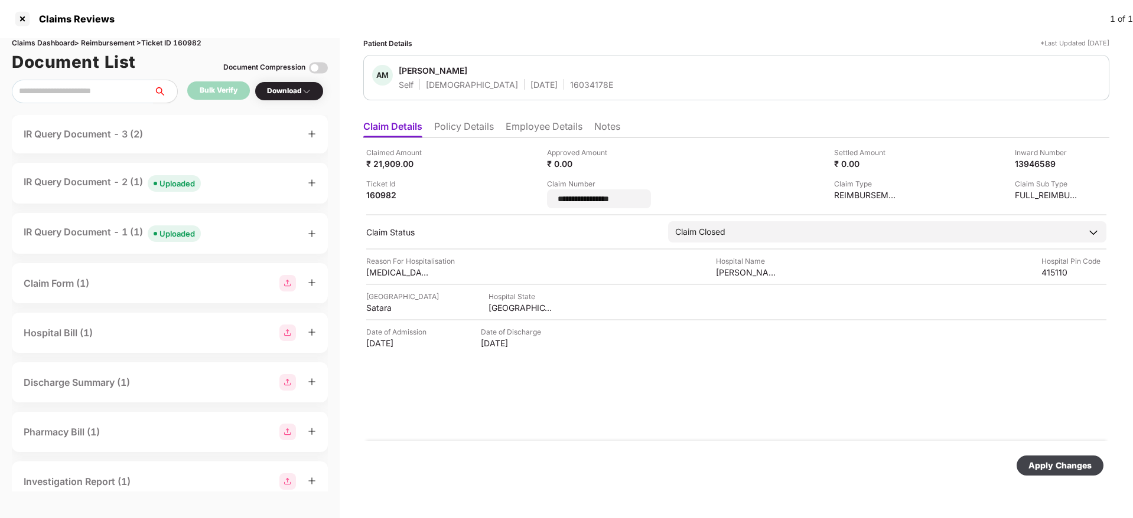
type input "**********"
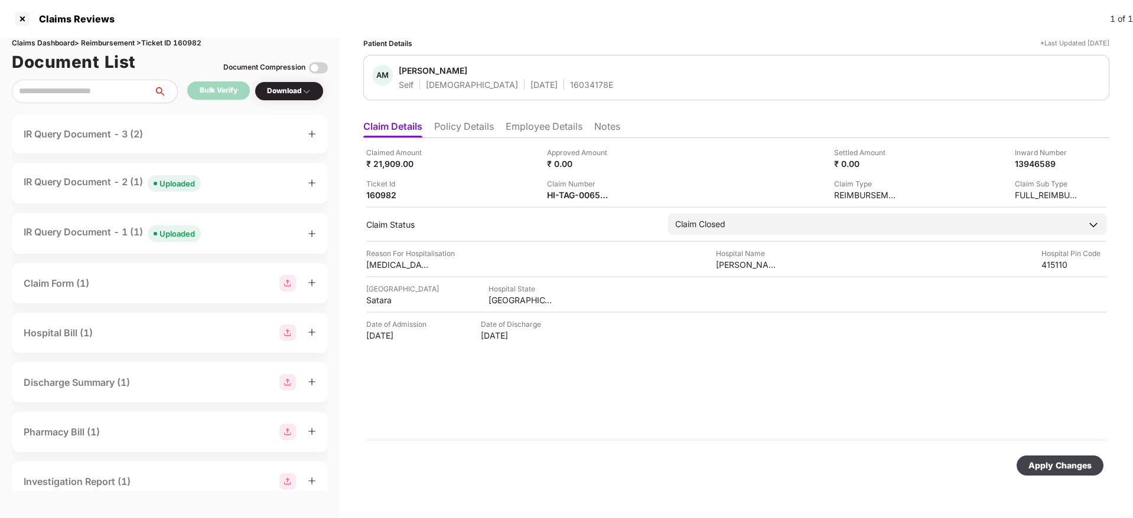
click at [1044, 459] on div "Apply Changes" at bounding box center [1059, 465] width 63 height 13
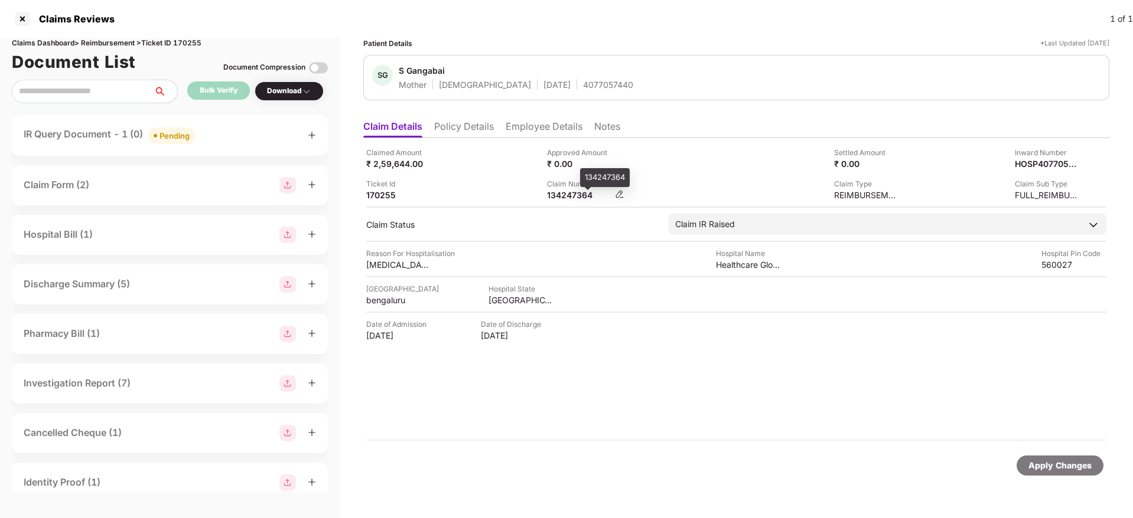
click at [573, 192] on div "134247364" at bounding box center [579, 195] width 65 height 11
copy div "134247364"
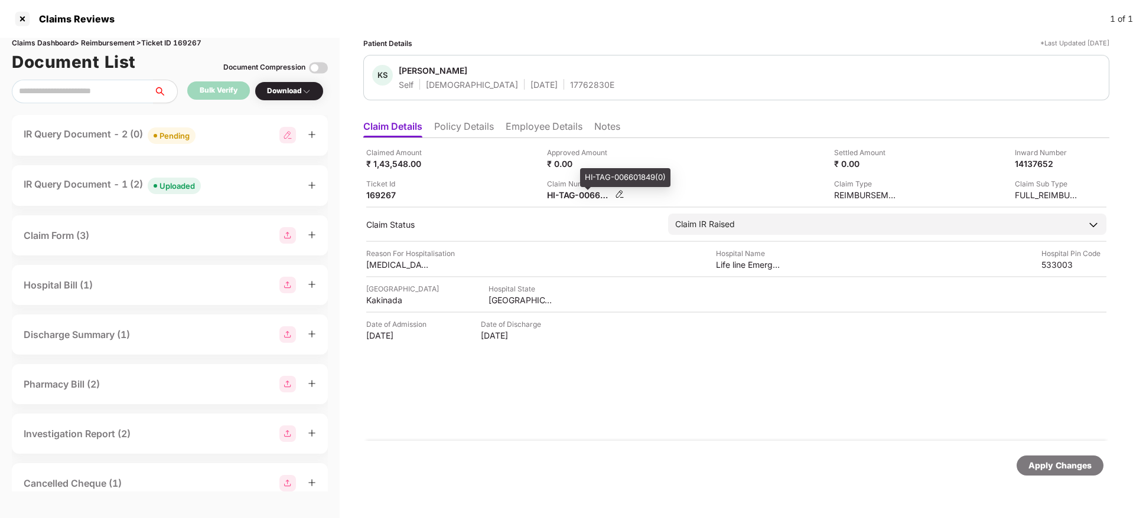
click at [570, 196] on div "HI-TAG-006601849(0)" at bounding box center [579, 195] width 65 height 11
copy div
click at [217, 133] on div "IR Query Document - 2 (0) Pending" at bounding box center [170, 135] width 292 height 17
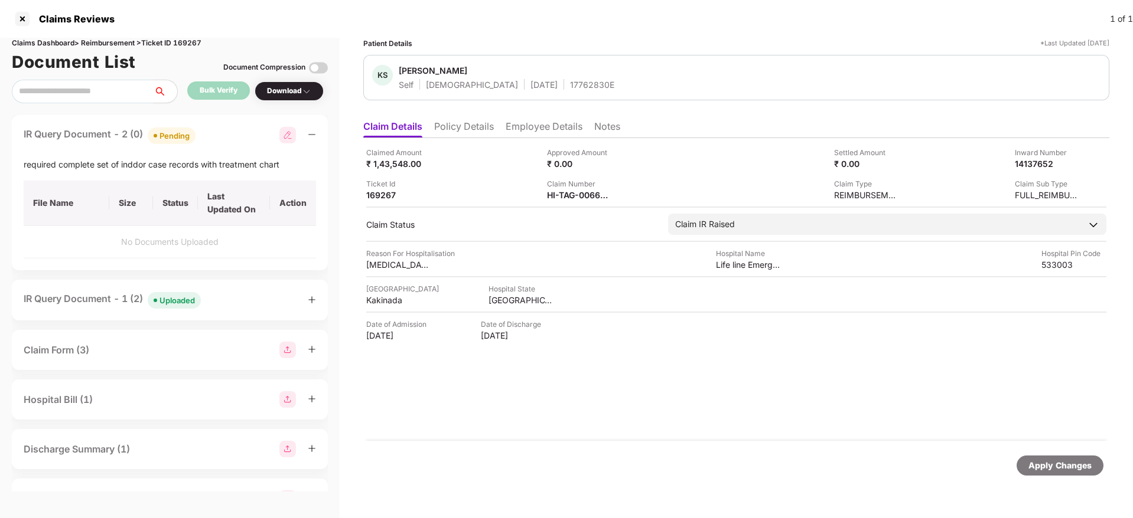
click at [227, 306] on div "IR Query Document - 1 (2) Uploaded" at bounding box center [170, 300] width 292 height 17
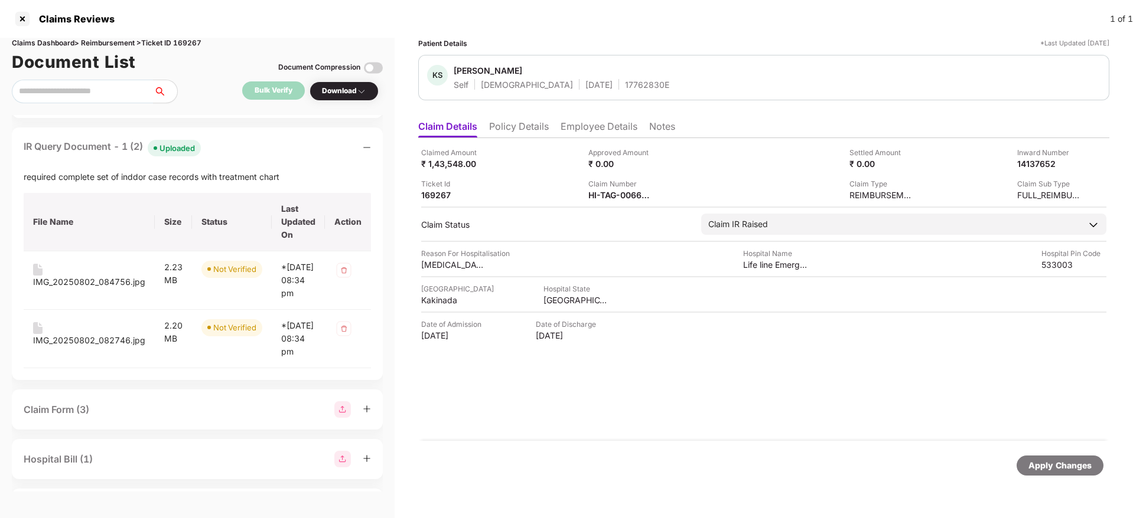
scroll to position [147, 0]
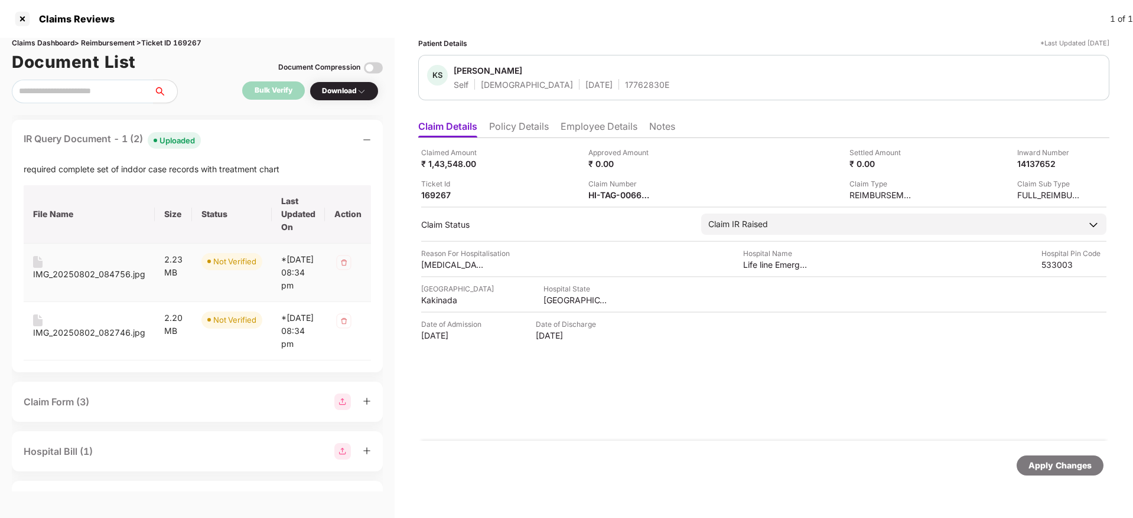
click at [76, 281] on div "IMG_20250802_084756.jpg" at bounding box center [89, 274] width 112 height 13
click at [96, 340] on div "IMG_20250802_082746.jpg" at bounding box center [89, 333] width 112 height 13
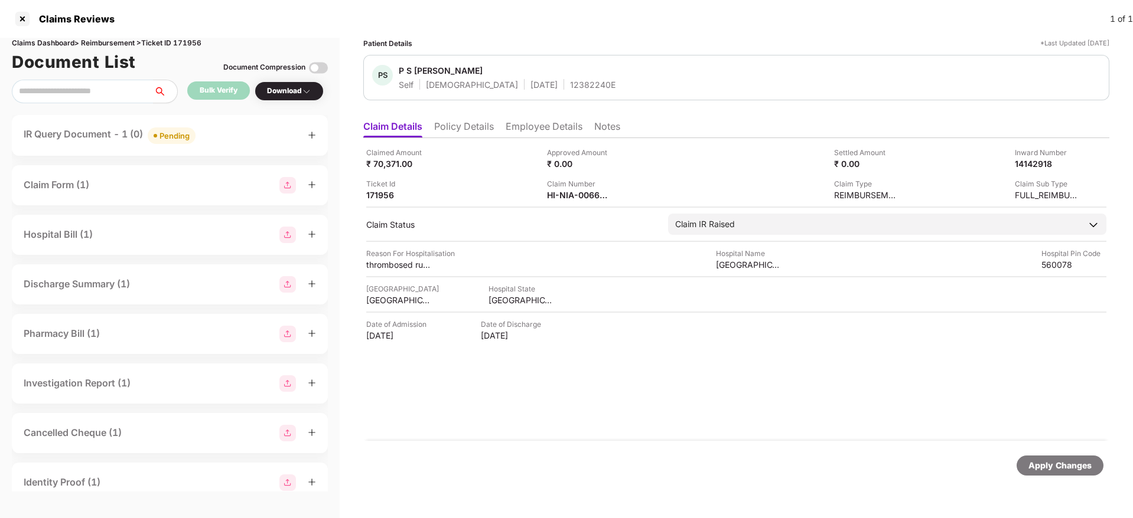
click at [223, 131] on div "IR Query Document - 1 (0) Pending" at bounding box center [170, 135] width 292 height 17
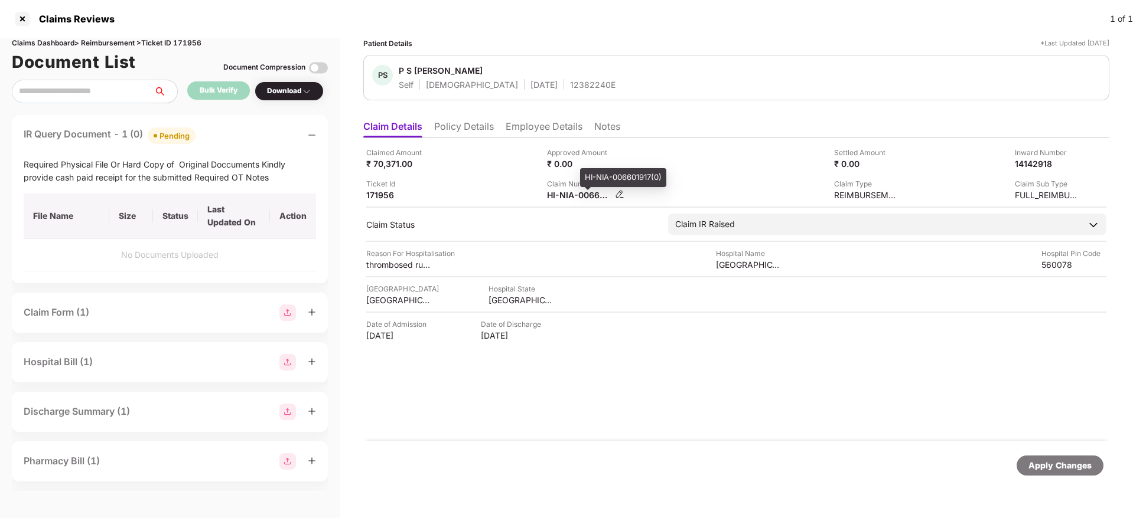
click at [579, 195] on div "HI-NIA-006601917(0)" at bounding box center [579, 195] width 65 height 11
copy div
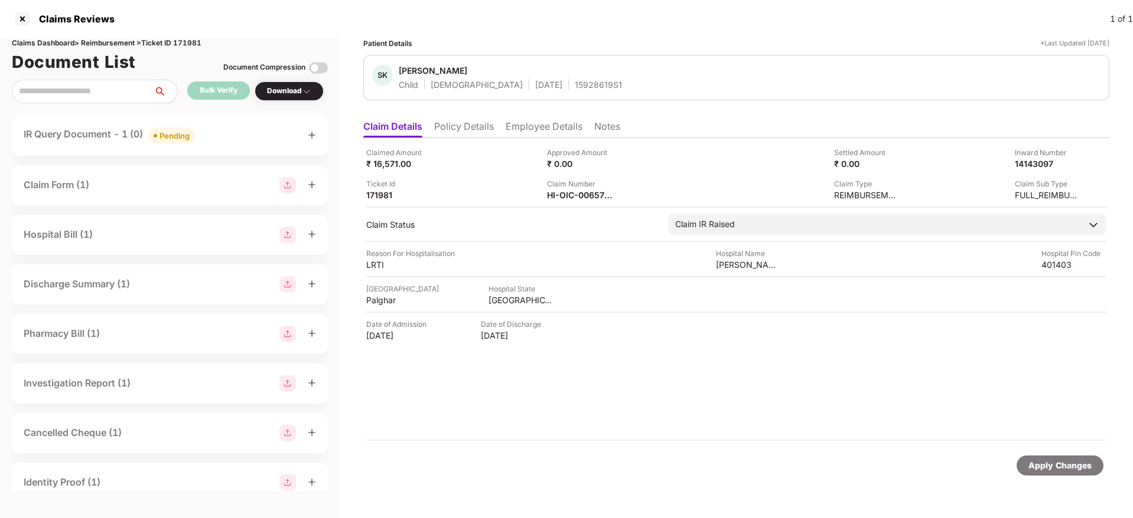
click at [241, 141] on div "IR Query Document - 1 (0) Pending" at bounding box center [170, 135] width 292 height 17
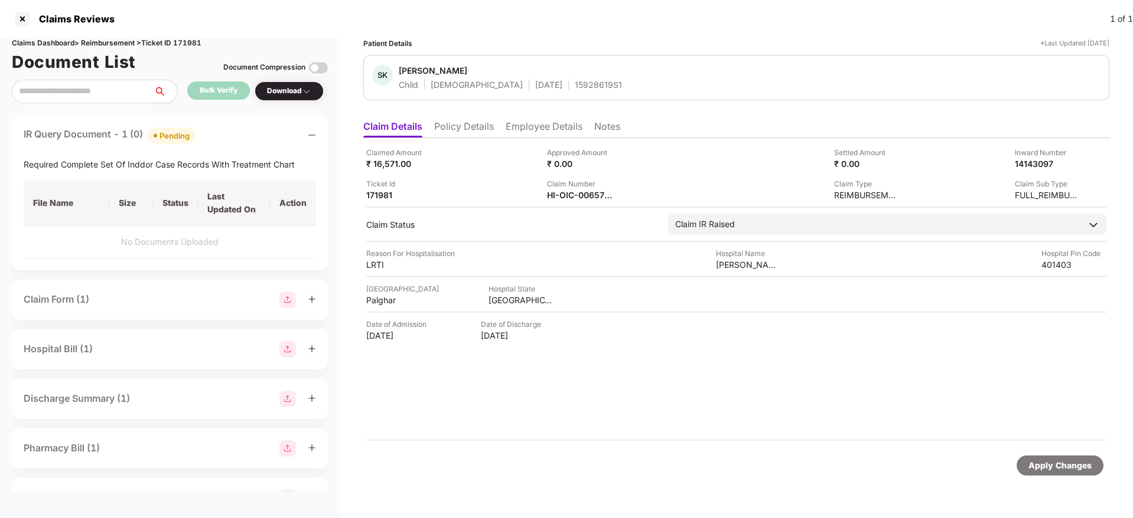
click at [241, 141] on div "IR Query Document - 1 (0) Pending" at bounding box center [170, 135] width 292 height 17
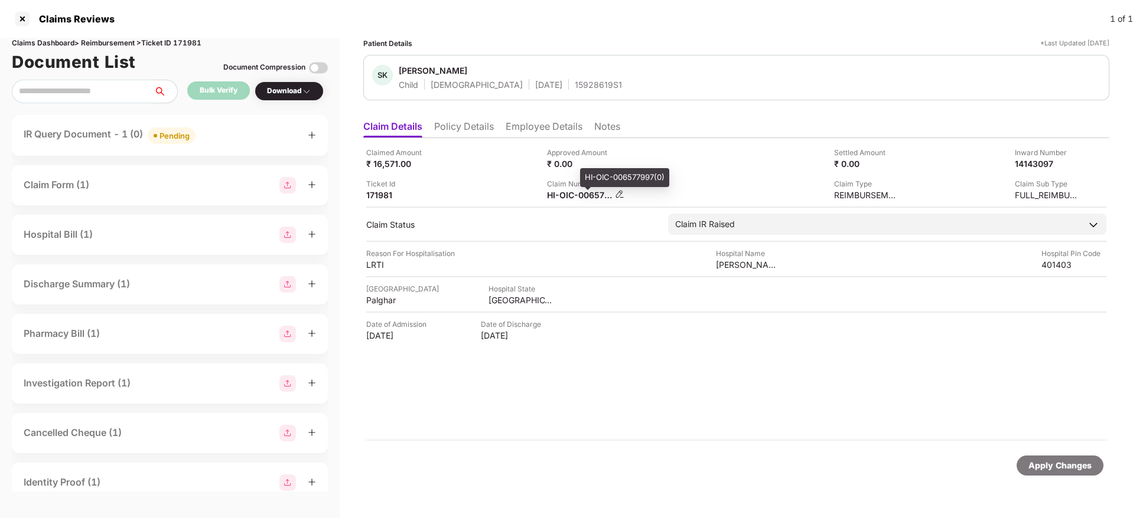
click at [560, 188] on div "Claim Number" at bounding box center [585, 183] width 77 height 11
click at [559, 197] on div "HI-OIC-006577997(0)" at bounding box center [579, 195] width 65 height 11
copy div
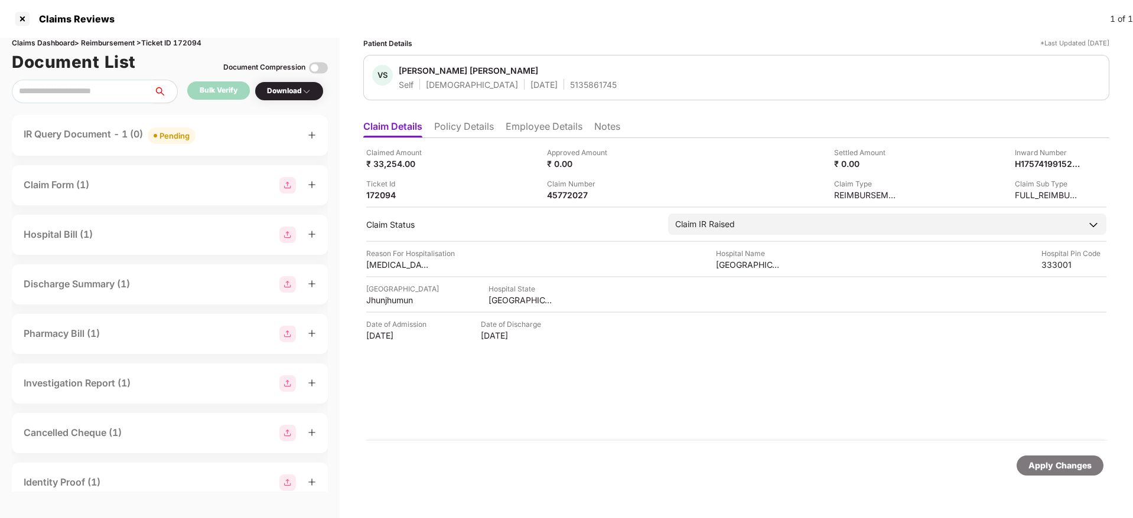
click at [464, 129] on li "Policy Details" at bounding box center [464, 128] width 60 height 17
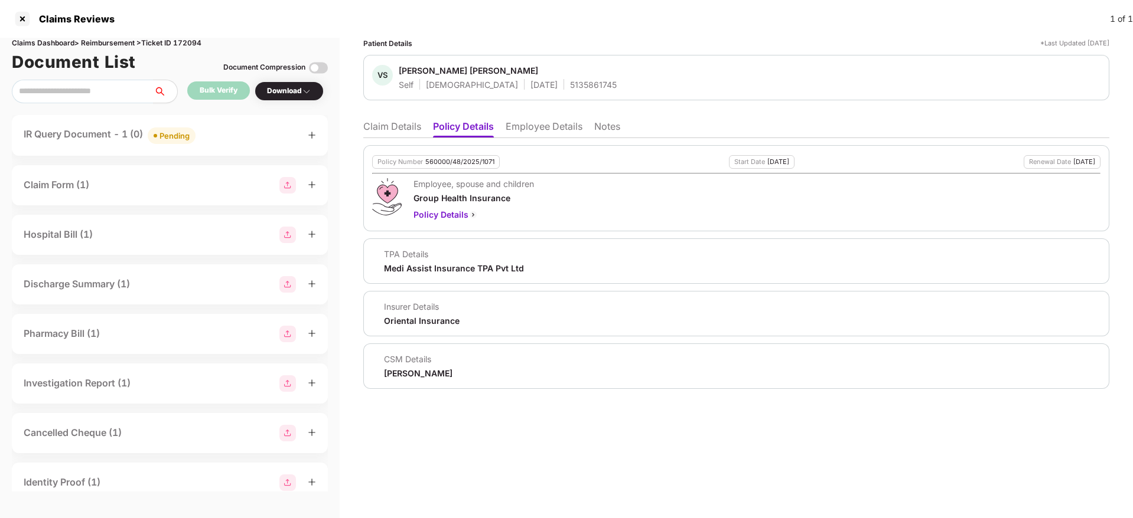
click at [391, 125] on li "Claim Details" at bounding box center [392, 128] width 58 height 17
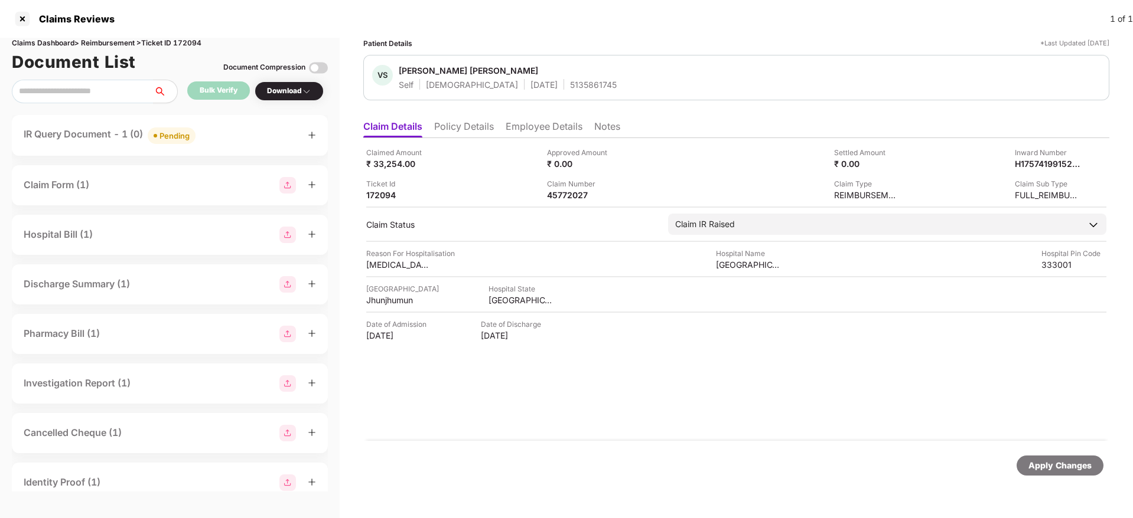
click at [230, 144] on div "IR Query Document - 1 (0) Pending" at bounding box center [170, 135] width 316 height 41
click at [239, 141] on div "IR Query Document - 1 (0) Pending" at bounding box center [170, 135] width 292 height 17
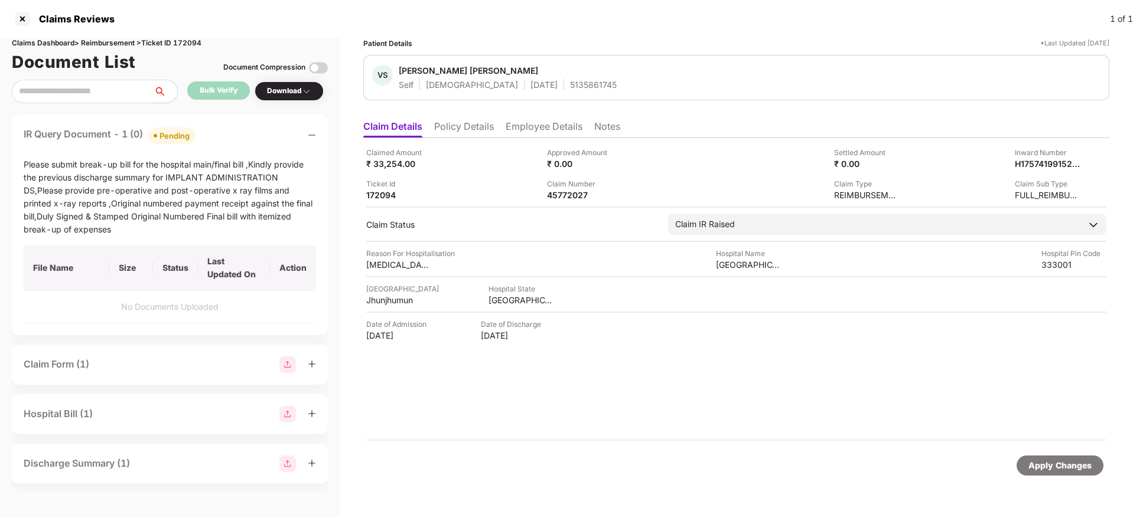
click at [239, 141] on div "IR Query Document - 1 (0) Pending" at bounding box center [170, 135] width 292 height 17
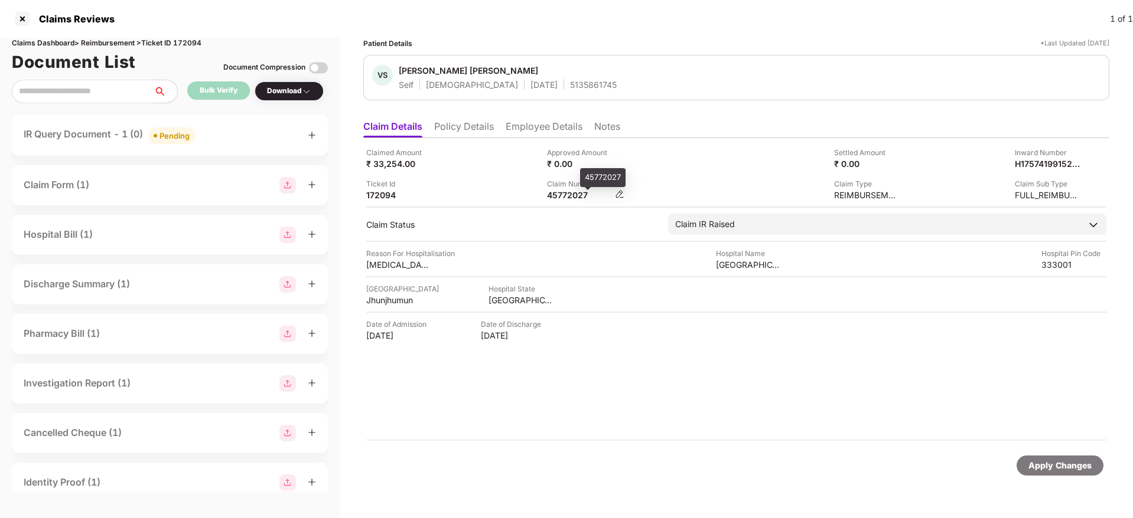
click at [561, 197] on div "45772027" at bounding box center [579, 195] width 65 height 11
copy div "45772027"
click at [240, 129] on div "IR Query Document - 1 (0) Pending" at bounding box center [170, 135] width 292 height 17
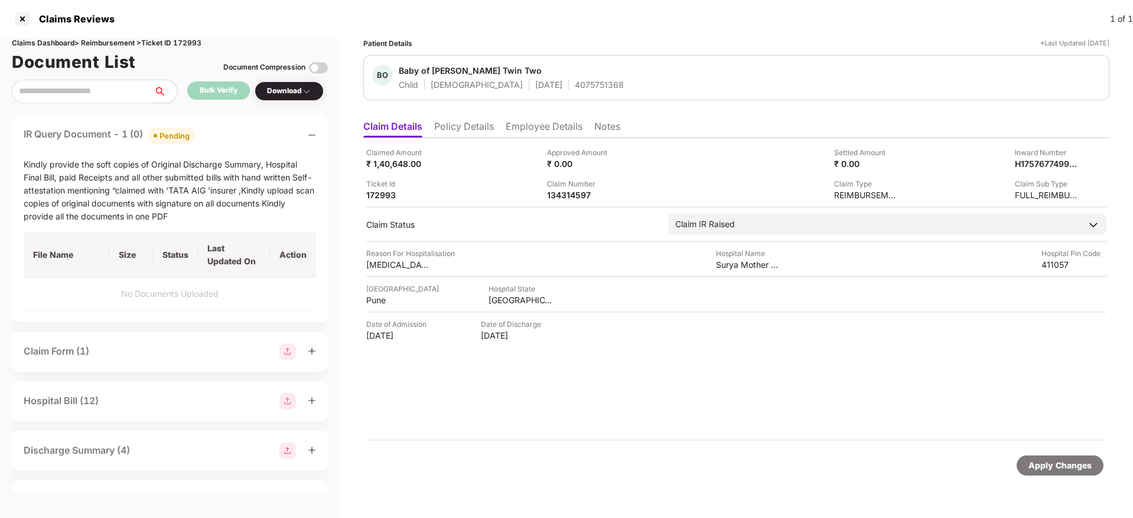
click at [240, 129] on div "IR Query Document - 1 (0) Pending" at bounding box center [170, 135] width 292 height 17
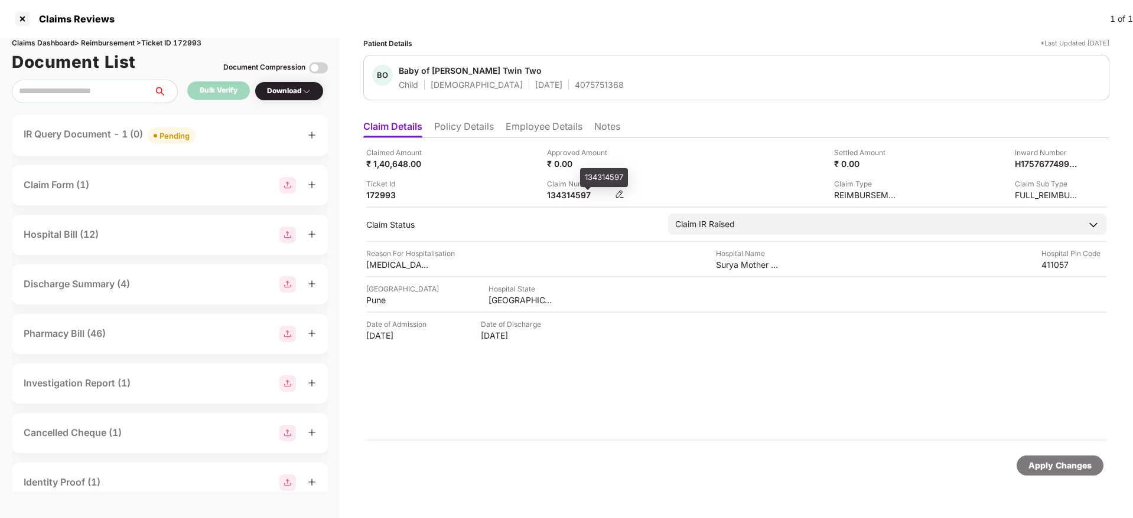
click at [570, 199] on div "134314597" at bounding box center [579, 195] width 65 height 11
copy div "134314597"
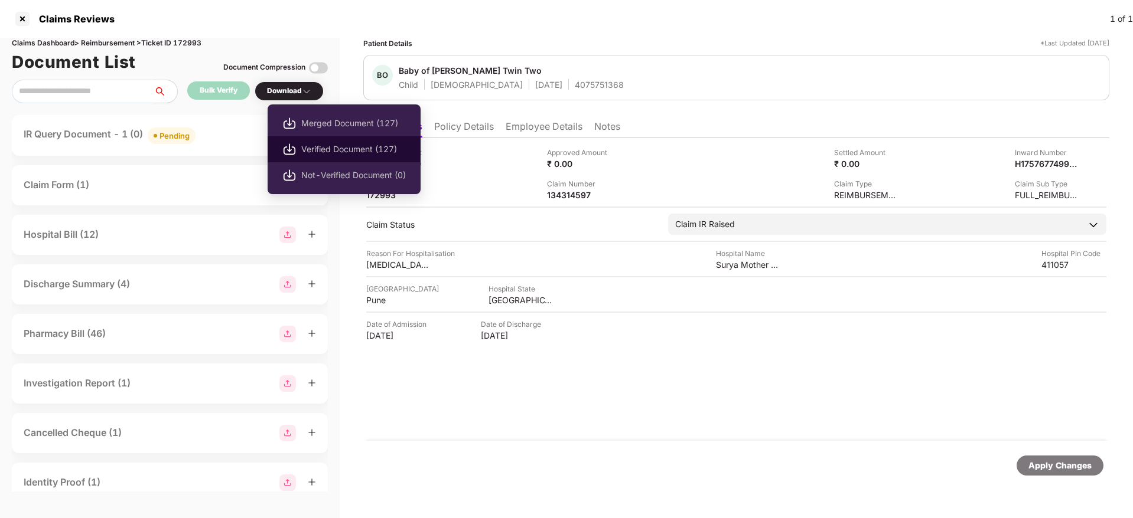
click at [328, 146] on span "Verified Document (127)" at bounding box center [353, 149] width 105 height 13
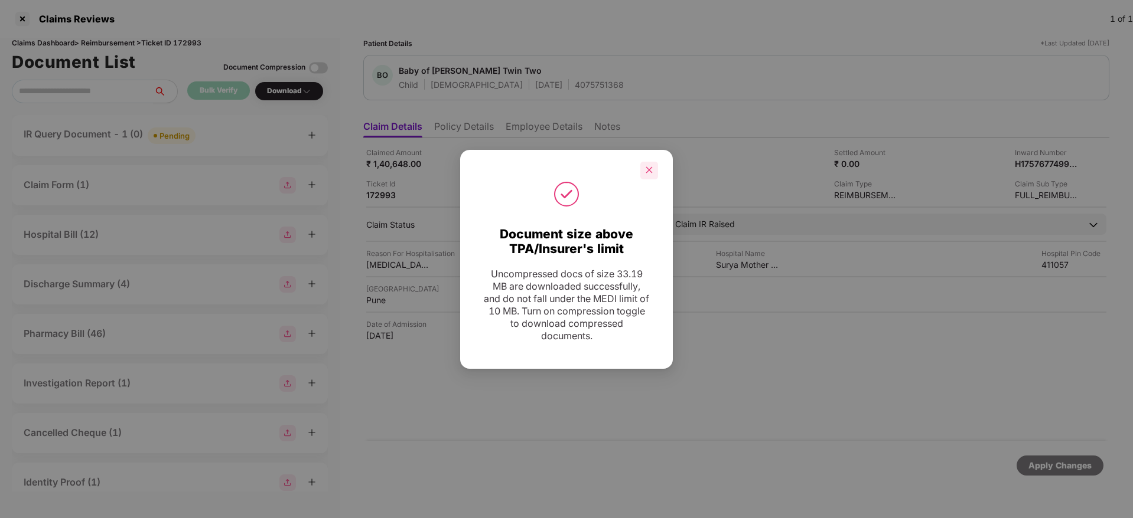
click at [648, 169] on icon "close" at bounding box center [649, 170] width 6 height 6
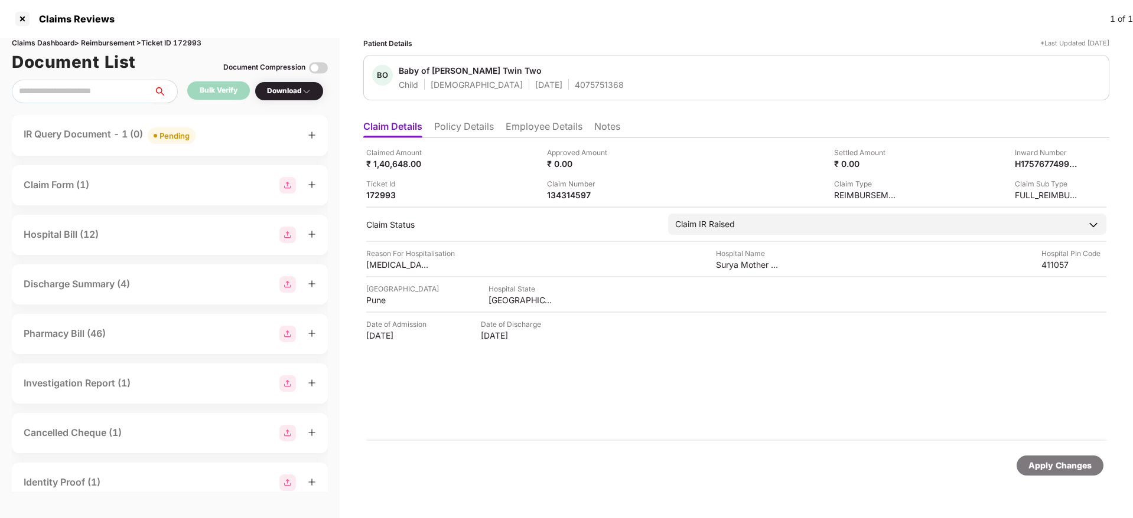
click at [482, 130] on li "Policy Details" at bounding box center [464, 128] width 60 height 17
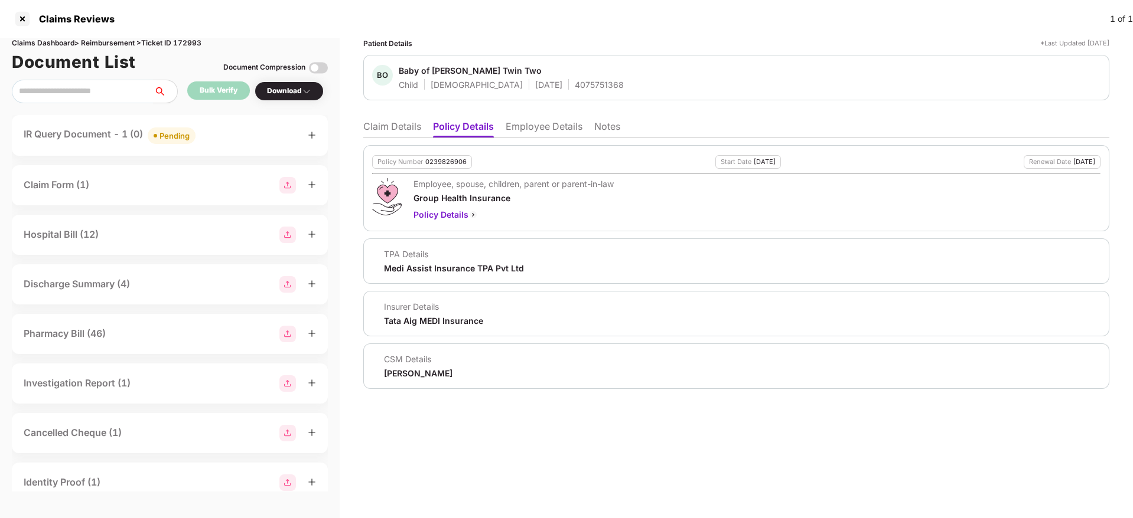
click at [400, 123] on li "Claim Details" at bounding box center [392, 128] width 58 height 17
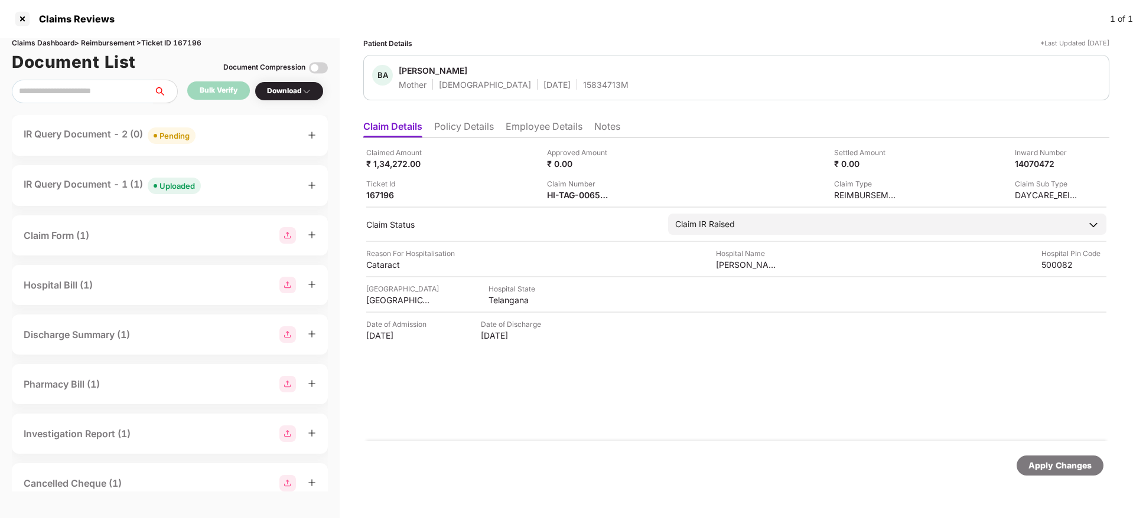
click at [276, 141] on div "IR Query Document - 2 (0) Pending" at bounding box center [170, 135] width 292 height 17
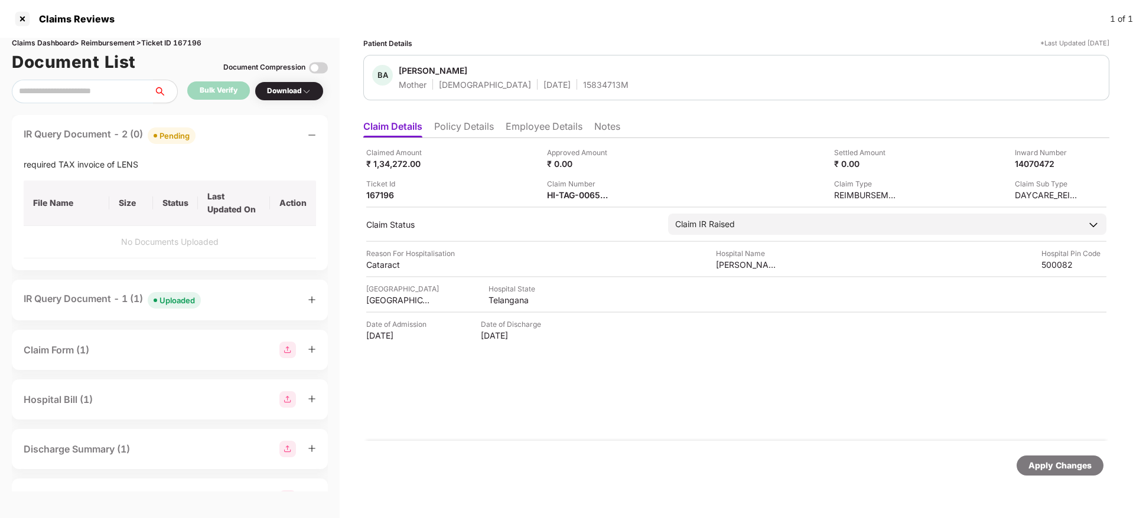
click at [276, 141] on div "IR Query Document - 2 (0) Pending" at bounding box center [170, 135] width 292 height 17
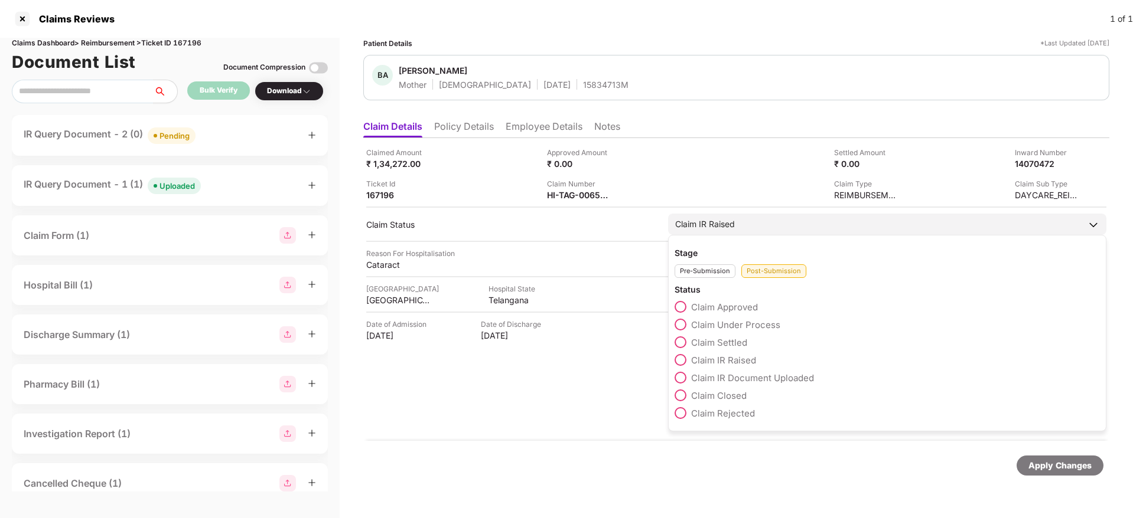
click at [679, 325] on span at bounding box center [680, 325] width 12 height 12
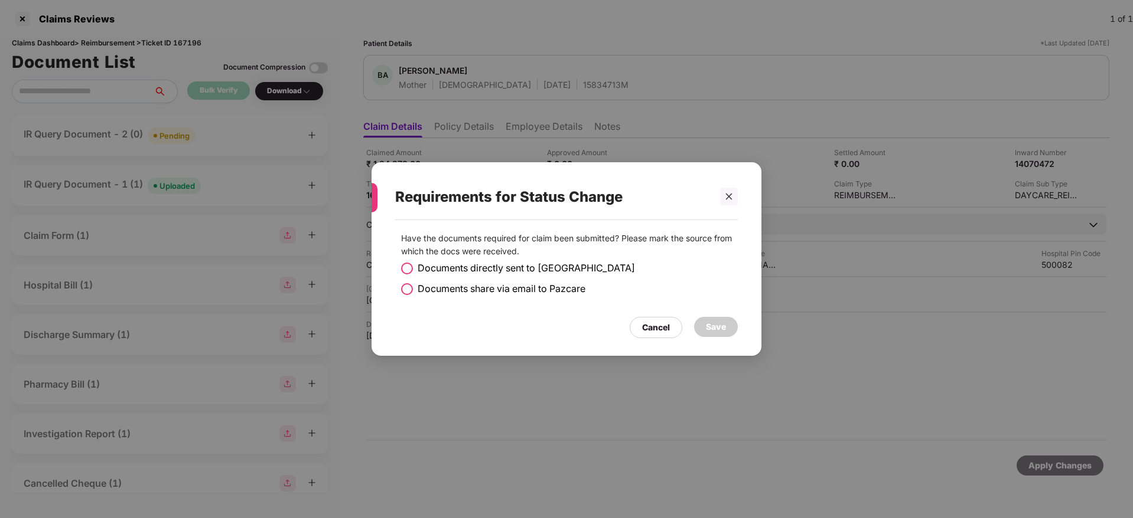
click at [406, 283] on span at bounding box center [407, 289] width 12 height 12
click at [713, 331] on div "Save" at bounding box center [716, 327] width 20 height 13
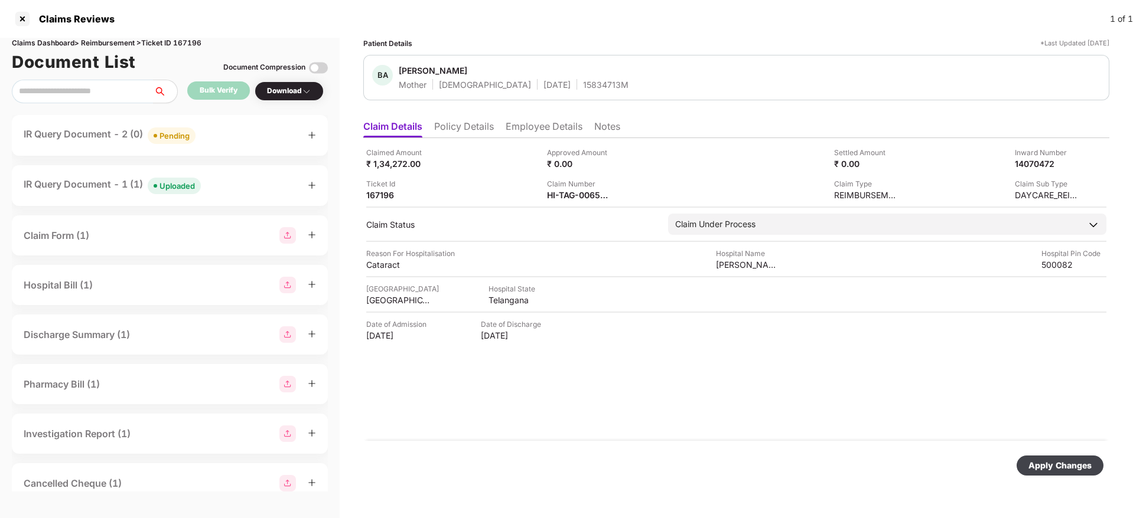
click at [1042, 464] on div "Apply Changes" at bounding box center [1059, 465] width 63 height 13
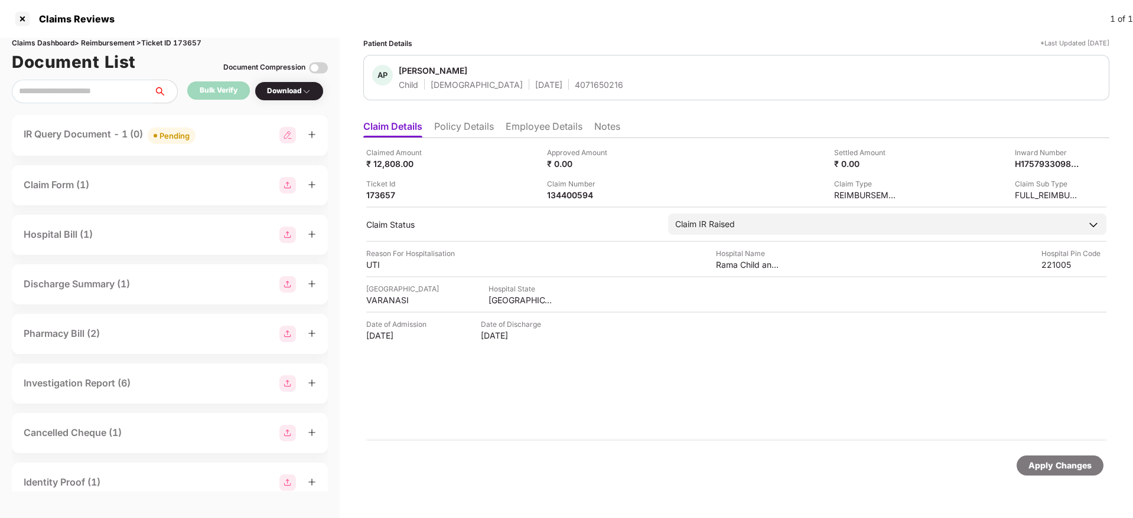
click at [225, 136] on div "IR Query Document - 1 (0) Pending" at bounding box center [170, 135] width 292 height 17
click at [462, 132] on li "Policy Details" at bounding box center [464, 128] width 60 height 17
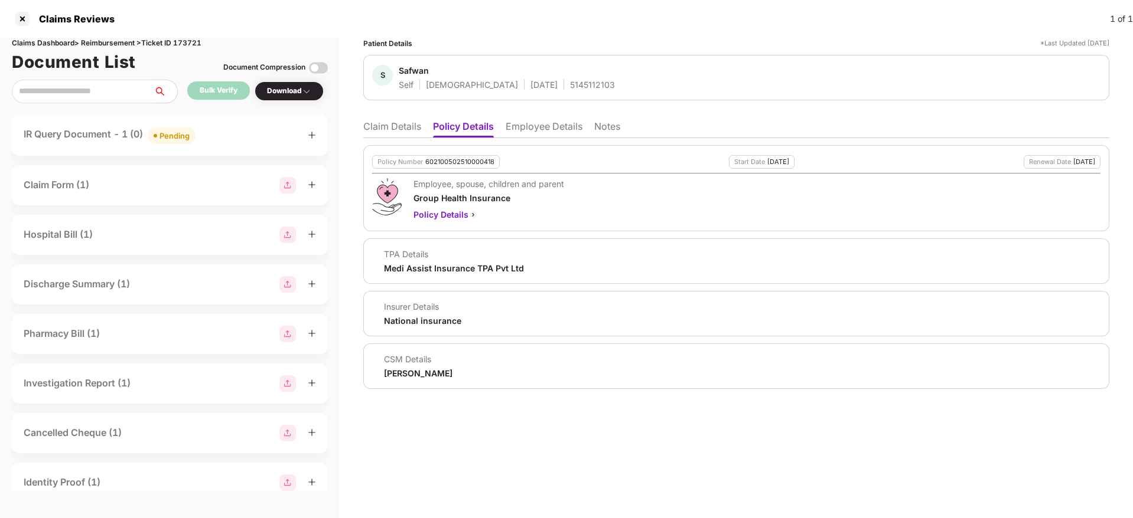
click at [407, 132] on li "Claim Details" at bounding box center [392, 128] width 58 height 17
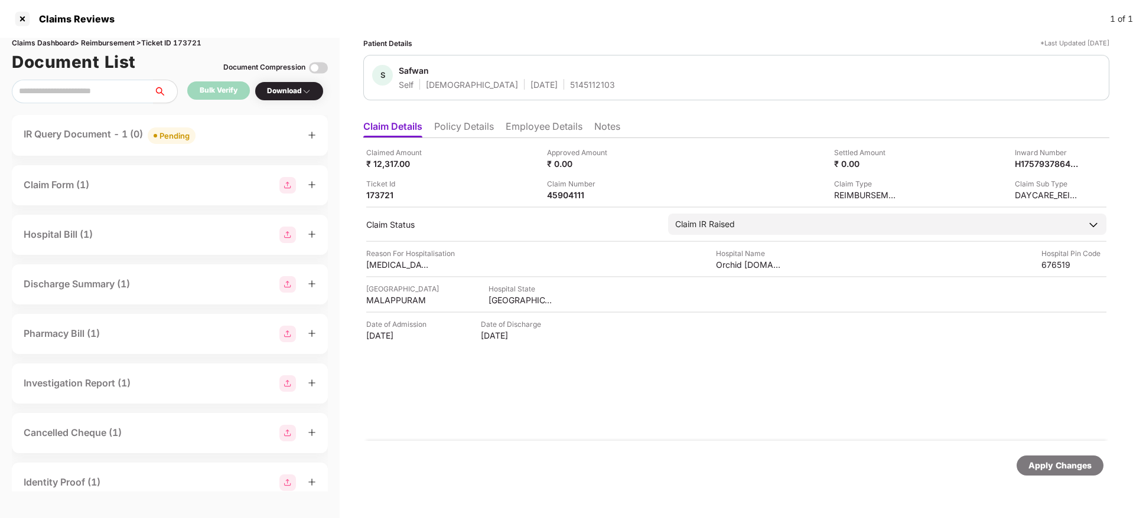
click at [235, 148] on div "IR Query Document - 1 (0) Pending" at bounding box center [170, 135] width 316 height 41
click at [234, 137] on div "IR Query Document - 1 (0) Pending" at bounding box center [170, 135] width 292 height 17
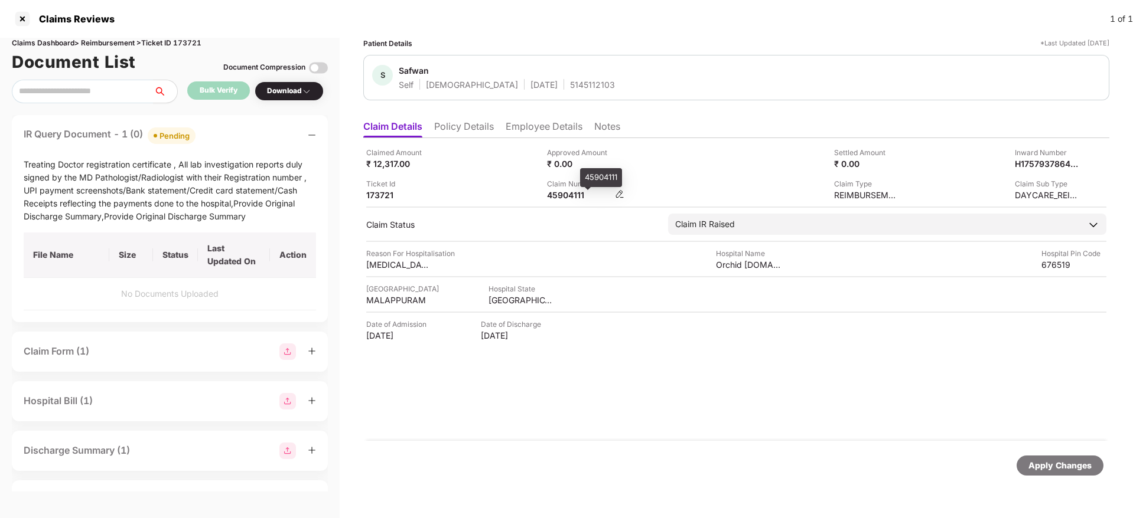
click at [558, 192] on div "45904111" at bounding box center [579, 195] width 65 height 11
copy div "45904111"
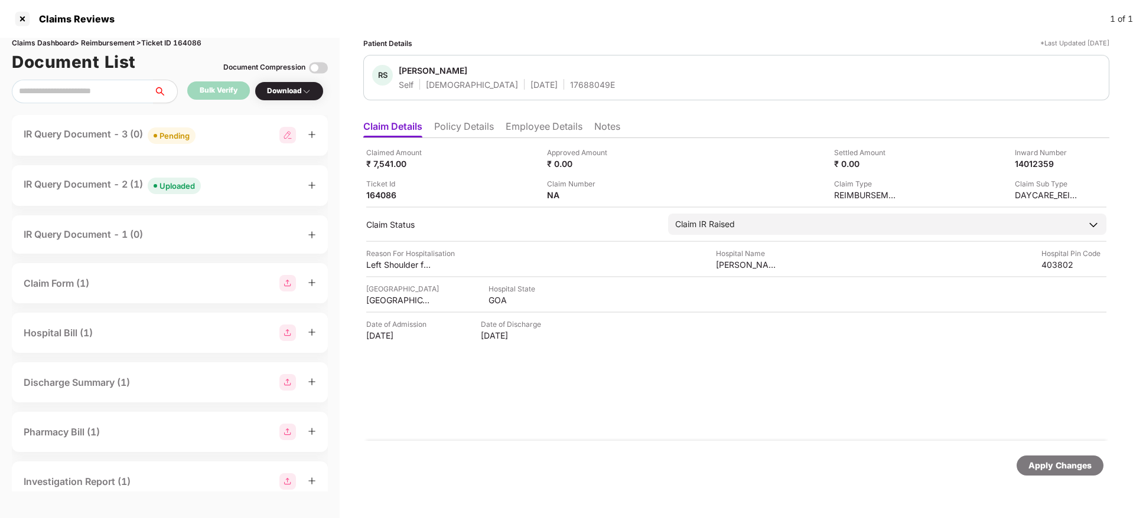
click at [238, 187] on div "IR Query Document - 2 (1) Uploaded" at bounding box center [170, 185] width 292 height 17
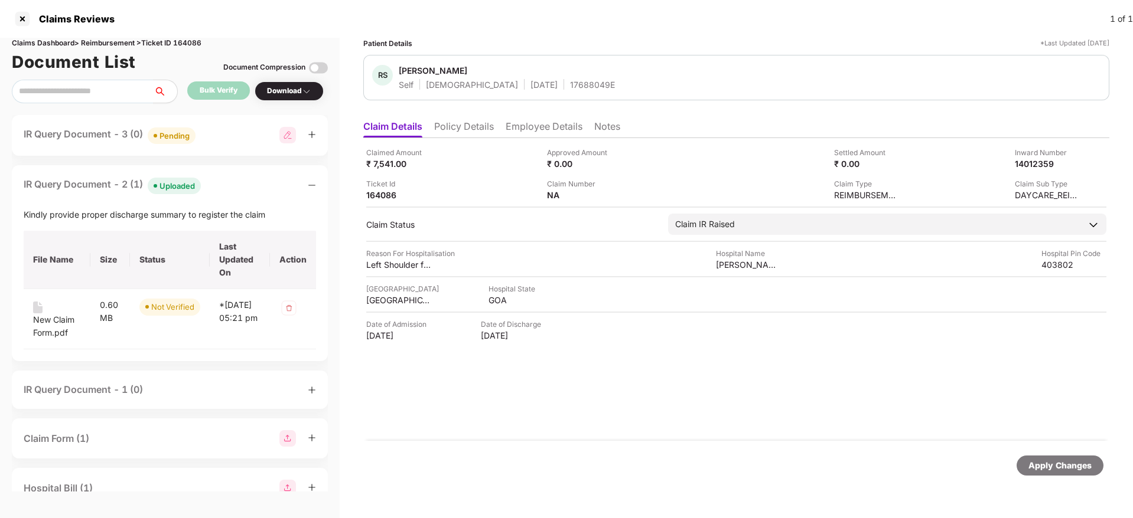
click at [238, 187] on div "IR Query Document - 2 (1) Uploaded" at bounding box center [170, 185] width 292 height 17
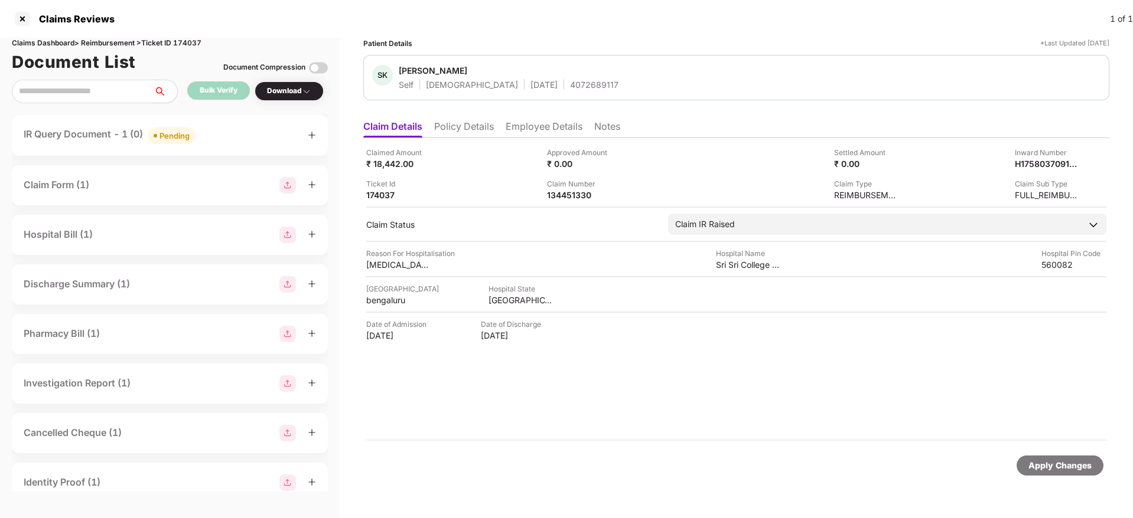
click at [225, 143] on div "IR Query Document - 1 (0) Pending" at bounding box center [170, 135] width 292 height 17
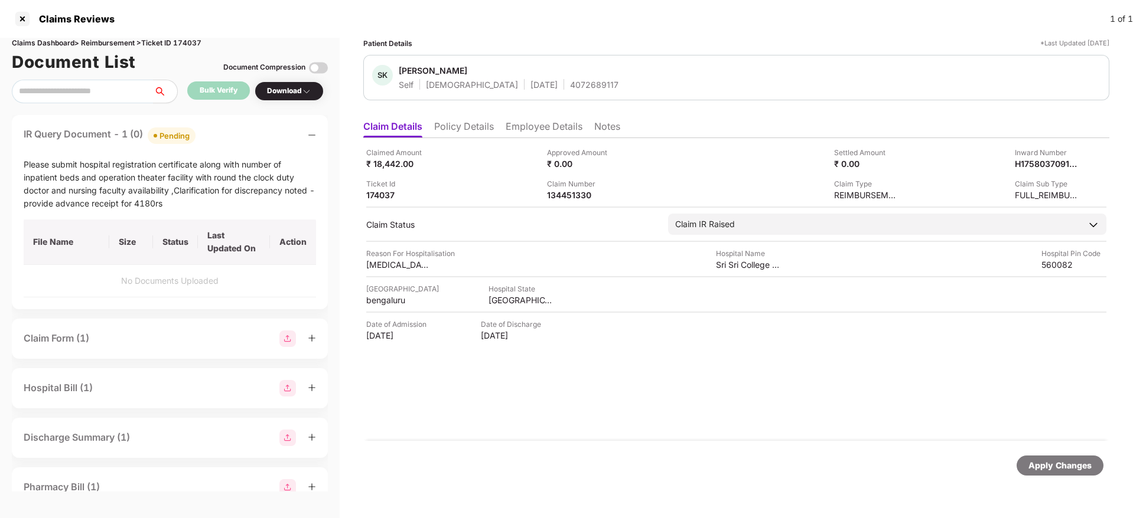
click at [225, 143] on div "IR Query Document - 1 (0) Pending" at bounding box center [170, 135] width 292 height 17
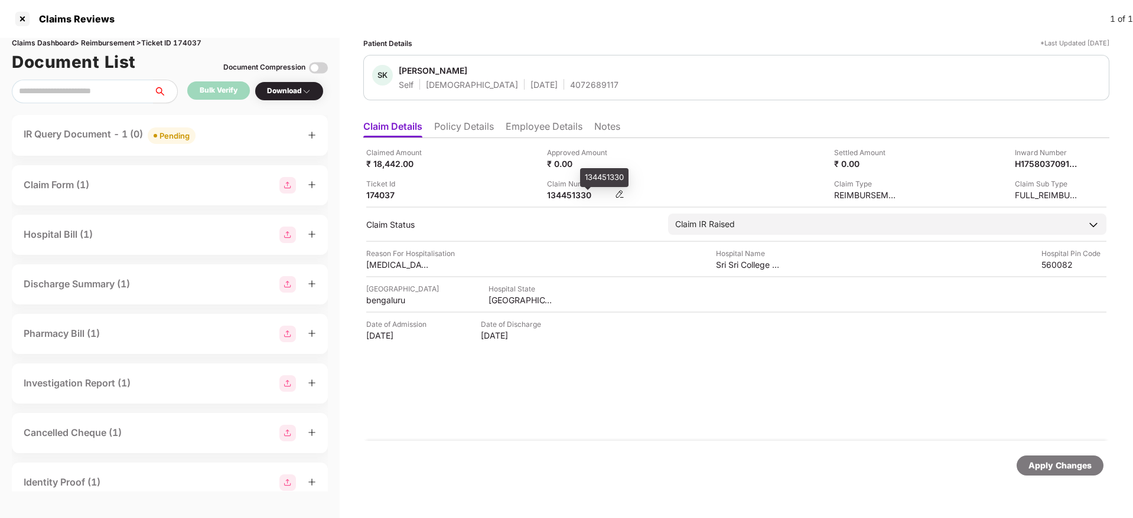
click at [555, 197] on div "134451330" at bounding box center [579, 195] width 65 height 11
copy div "134451330"
click at [565, 194] on div "134494515" at bounding box center [579, 195] width 65 height 11
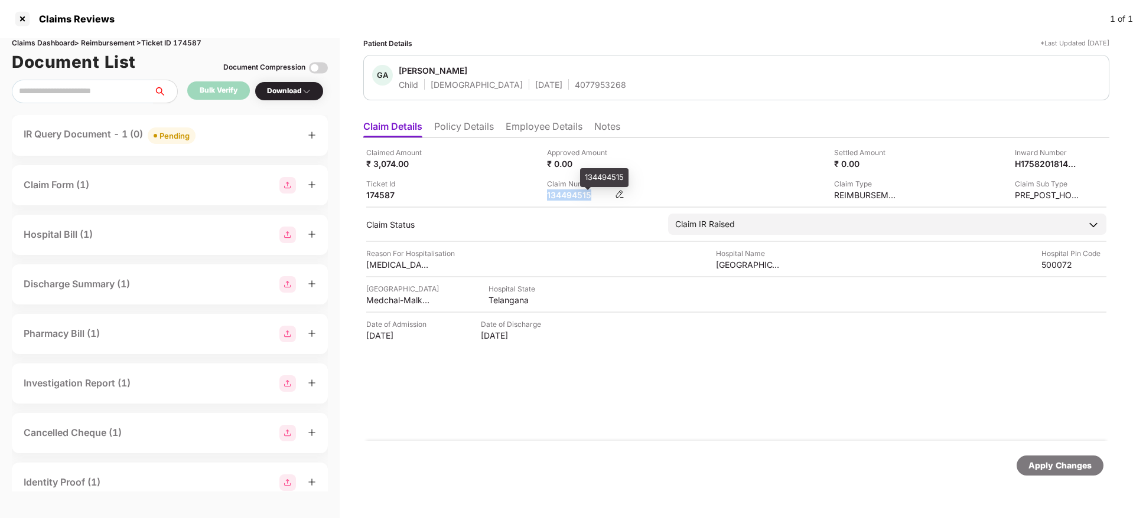
copy div "134494515"
click at [259, 130] on div "IR Query Document - 1 (0) Pending" at bounding box center [170, 135] width 292 height 17
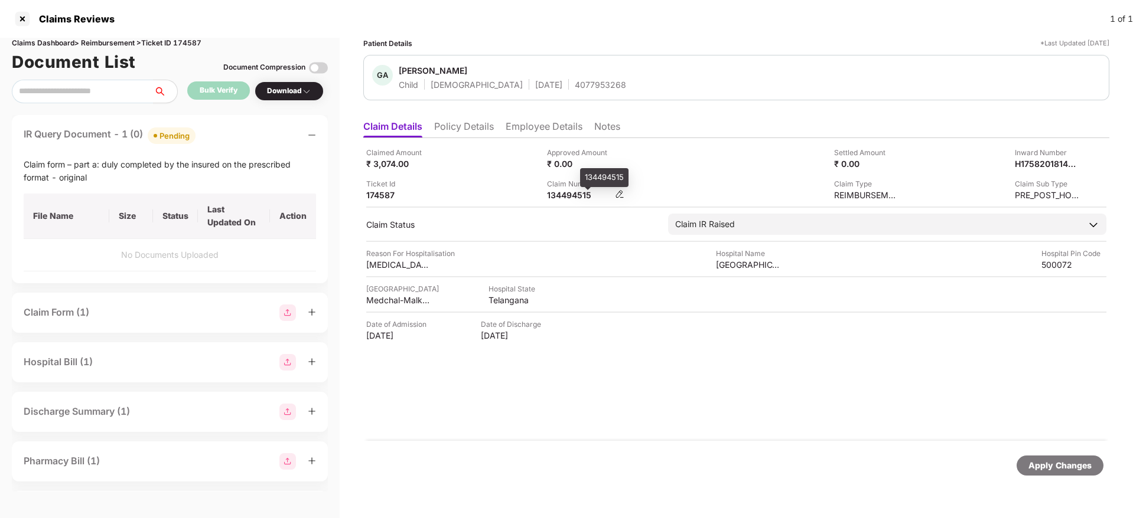
click at [563, 198] on div "134494515" at bounding box center [579, 195] width 65 height 11
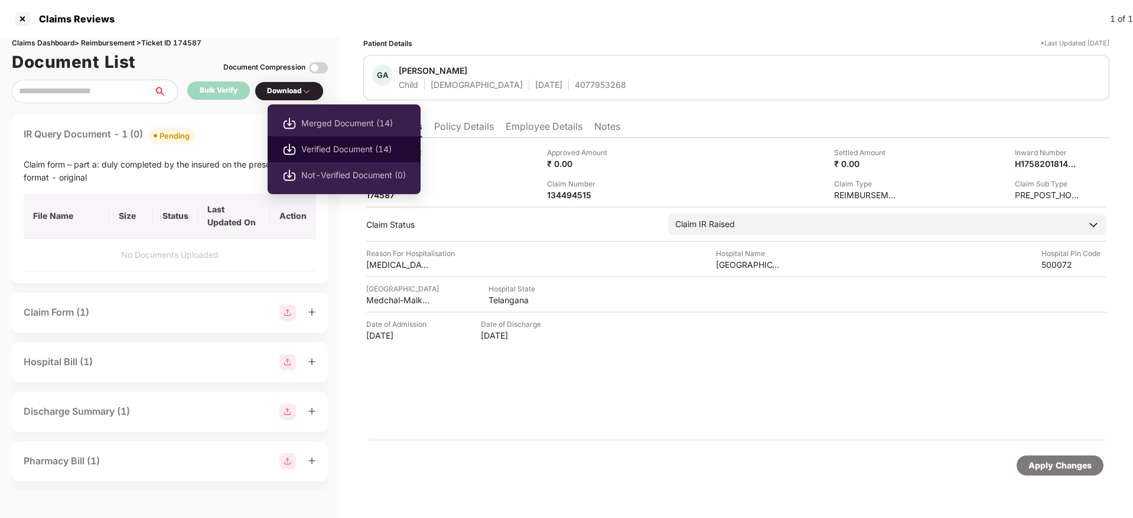
click at [325, 148] on span "Verified Document (14)" at bounding box center [353, 149] width 105 height 13
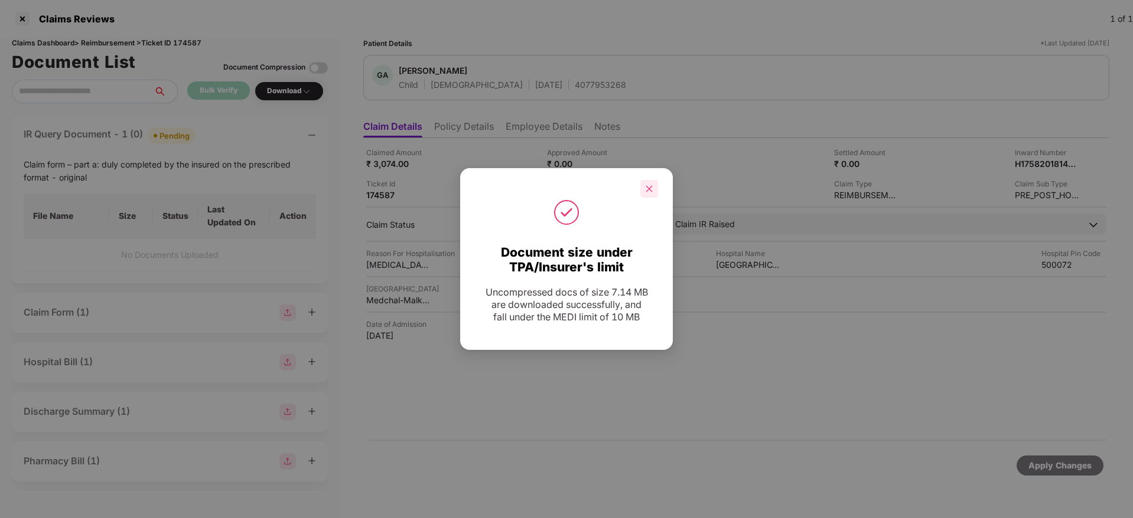
click at [652, 190] on icon "close" at bounding box center [649, 189] width 8 height 8
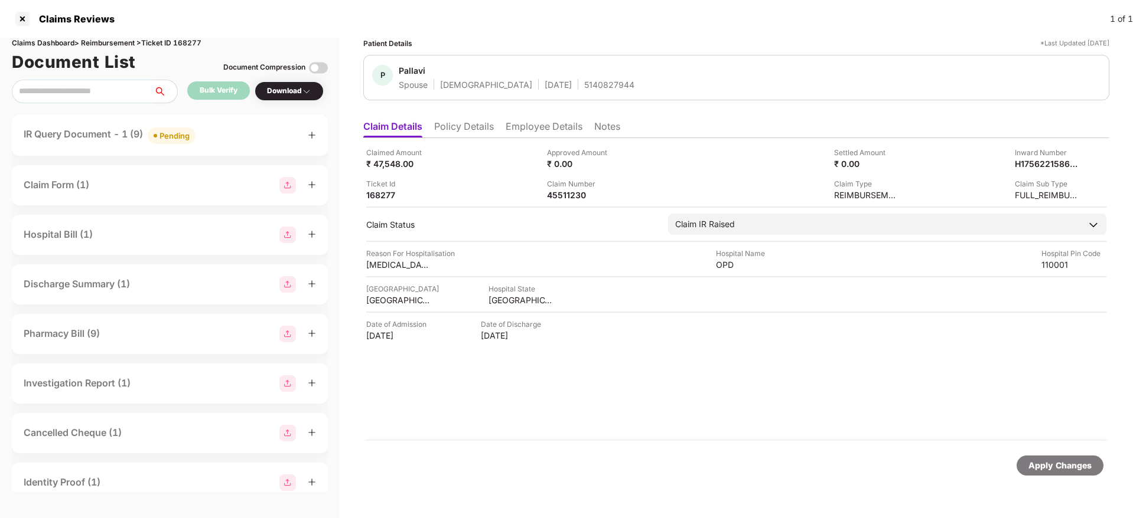
click at [467, 128] on li "Policy Details" at bounding box center [464, 128] width 60 height 17
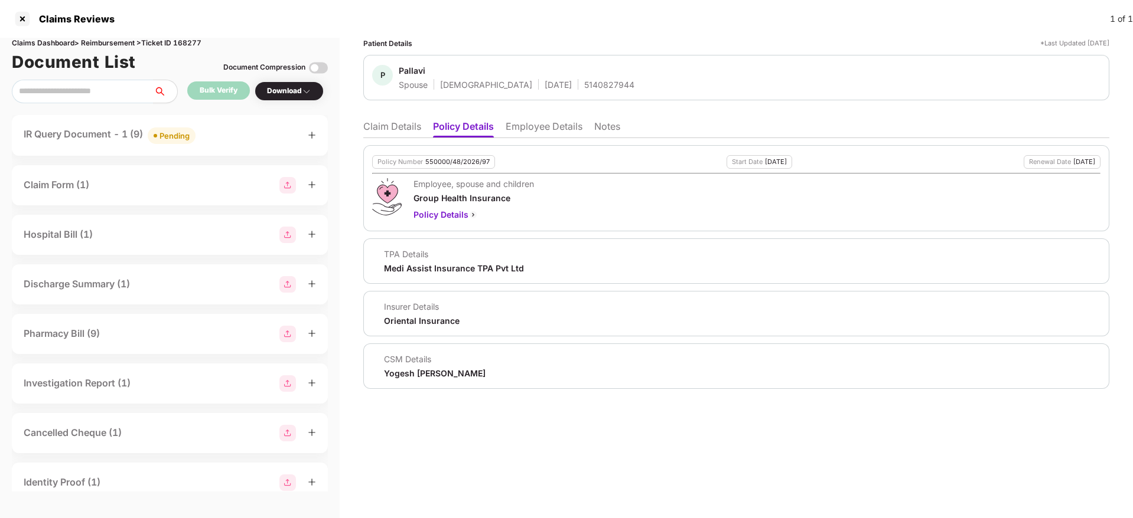
click at [409, 123] on li "Claim Details" at bounding box center [392, 128] width 58 height 17
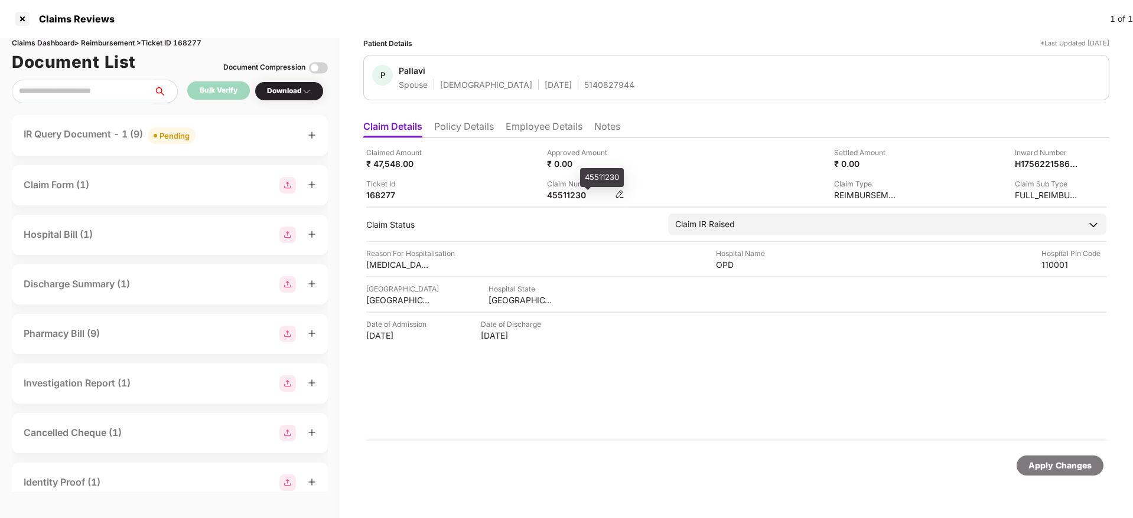
click at [563, 198] on div "45511230" at bounding box center [579, 195] width 65 height 11
copy div "45511230"
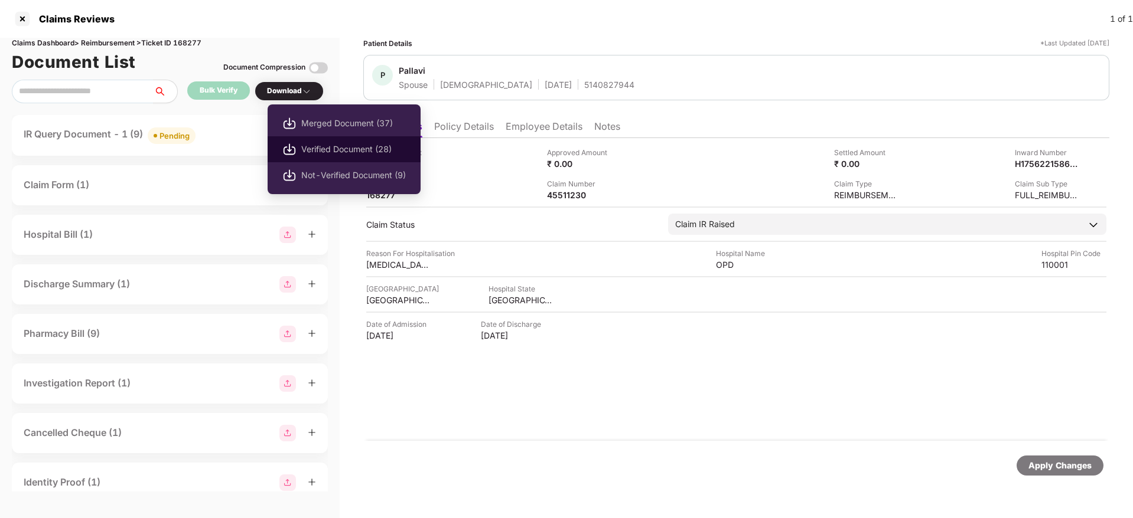
click at [332, 156] on li "Verified Document (28)" at bounding box center [343, 149] width 153 height 26
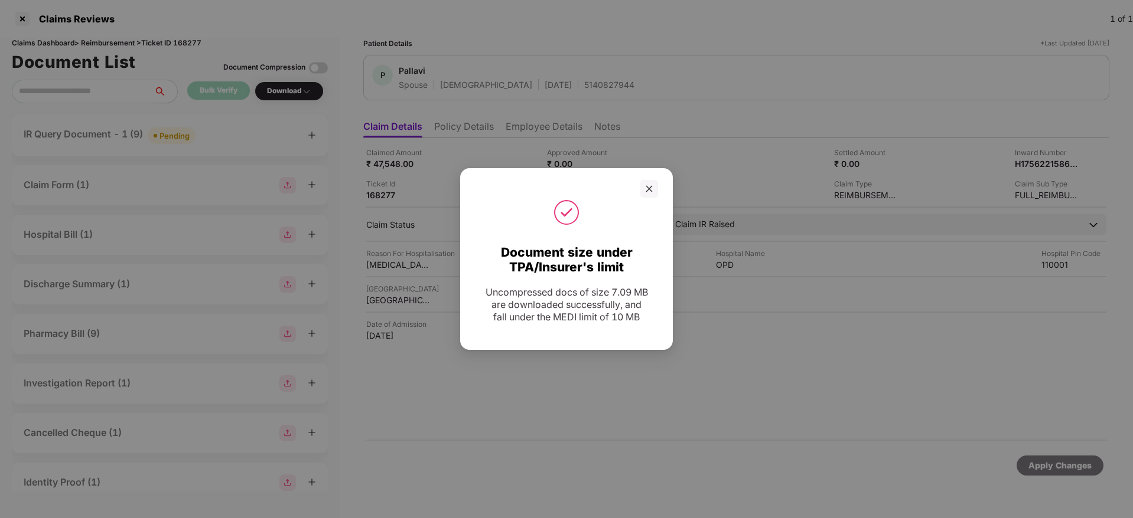
click at [648, 198] on div at bounding box center [566, 213] width 183 height 30
click at [654, 185] on div at bounding box center [649, 189] width 18 height 18
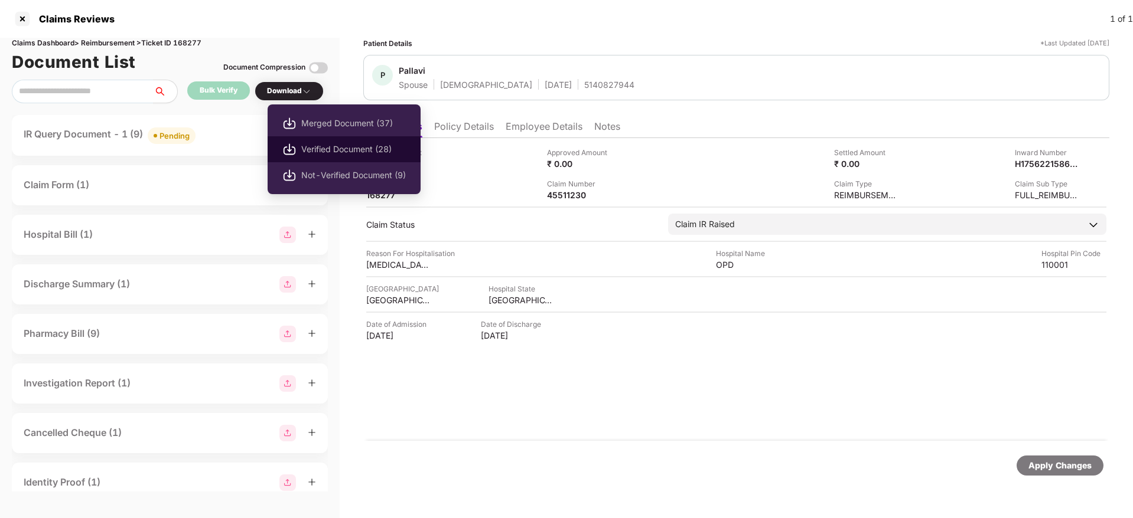
click at [337, 148] on span "Verified Document (28)" at bounding box center [353, 149] width 105 height 13
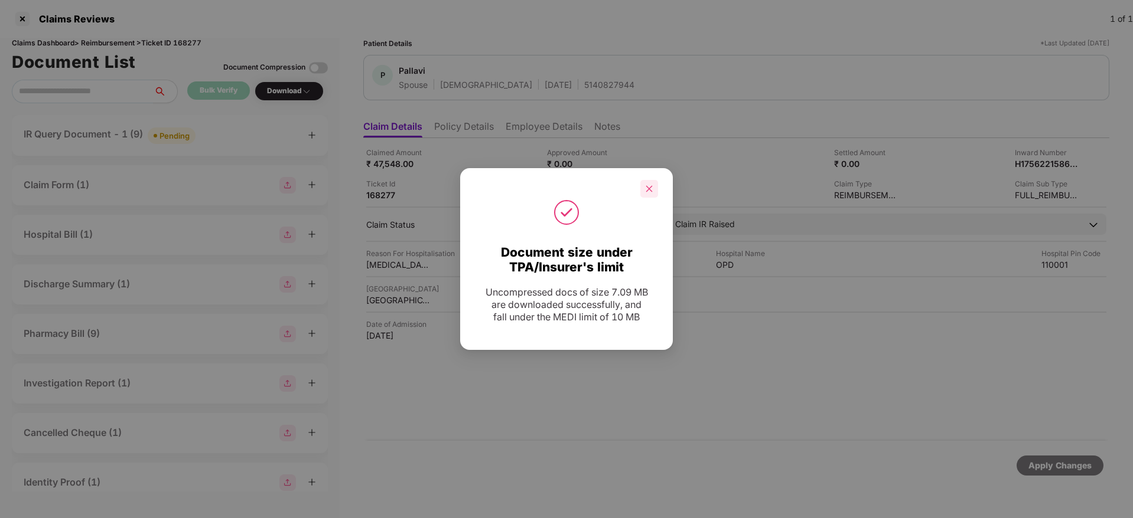
click at [648, 188] on icon "close" at bounding box center [649, 188] width 6 height 6
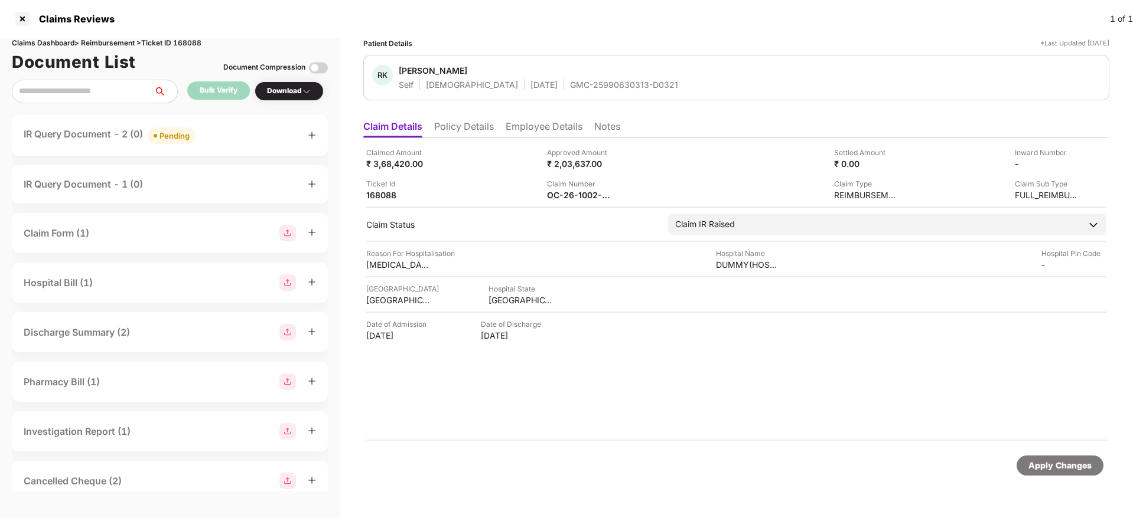
click at [243, 130] on div "IR Query Document - 2 (0) Pending" at bounding box center [170, 135] width 292 height 17
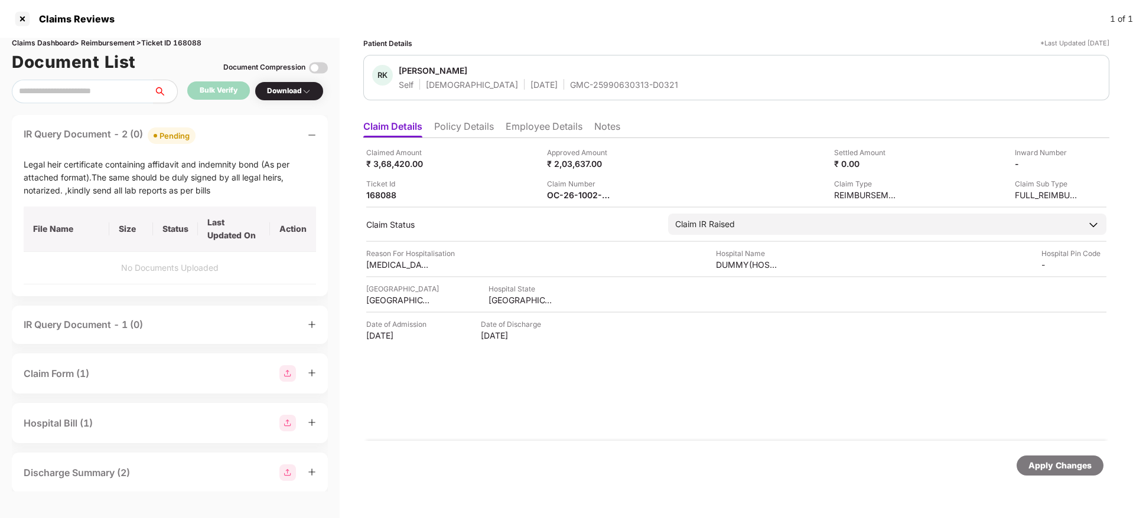
click at [243, 130] on div "IR Query Document - 2 (0) Pending" at bounding box center [170, 135] width 292 height 17
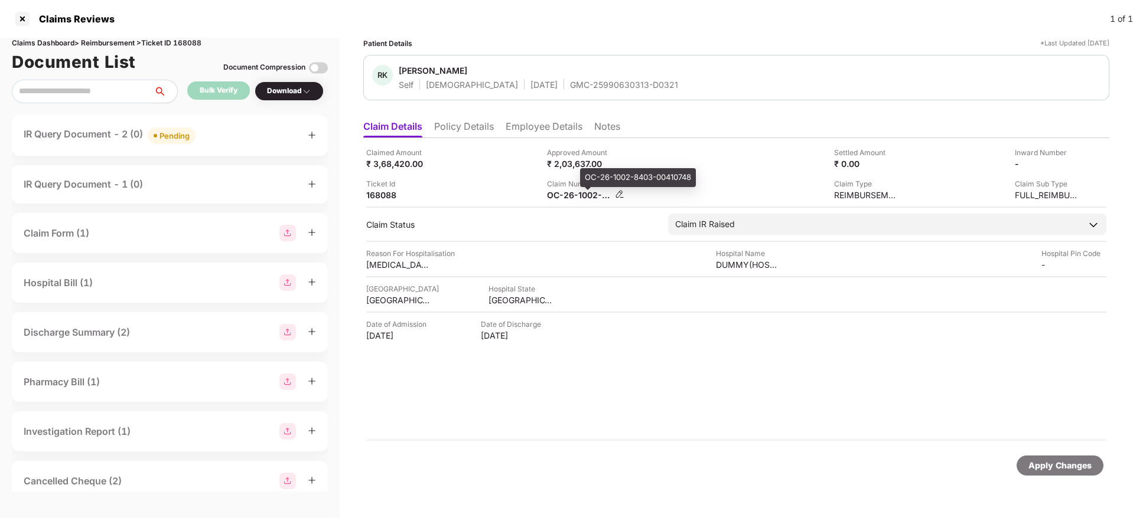
click at [566, 198] on div "OC-26-1002-8403-00410748" at bounding box center [579, 195] width 65 height 11
copy div
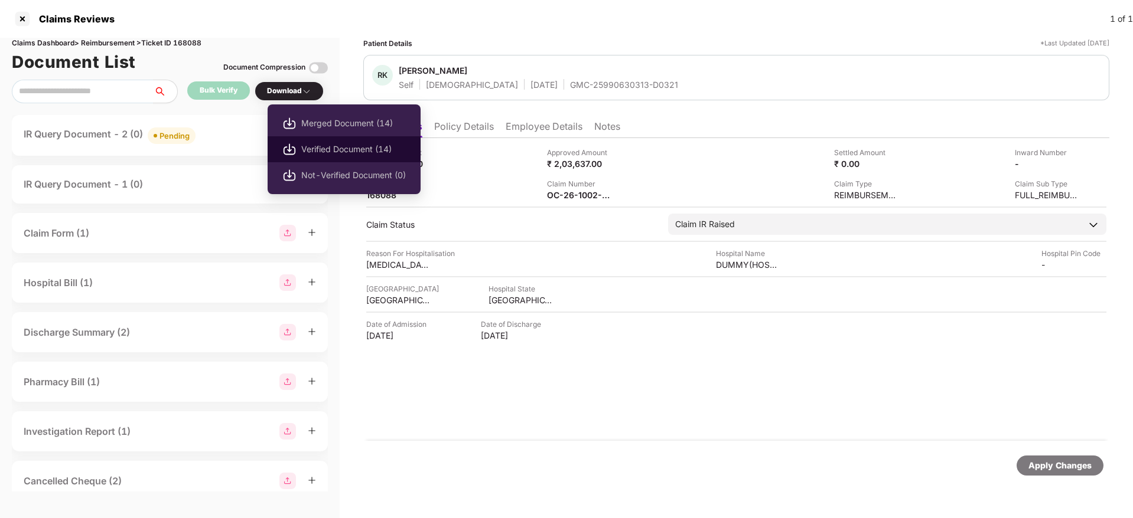
click at [344, 149] on span "Verified Document (14)" at bounding box center [353, 149] width 105 height 13
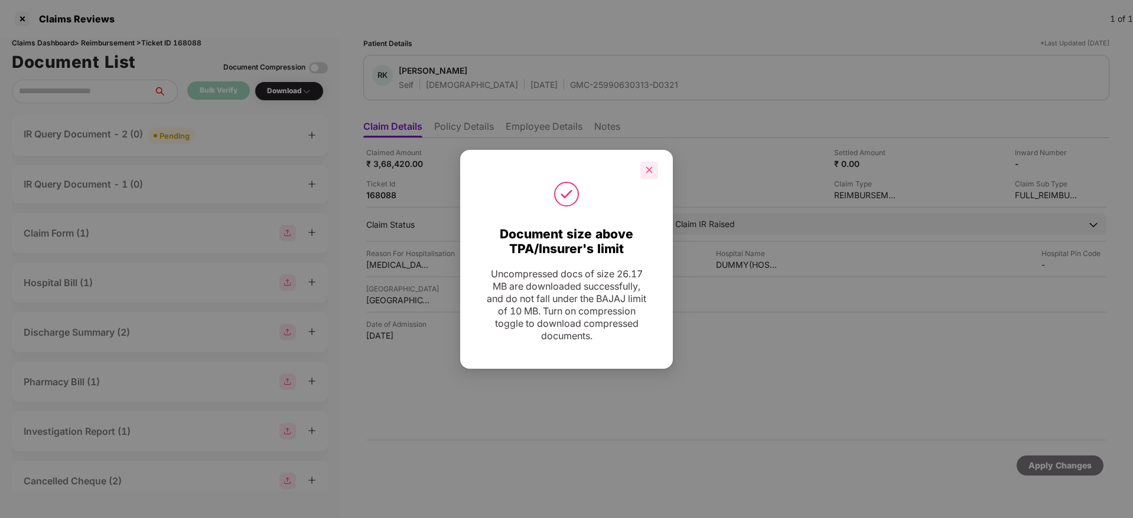
click at [650, 164] on div at bounding box center [649, 171] width 18 height 18
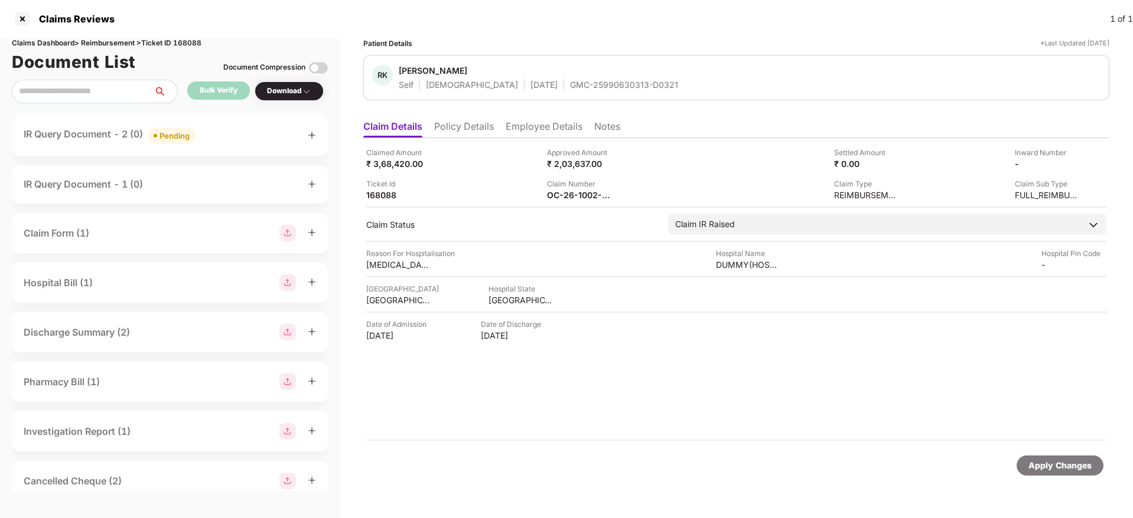
click at [484, 123] on li "Policy Details" at bounding box center [464, 128] width 60 height 17
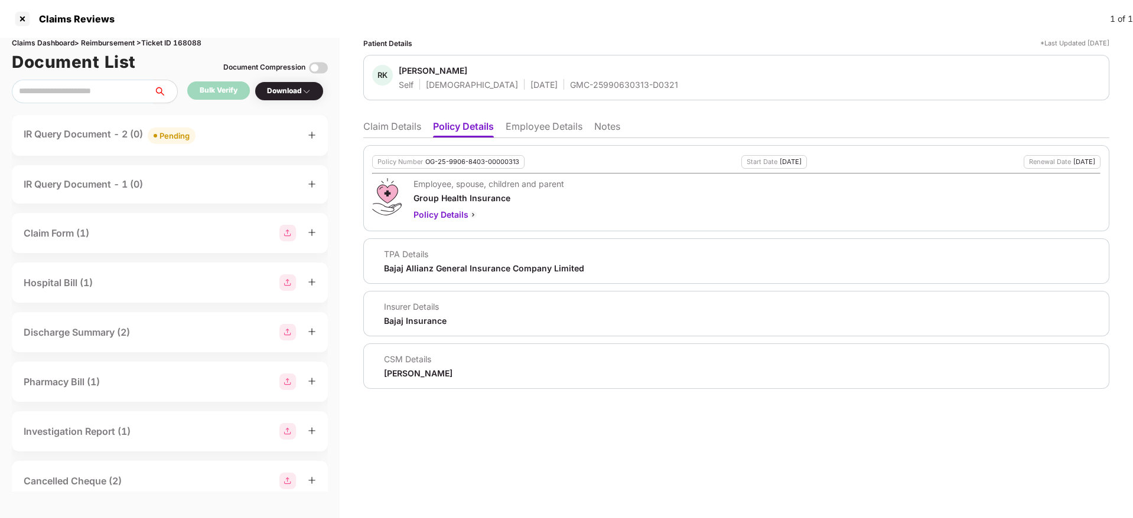
click at [391, 122] on li "Claim Details" at bounding box center [392, 128] width 58 height 17
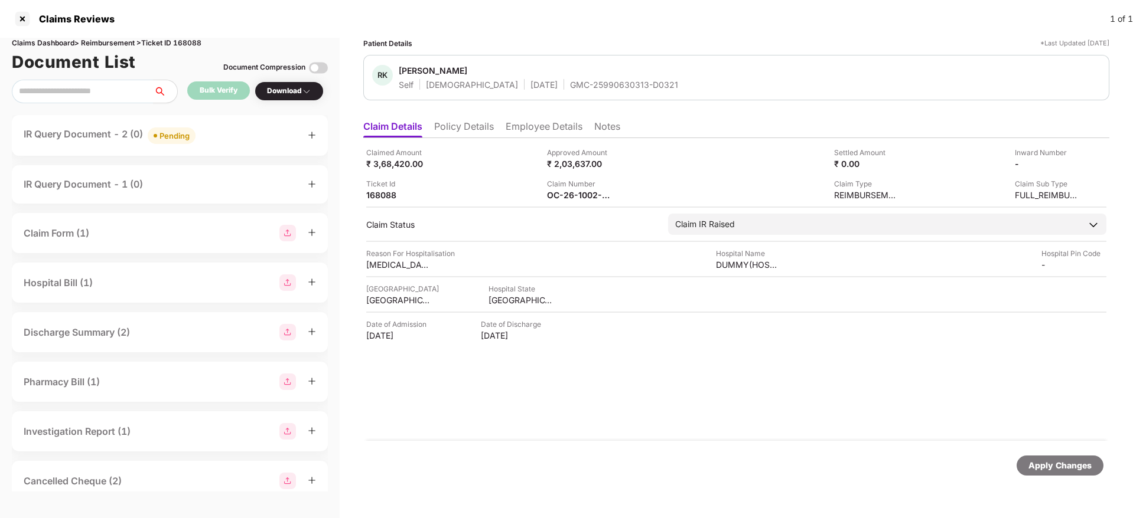
click at [536, 113] on div "Patient Details *Last Updated 19 Sep 2025 RK Rajesh Kumar Gaddamreddy Self Fema…" at bounding box center [736, 266] width 746 height 457
click at [544, 121] on li "Employee Details" at bounding box center [543, 128] width 77 height 17
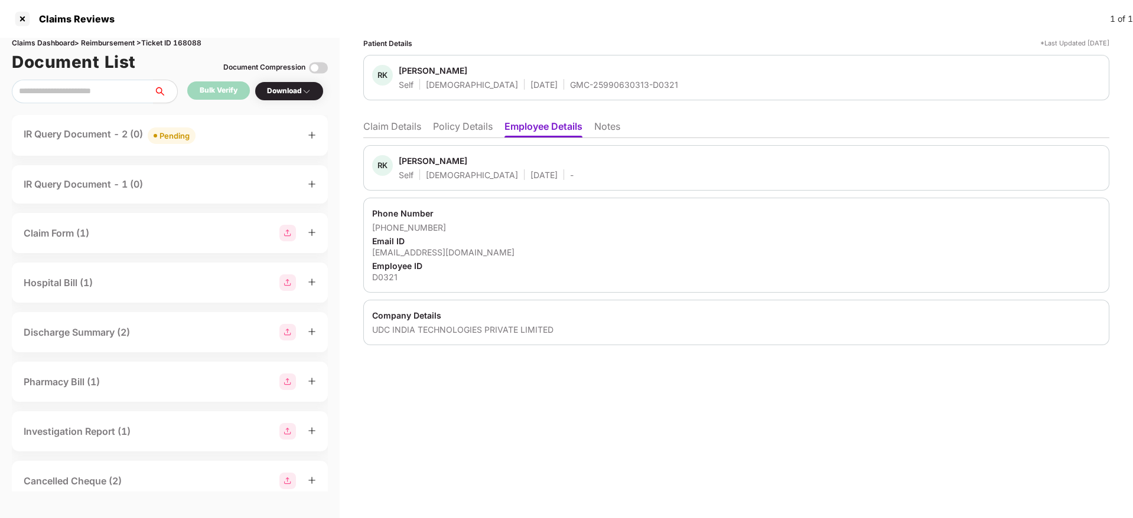
click at [413, 257] on div "grajesh@udcus.com" at bounding box center [736, 252] width 728 height 11
copy div "grajesh@udcus.com"
click at [381, 126] on li "Claim Details" at bounding box center [392, 128] width 58 height 17
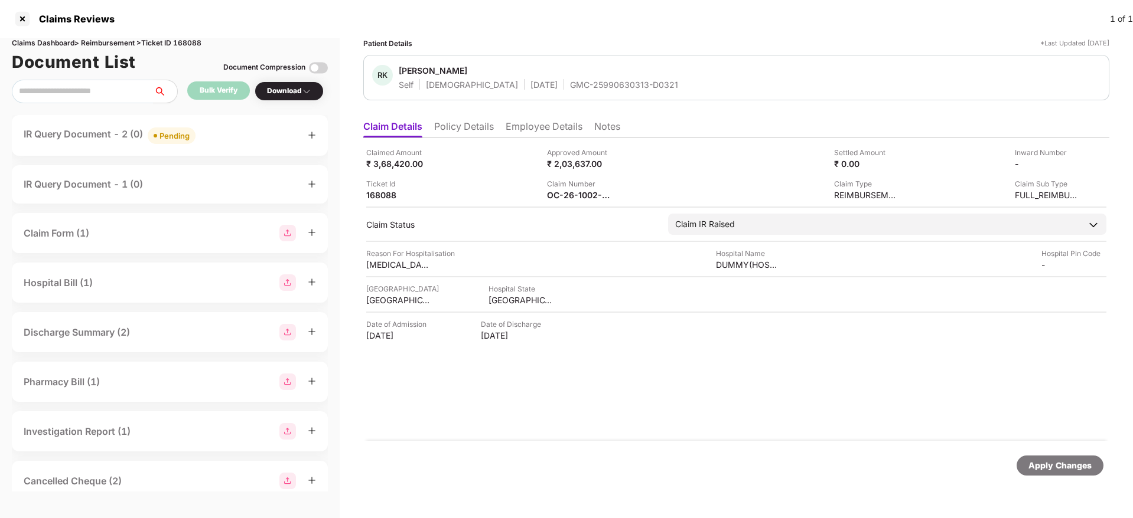
click at [233, 126] on div "IR Query Document - 2 (0) Pending" at bounding box center [170, 135] width 316 height 41
click at [234, 140] on div "IR Query Document - 2 (0) Pending" at bounding box center [170, 135] width 292 height 17
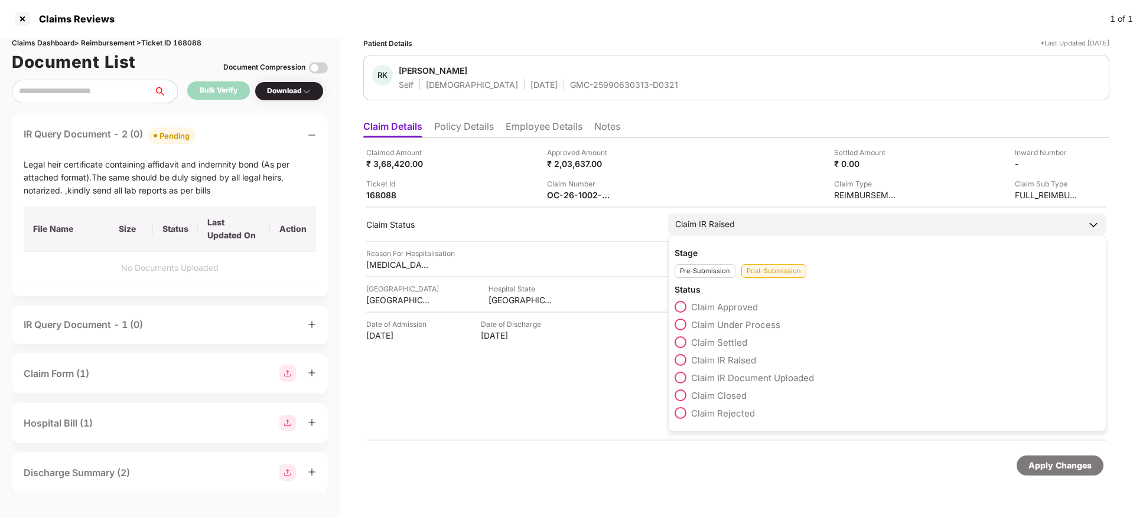
click at [683, 324] on span at bounding box center [680, 325] width 12 height 12
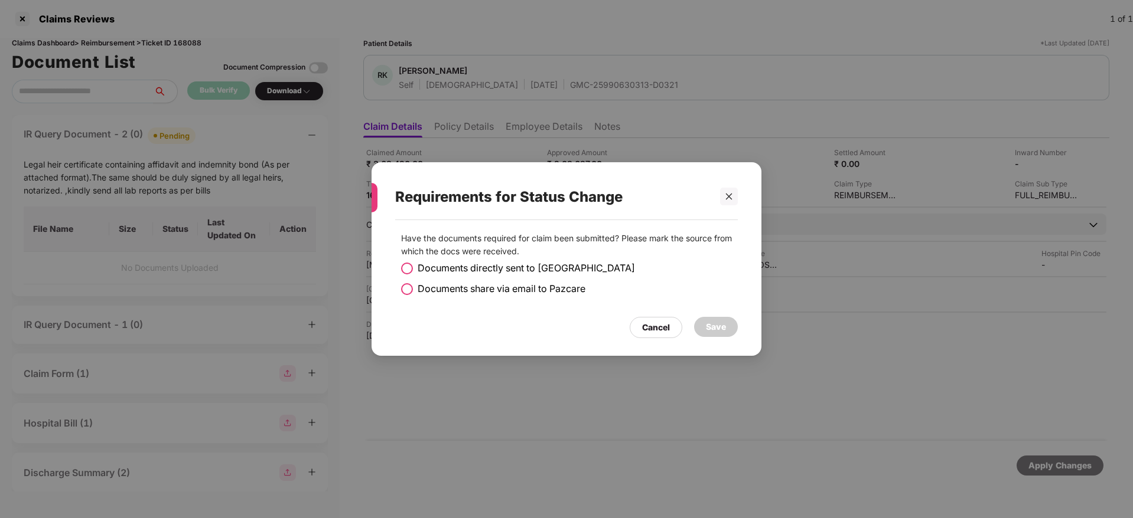
click at [410, 266] on span at bounding box center [407, 269] width 12 height 12
click at [722, 321] on div "Save" at bounding box center [716, 327] width 20 height 13
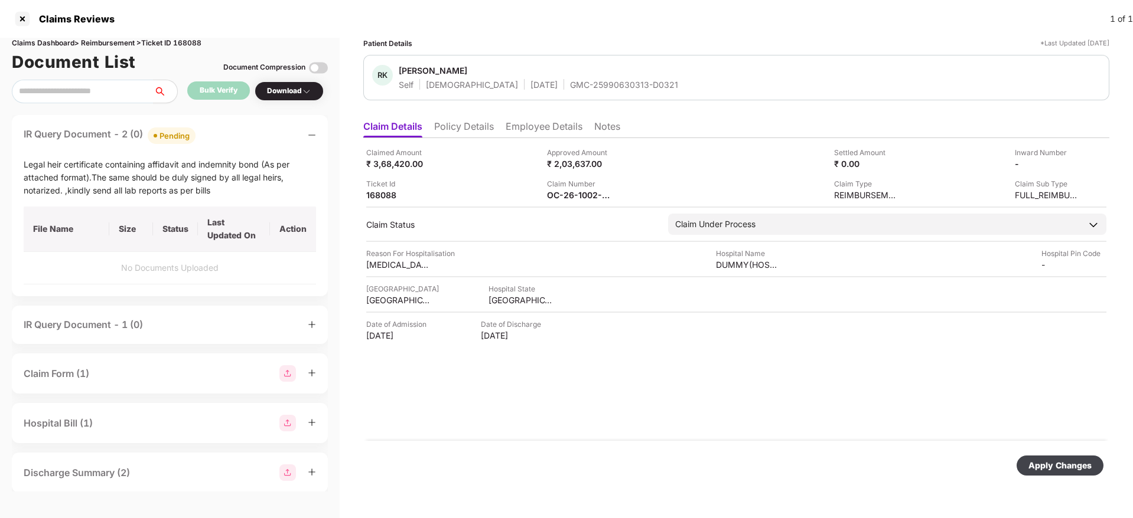
click at [1066, 462] on div "Apply Changes" at bounding box center [1059, 465] width 63 height 13
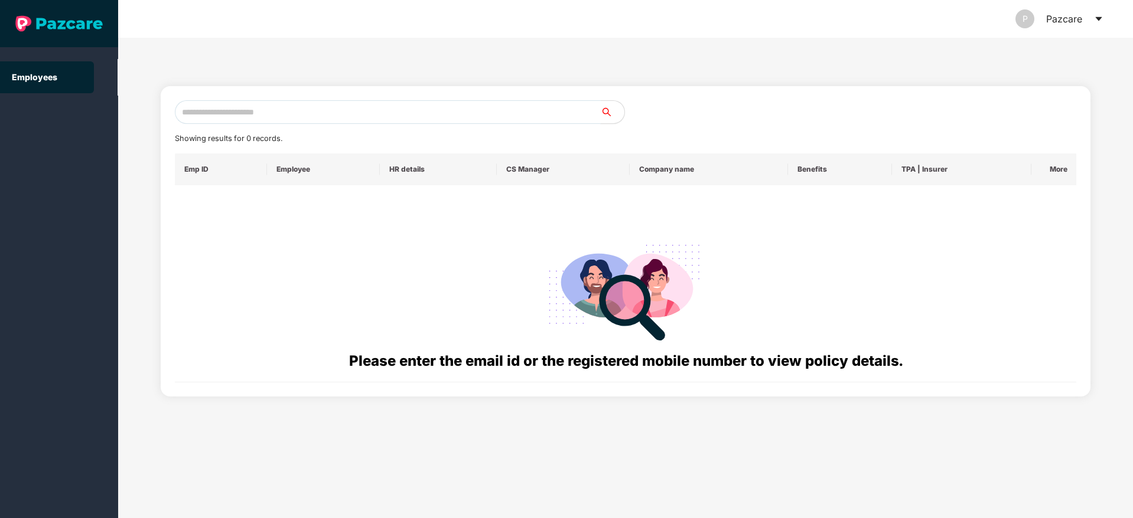
click at [213, 118] on input "text" at bounding box center [388, 112] width 426 height 24
paste input "**********"
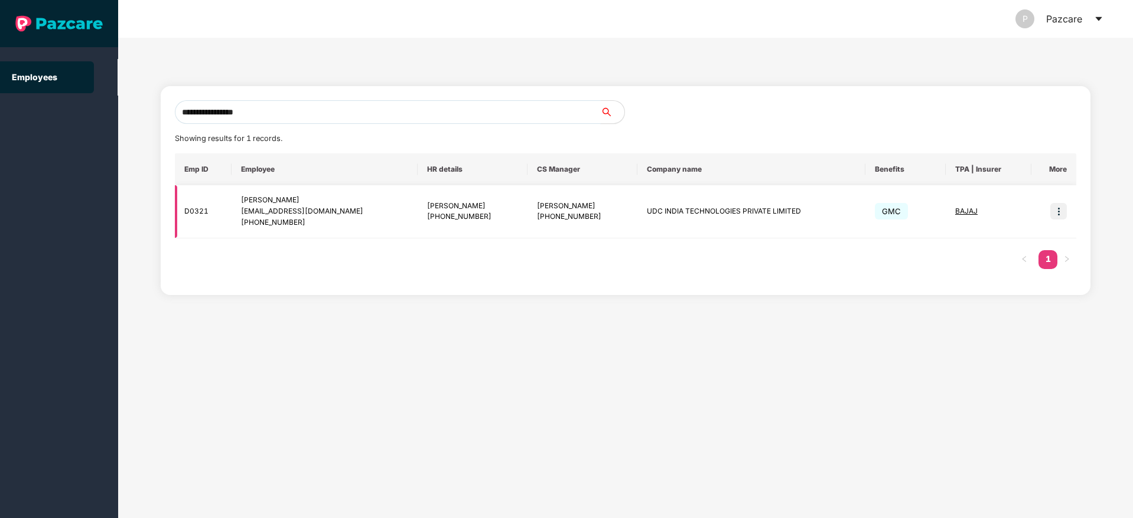
type input "**********"
click at [1056, 213] on img at bounding box center [1058, 211] width 17 height 17
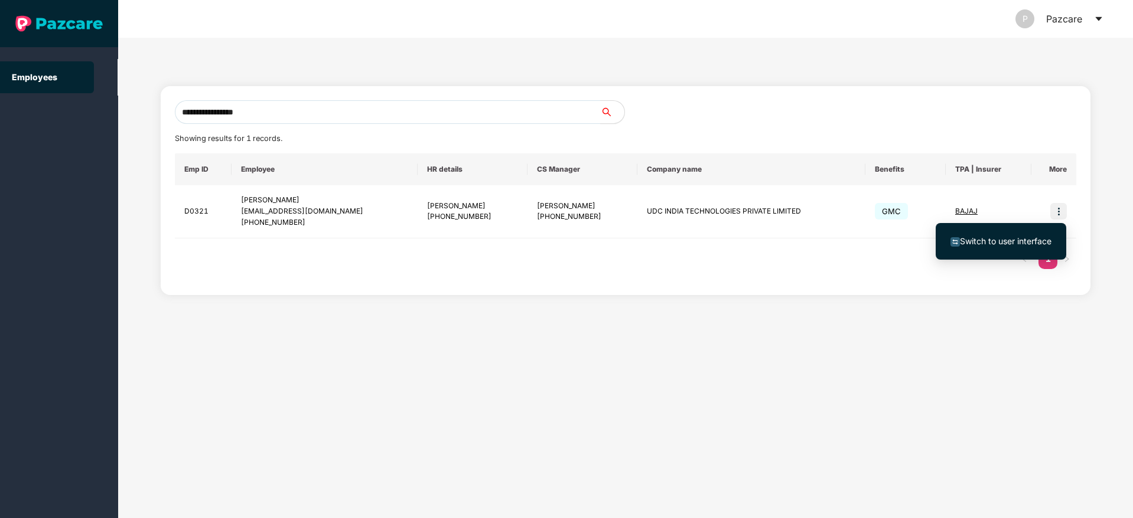
click at [996, 250] on li "Switch to user interface" at bounding box center [1000, 241] width 130 height 25
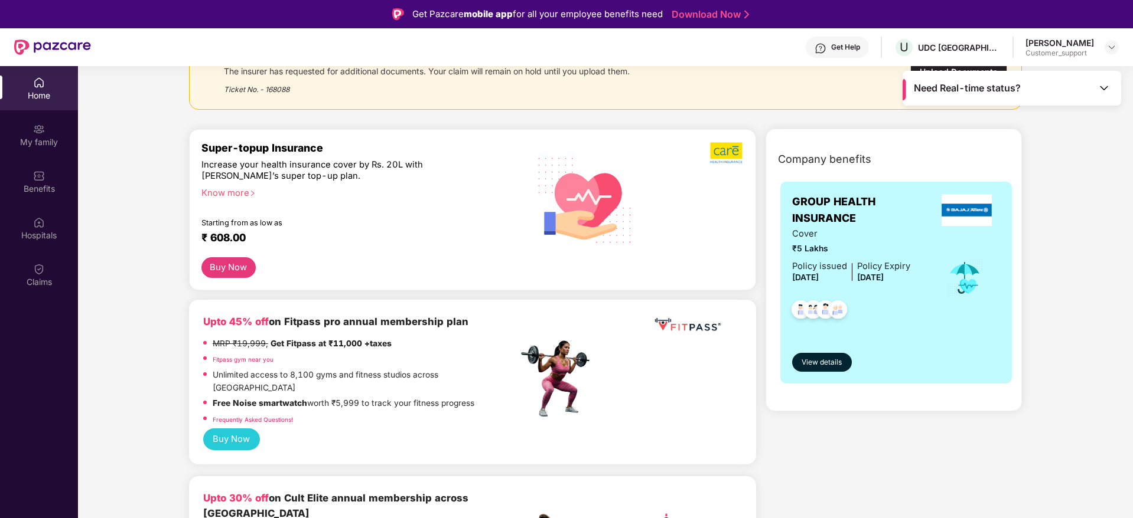
scroll to position [92, 0]
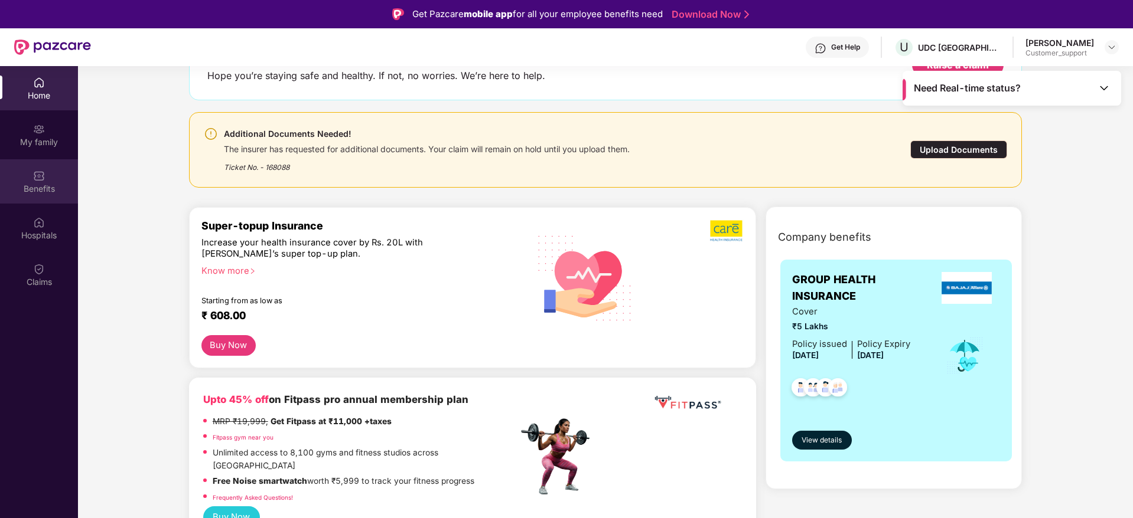
click at [72, 188] on div "Benefits" at bounding box center [39, 189] width 78 height 12
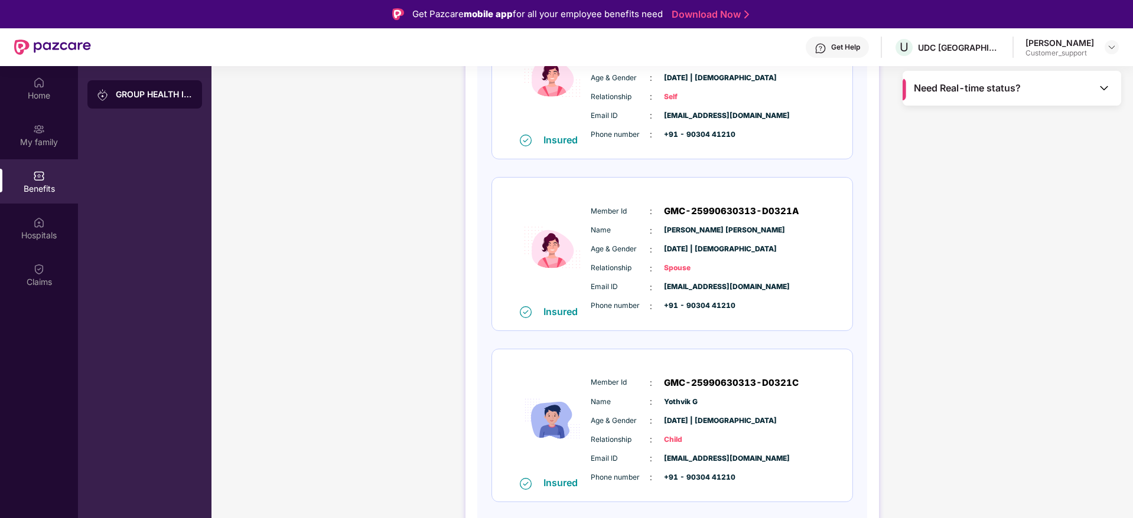
scroll to position [237, 0]
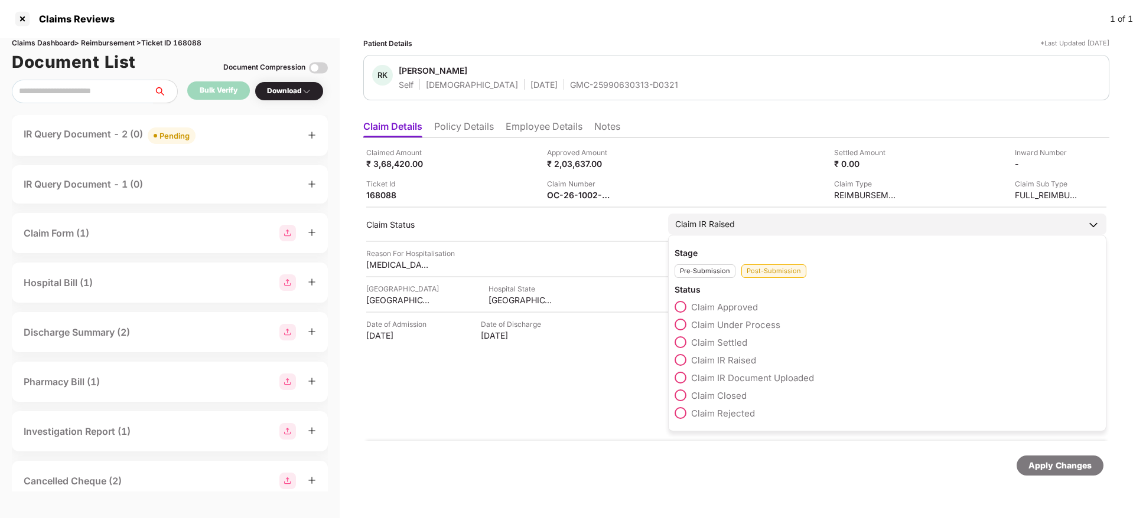
click at [681, 306] on span at bounding box center [680, 307] width 12 height 12
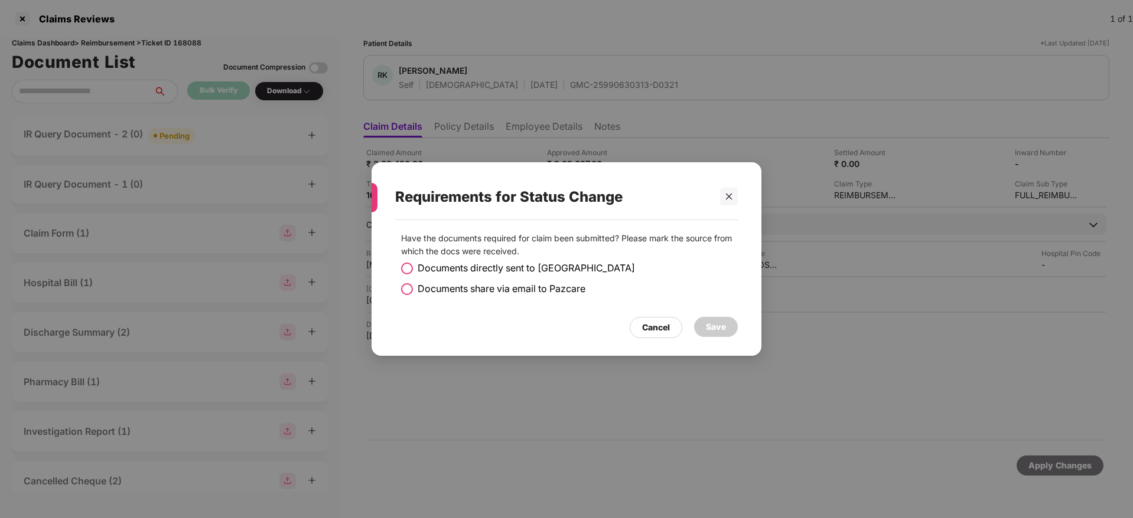
click at [406, 268] on span at bounding box center [407, 269] width 12 height 12
click at [711, 328] on div "Save" at bounding box center [716, 327] width 20 height 13
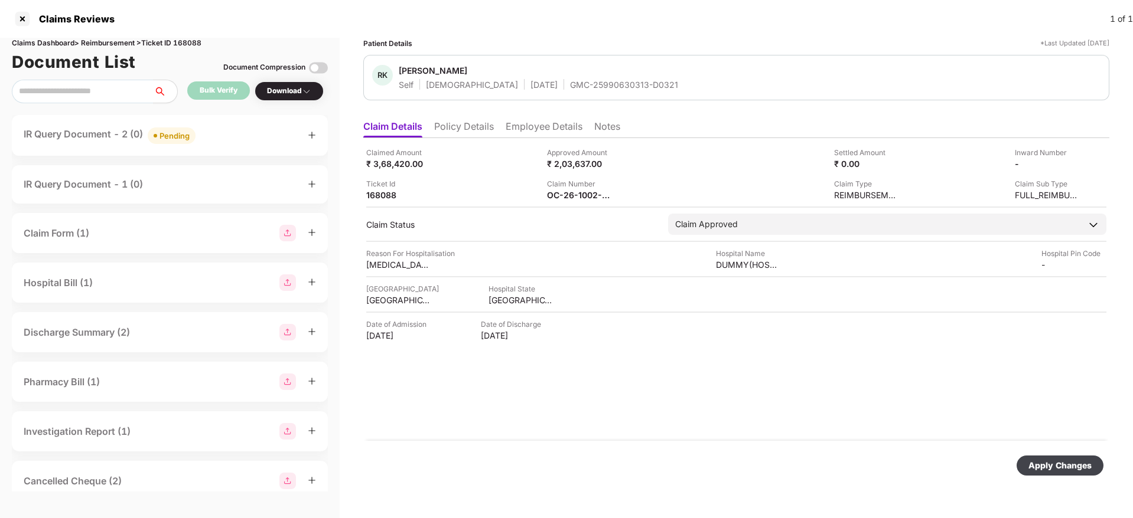
click at [1042, 465] on div "Apply Changes" at bounding box center [1059, 465] width 63 height 13
click at [287, 134] on div "IR Query Document - 2 (0) Pending" at bounding box center [170, 135] width 292 height 17
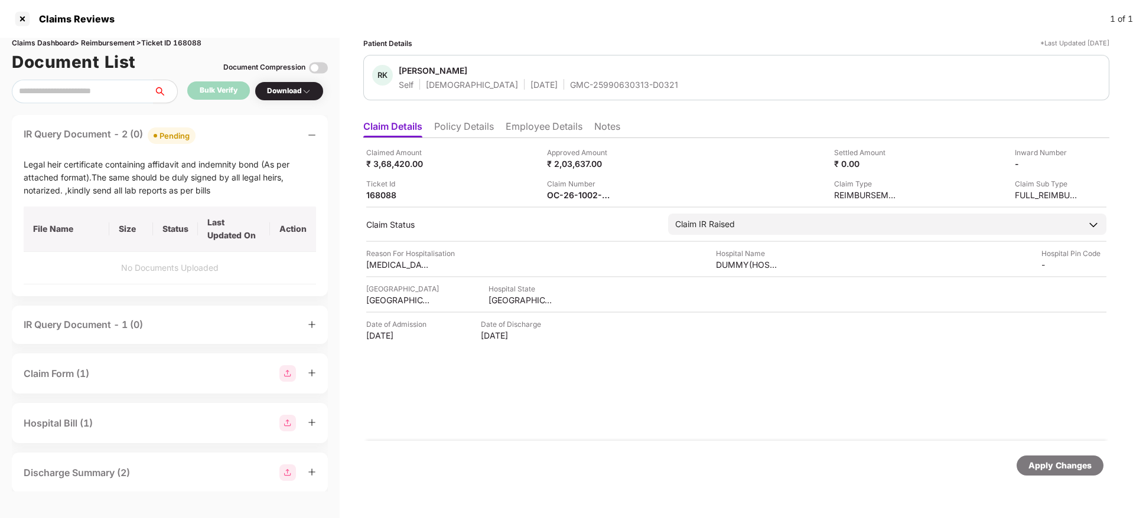
click at [308, 135] on icon "minus" at bounding box center [312, 135] width 8 height 8
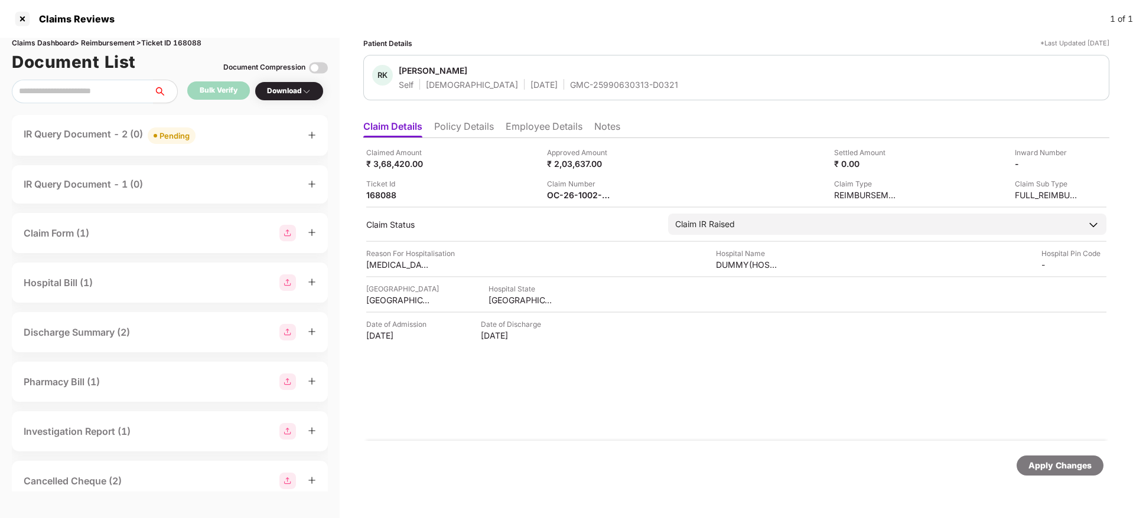
click at [278, 139] on div "IR Query Document - 2 (0) Pending" at bounding box center [170, 135] width 292 height 17
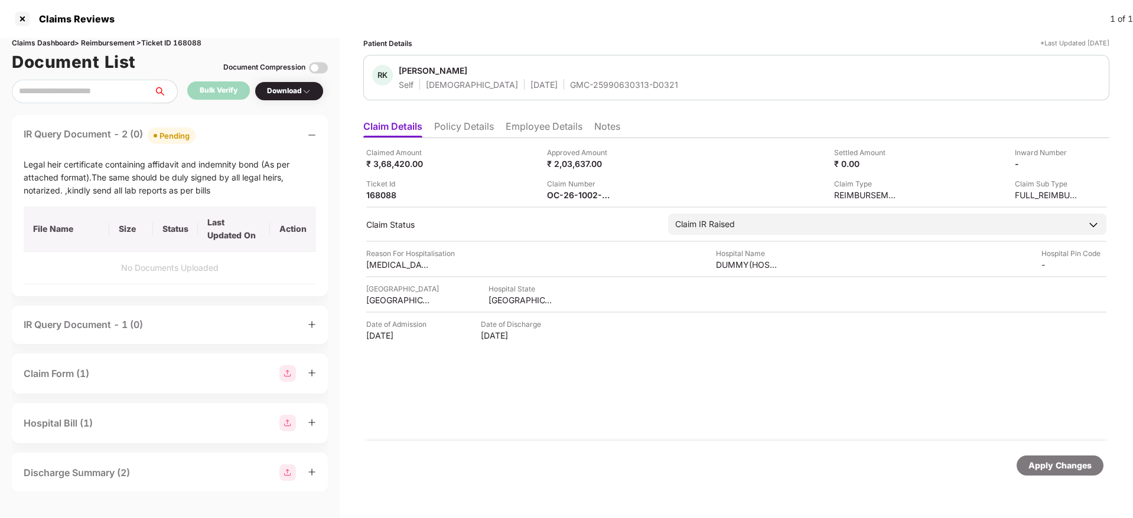
click at [278, 139] on div "IR Query Document - 2 (0) Pending" at bounding box center [170, 135] width 292 height 17
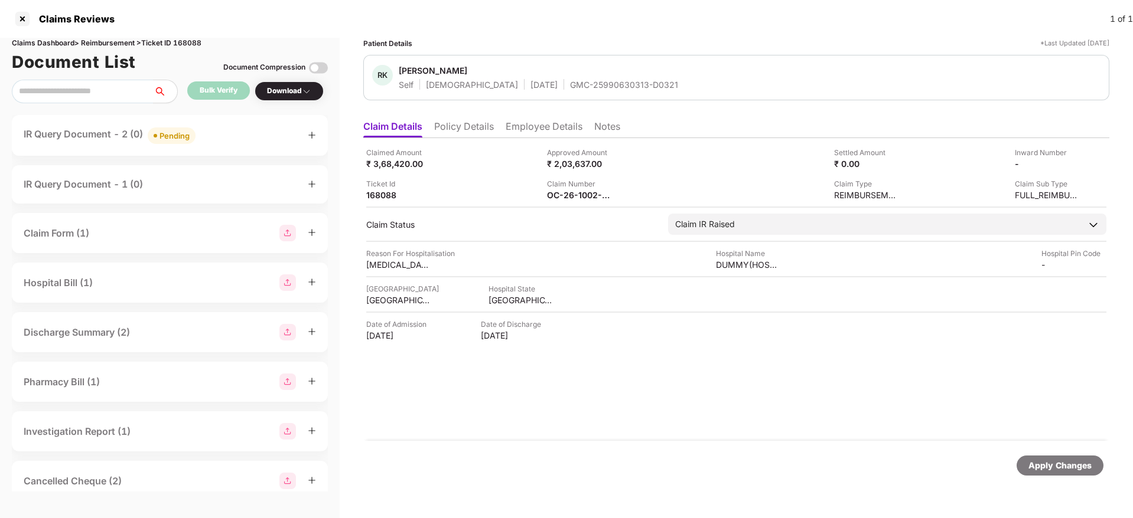
click at [657, 194] on div "Claim Number OC-26-1002-8403-00410748" at bounding box center [633, 189] width 172 height 22
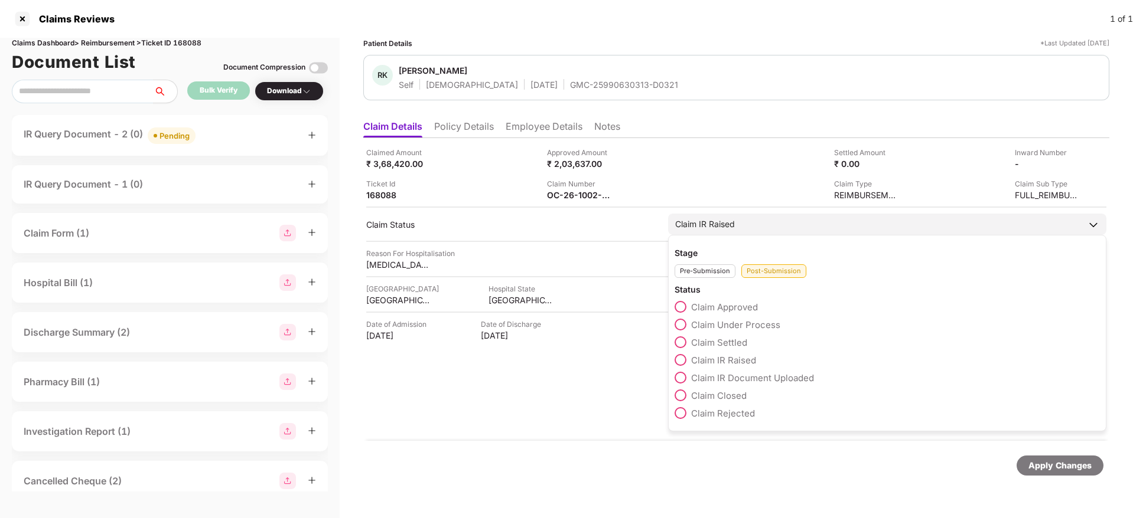
click at [680, 326] on span at bounding box center [680, 325] width 12 height 12
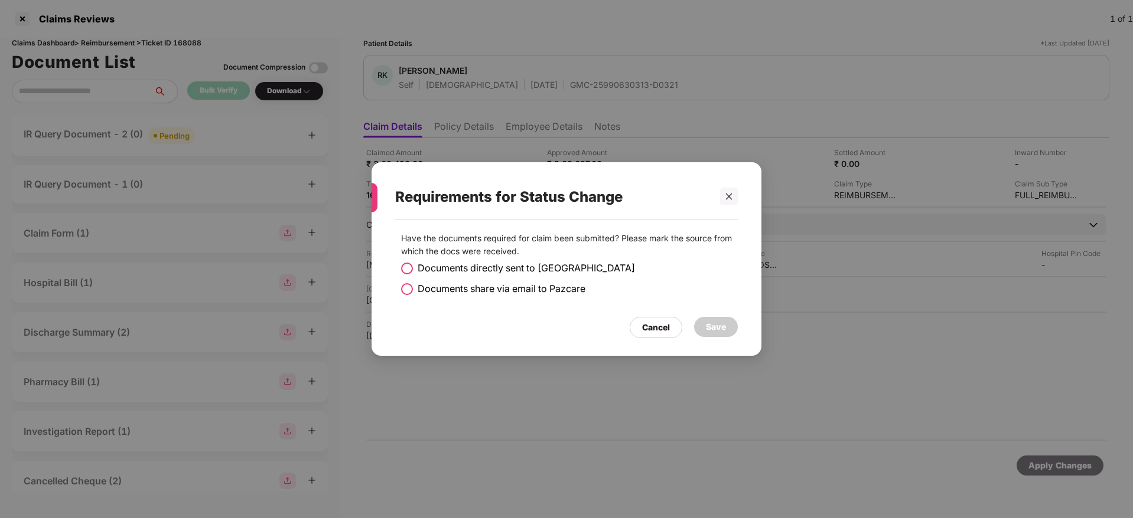
click at [404, 269] on span at bounding box center [407, 269] width 12 height 12
click at [719, 322] on div "Save" at bounding box center [716, 327] width 20 height 13
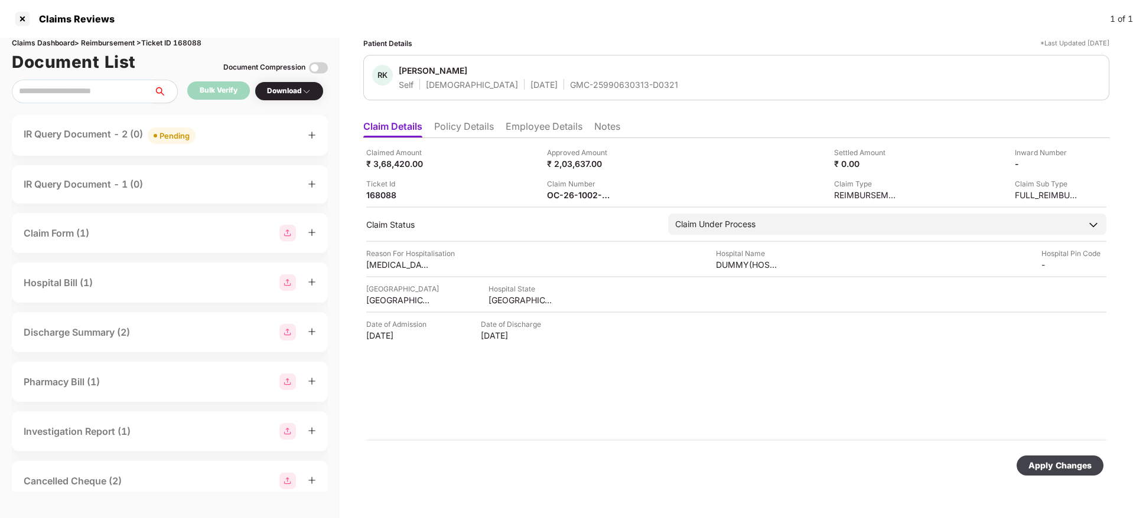
click at [1043, 461] on div "Apply Changes" at bounding box center [1059, 465] width 63 height 13
click at [190, 44] on div "Claims Dashboard > Reimbursement > Ticket ID 168088" at bounding box center [170, 43] width 316 height 11
copy div "168088"
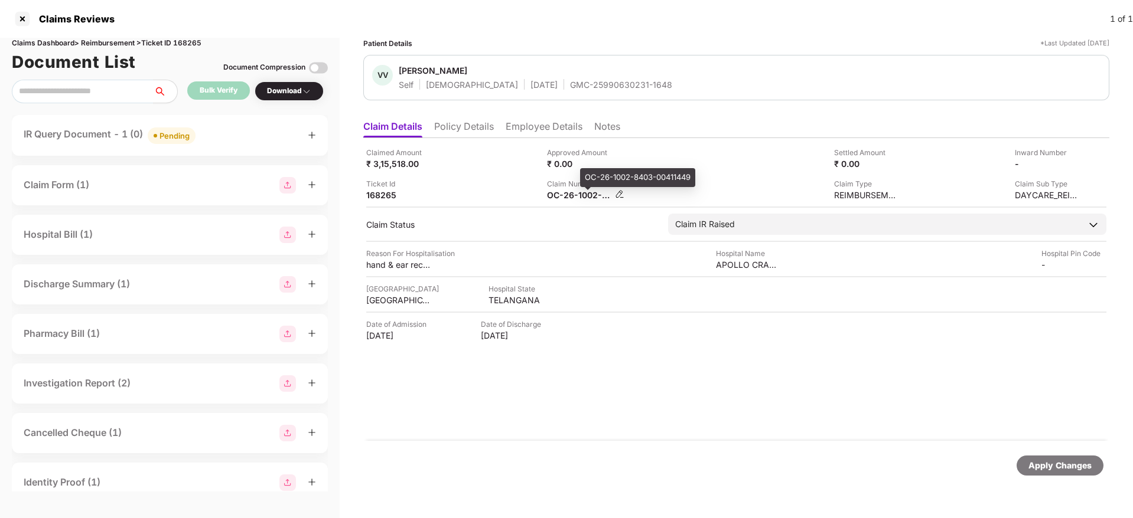
click at [565, 195] on div "OC-26-1002-8403-00411449" at bounding box center [579, 195] width 65 height 11
copy div
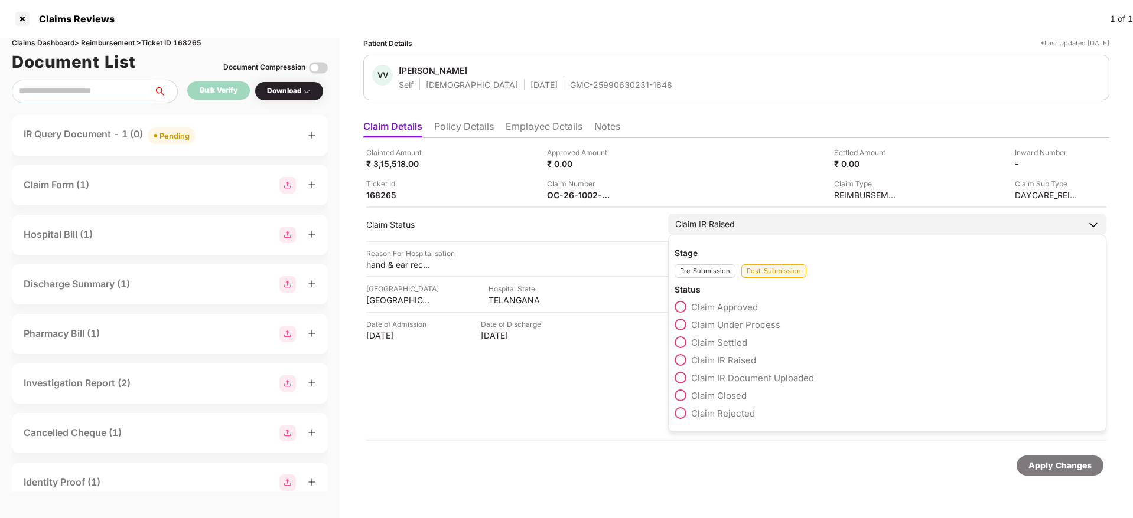
click at [681, 321] on span at bounding box center [680, 325] width 12 height 12
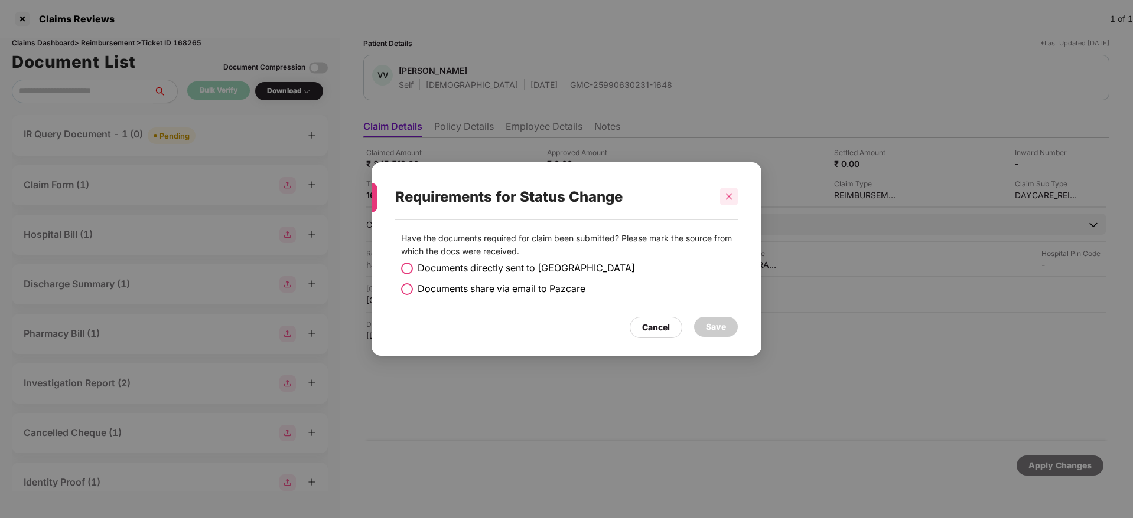
click at [736, 193] on div at bounding box center [729, 197] width 18 height 18
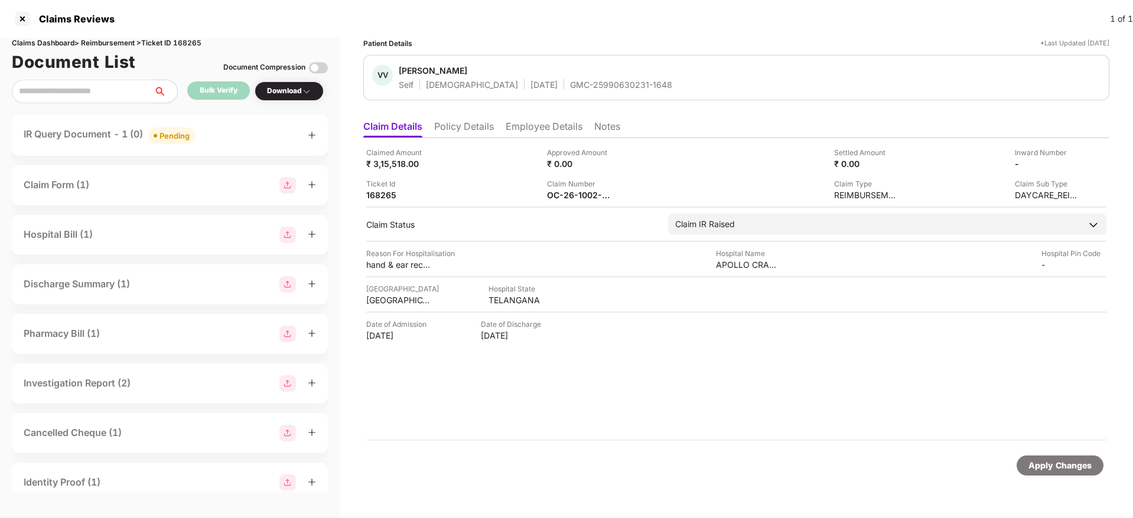
click at [256, 145] on div "IR Query Document - 1 (0) Pending" at bounding box center [170, 135] width 316 height 41
click at [230, 133] on div "IR Query Document - 1 (0) Pending" at bounding box center [170, 135] width 292 height 17
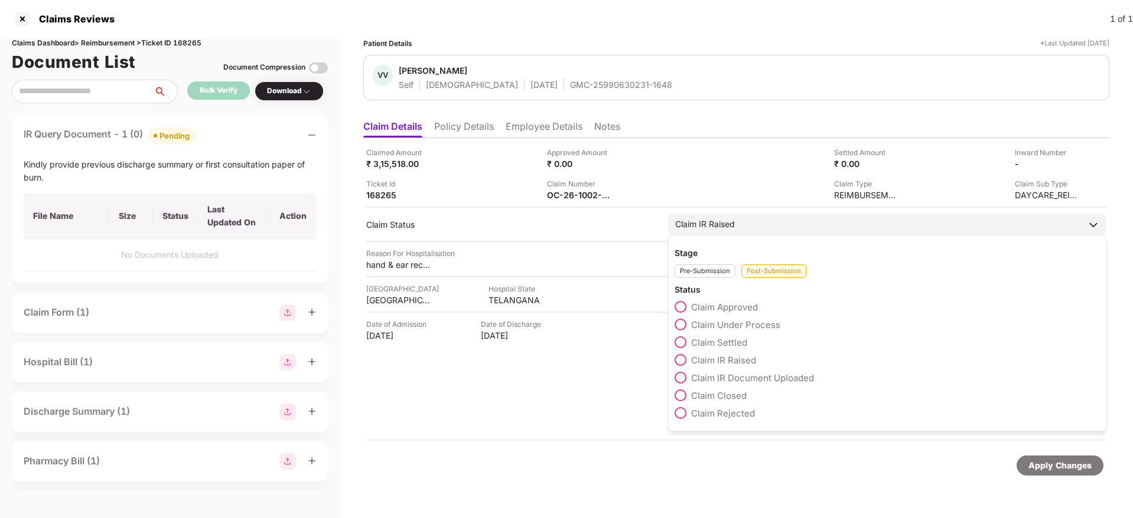
click at [681, 321] on span at bounding box center [680, 325] width 12 height 12
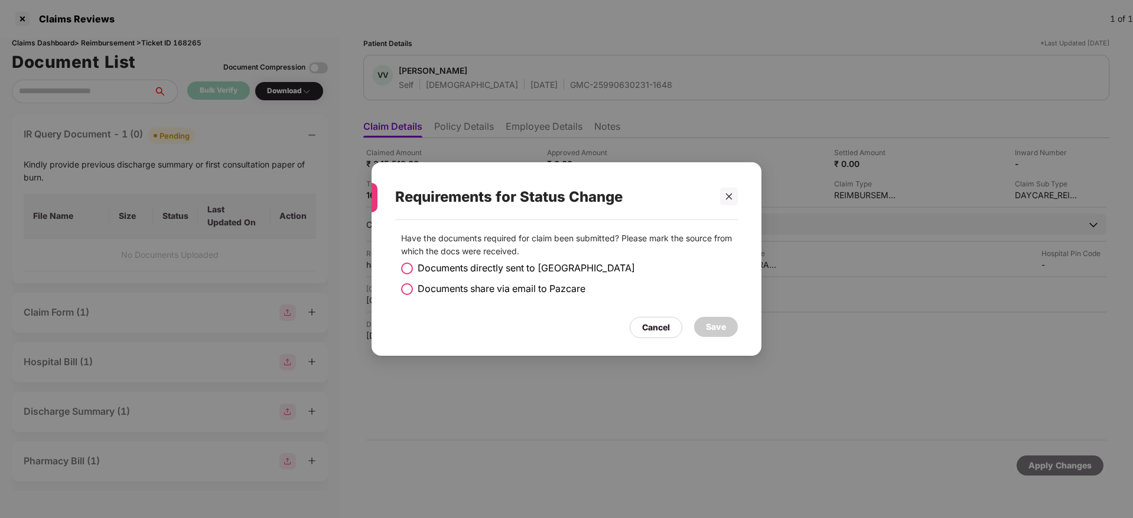
click at [412, 291] on span at bounding box center [407, 289] width 12 height 12
click at [725, 321] on div "Save" at bounding box center [716, 327] width 20 height 13
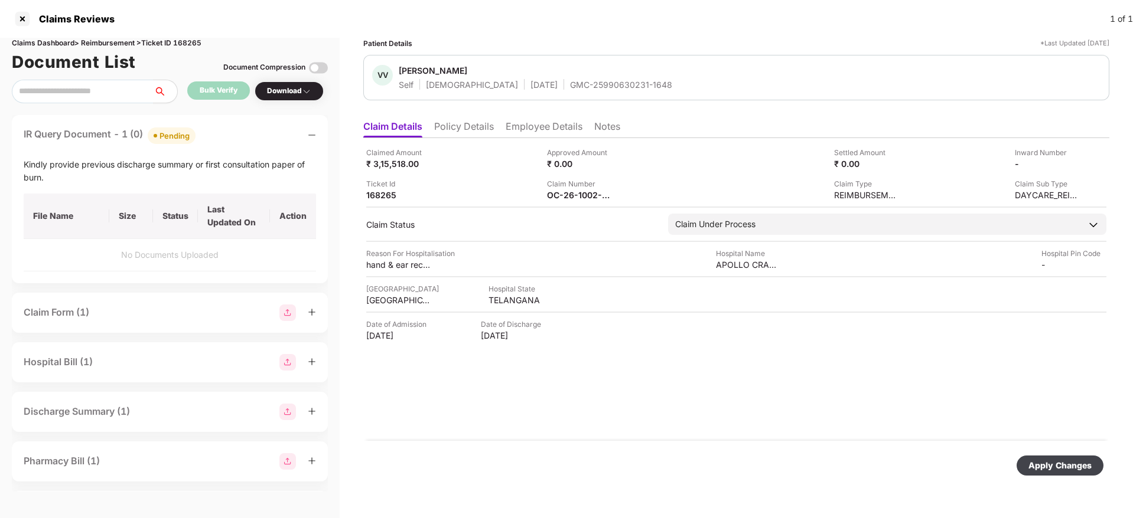
click at [1043, 462] on div "Apply Changes" at bounding box center [1059, 465] width 63 height 13
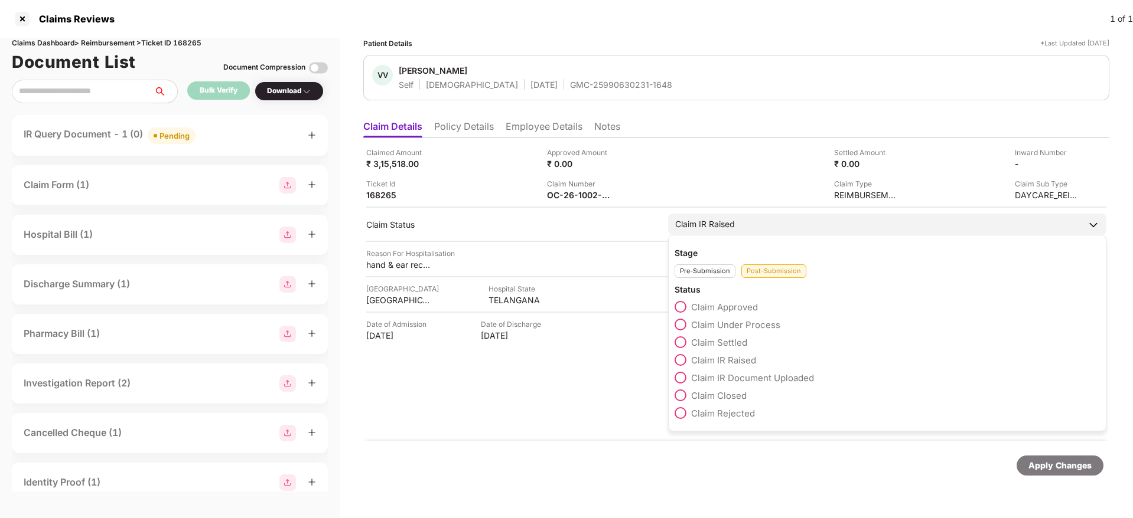
click at [683, 327] on span at bounding box center [680, 325] width 12 height 12
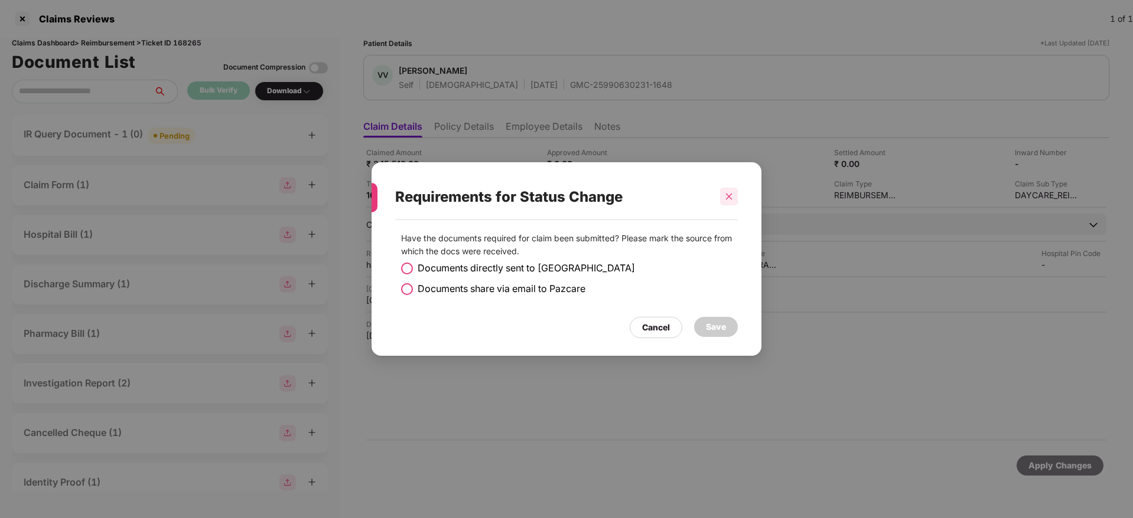
click at [727, 192] on icon "close" at bounding box center [729, 196] width 8 height 8
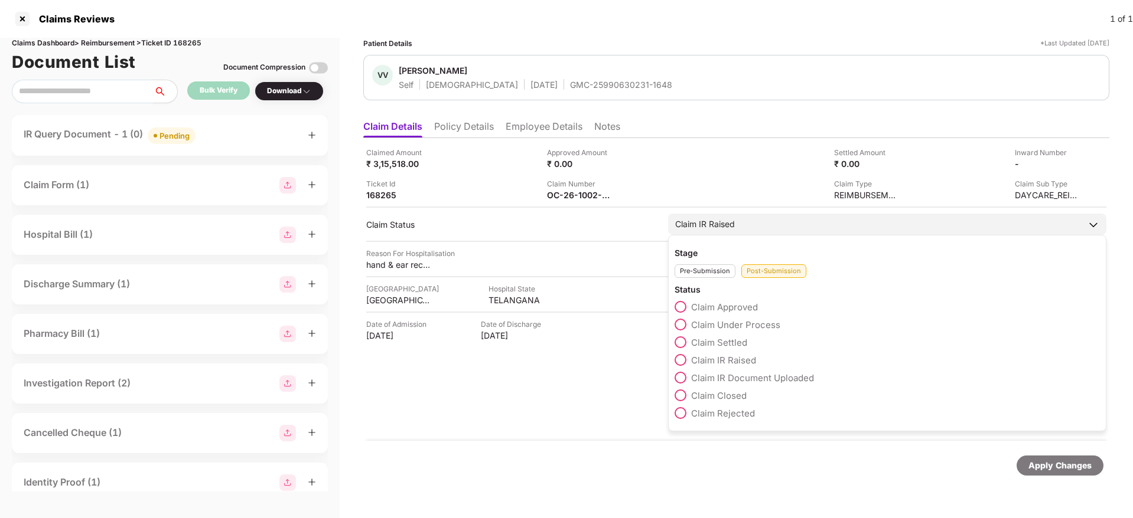
click at [682, 327] on span at bounding box center [680, 325] width 12 height 12
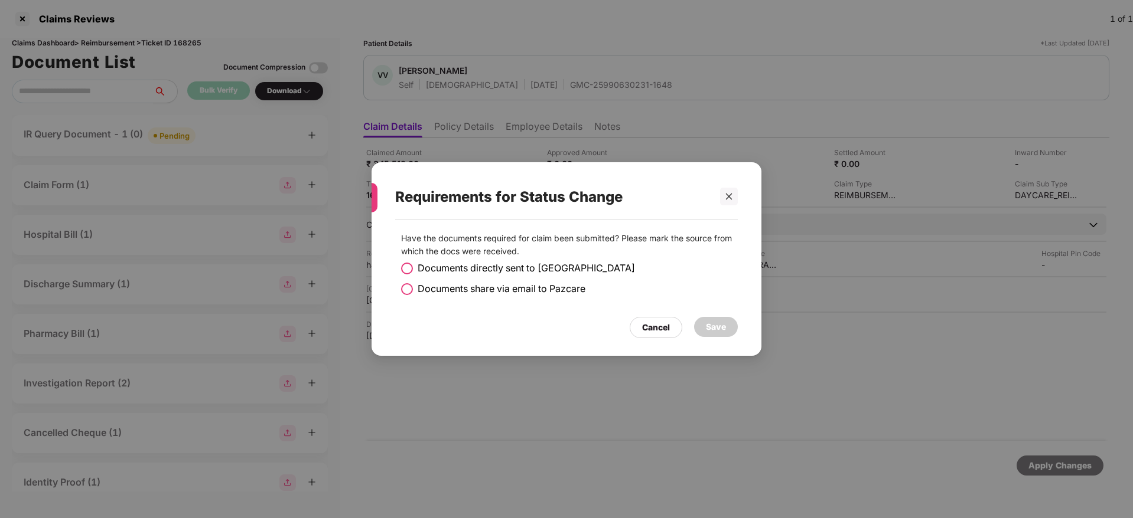
click at [407, 288] on span at bounding box center [407, 289] width 12 height 12
click at [720, 325] on div "Save" at bounding box center [716, 327] width 20 height 13
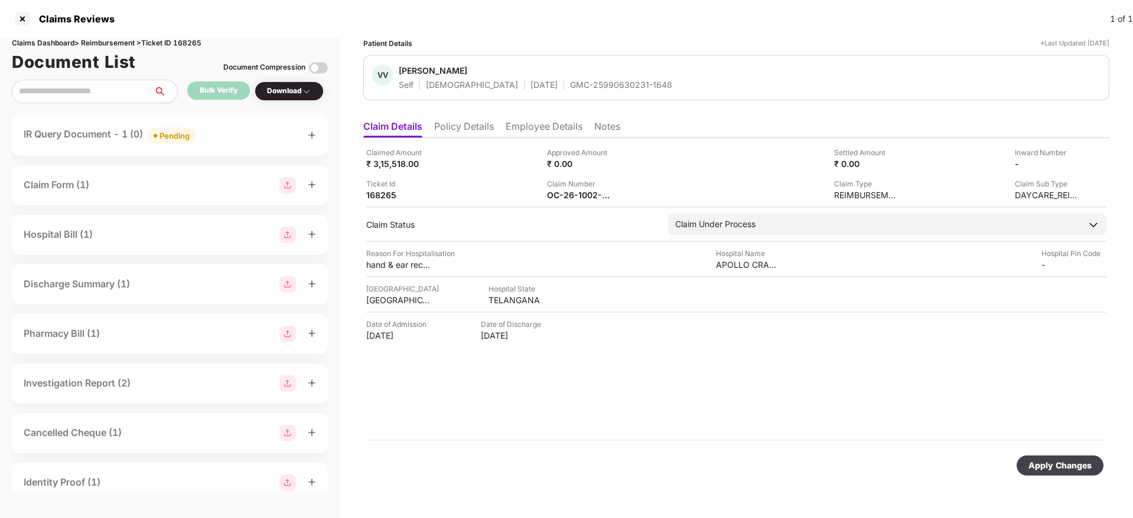
click at [1050, 464] on div "Apply Changes" at bounding box center [1059, 465] width 63 height 13
click at [182, 40] on div "Claims Dashboard > Reimbursement > Ticket ID 168265" at bounding box center [170, 43] width 316 height 11
copy div "168265"
click at [188, 44] on div "Claims Dashboard > Reimbursement > Ticket ID 168265" at bounding box center [170, 43] width 316 height 11
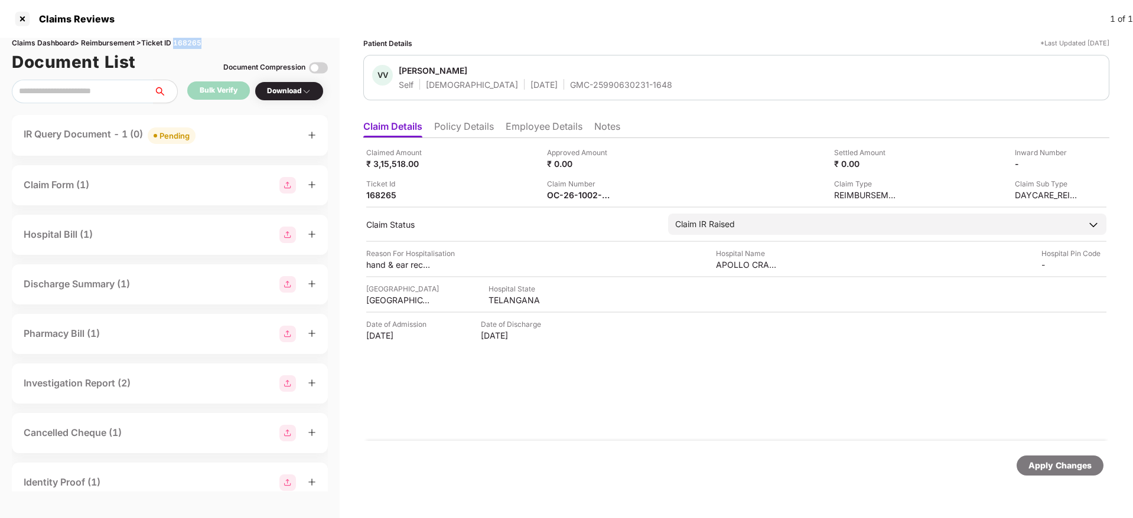
click at [188, 44] on div "Claims Dashboard > Reimbursement > Ticket ID 168265" at bounding box center [170, 43] width 316 height 11
copy div "168265"
click at [561, 200] on div "OC-26-1002-8403-00411449" at bounding box center [579, 195] width 65 height 11
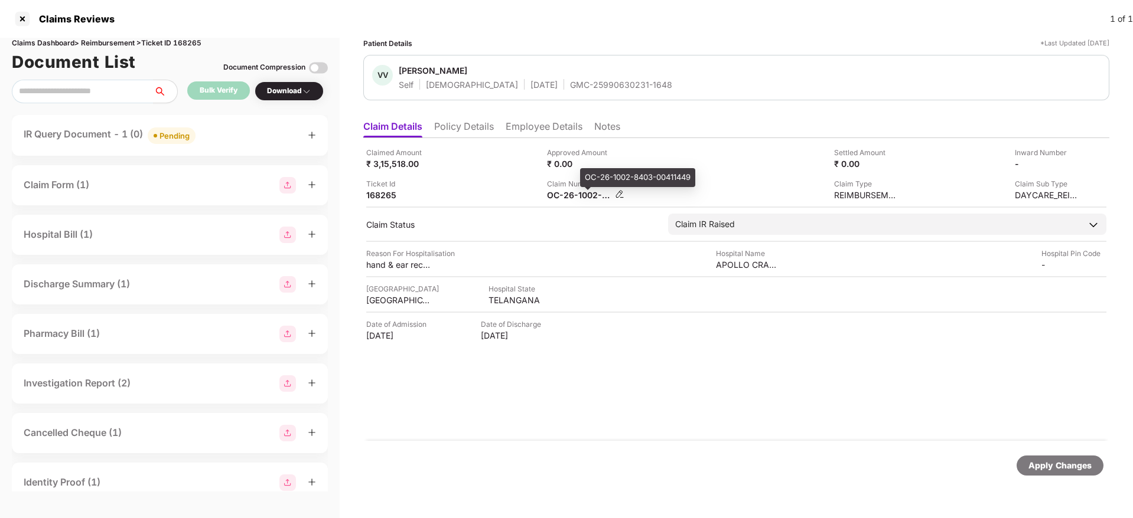
copy div
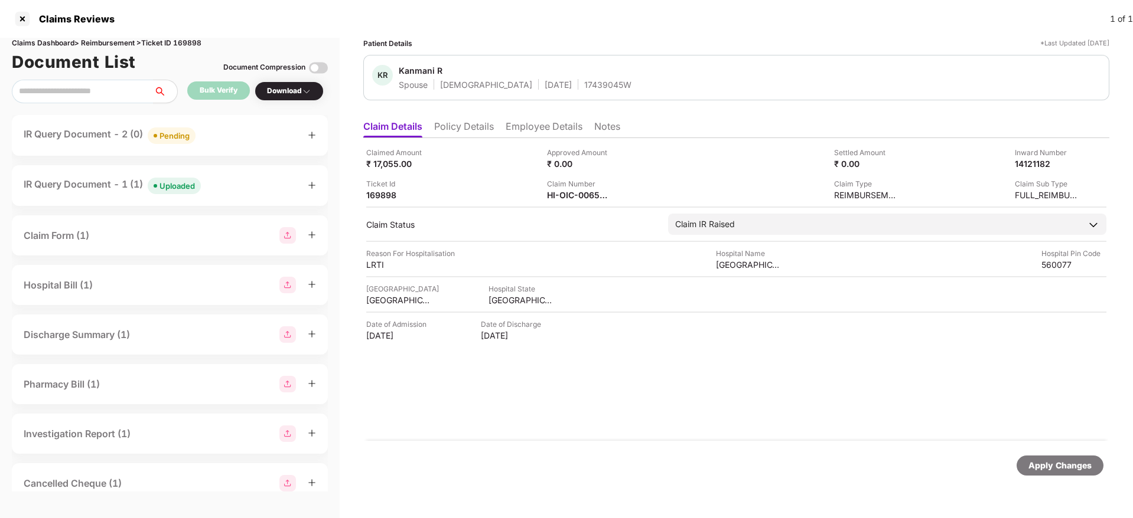
click at [230, 140] on div "IR Query Document - 2 (0) Pending" at bounding box center [170, 135] width 292 height 17
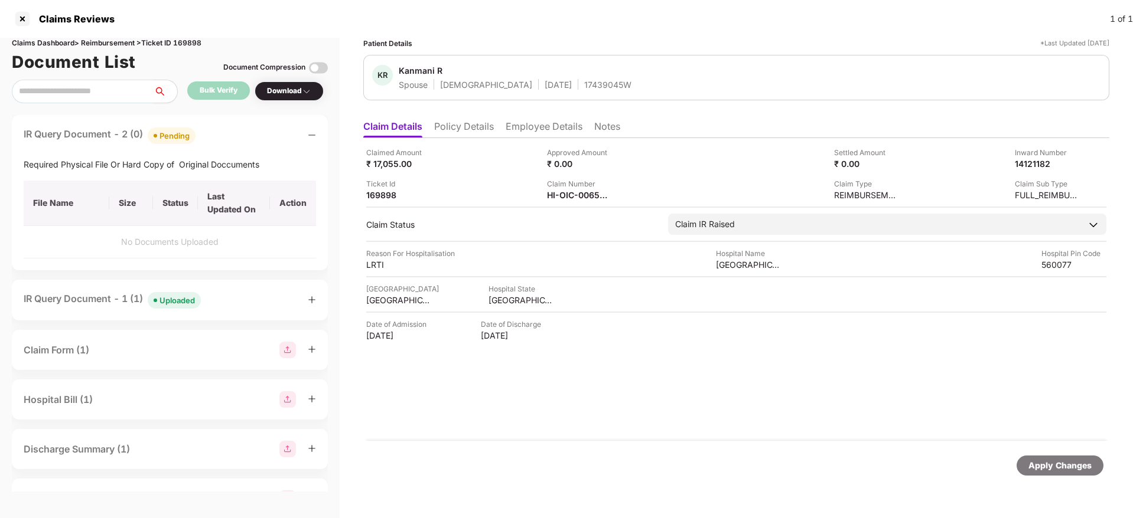
click at [230, 140] on div "IR Query Document - 2 (0) Pending" at bounding box center [170, 135] width 292 height 17
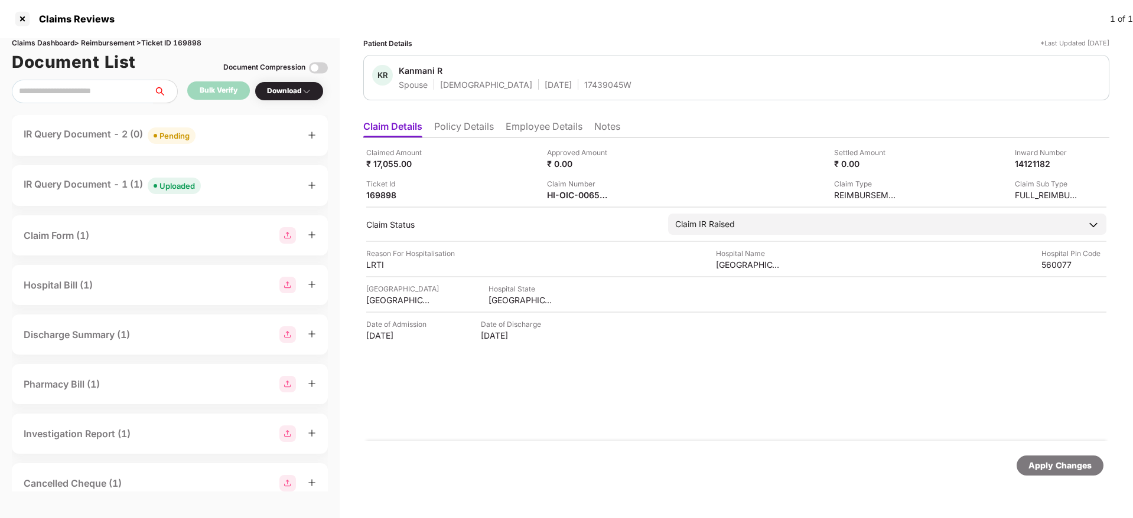
click at [222, 181] on div "IR Query Document - 1 (1) Uploaded" at bounding box center [170, 185] width 292 height 17
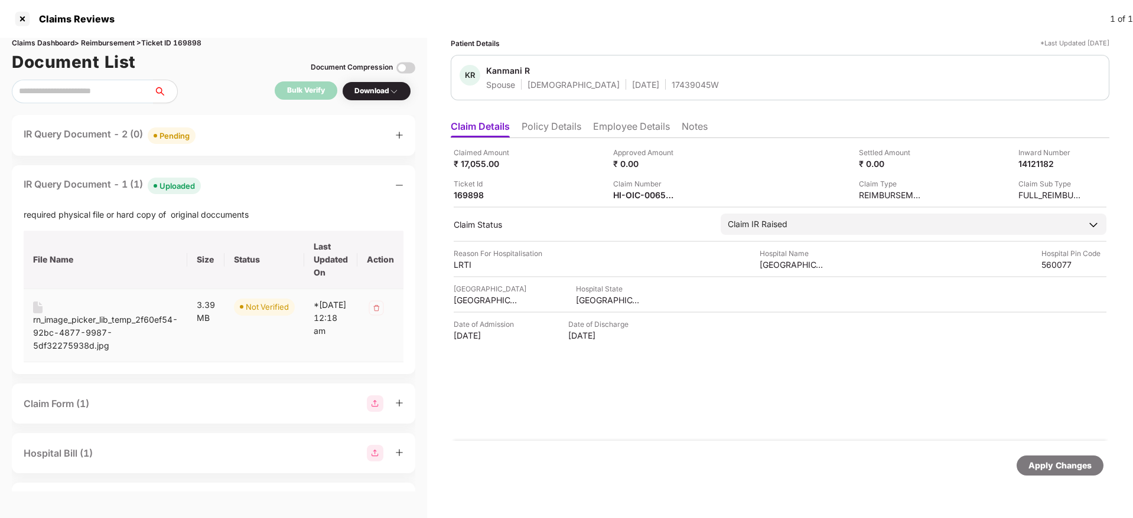
click at [81, 322] on div "rn_image_picker_lib_temp_2f60ef54-92bc-4877-9987-5df32275938d.jpg" at bounding box center [105, 333] width 145 height 39
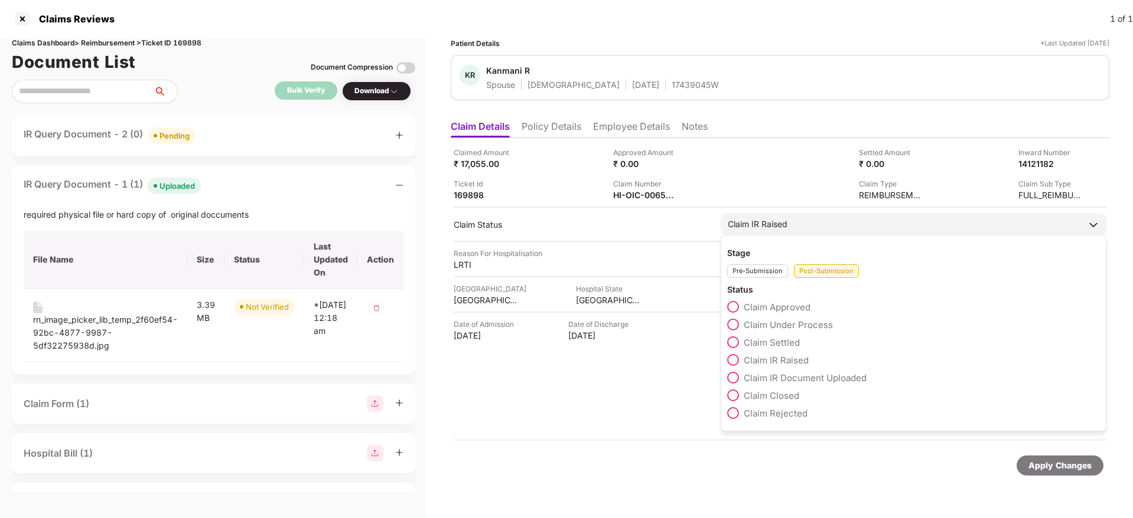
click at [742, 325] on label "Claim Under Process" at bounding box center [780, 325] width 106 height 12
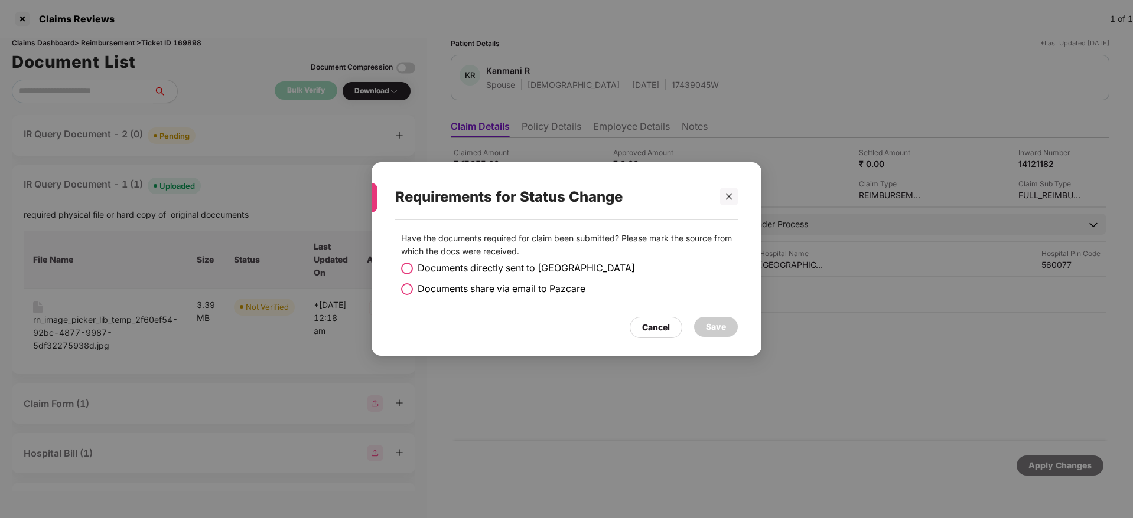
click at [407, 285] on span at bounding box center [407, 289] width 12 height 12
click at [410, 267] on span at bounding box center [407, 269] width 12 height 12
click at [710, 324] on div "Save" at bounding box center [716, 327] width 20 height 13
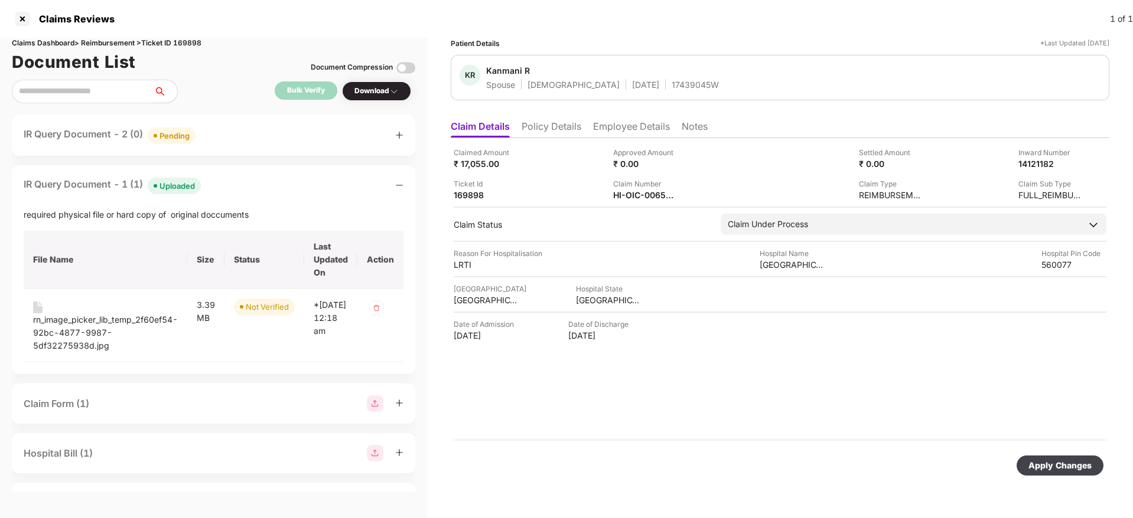
click at [1046, 470] on div "Apply Changes" at bounding box center [1059, 465] width 63 height 13
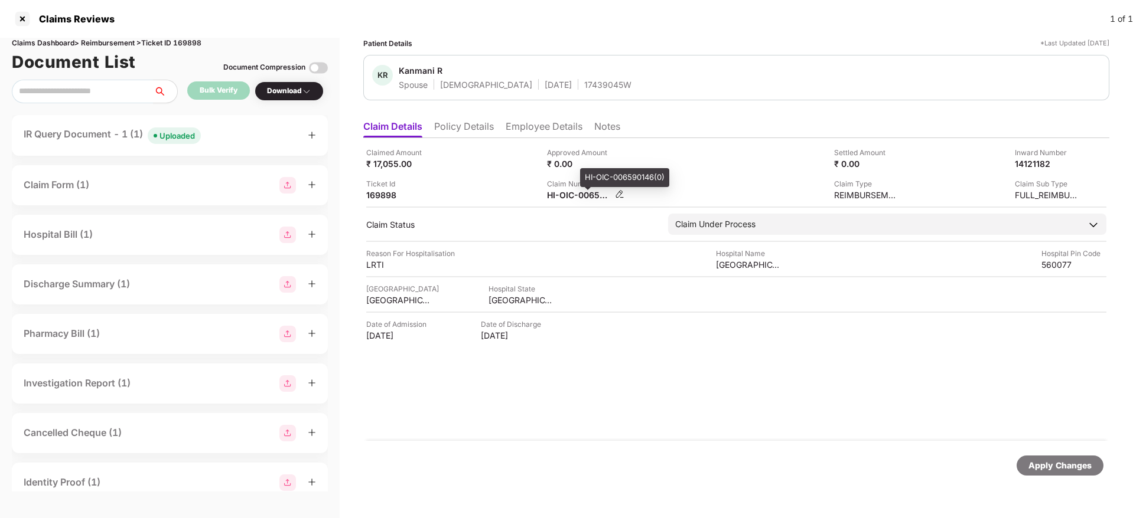
click at [556, 195] on div "HI-OIC-006590146(0)" at bounding box center [579, 195] width 65 height 11
copy div
